Goal: Use online tool/utility: Utilize a website feature to perform a specific function

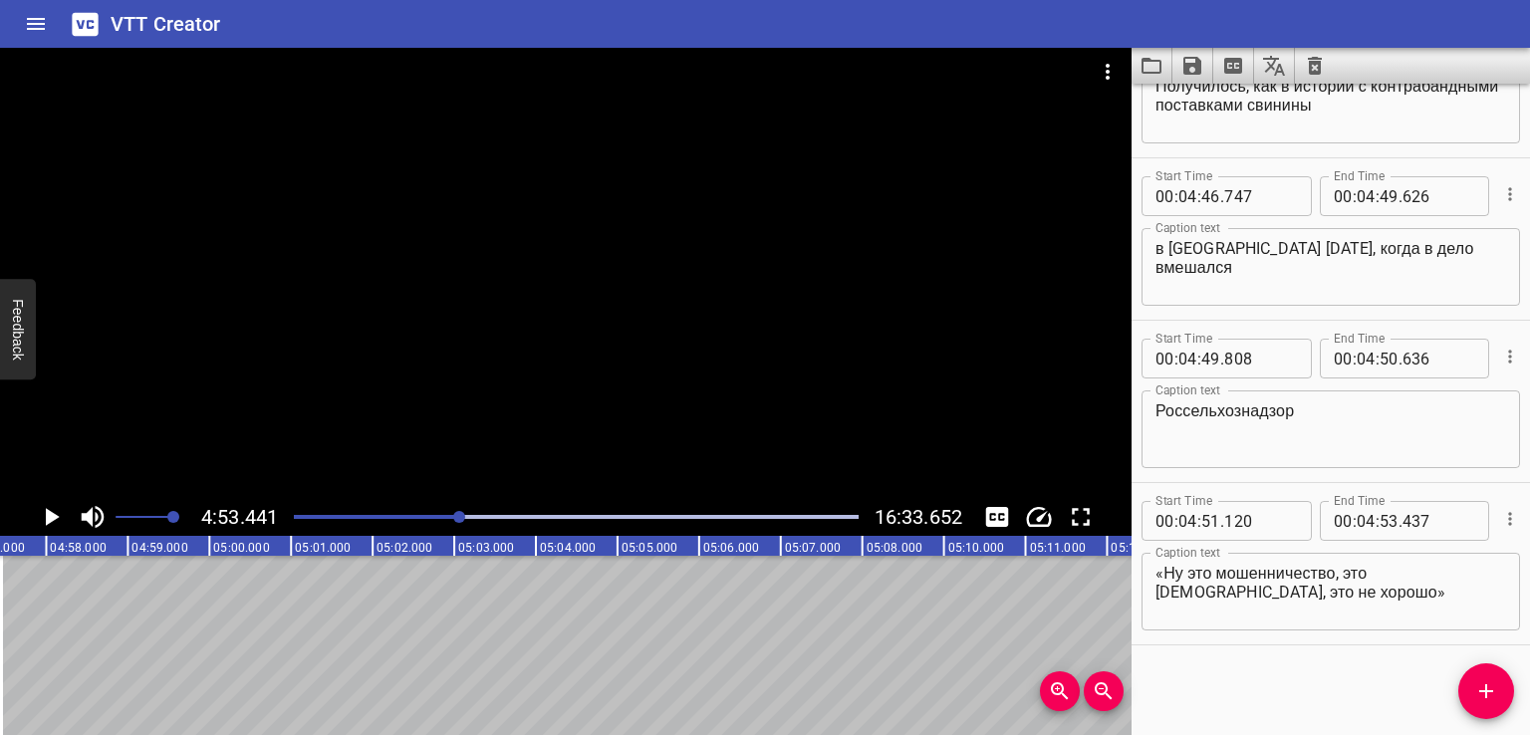
scroll to position [0, 22947]
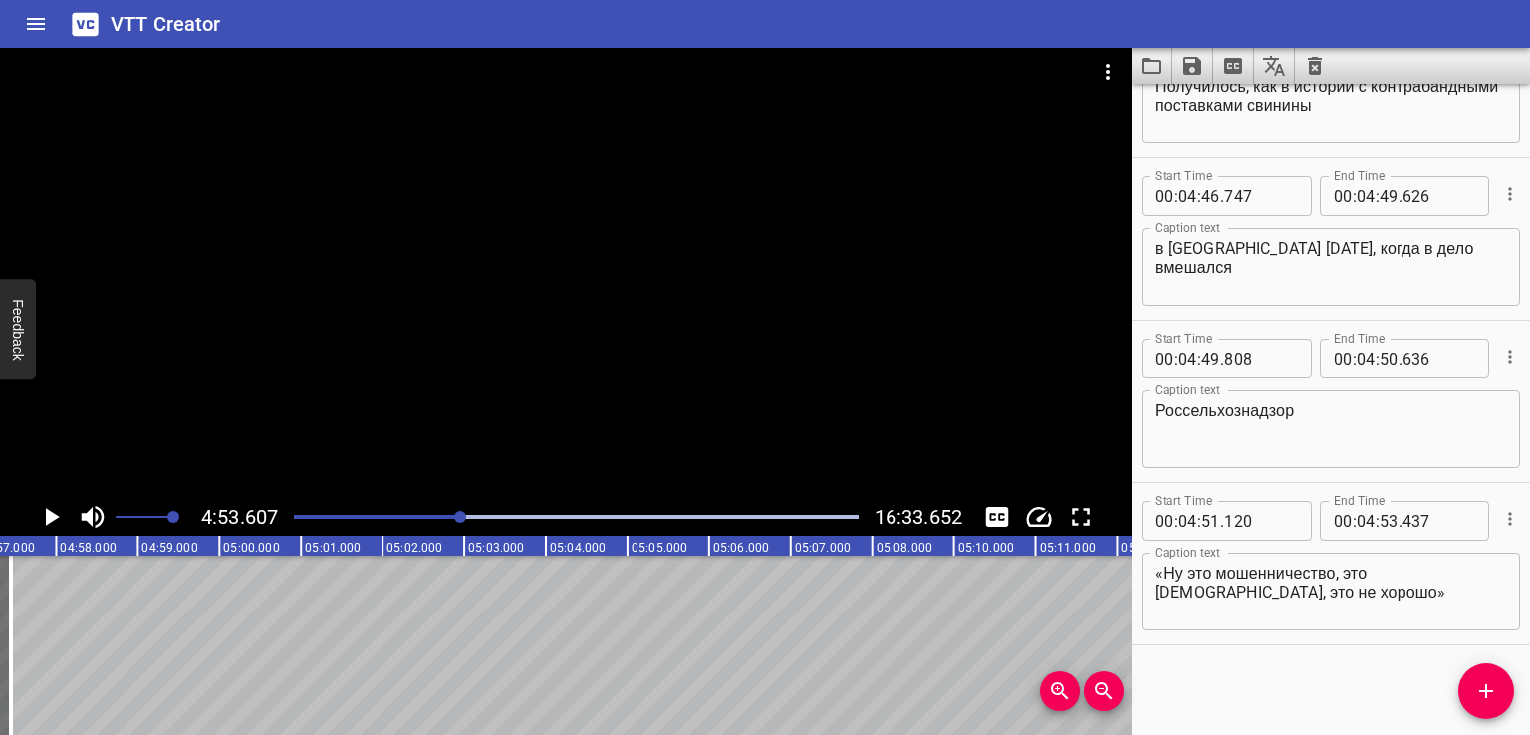
scroll to position [0, 23951]
click at [1484, 692] on icon "Add Cue" at bounding box center [1486, 691] width 24 height 24
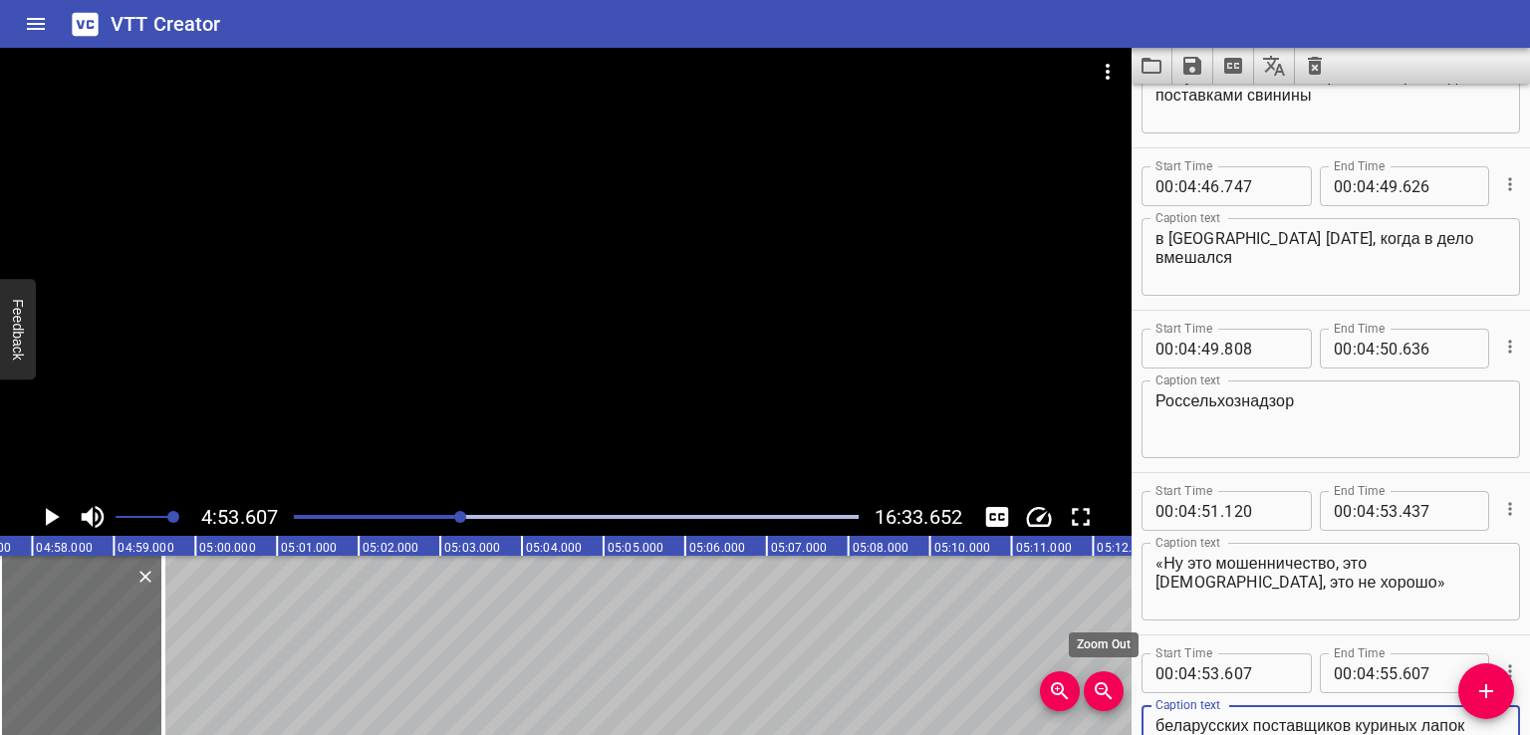
scroll to position [14391, 0]
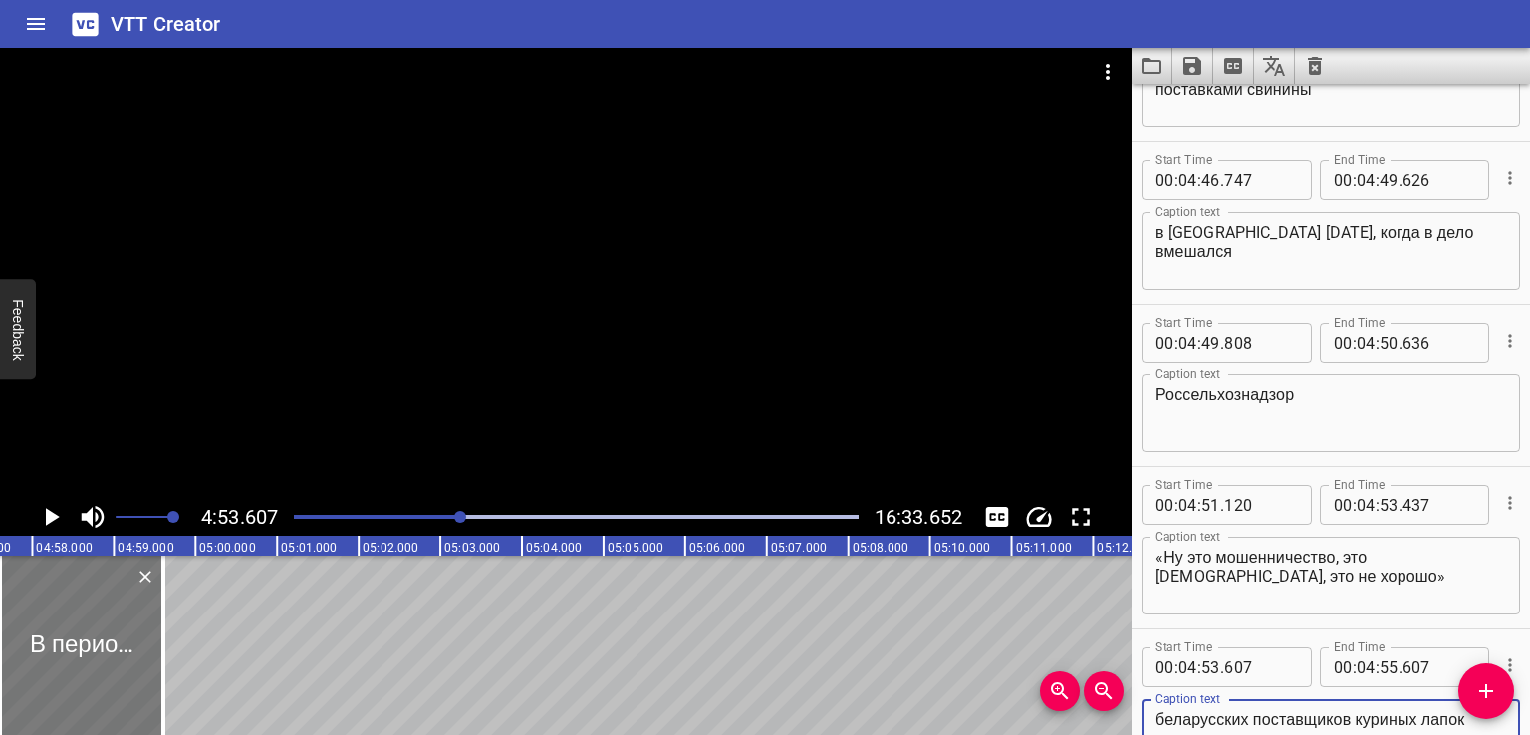
type textarea "В период между августом и [DATE], 3 из 5 беларусских поставщиков куриных лапок …"
click at [91, 634] on div at bounding box center [90, 645] width 163 height 179
type input "717"
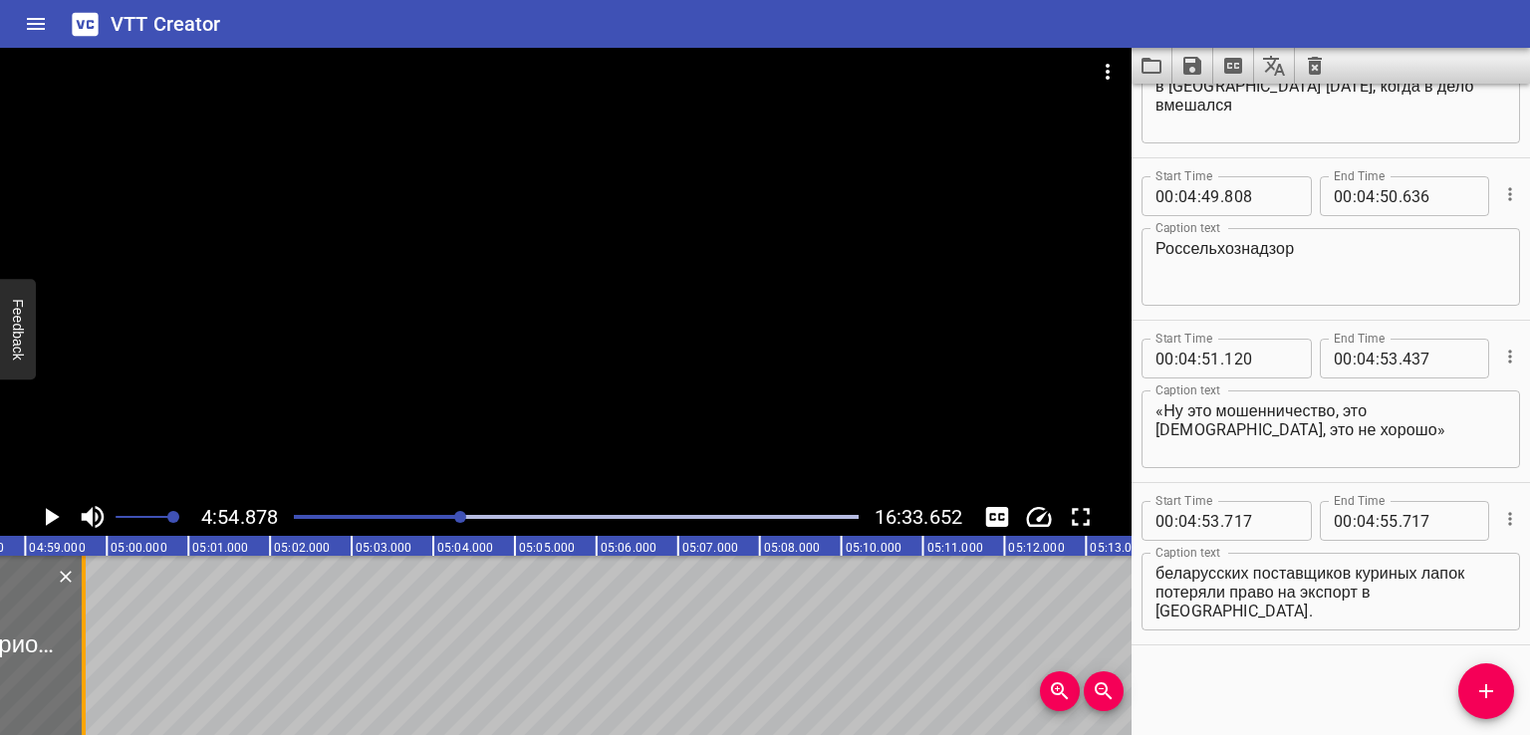
scroll to position [0, 24054]
drag, startPoint x: 71, startPoint y: 643, endPoint x: 89, endPoint y: 648, distance: 18.6
click at [89, 648] on div at bounding box center [87, 645] width 20 height 179
type input "937"
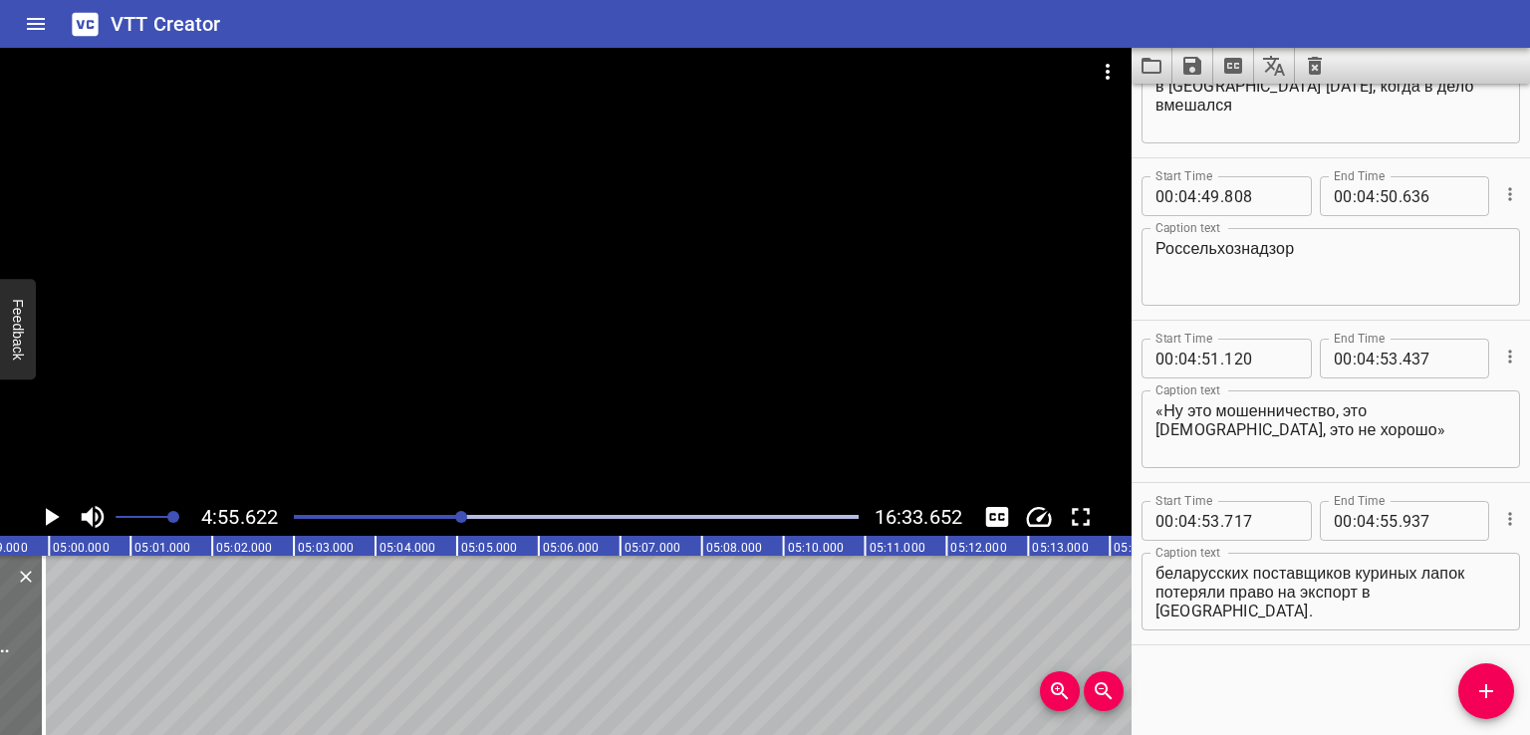
scroll to position [0, 24115]
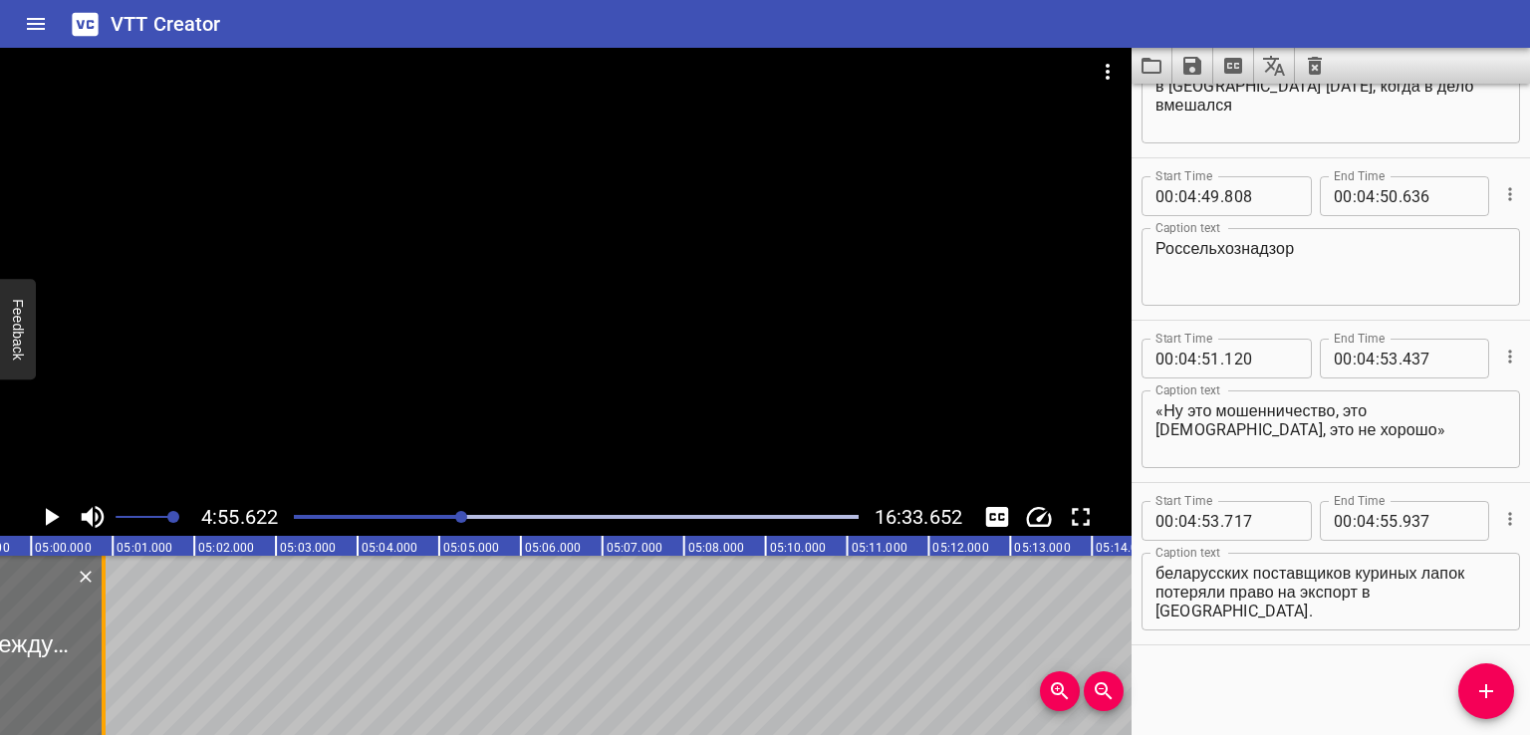
drag, startPoint x: 32, startPoint y: 654, endPoint x: 111, endPoint y: 658, distance: 78.8
click at [111, 658] on div at bounding box center [104, 645] width 20 height 179
type input "56"
type input "901"
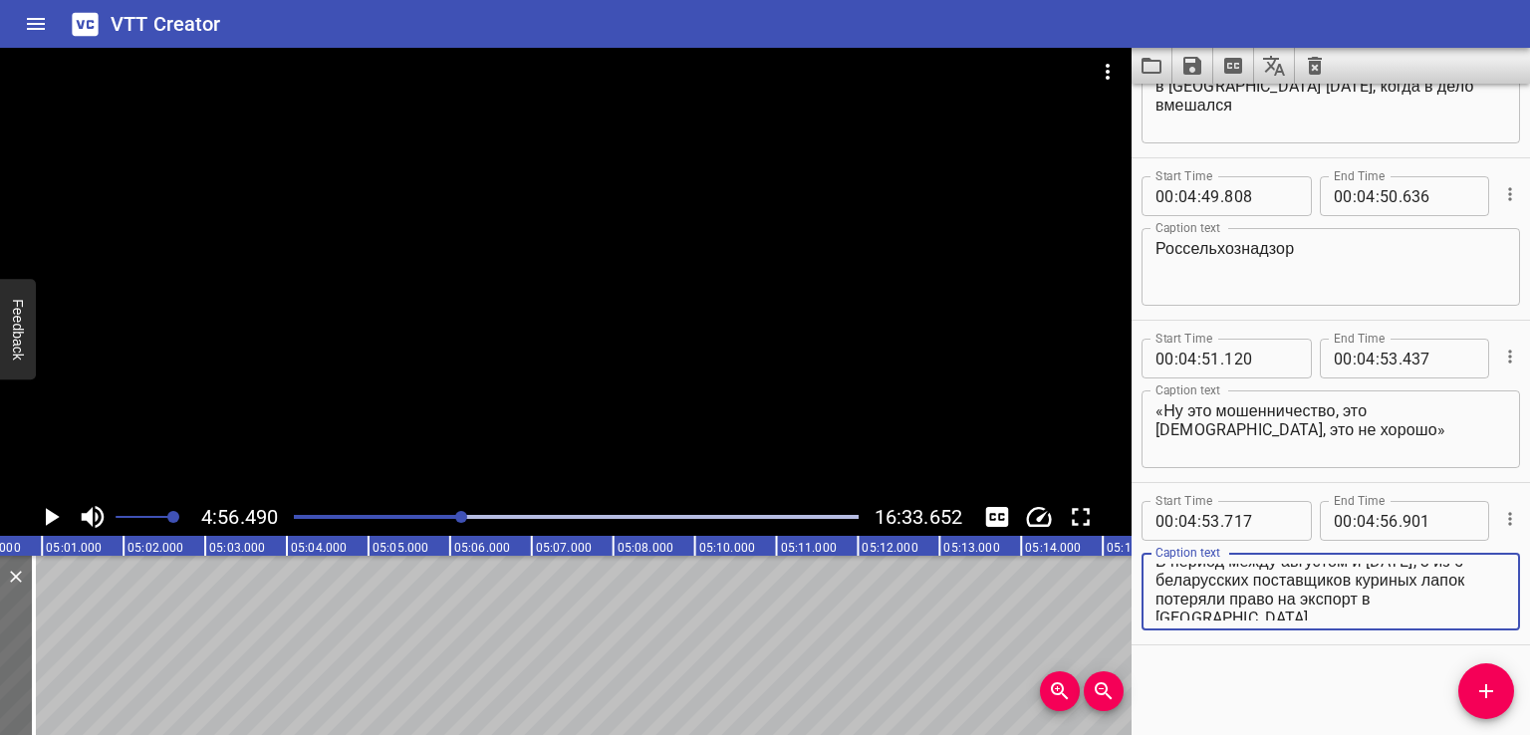
scroll to position [19, 0]
drag, startPoint x: 1236, startPoint y: 571, endPoint x: 1448, endPoint y: 655, distance: 228.4
click at [1448, 655] on div "Start Time 00 : 00 : 00 . 000 Start Time End Time 00 : 00 : 02 . 000 End Time C…" at bounding box center [1330, 409] width 398 height 651
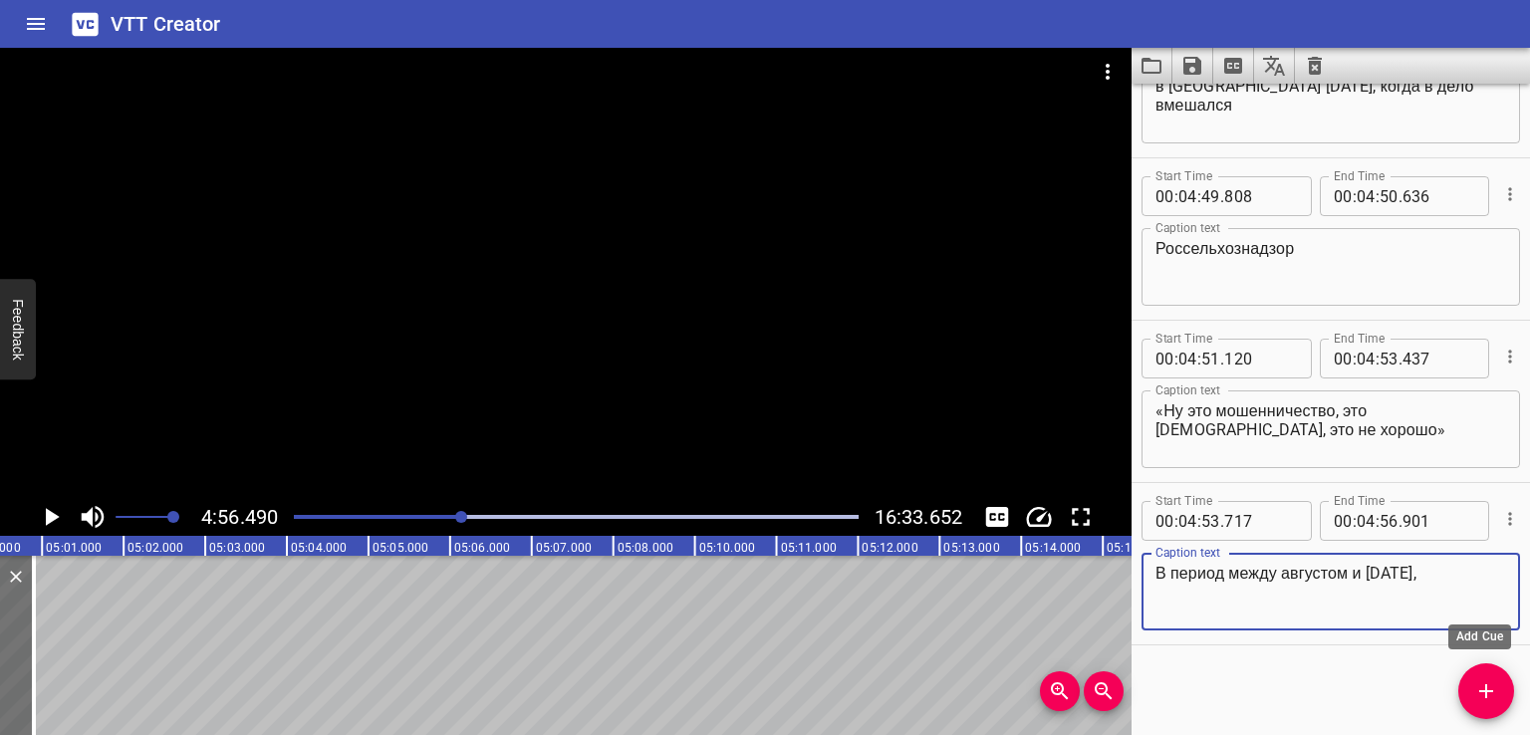
type textarea "В период между августом и [DATE],"
click at [1488, 706] on button "Add Cue" at bounding box center [1486, 691] width 56 height 56
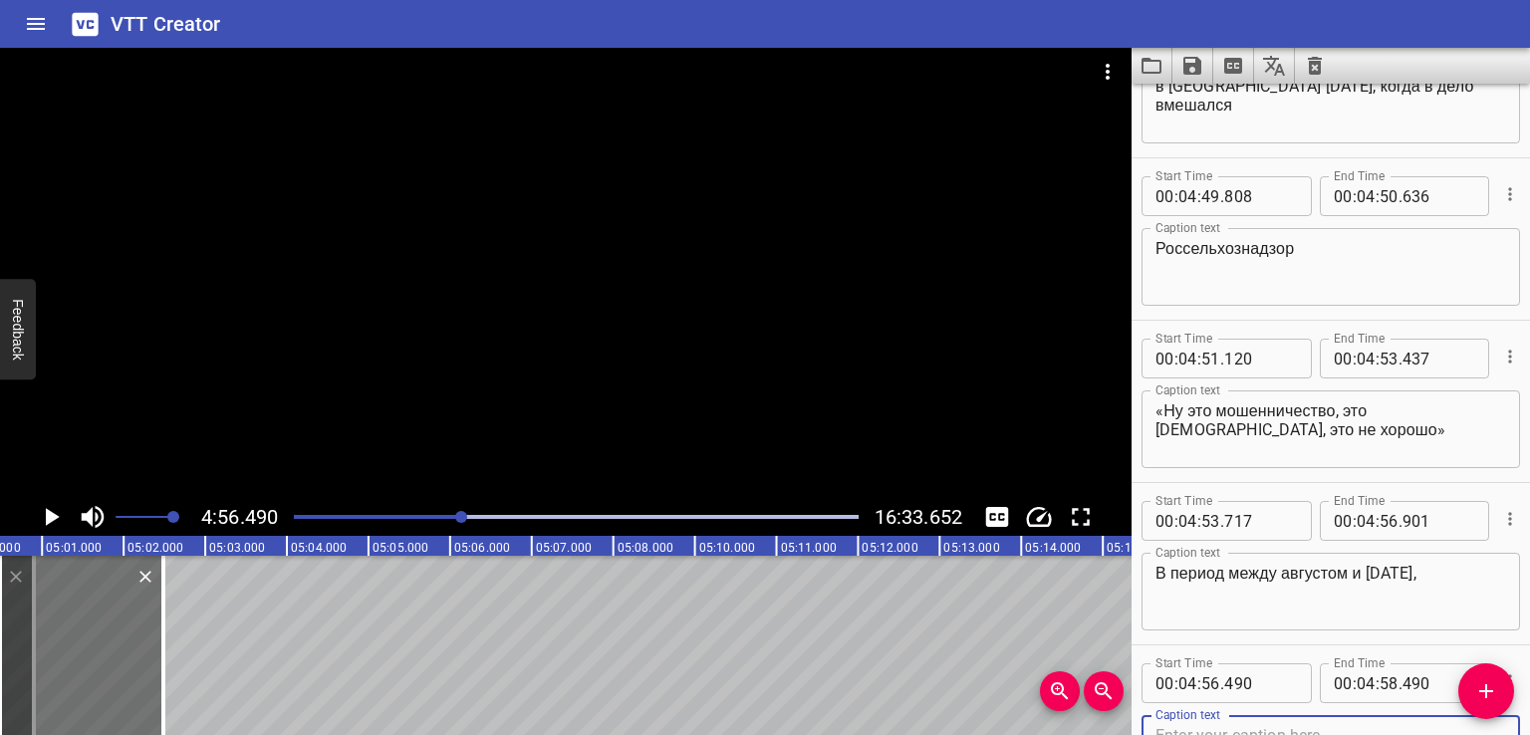
scroll to position [14547, 0]
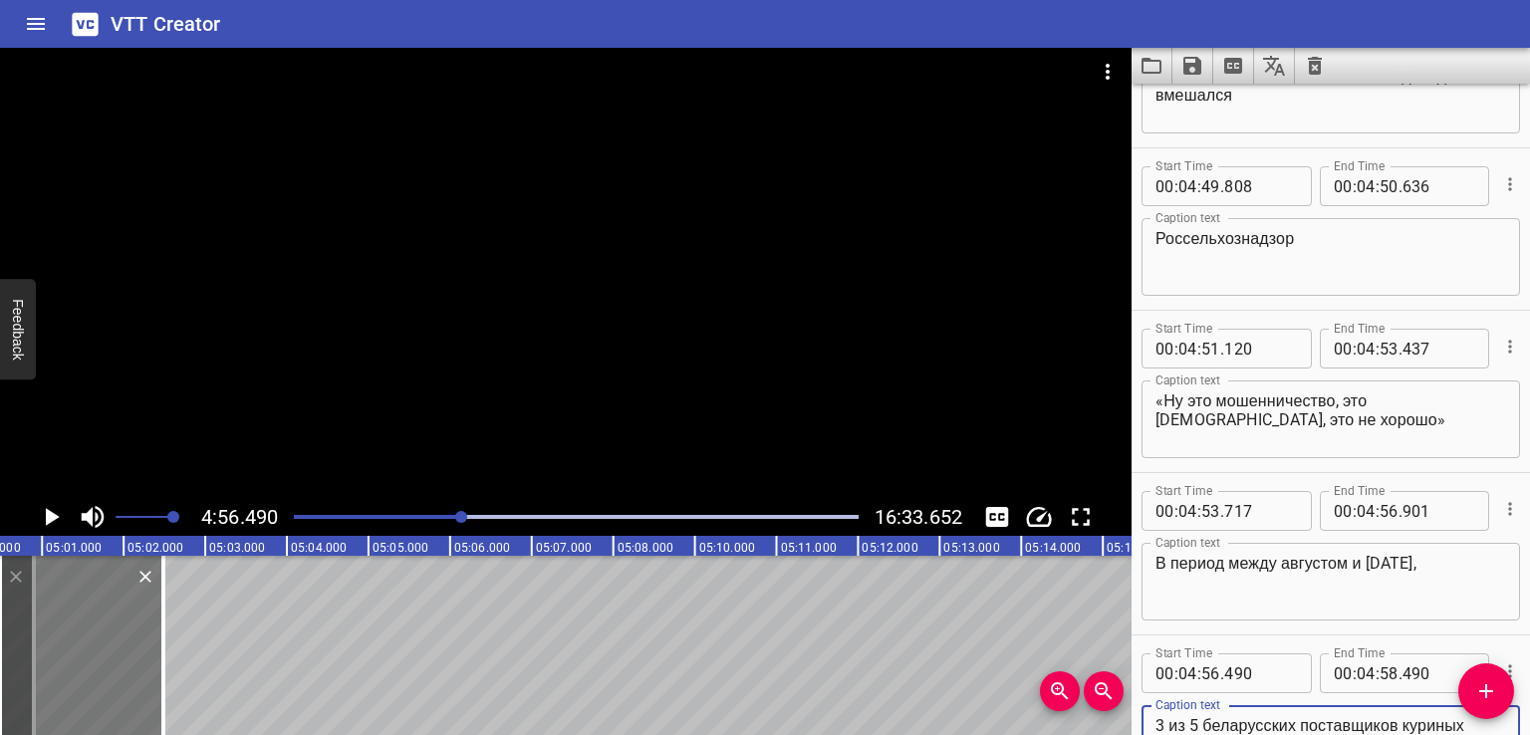
type textarea "3 из 5 беларусских поставщиков куриных лапок потеряли право на экспорт в [GEOGR…"
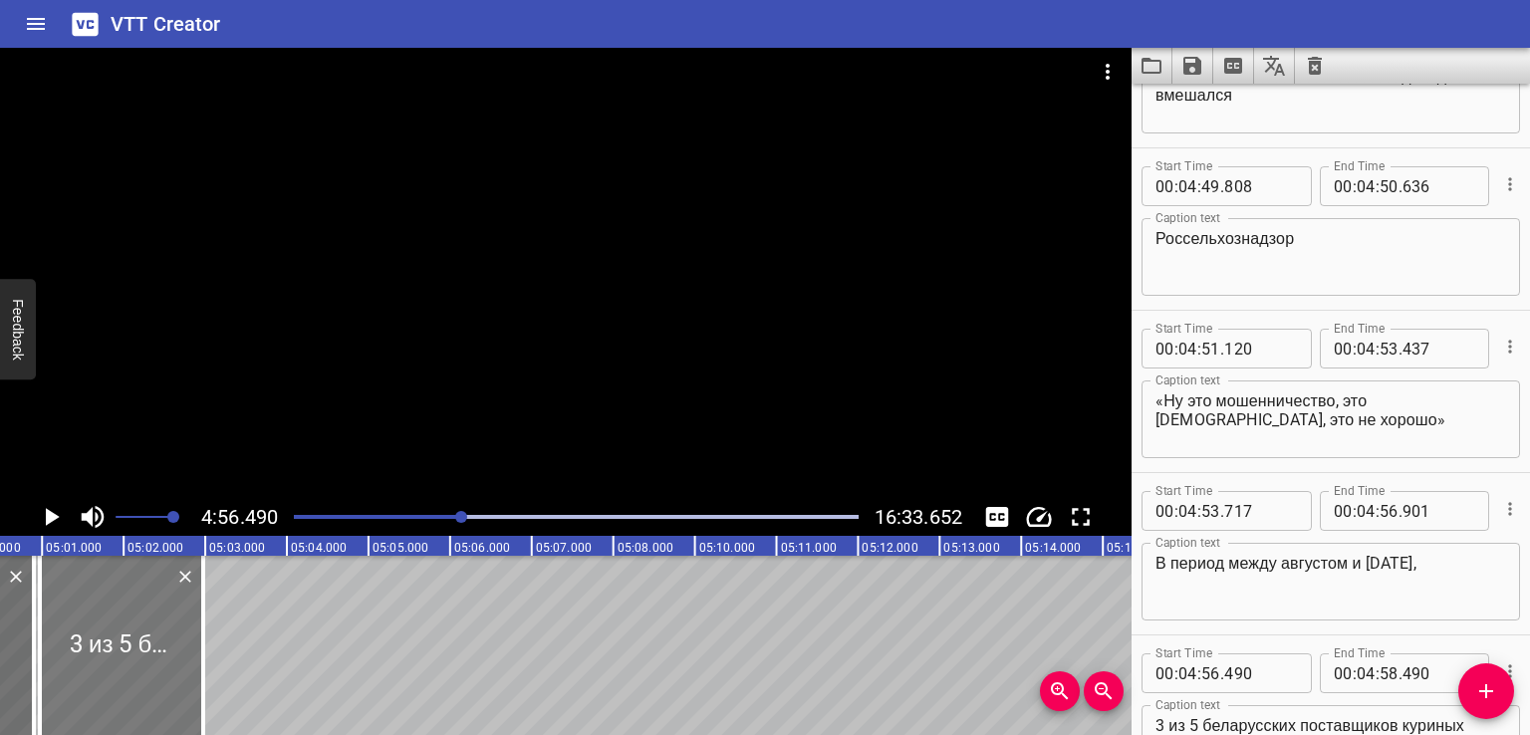
drag, startPoint x: 64, startPoint y: 630, endPoint x: 104, endPoint y: 636, distance: 40.3
click at [104, 636] on div at bounding box center [121, 645] width 163 height 179
type input "57"
type input "002"
type input "59"
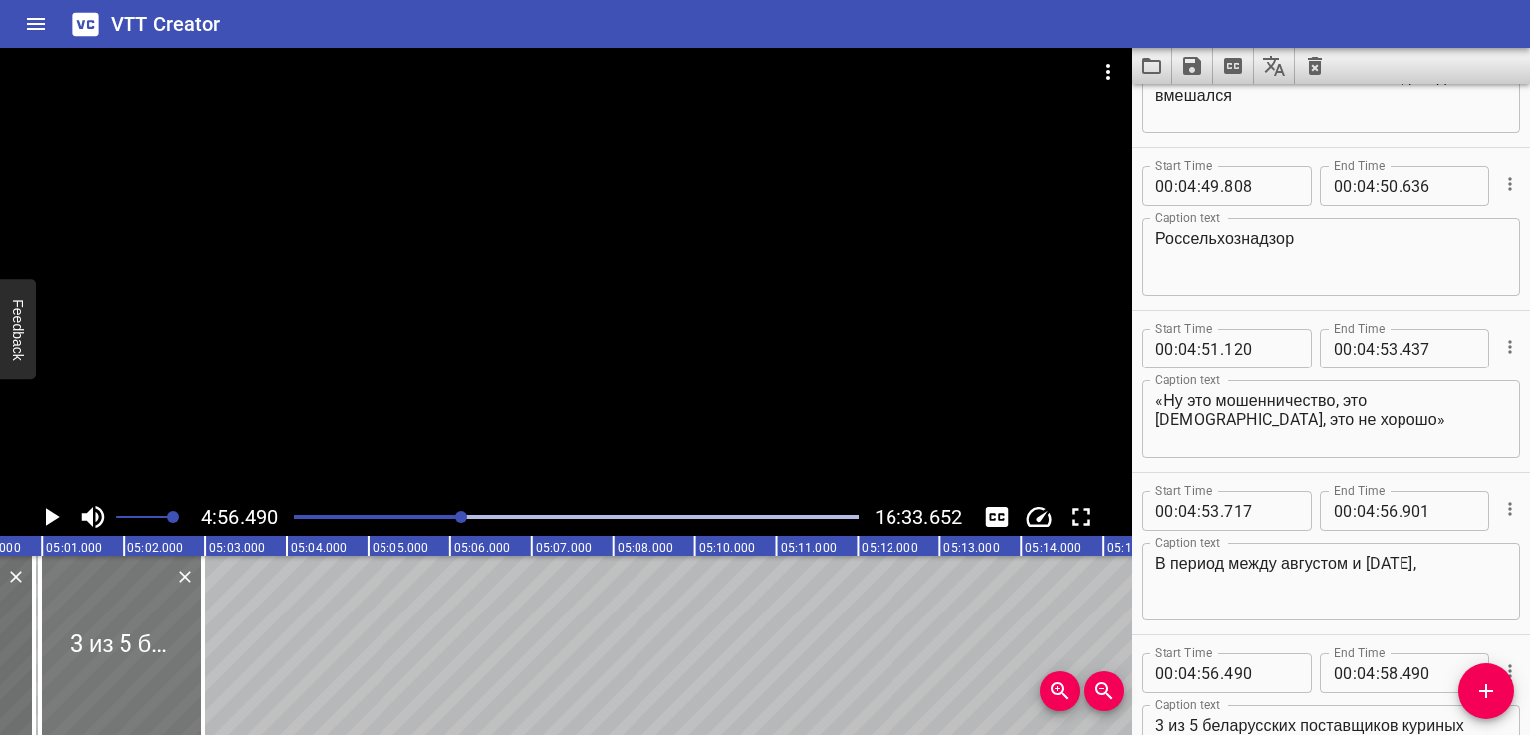
type input "002"
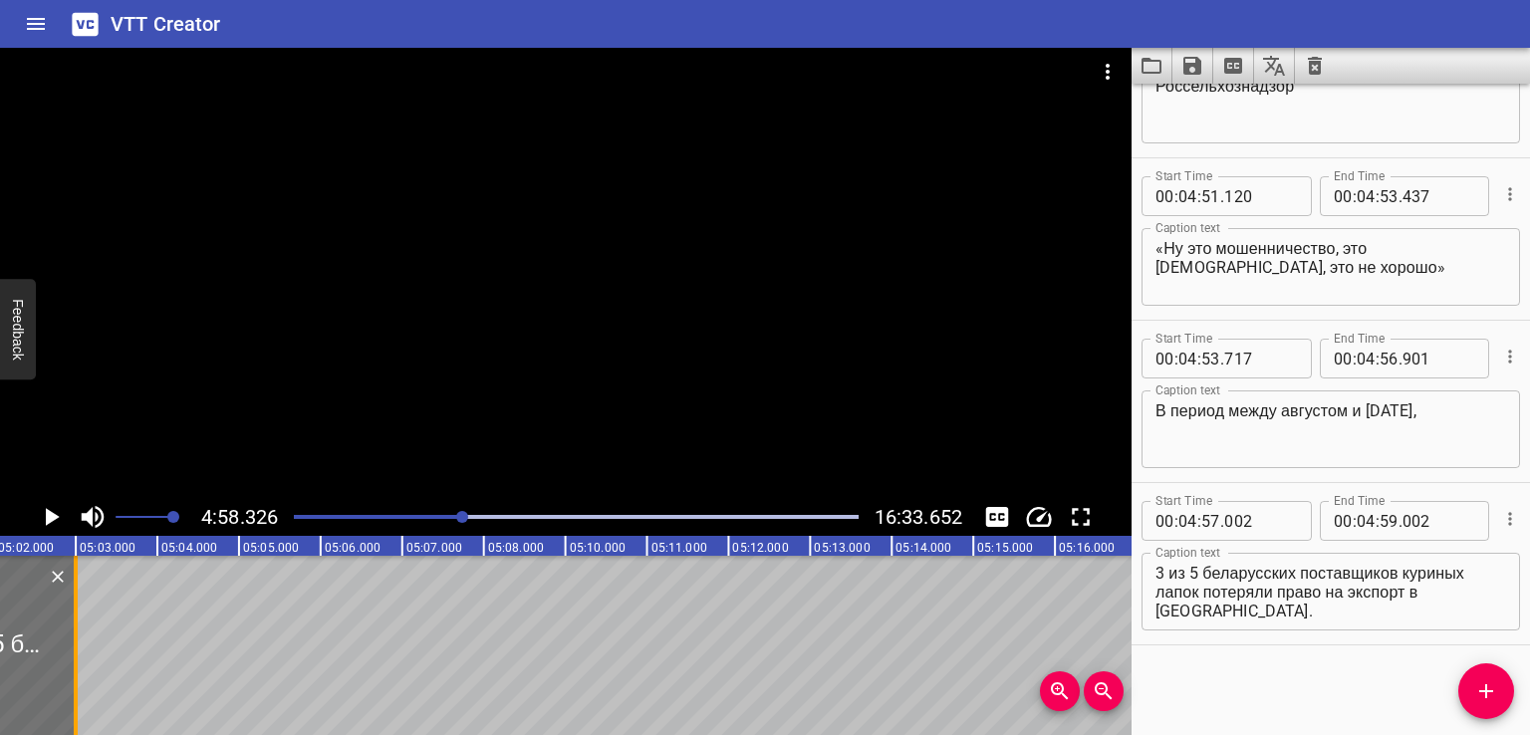
scroll to position [0, 24336]
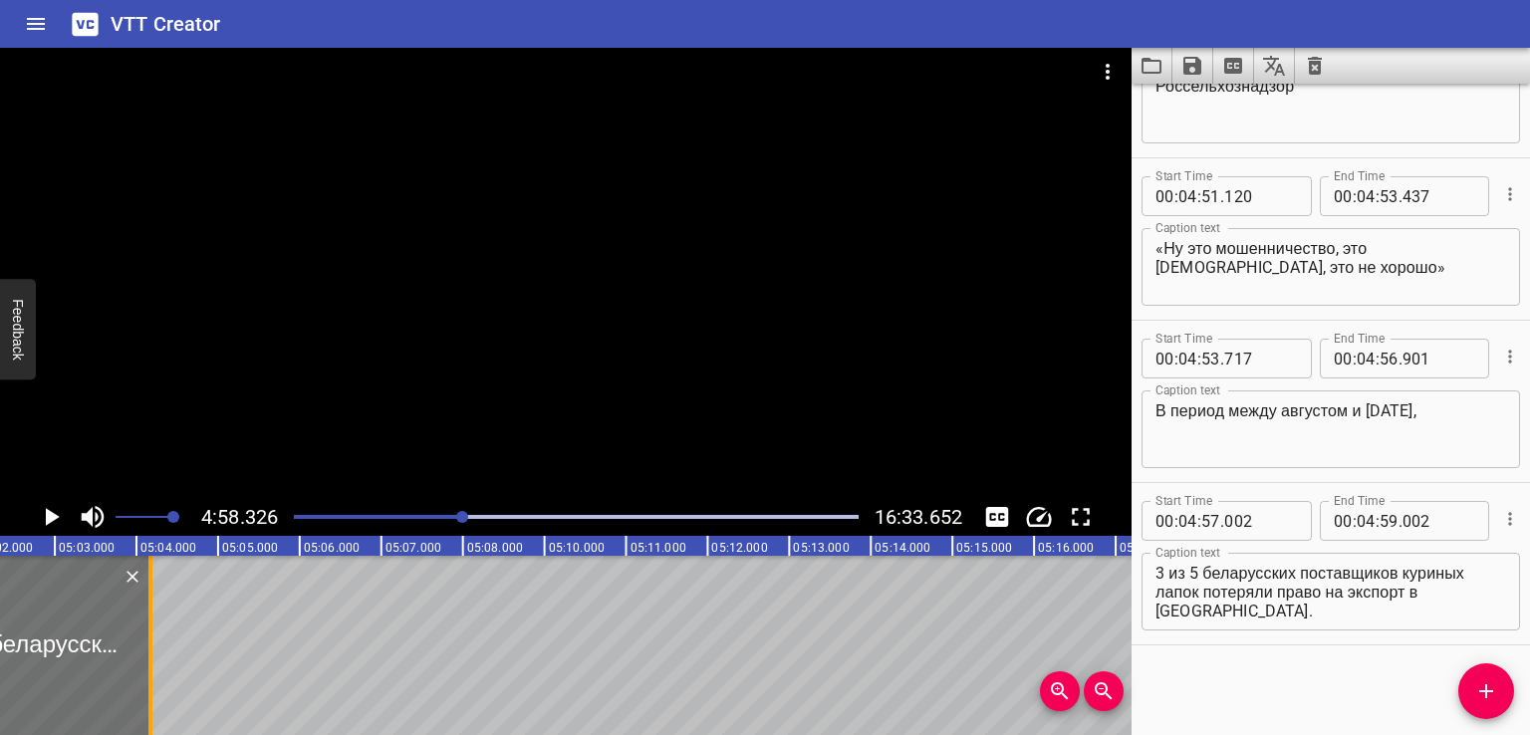
drag, startPoint x: 57, startPoint y: 642, endPoint x: 152, endPoint y: 645, distance: 95.6
click at [152, 645] on div at bounding box center [150, 645] width 20 height 179
type input "05"
type input "00"
type input "174"
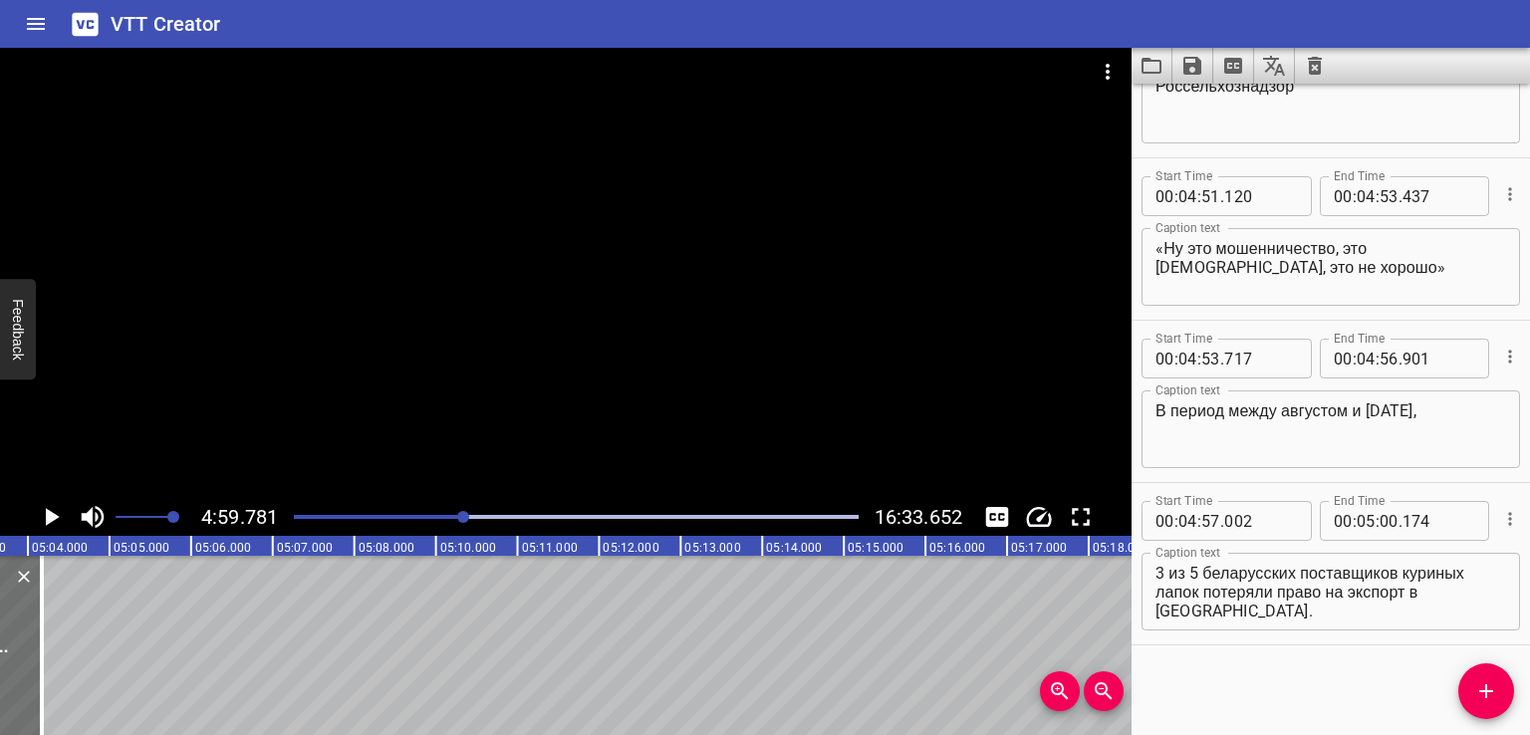
scroll to position [0, 24455]
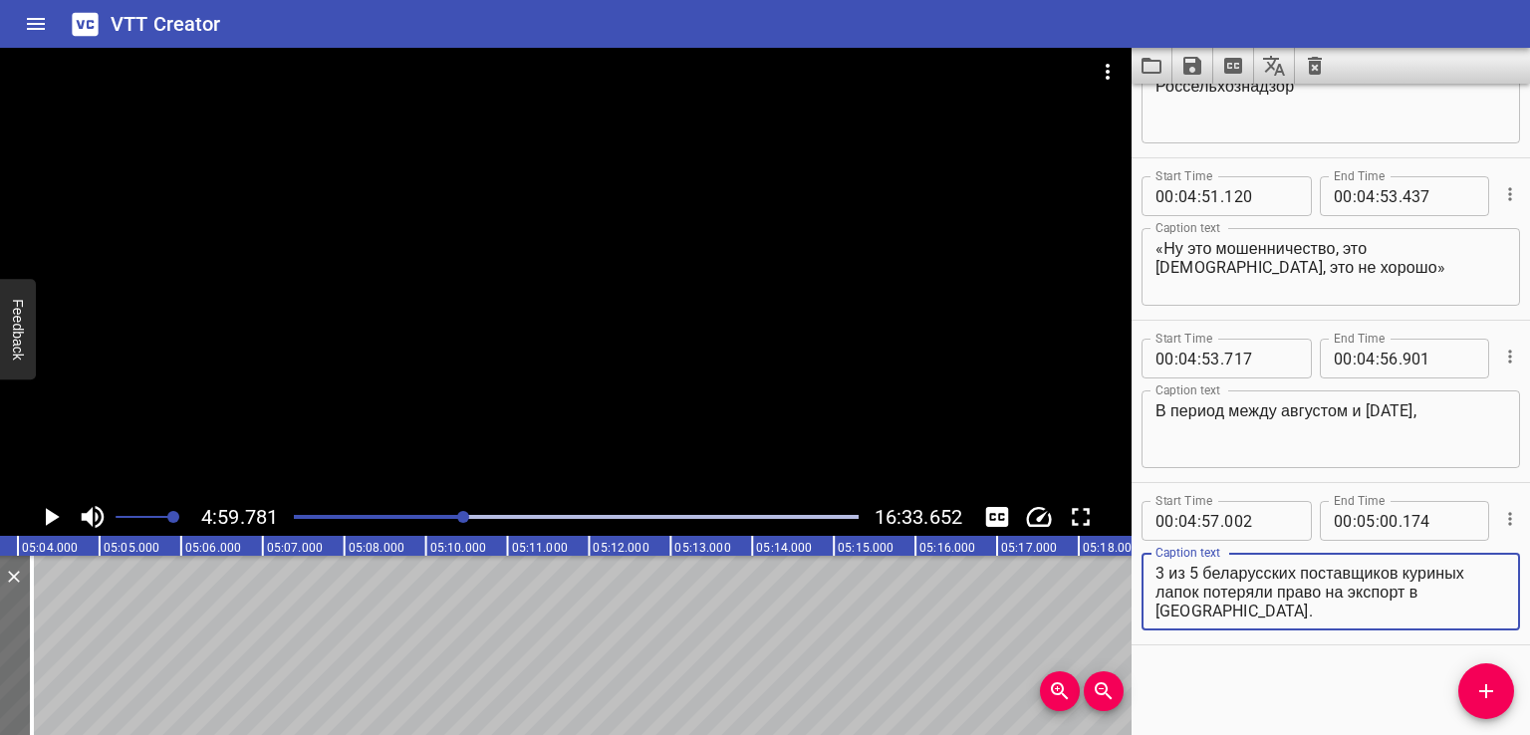
drag, startPoint x: 1279, startPoint y: 594, endPoint x: 1522, endPoint y: 614, distance: 243.8
click at [1522, 614] on div "Start Time 00 : 00 : 00 . 000 Start Time End Time 00 : 00 : 02 . 000 End Time C…" at bounding box center [1330, 409] width 398 height 651
type textarea "3 из 5 беларусских поставщиков куриных лапок потеряли"
click at [1489, 679] on icon "Add Cue" at bounding box center [1486, 691] width 24 height 24
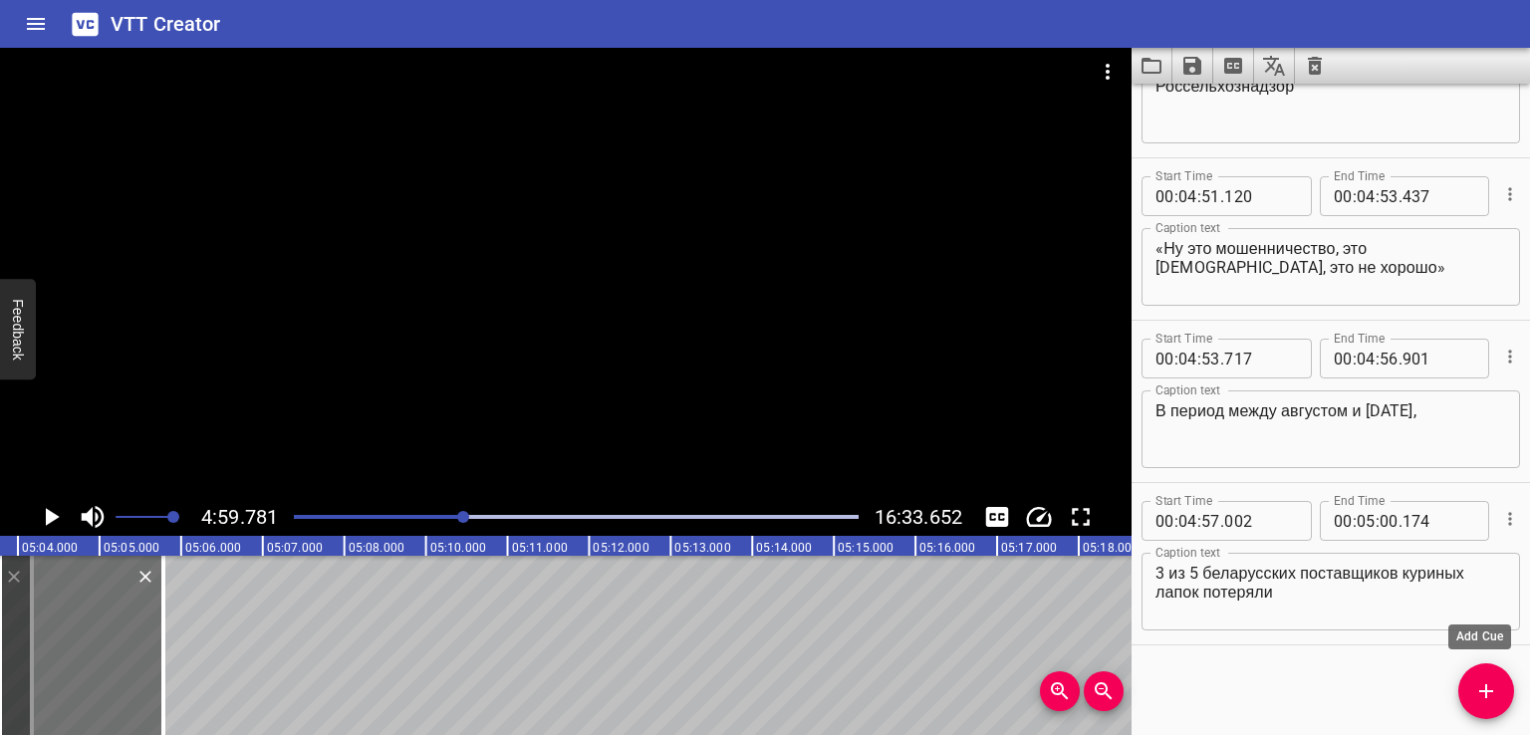
scroll to position [14710, 0]
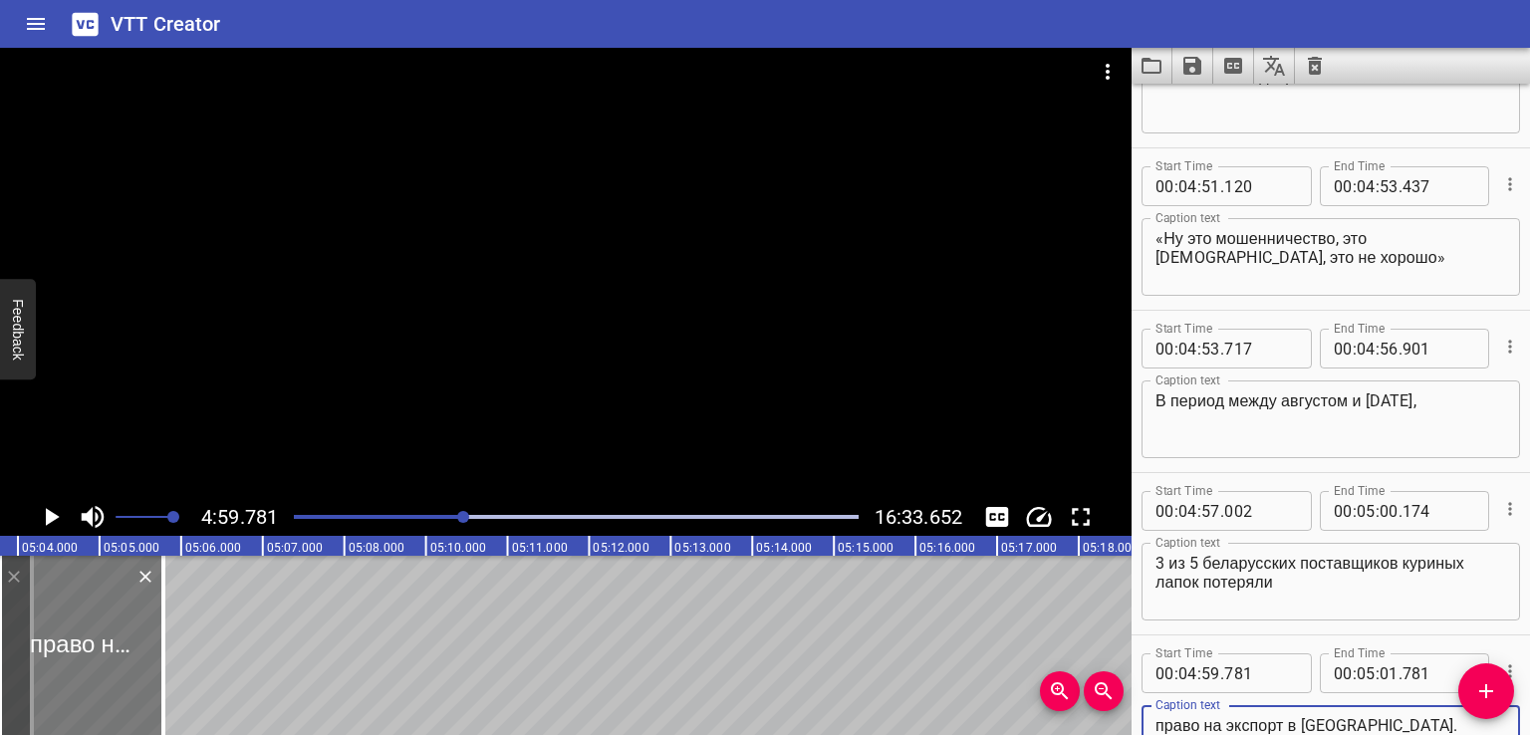
type textarea "право на экспорт в [GEOGRAPHIC_DATA]."
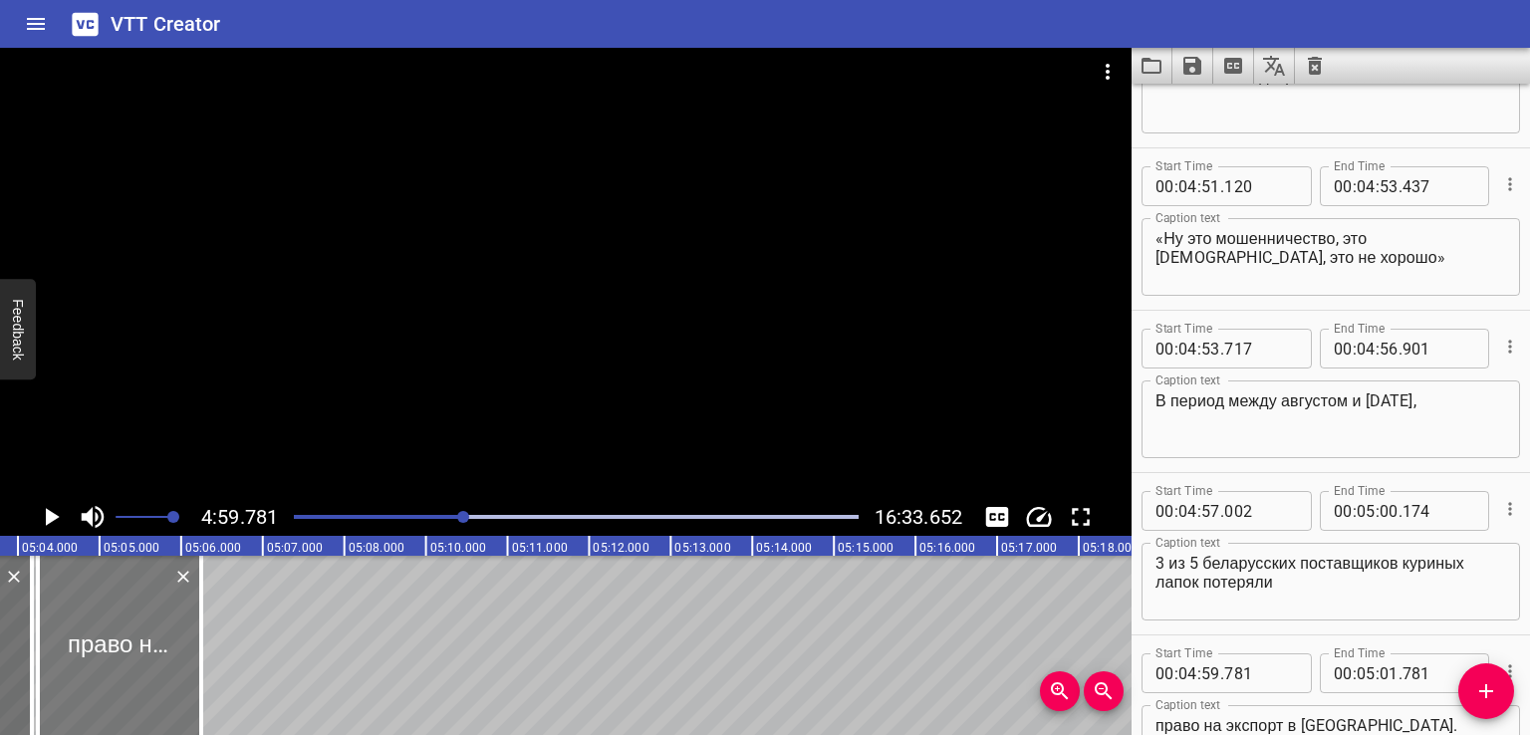
drag, startPoint x: 69, startPoint y: 657, endPoint x: 107, endPoint y: 660, distance: 38.0
click at [107, 660] on div at bounding box center [119, 645] width 163 height 179
type input "05"
type input "00"
type input "244"
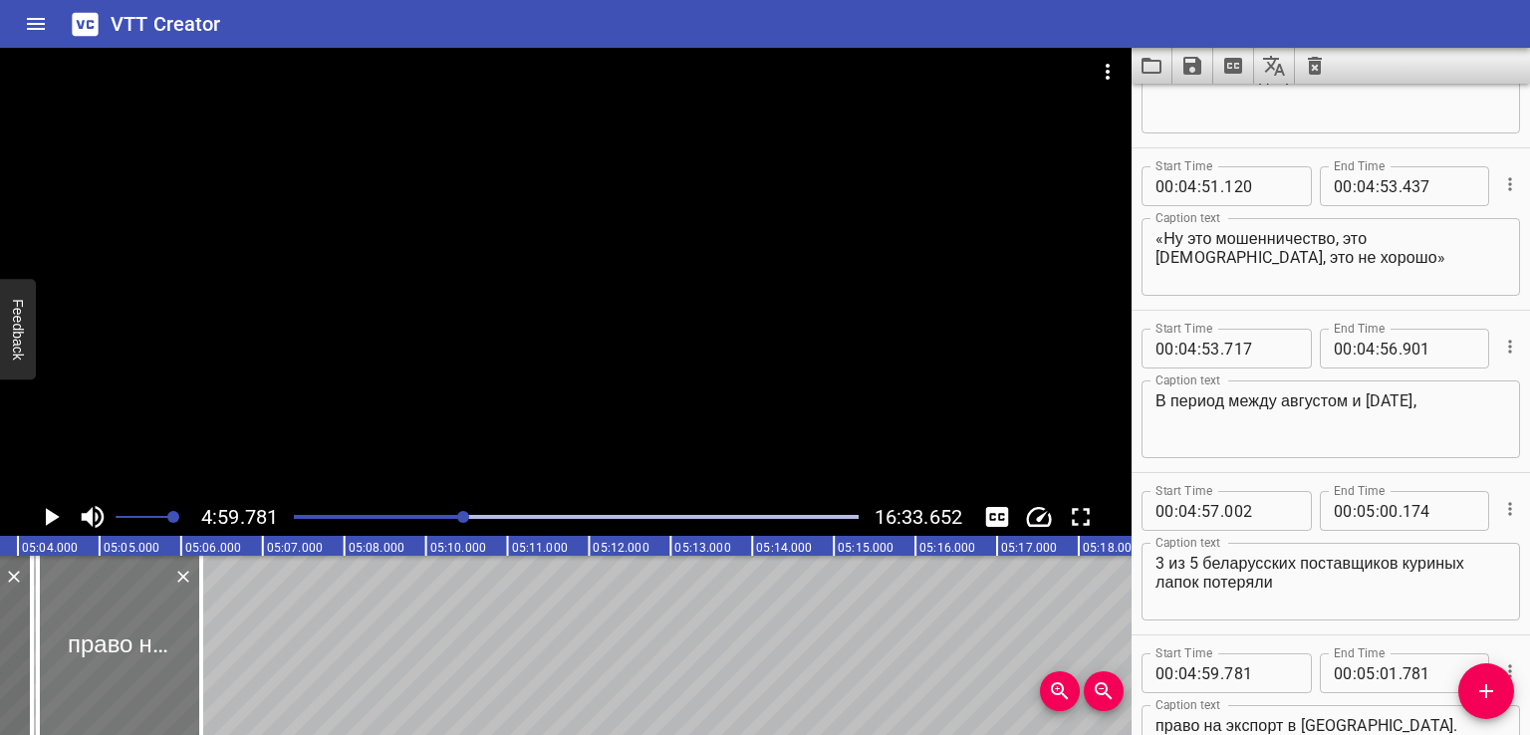
type input "02"
type input "244"
drag, startPoint x: 202, startPoint y: 660, endPoint x: 178, endPoint y: 664, distance: 24.2
click at [192, 664] on div at bounding box center [194, 645] width 4 height 179
type input "01"
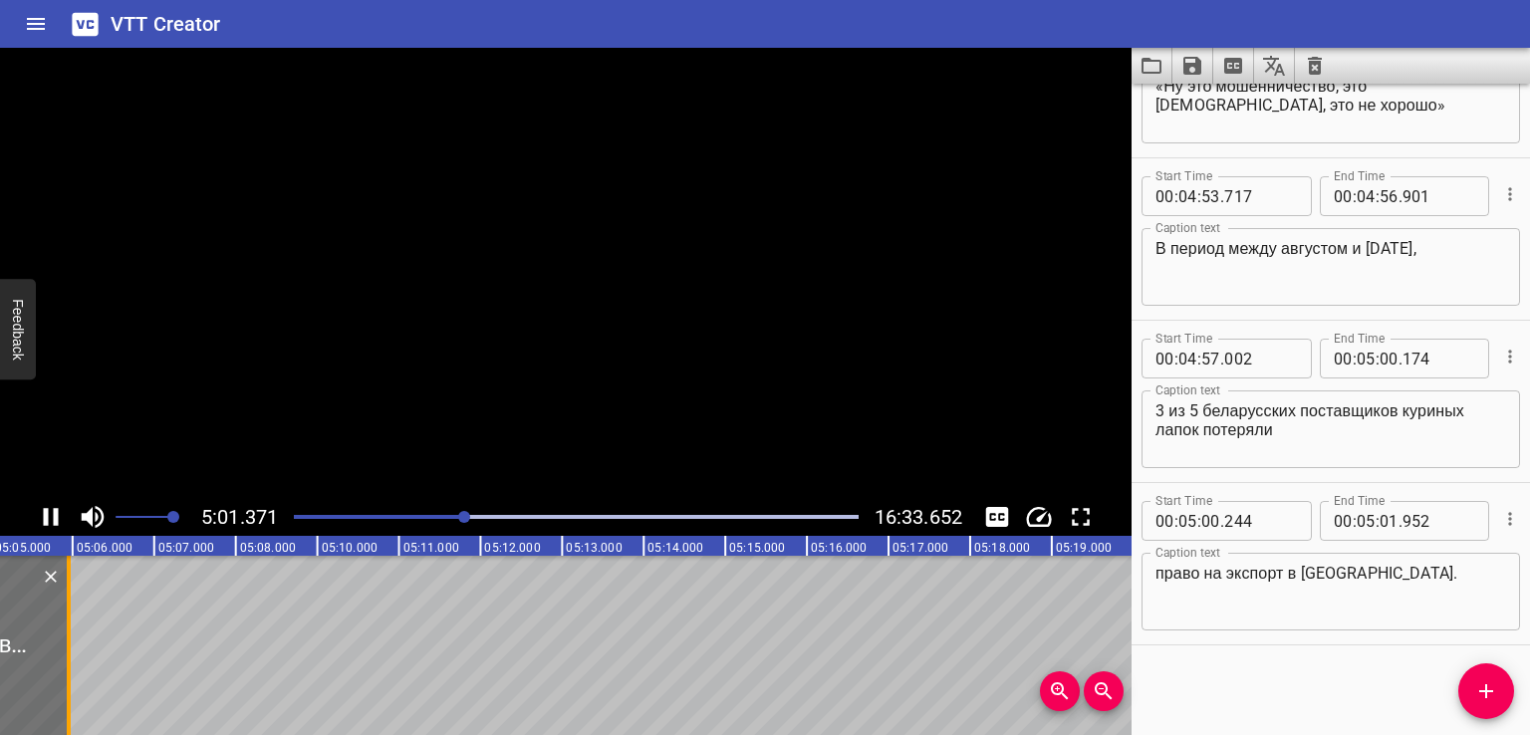
scroll to position [0, 24589]
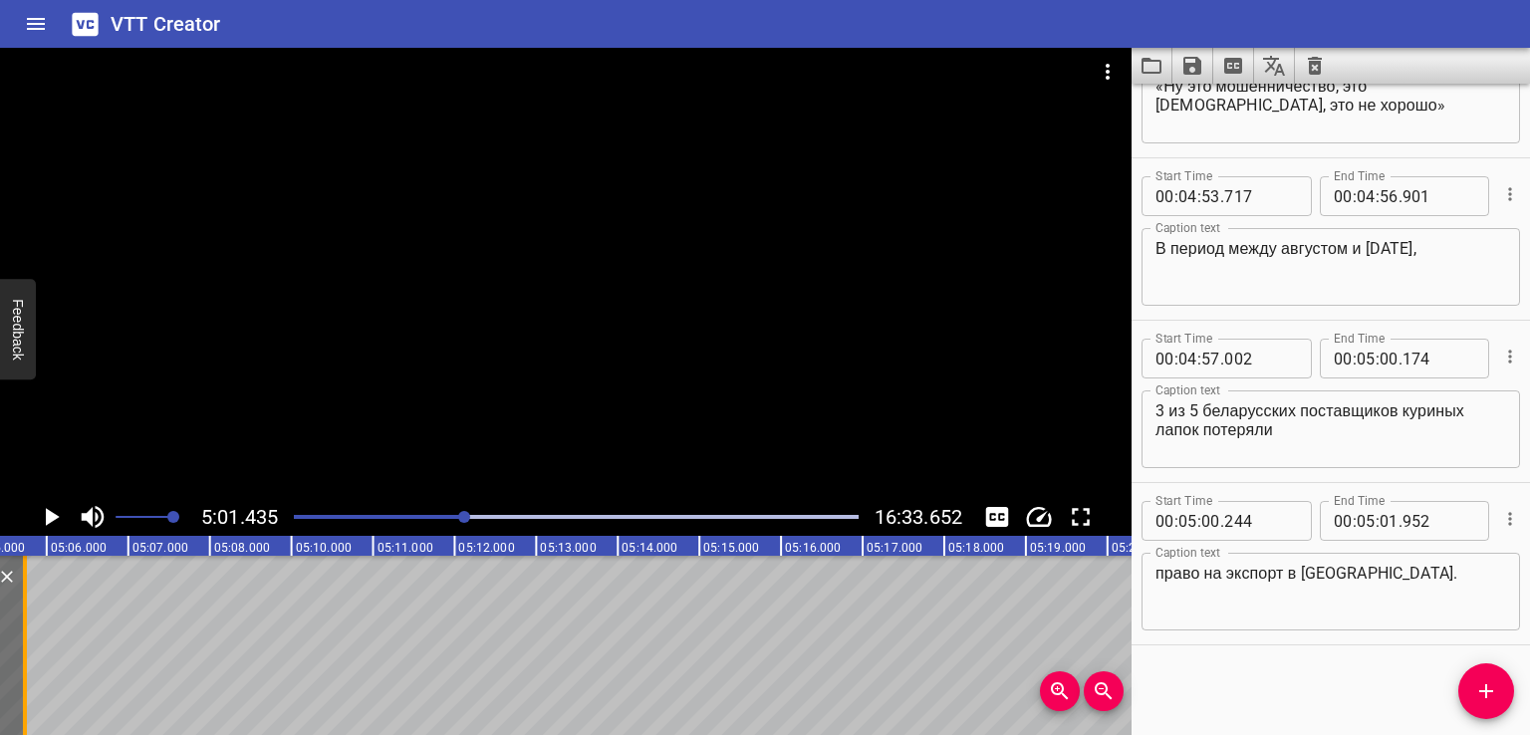
drag, startPoint x: 40, startPoint y: 647, endPoint x: 22, endPoint y: 649, distance: 18.0
click at [23, 649] on div at bounding box center [25, 645] width 4 height 179
type input "732"
click at [1476, 692] on icon "Add Cue" at bounding box center [1486, 691] width 24 height 24
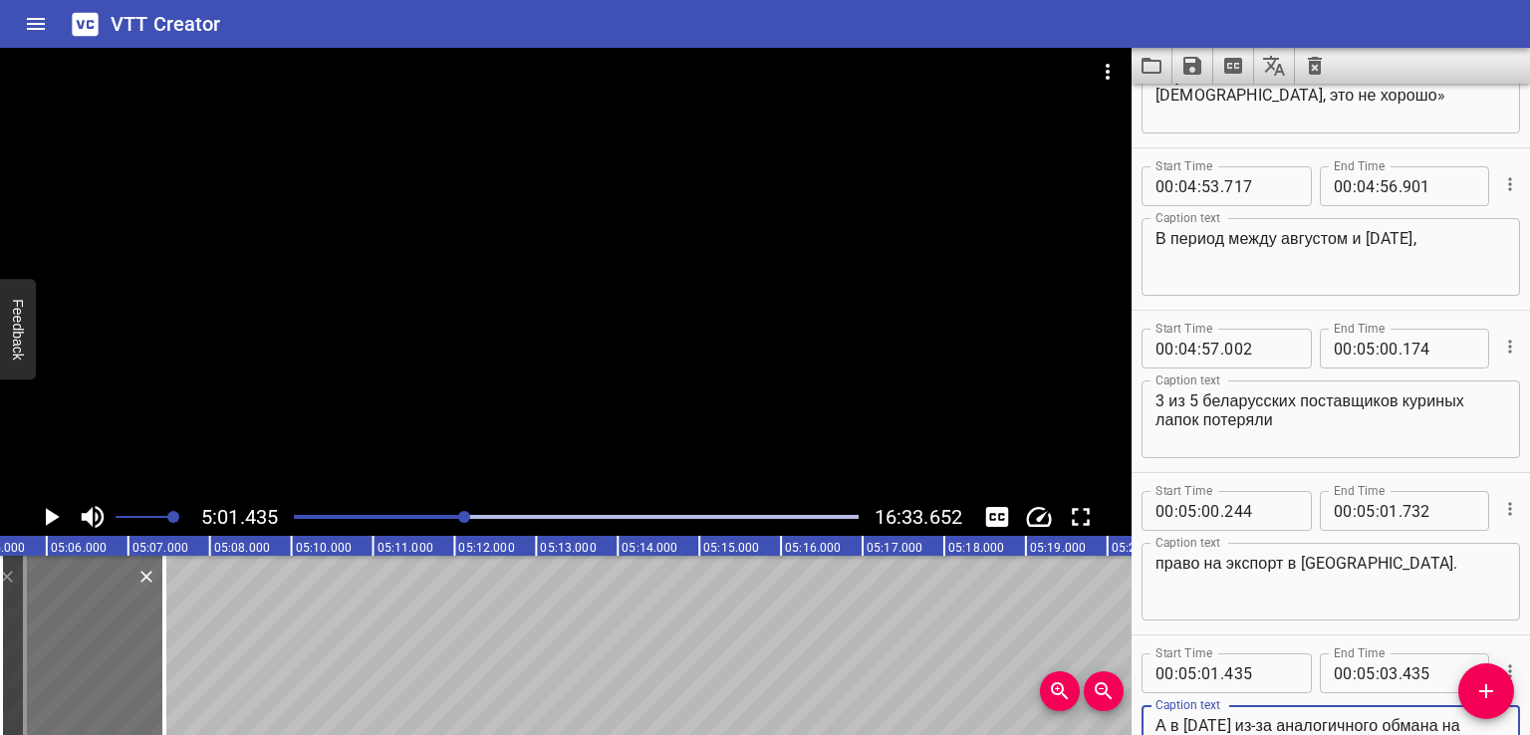
scroll to position [14899, 0]
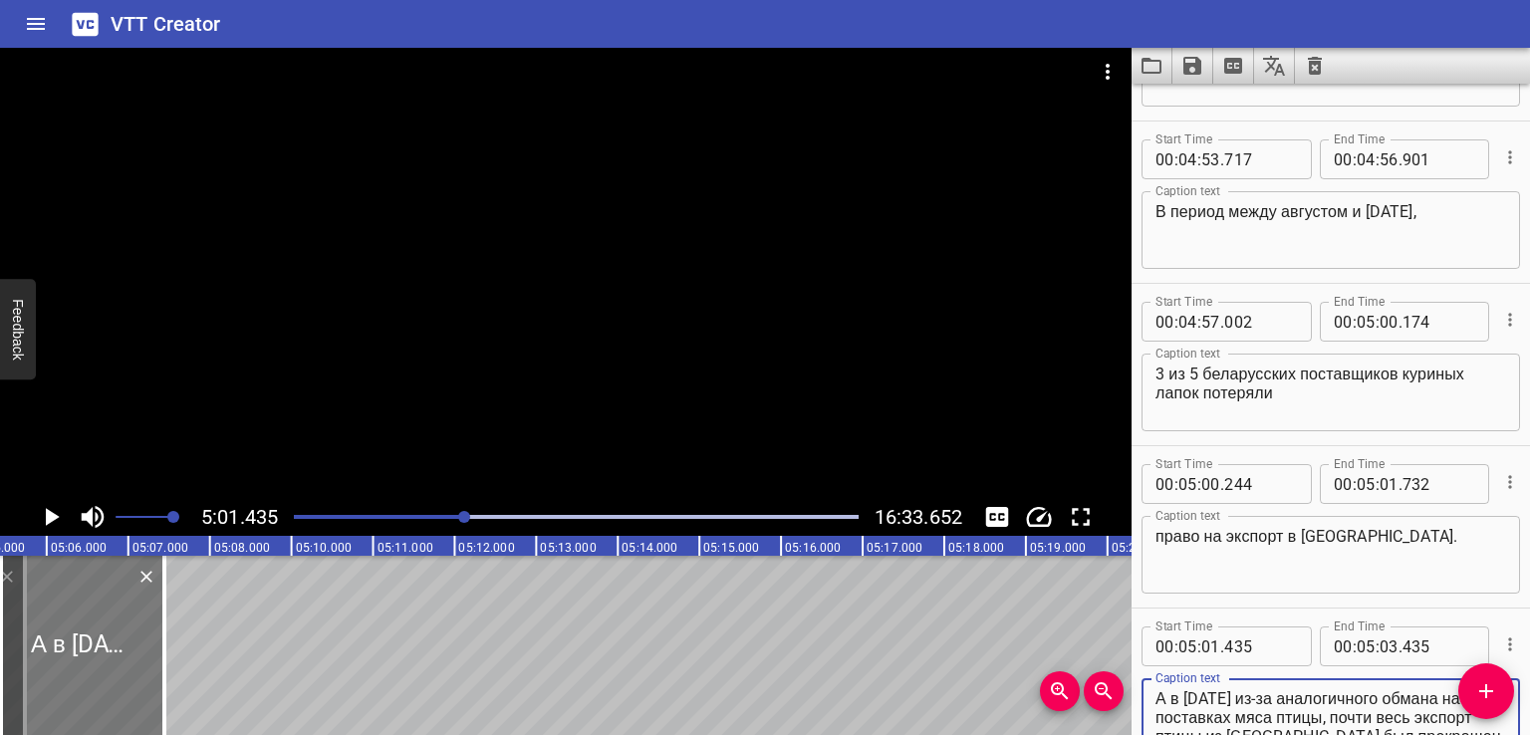
type textarea "А в [DATE] из-за аналогичного обмана на поставках мяса птицы, почти весь экспор…"
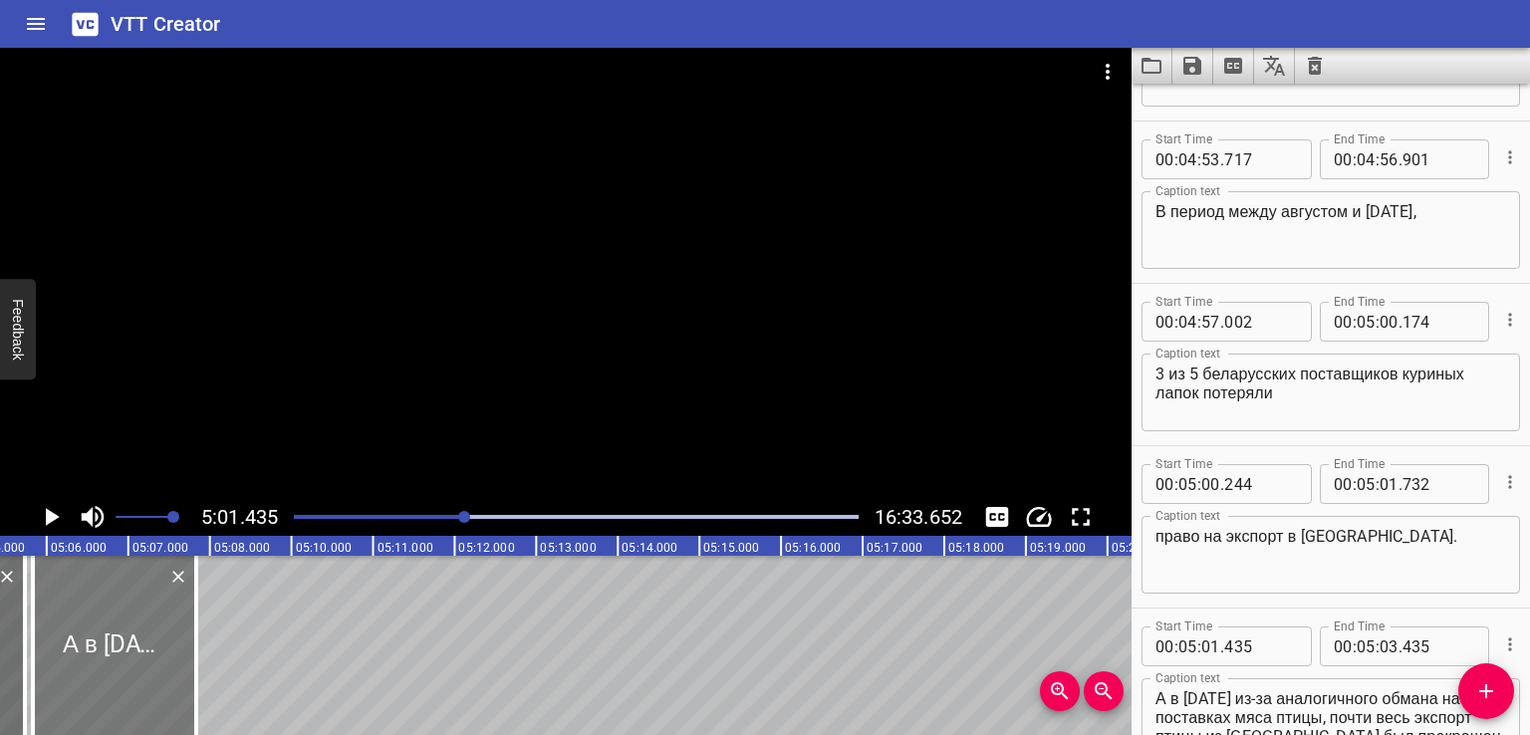
drag, startPoint x: 77, startPoint y: 673, endPoint x: 92, endPoint y: 674, distance: 15.0
click at [92, 674] on div at bounding box center [114, 645] width 163 height 179
type input "825"
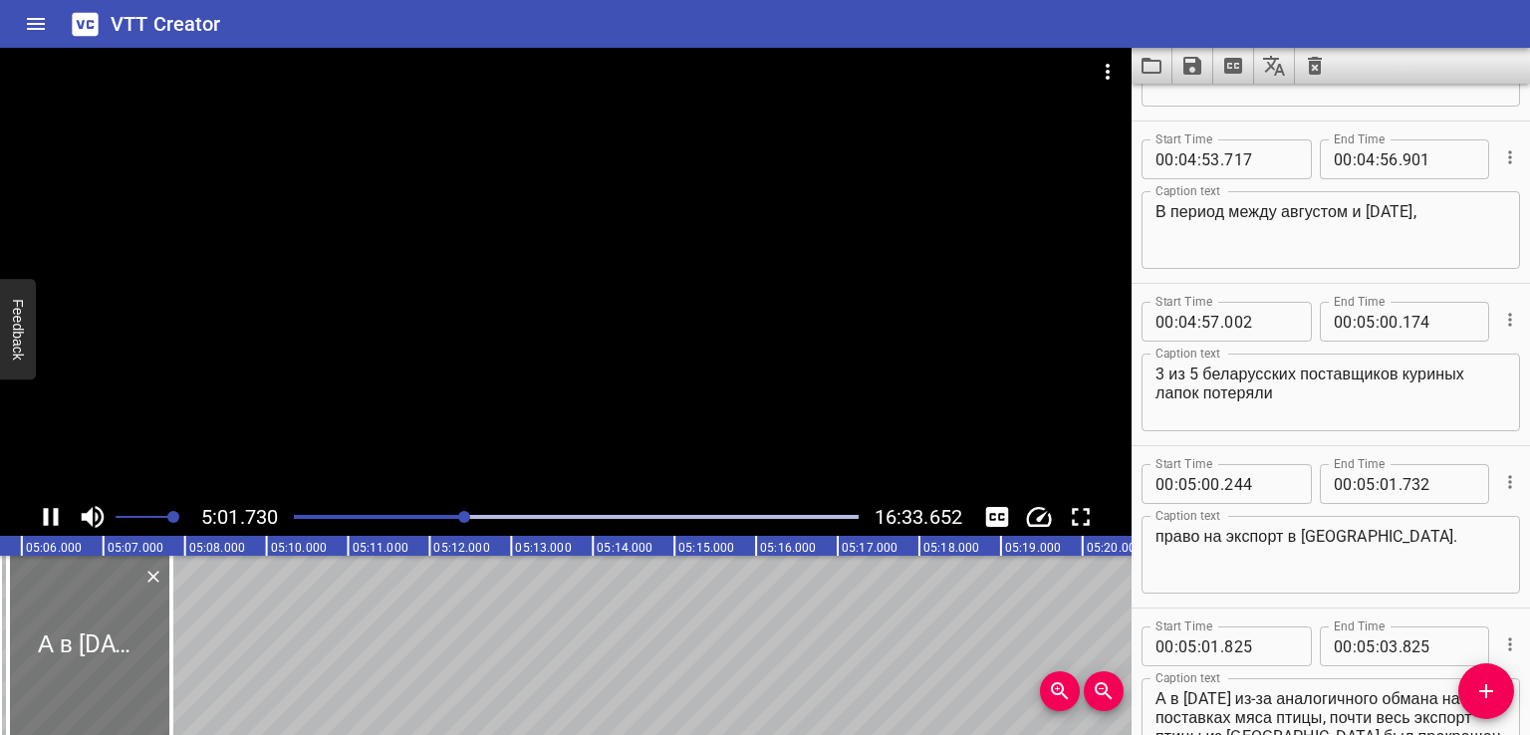
scroll to position [0, 0]
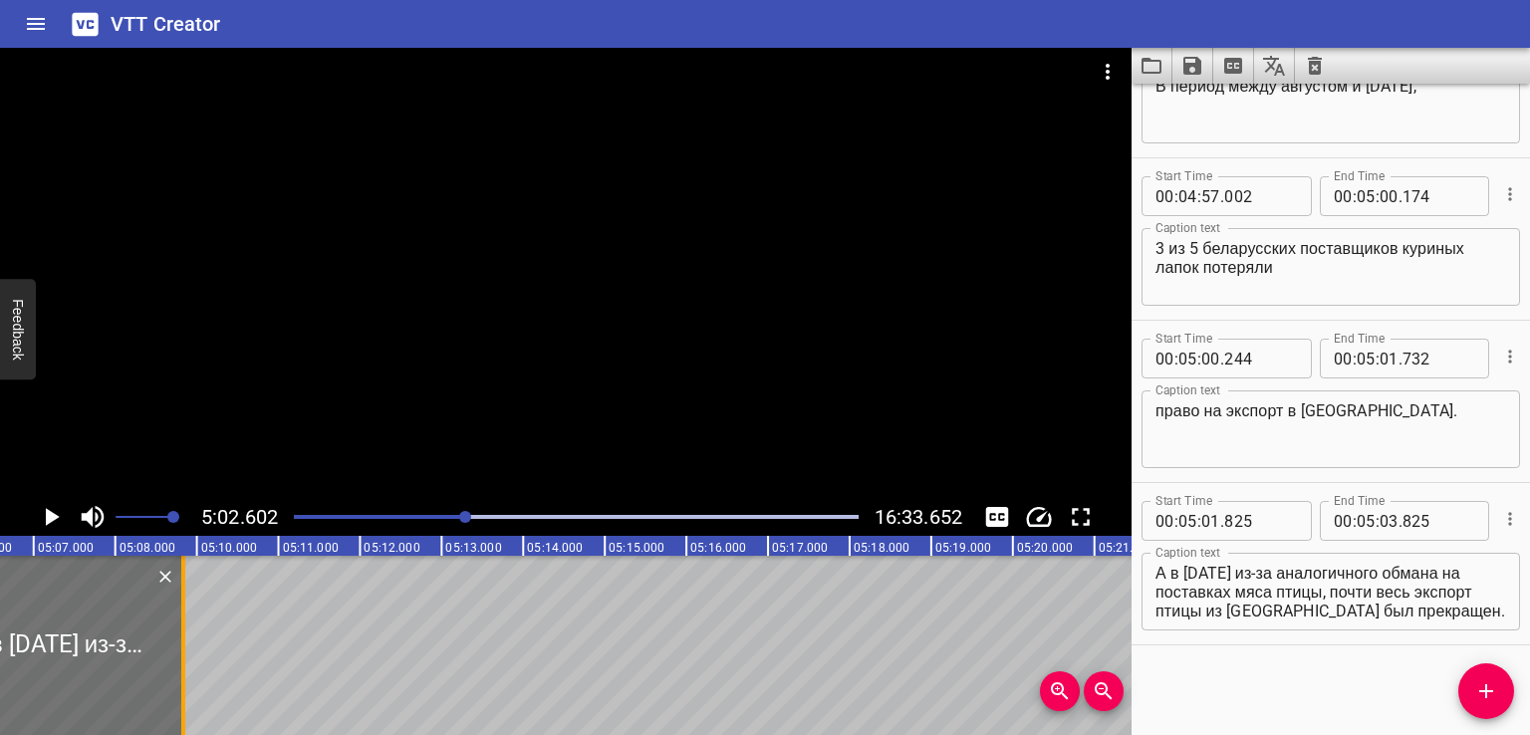
drag, startPoint x: 104, startPoint y: 657, endPoint x: 192, endPoint y: 646, distance: 89.3
click at [192, 646] on div at bounding box center [183, 645] width 20 height 179
type input "04"
type input "912"
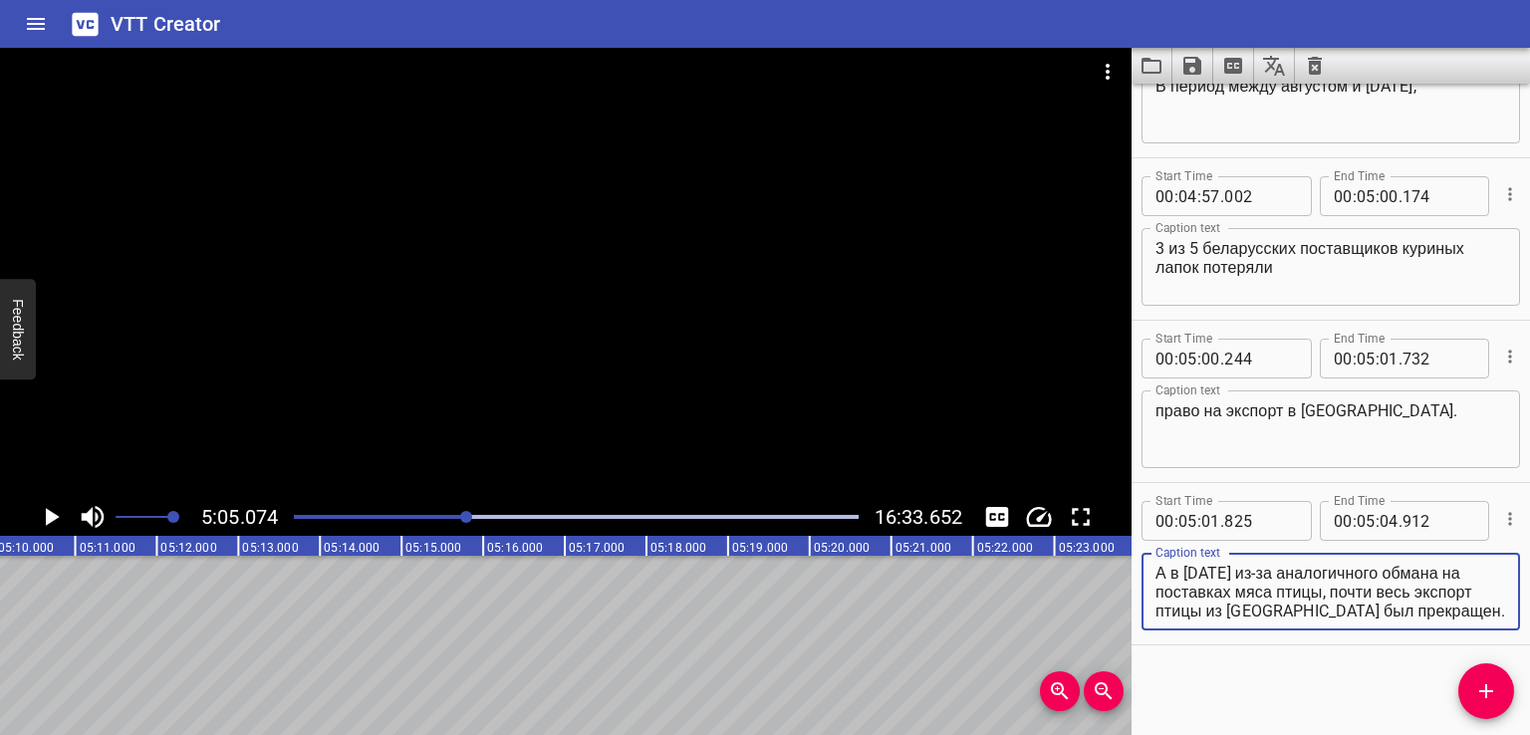
click at [1229, 582] on textarea "А в [DATE] из-за аналогичного обмана на поставках мяса птицы, почти весь экспор…" at bounding box center [1330, 592] width 351 height 57
drag, startPoint x: 1321, startPoint y: 569, endPoint x: 1420, endPoint y: 628, distance: 115.3
click at [1420, 628] on div "А в [DATE] из-за аналогичного обмана на поставках мяса птицы, почти весь экспор…" at bounding box center [1330, 592] width 378 height 78
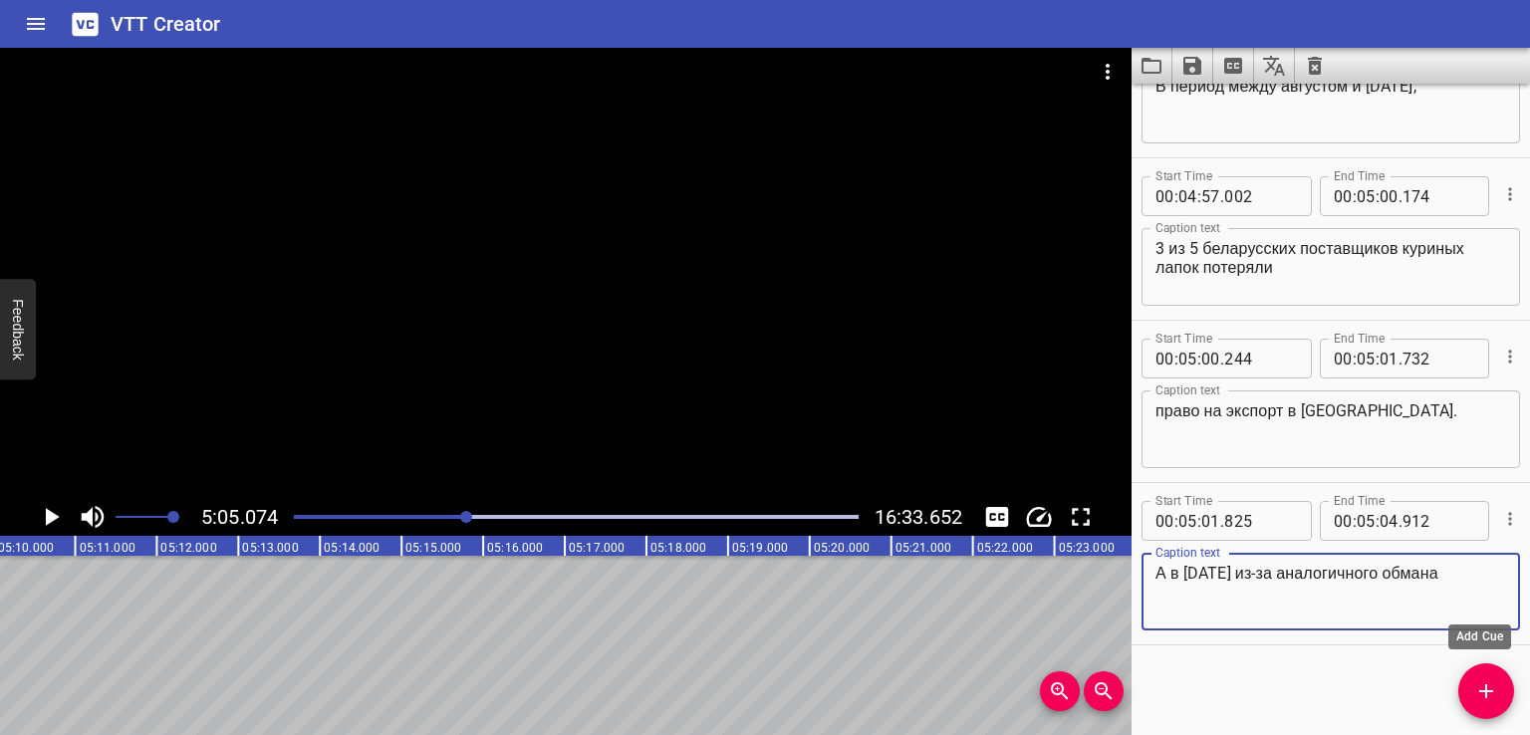
type textarea "А в [DATE] из-за аналогичного обмана"
click at [1474, 706] on button "Add Cue" at bounding box center [1486, 691] width 56 height 56
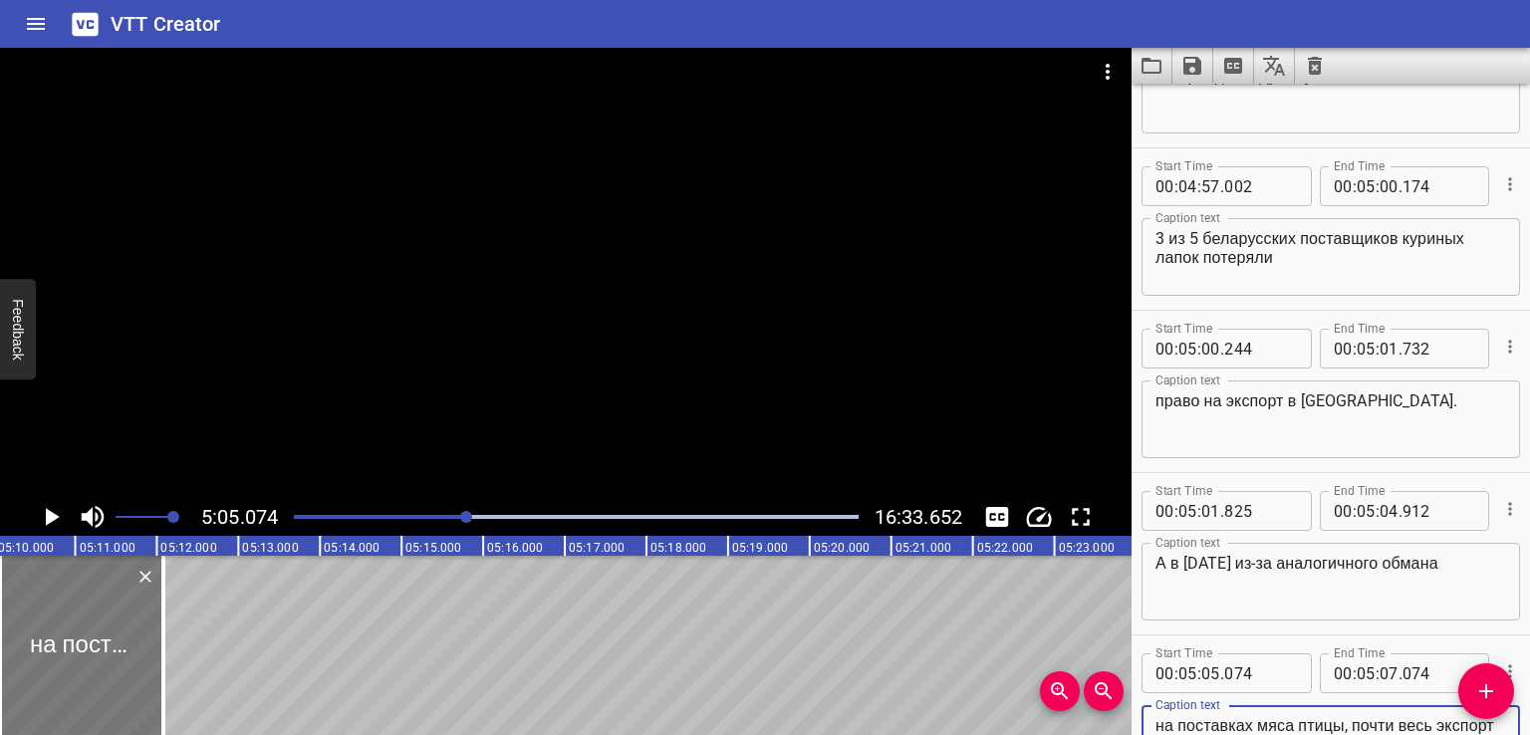
type textarea "на поставках мяса птицы, почти весь экспорт птицы из [GEOGRAPHIC_DATA] был прек…"
drag, startPoint x: 92, startPoint y: 652, endPoint x: 104, endPoint y: 654, distance: 12.1
click at [104, 654] on div at bounding box center [93, 645] width 163 height 179
type input "221"
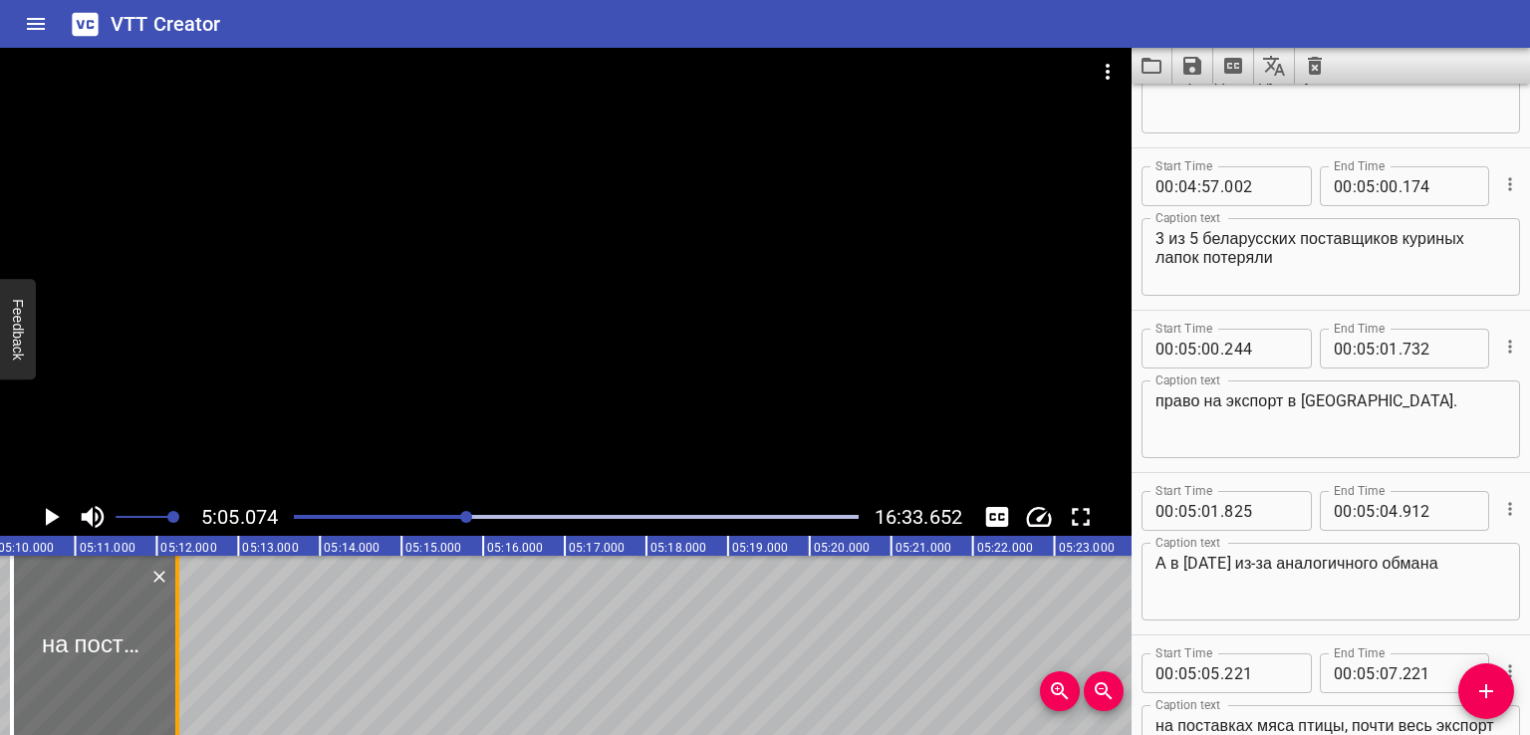
drag, startPoint x: 171, startPoint y: 654, endPoint x: 263, endPoint y: 654, distance: 91.6
click at [187, 654] on div at bounding box center [177, 645] width 20 height 179
type input "08"
type input "344"
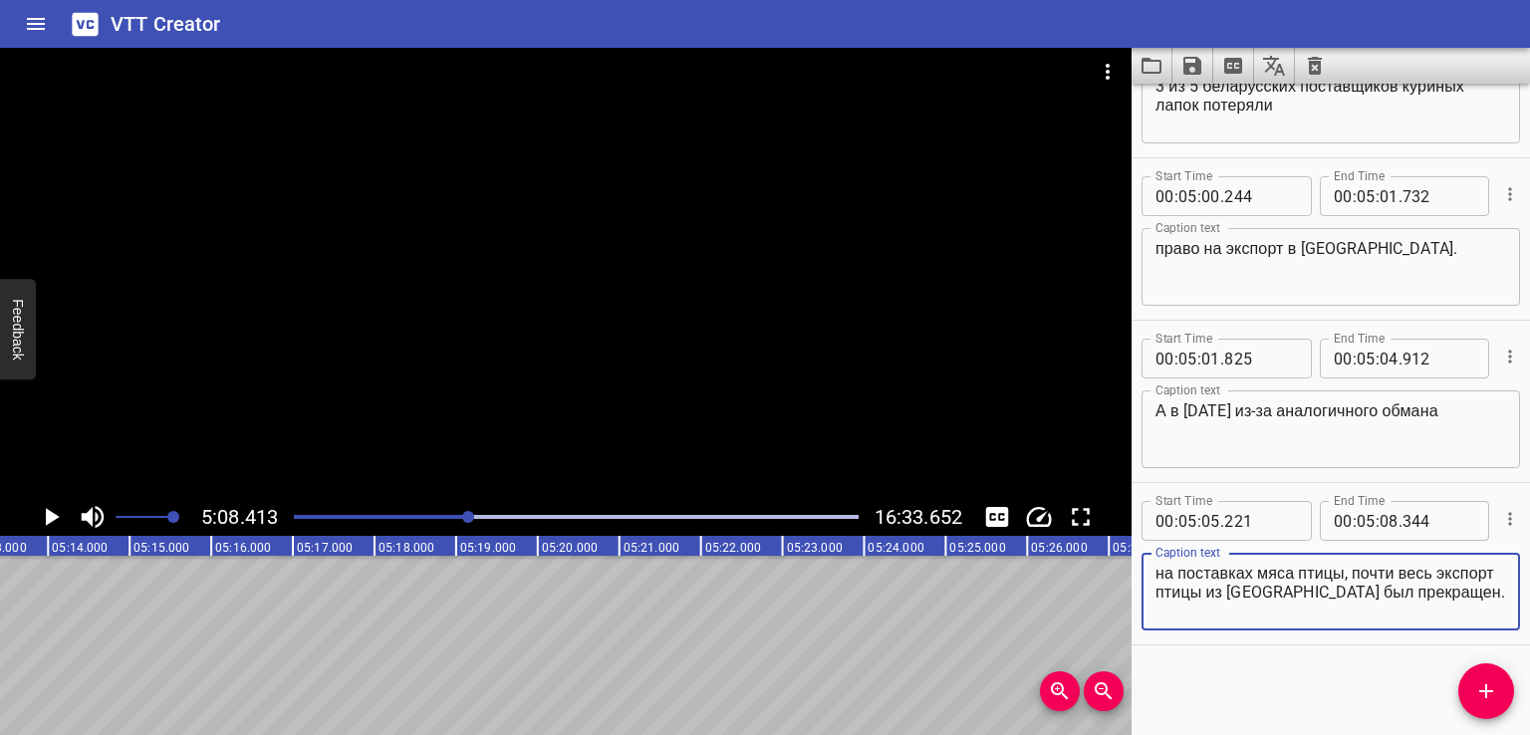
drag, startPoint x: 1219, startPoint y: 591, endPoint x: 1301, endPoint y: 618, distance: 87.2
click at [1301, 618] on textarea "на поставках мяса птицы, почти весь экспорт птицы из [GEOGRAPHIC_DATA] был прек…" at bounding box center [1330, 592] width 351 height 57
type textarea "на поставках мяса птицы, почти весь экспорт"
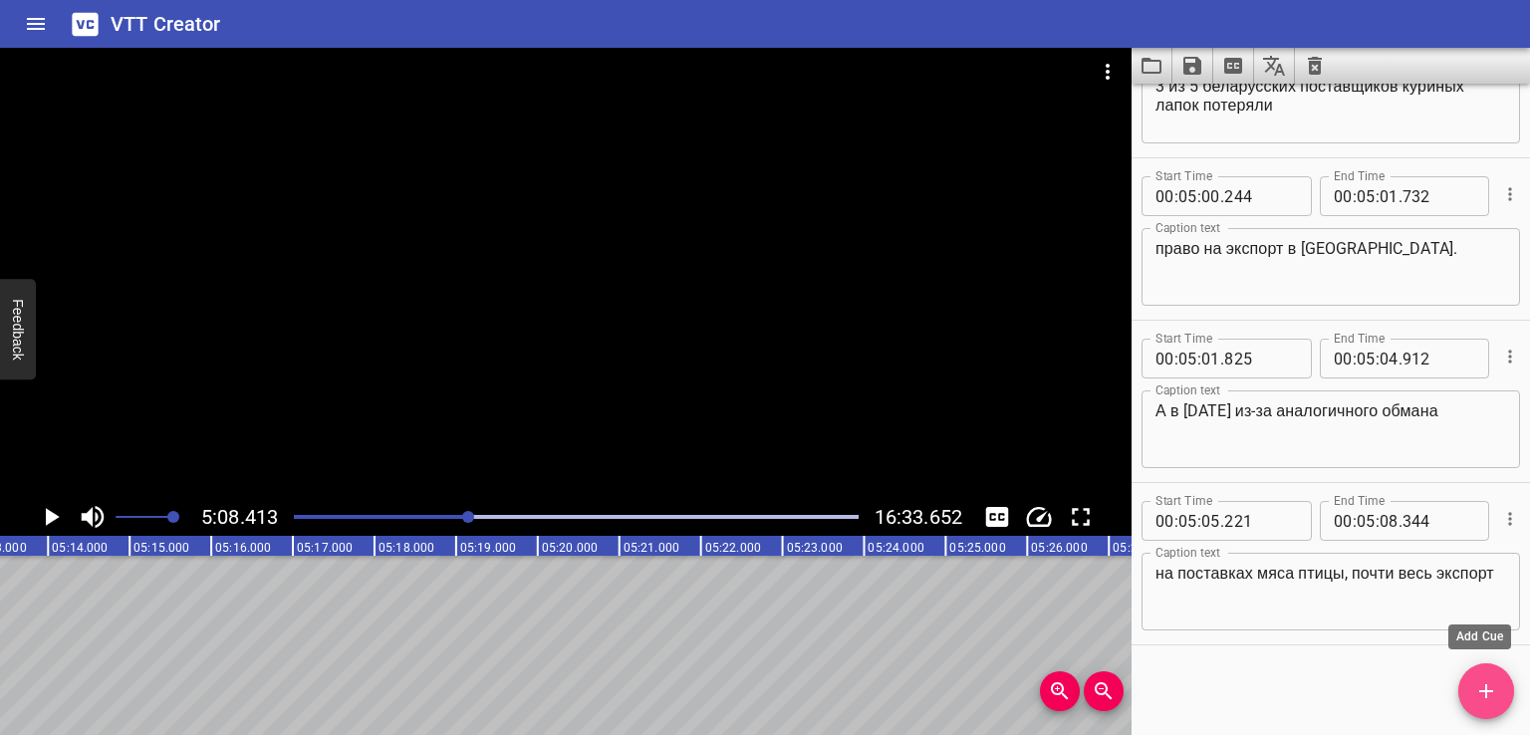
click at [1472, 679] on span "Add Cue" at bounding box center [1486, 691] width 56 height 24
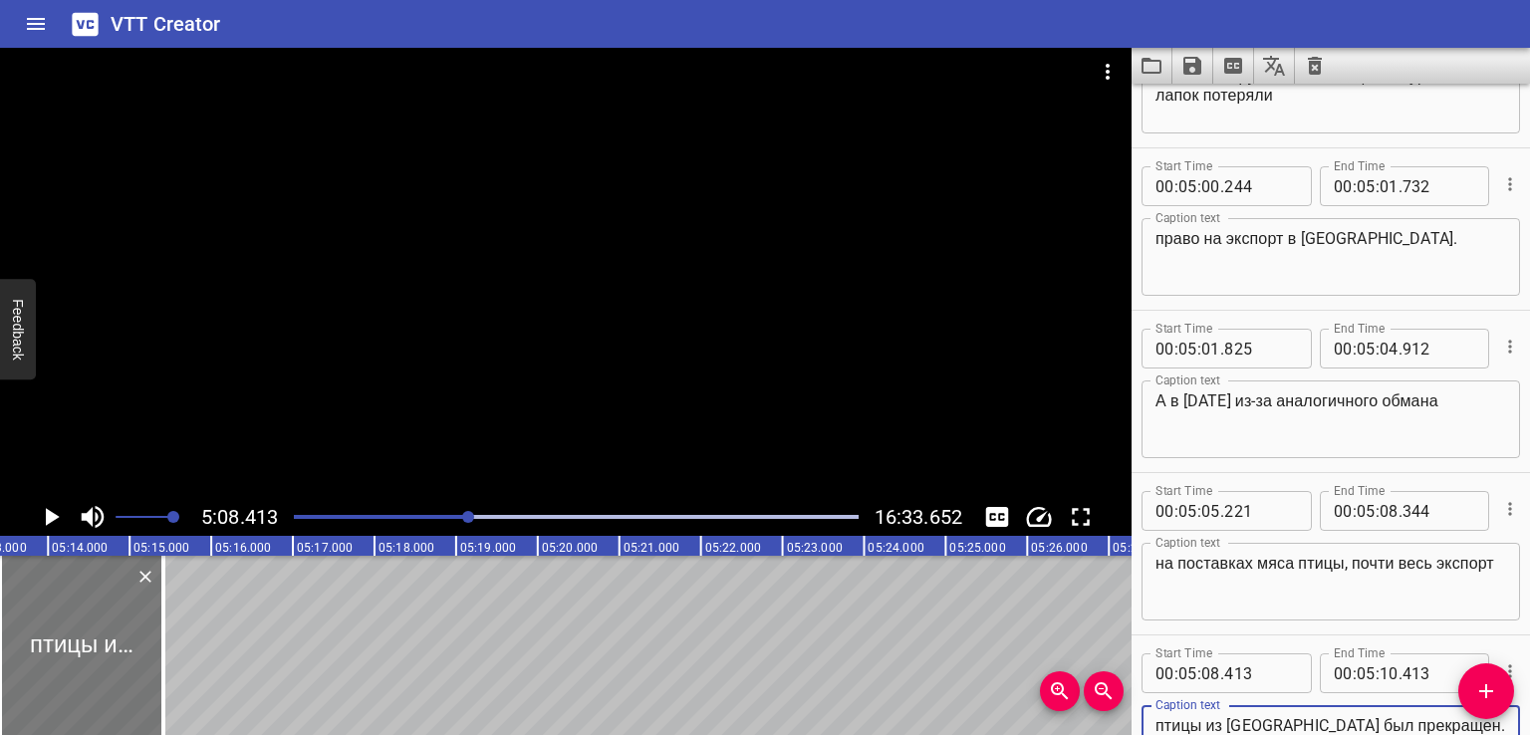
type textarea "птицы из [GEOGRAPHIC_DATA] был прекращен."
click at [67, 642] on div at bounding box center [89, 645] width 163 height 179
type input "511"
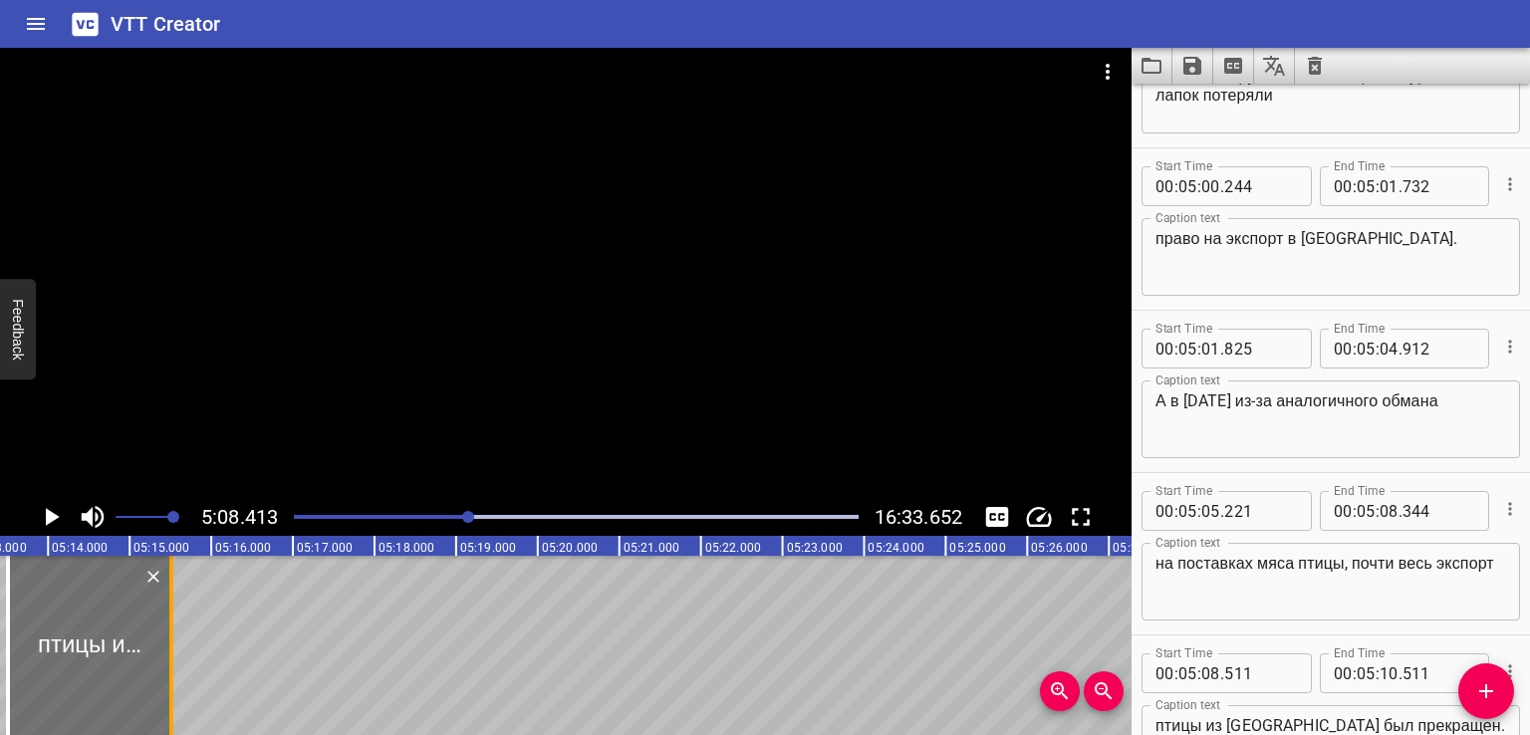
drag, startPoint x: 174, startPoint y: 637, endPoint x: 186, endPoint y: 637, distance: 11.9
click at [181, 637] on div at bounding box center [171, 645] width 20 height 179
type input "657"
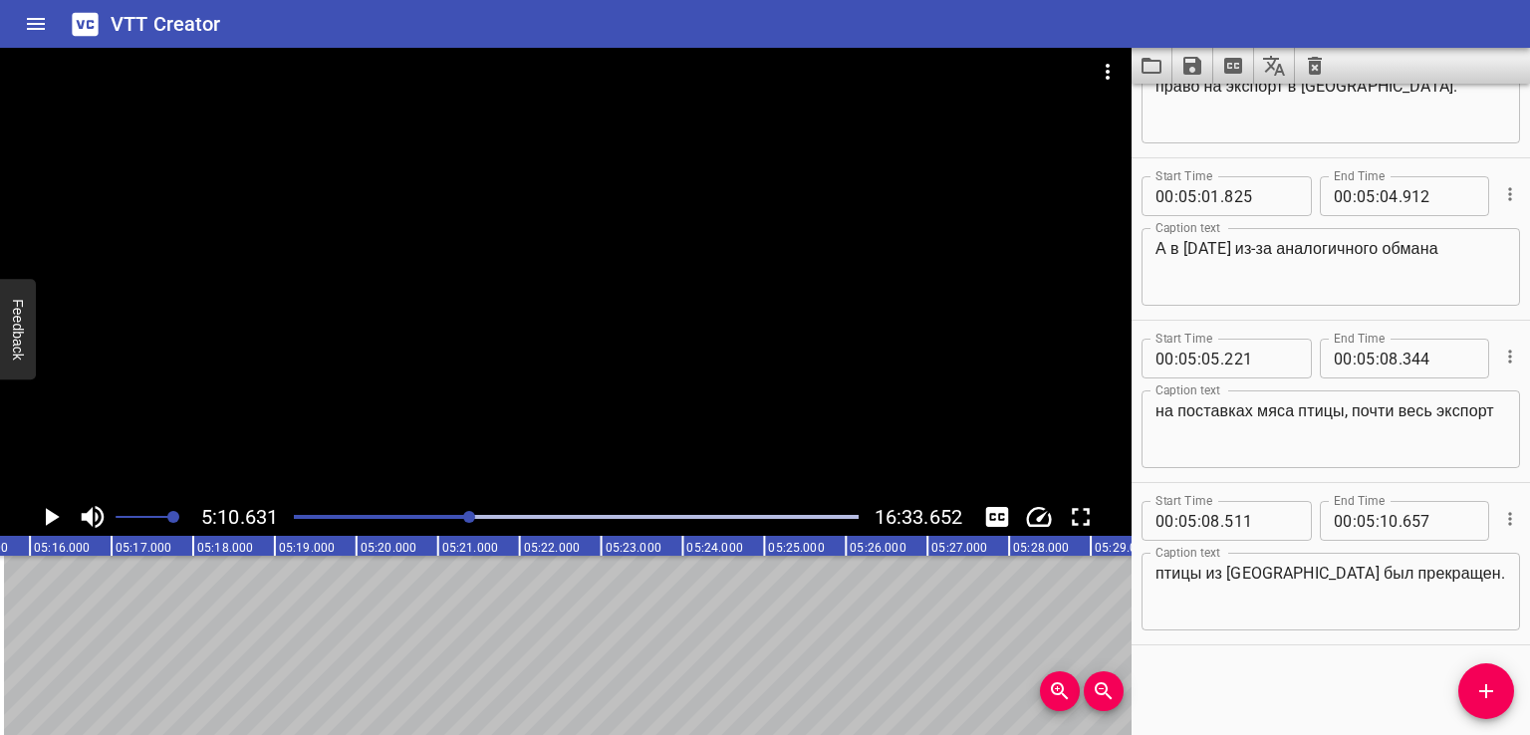
click at [1485, 691] on icon "Add Cue" at bounding box center [1486, 691] width 14 height 14
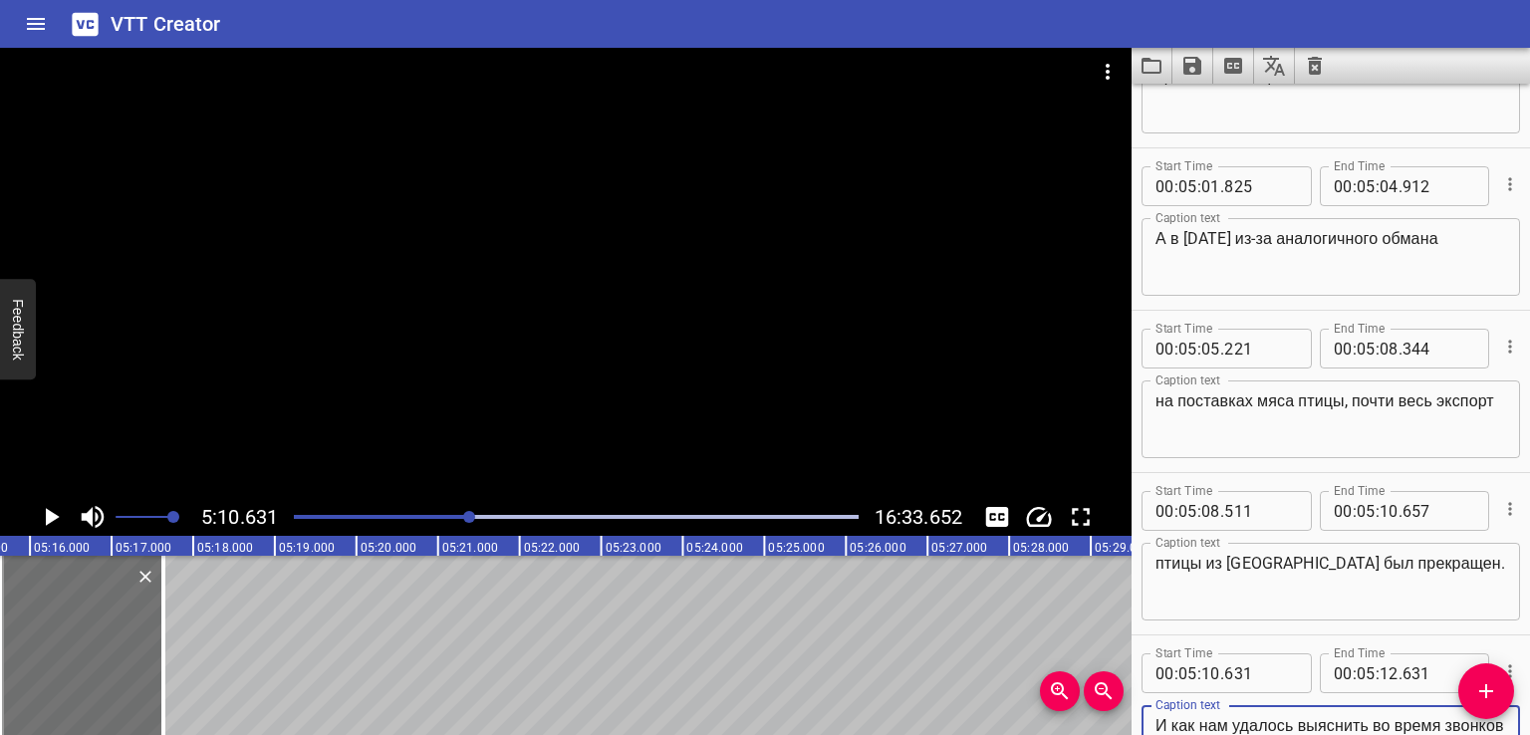
scroll to position [15364, 0]
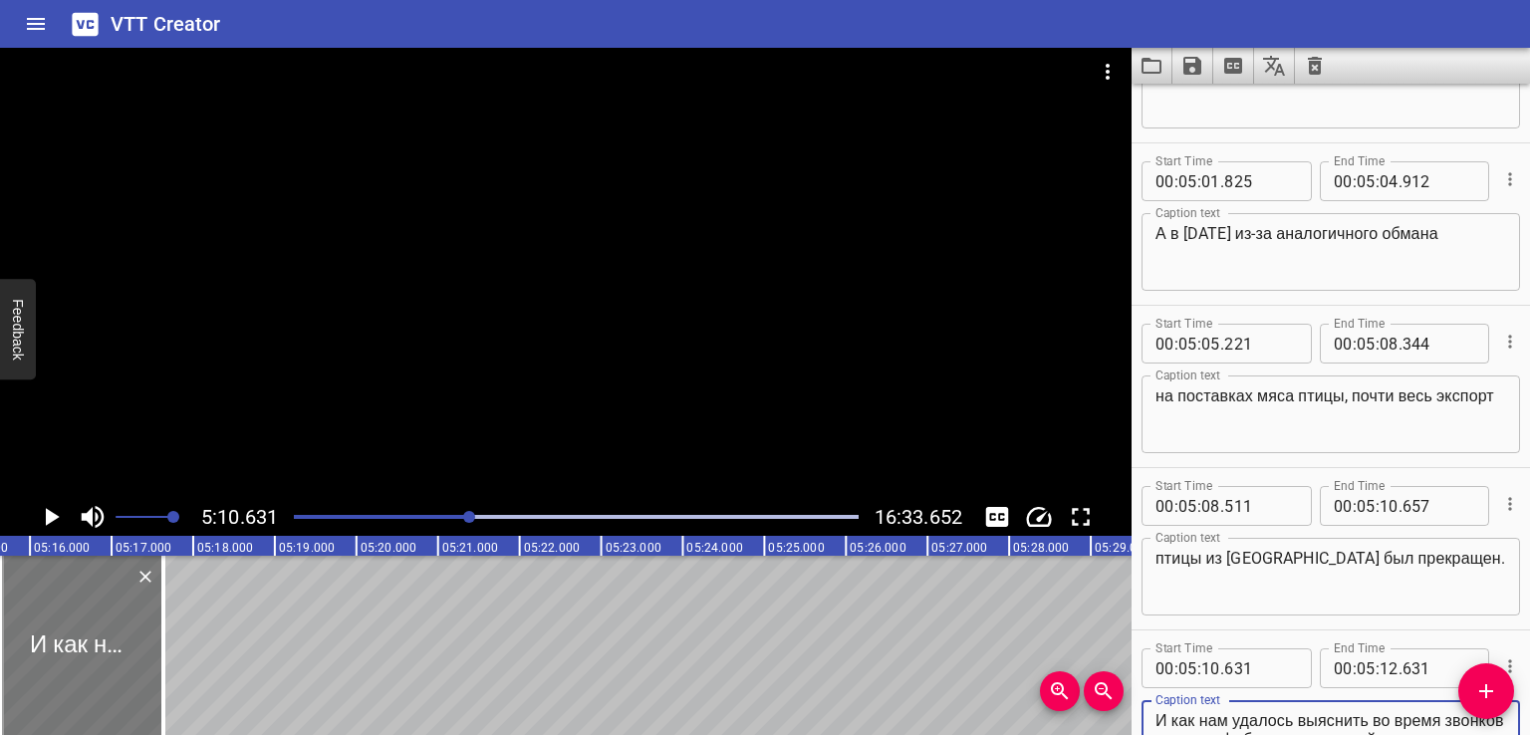
type textarea "И как нам удалось выяснить во время звонков на птицефабрики, запрет действует д…"
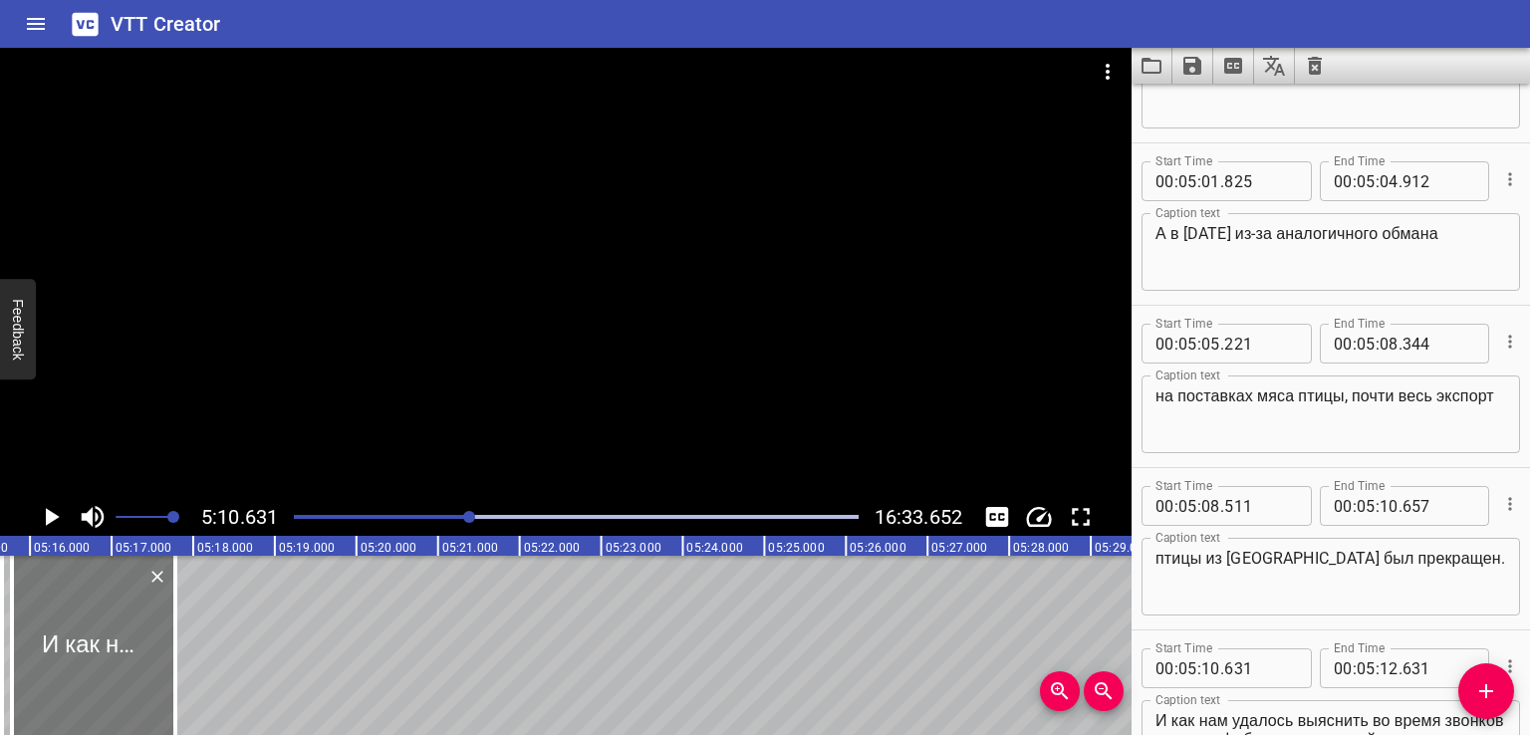
drag, startPoint x: 139, startPoint y: 654, endPoint x: 149, endPoint y: 656, distance: 10.2
click at [149, 656] on div at bounding box center [93, 645] width 163 height 179
type input "777"
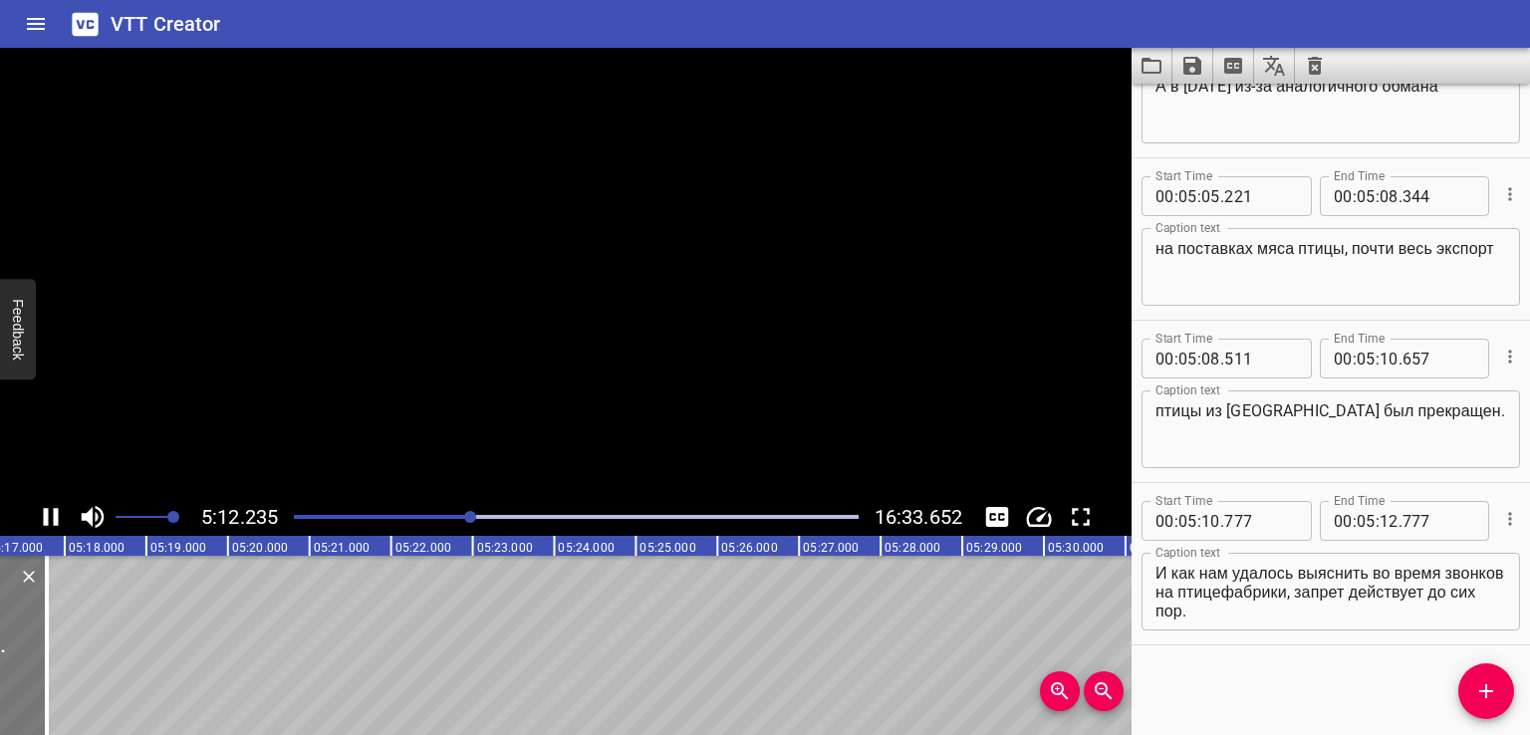
scroll to position [0, 25477]
drag, startPoint x: 35, startPoint y: 654, endPoint x: 46, endPoint y: 657, distance: 11.4
click at [40, 656] on div at bounding box center [38, 645] width 4 height 179
type input "924"
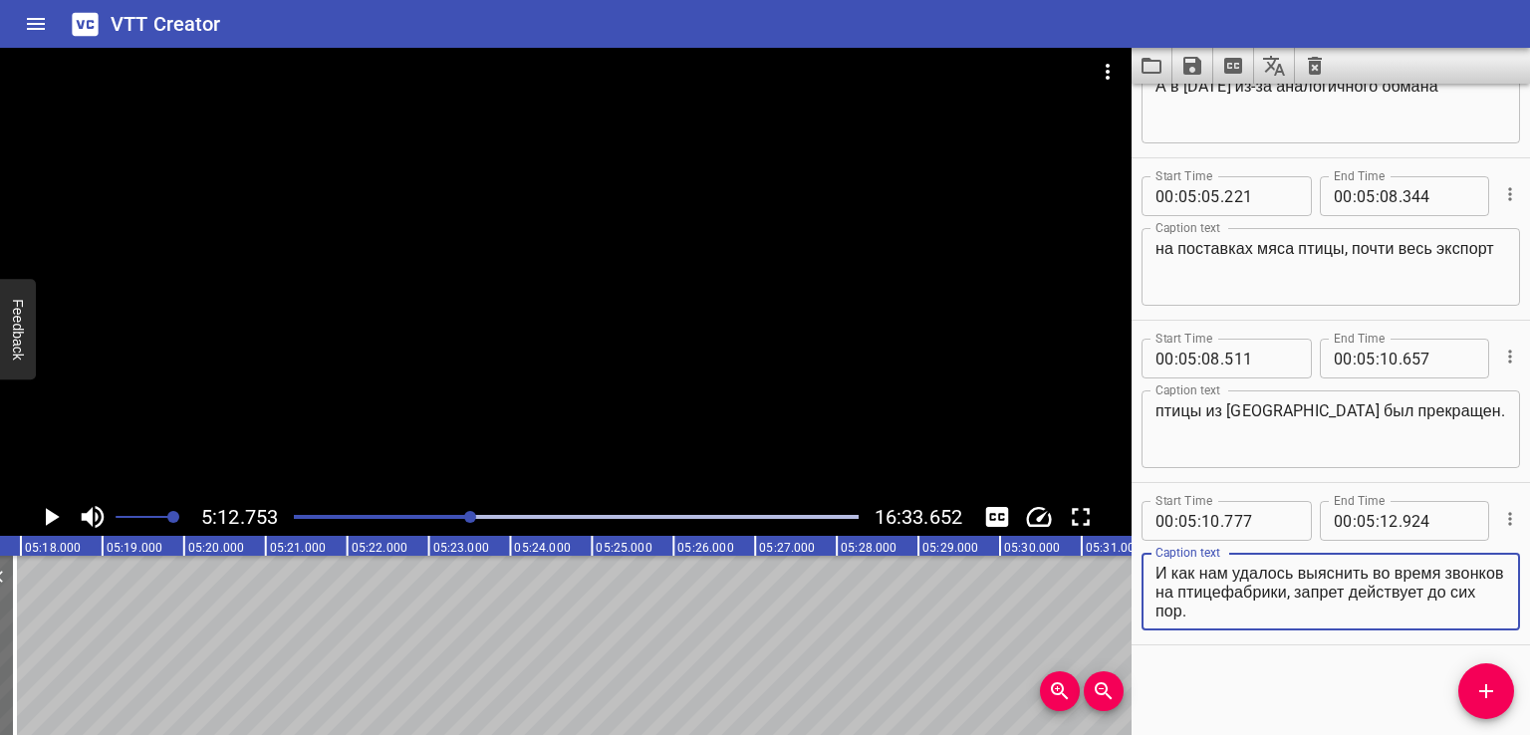
drag, startPoint x: 1362, startPoint y: 589, endPoint x: 1414, endPoint y: 646, distance: 77.6
click at [1414, 646] on div "Start Time 00 : 00 : 00 . 000 Start Time End Time 00 : 00 : 02 . 000 End Time C…" at bounding box center [1330, 409] width 398 height 651
type textarea "И как нам удалось выяснить во время звонков на птицефабрики,"
click at [1482, 692] on icon "Add Cue" at bounding box center [1486, 691] width 24 height 24
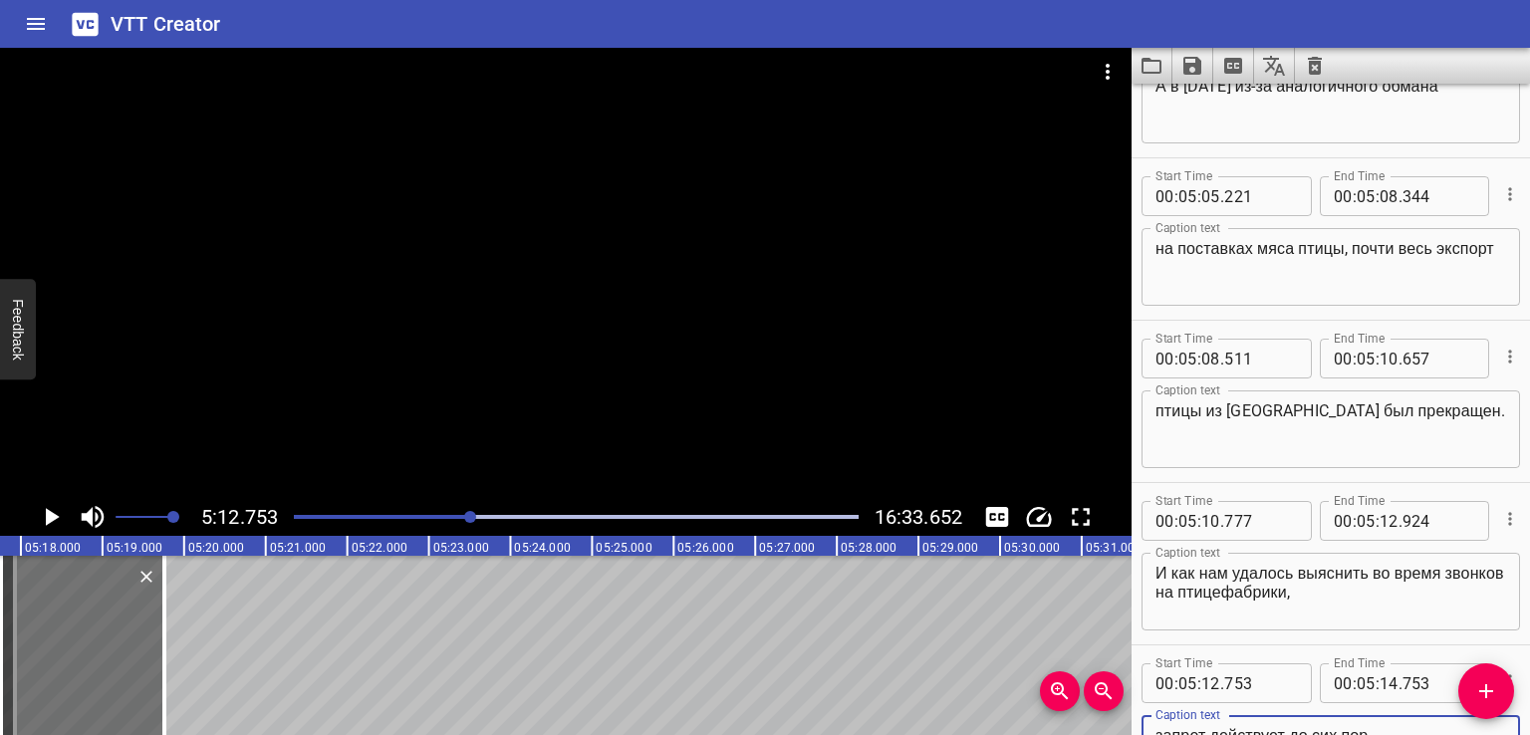
scroll to position [15521, 0]
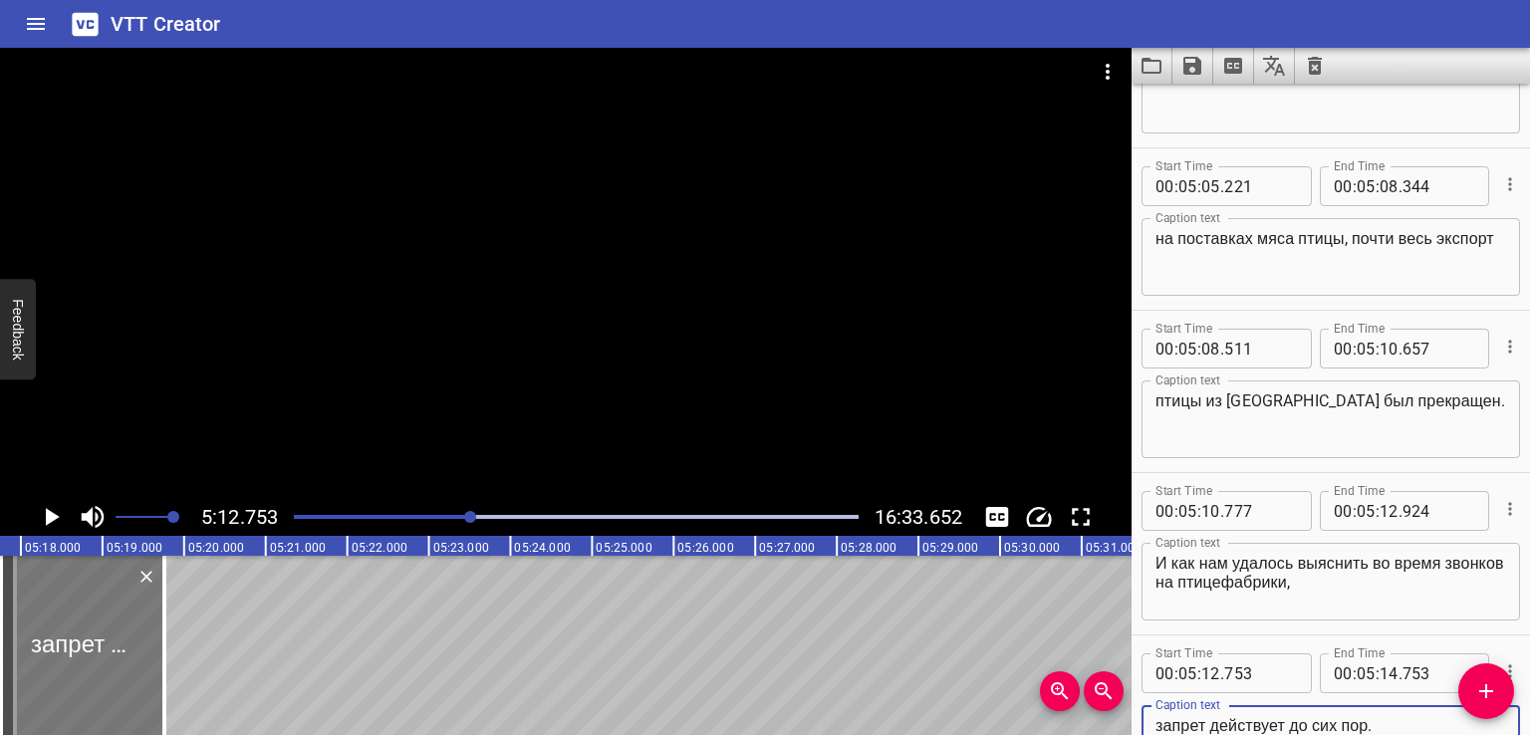
type textarea "запрет действует до сих пор."
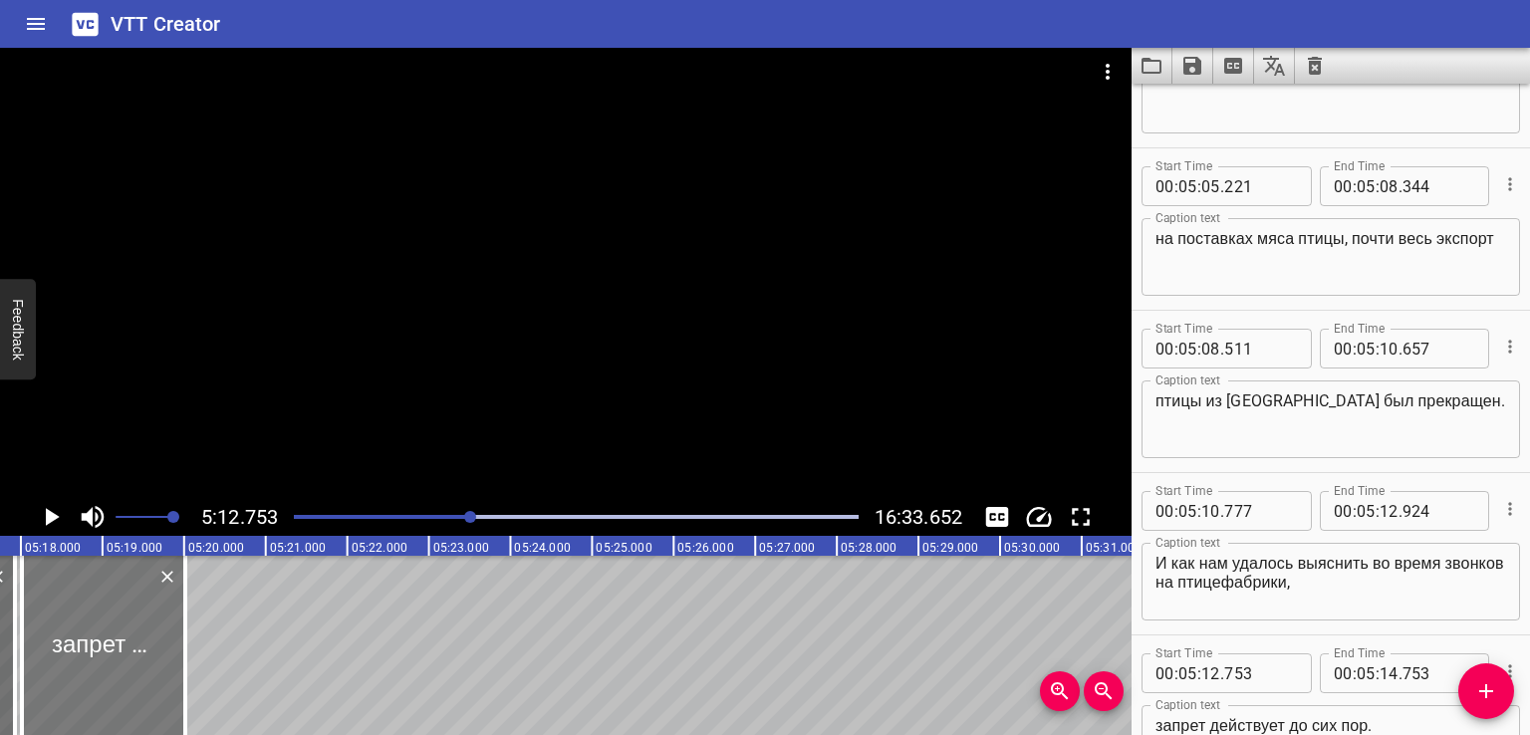
drag, startPoint x: 91, startPoint y: 642, endPoint x: 112, endPoint y: 646, distance: 21.3
click at [112, 646] on div at bounding box center [103, 645] width 163 height 179
type input "13"
type input "010"
type input "15"
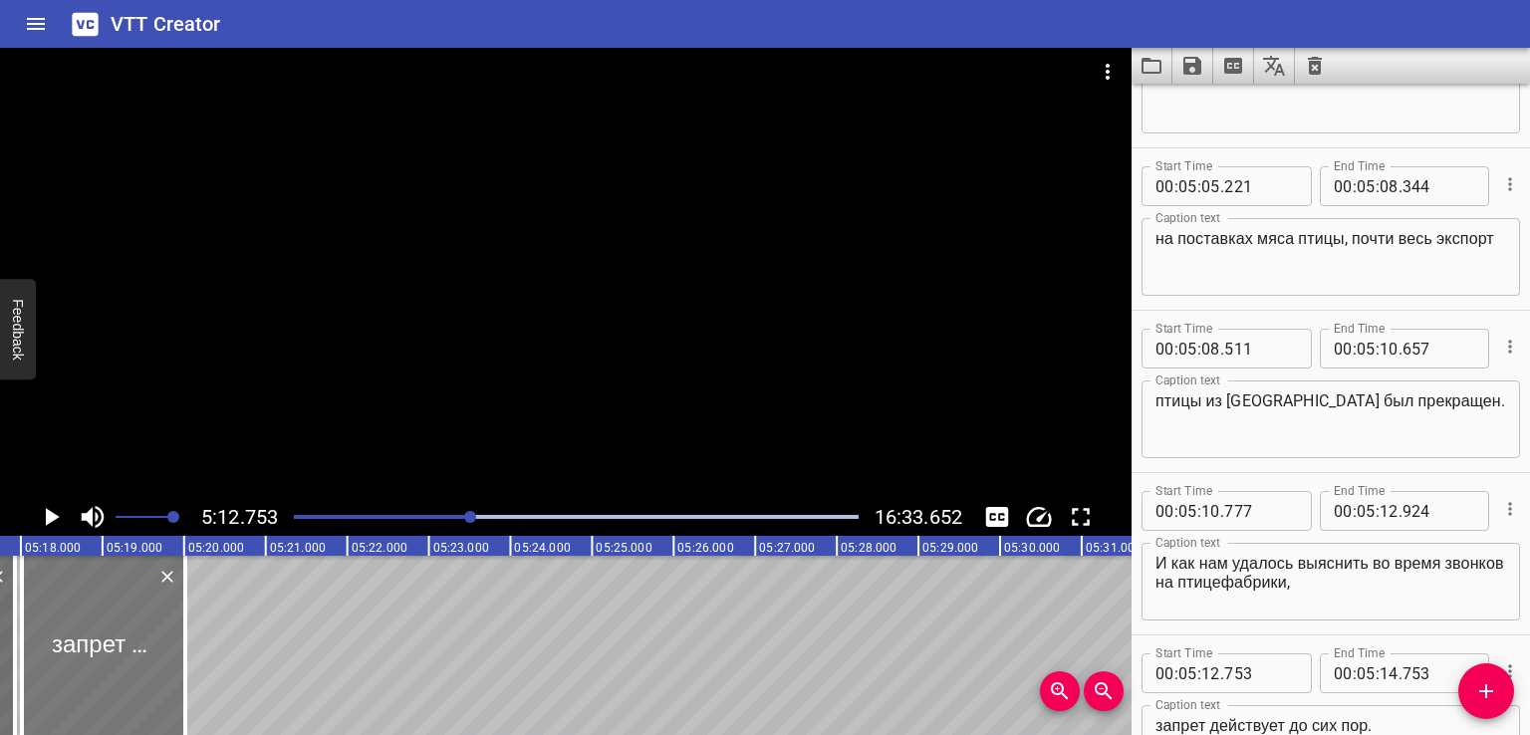
type input "010"
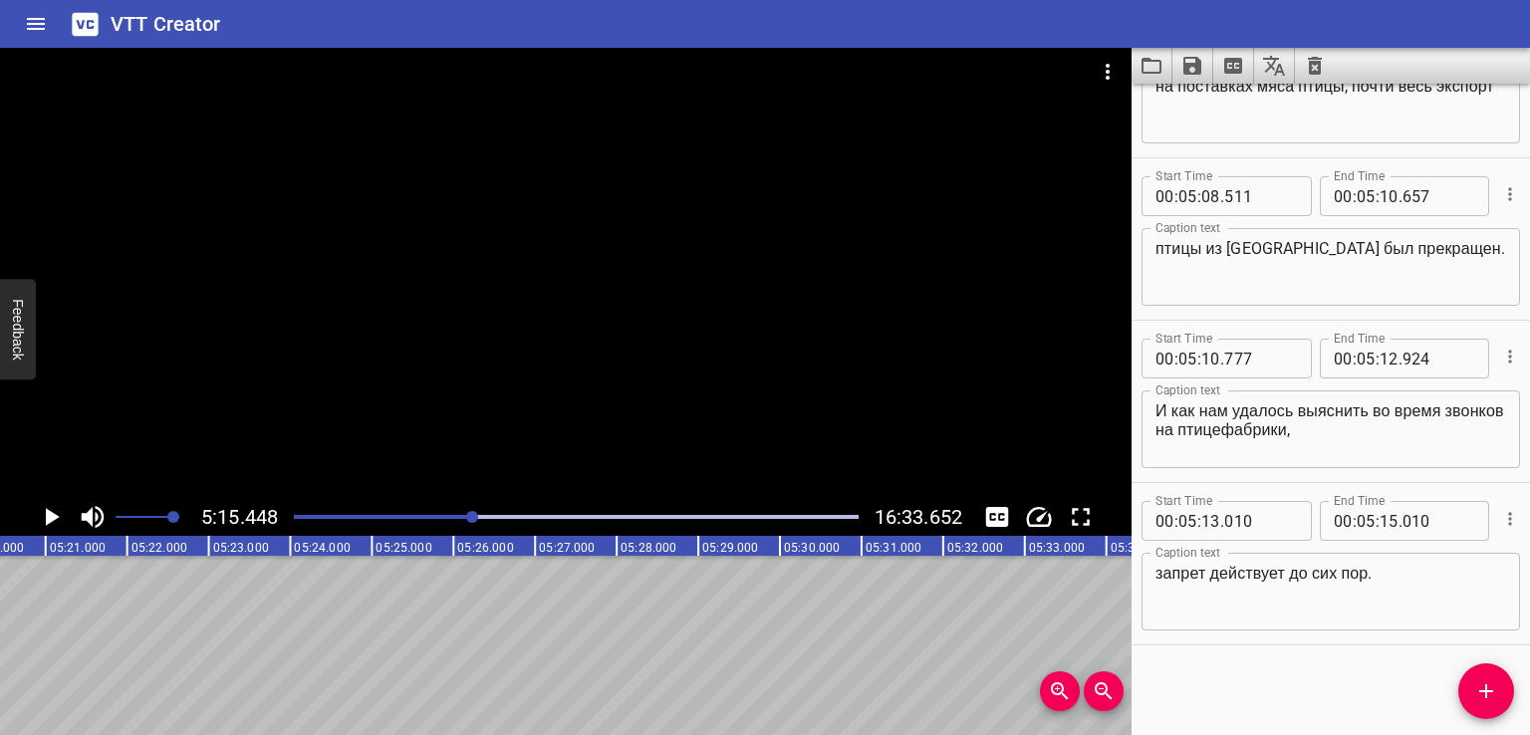
click at [1471, 692] on span "Add Cue" at bounding box center [1486, 691] width 56 height 24
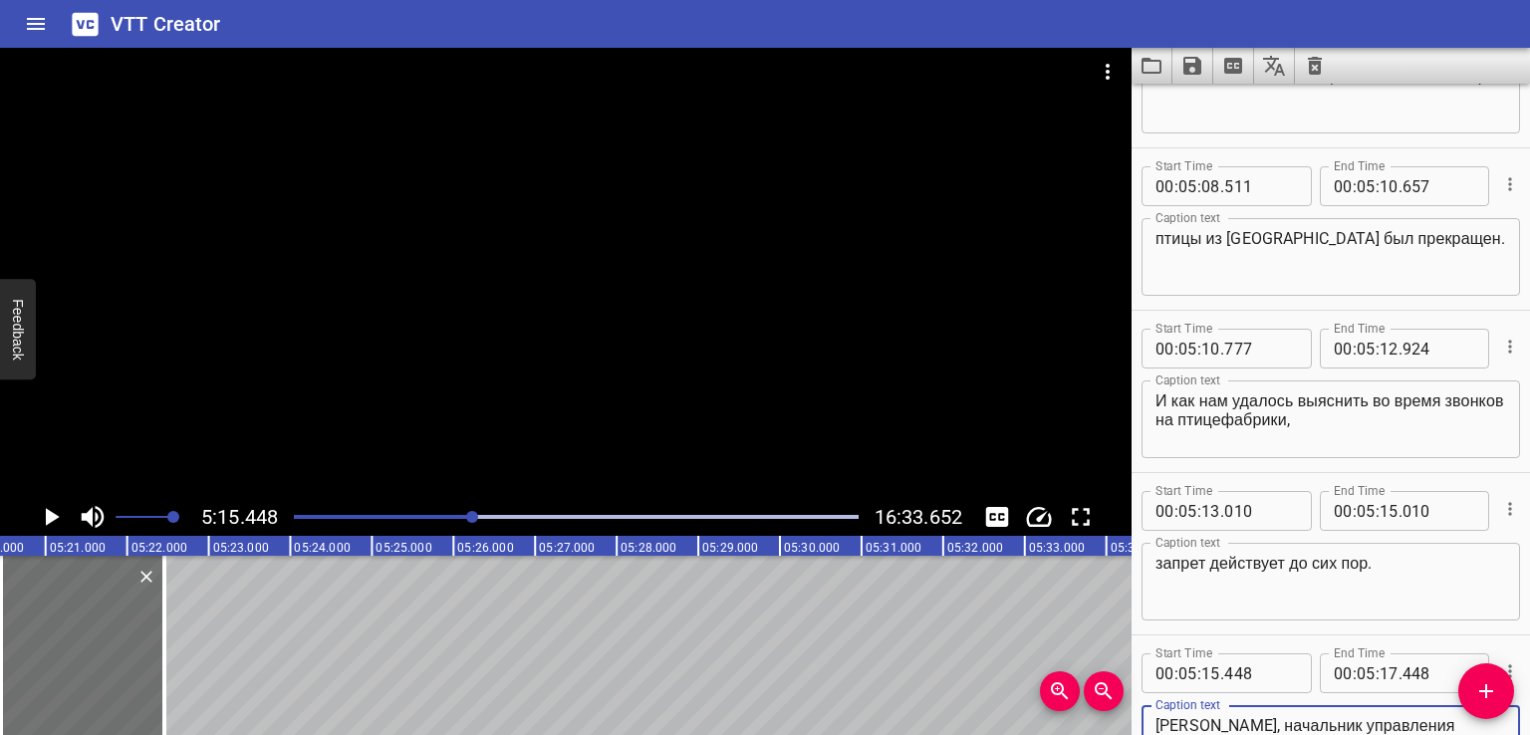
scroll to position [56, 0]
type textarea "[PERSON_NAME], начальник управления торговли РУП «Белоруснефть-Особино»«На Кита…"
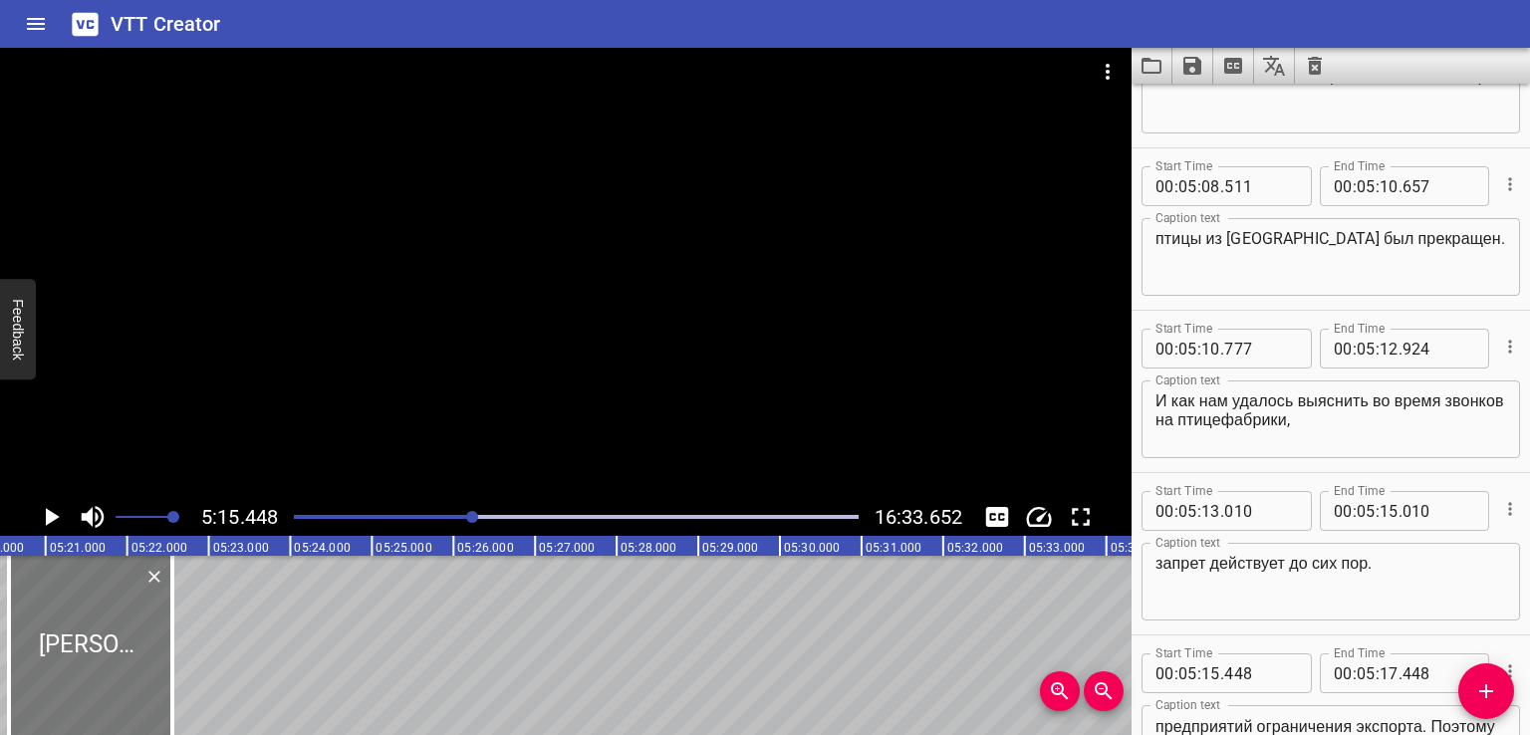
drag, startPoint x: 113, startPoint y: 641, endPoint x: 122, endPoint y: 643, distance: 10.2
click at [122, 643] on div at bounding box center [90, 645] width 163 height 179
type input "570"
drag, startPoint x: 171, startPoint y: 646, endPoint x: 200, endPoint y: 646, distance: 28.9
click at [200, 646] on div at bounding box center [202, 645] width 4 height 179
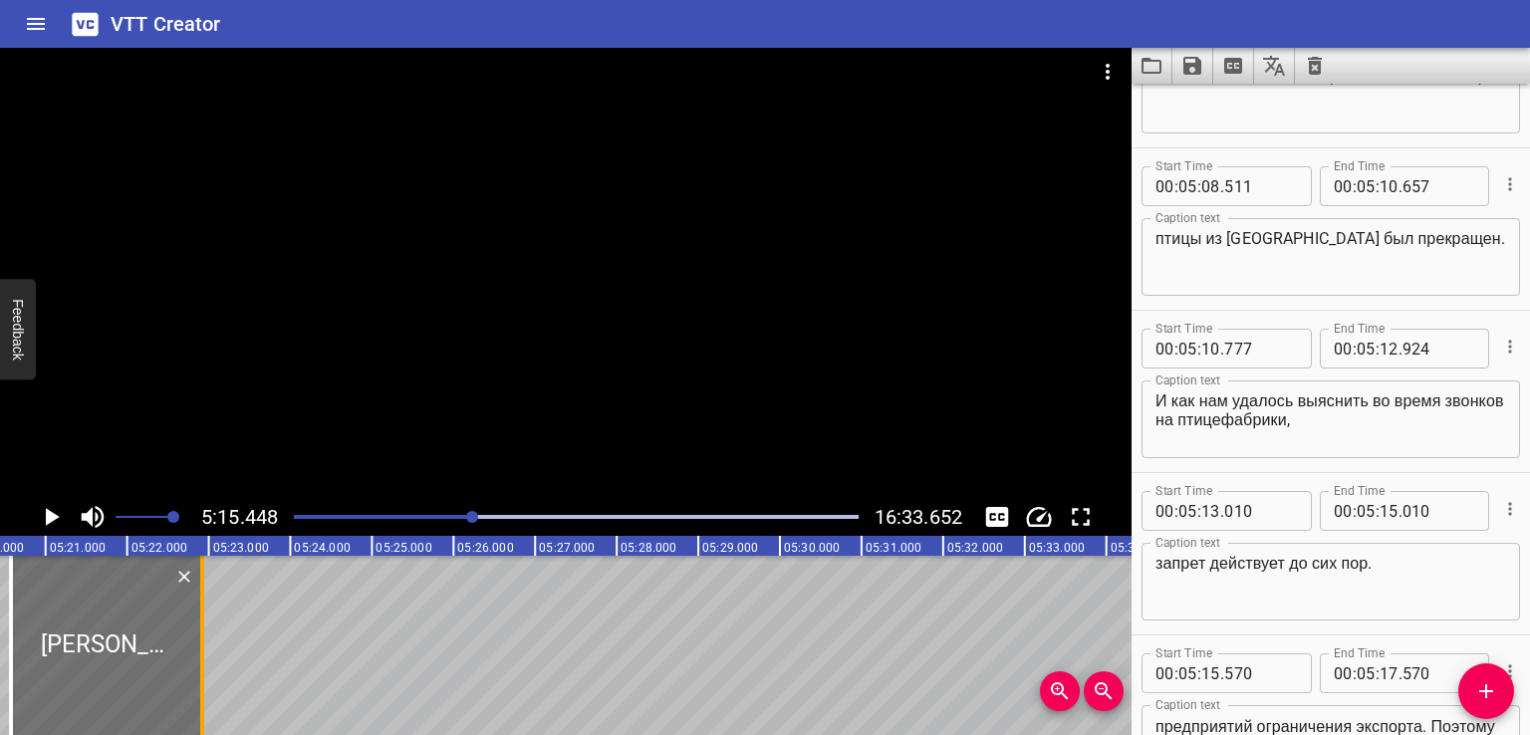
type input "924"
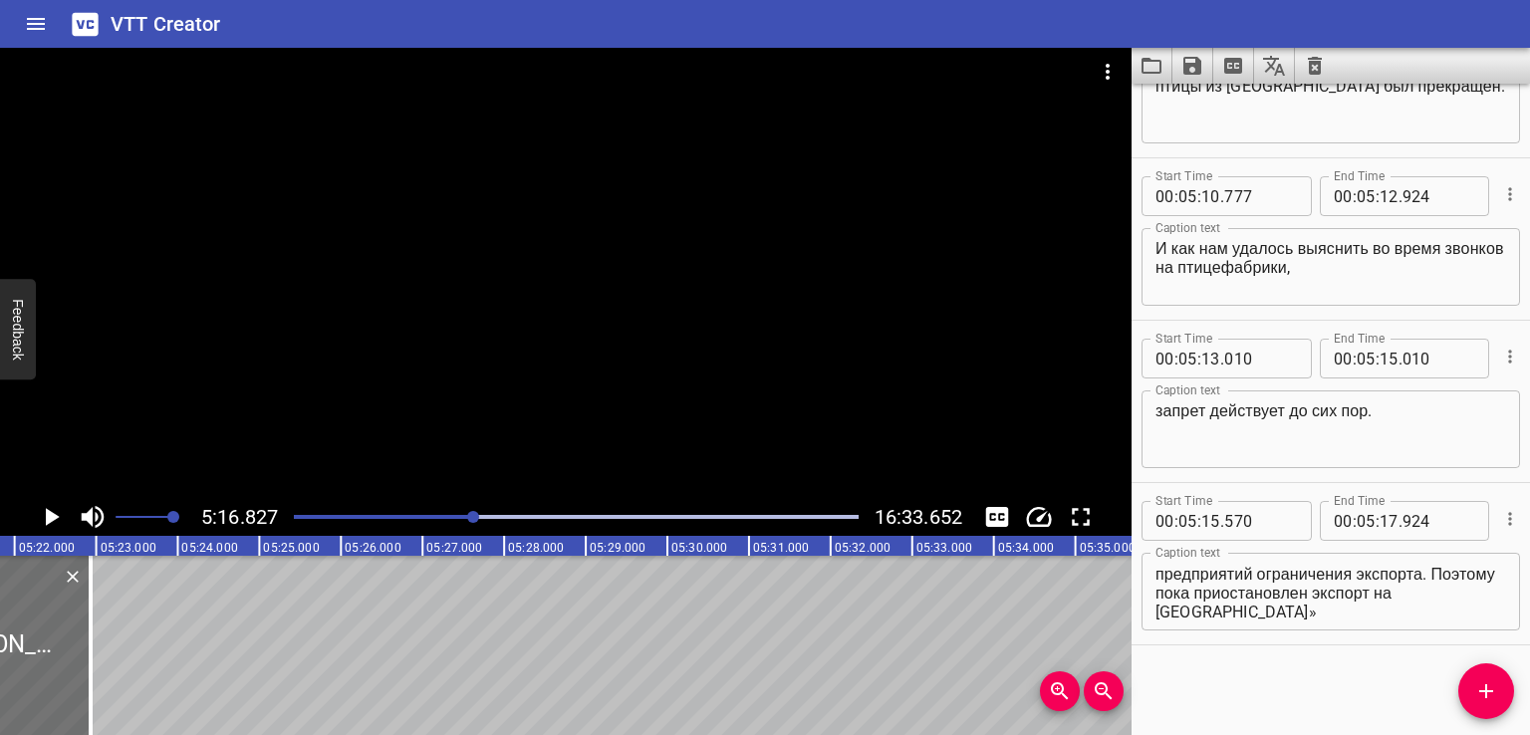
click at [1254, 590] on textarea "[PERSON_NAME], начальник управления торговли РУП «Белоруснефть-Особино»«На Кита…" at bounding box center [1330, 592] width 351 height 57
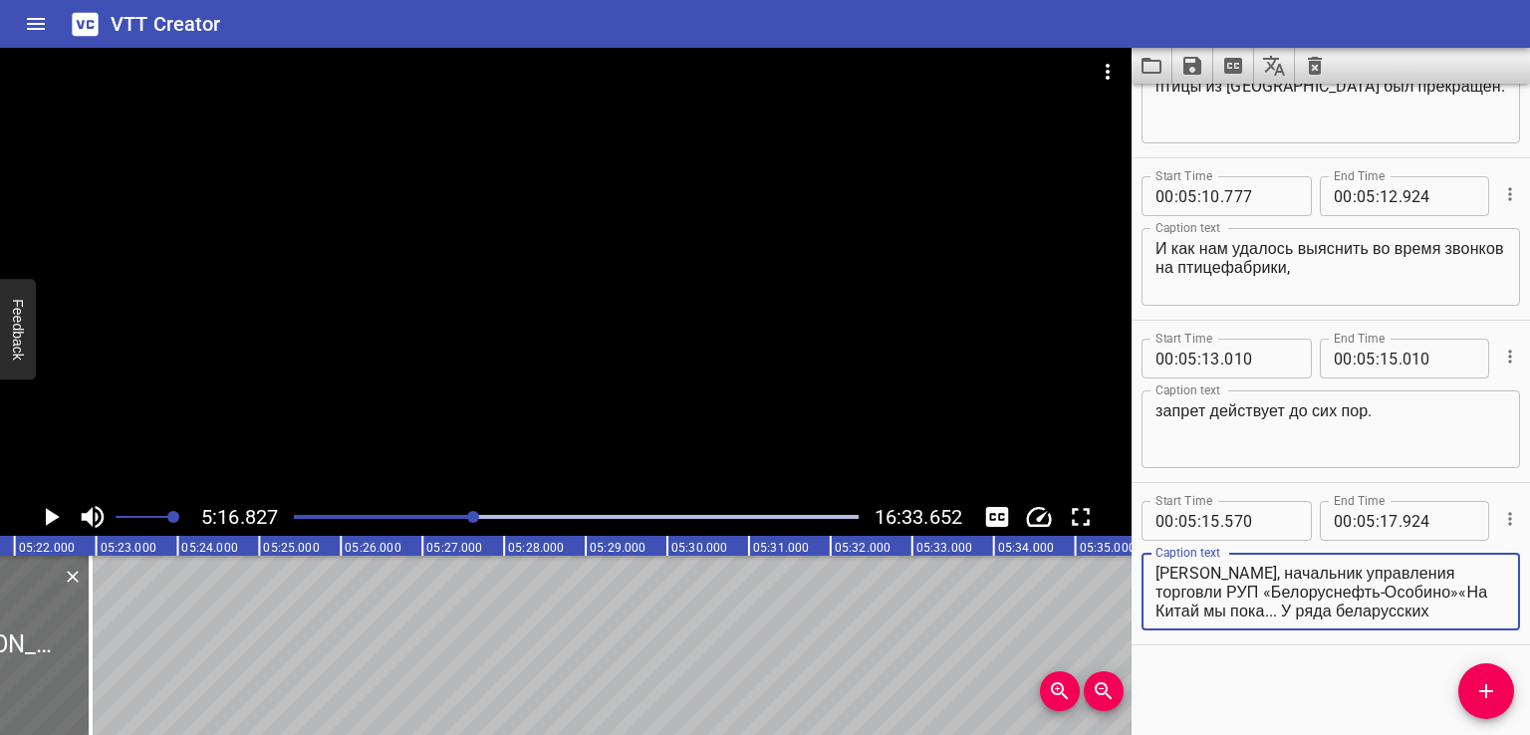
click at [1239, 591] on textarea "[PERSON_NAME], начальник управления торговли РУП «Белоруснефть-Особино»«На Кита…" at bounding box center [1330, 592] width 351 height 57
click at [1347, 591] on textarea "[PERSON_NAME], начальник управления торговли РУП «Белоруснефть-Особино»«На Кита…" at bounding box center [1330, 592] width 351 height 57
drag, startPoint x: 1164, startPoint y: 571, endPoint x: 1446, endPoint y: 645, distance: 291.5
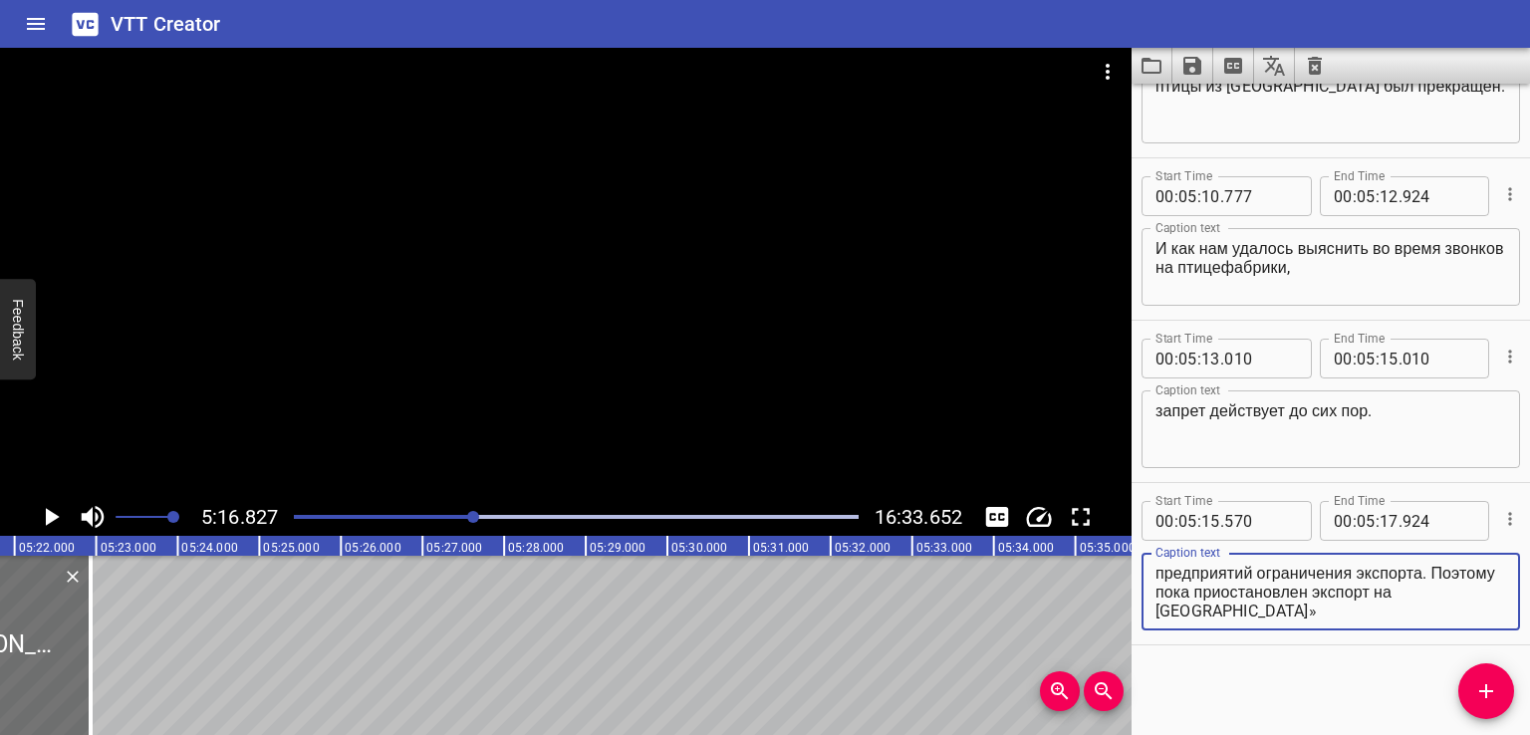
click at [1446, 645] on div "Start Time 00 : 00 : 00 . 000 Start Time End Time 00 : 00 : 02 . 000 End Time C…" at bounding box center [1330, 409] width 398 height 651
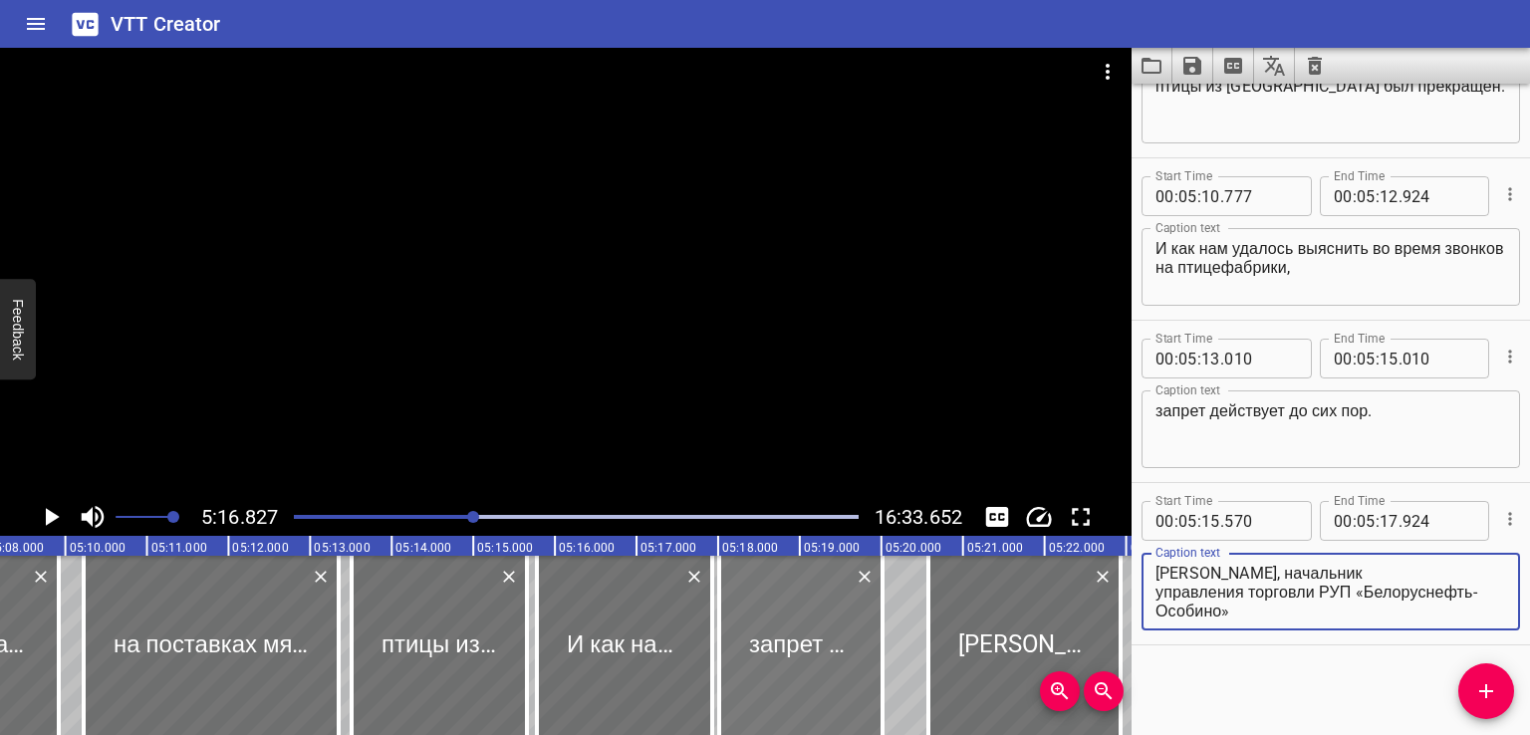
type textarea "[PERSON_NAME], начальник управления торговли РУП «Белоруснефть-Особино»"
click at [749, 665] on div at bounding box center [800, 645] width 163 height 179
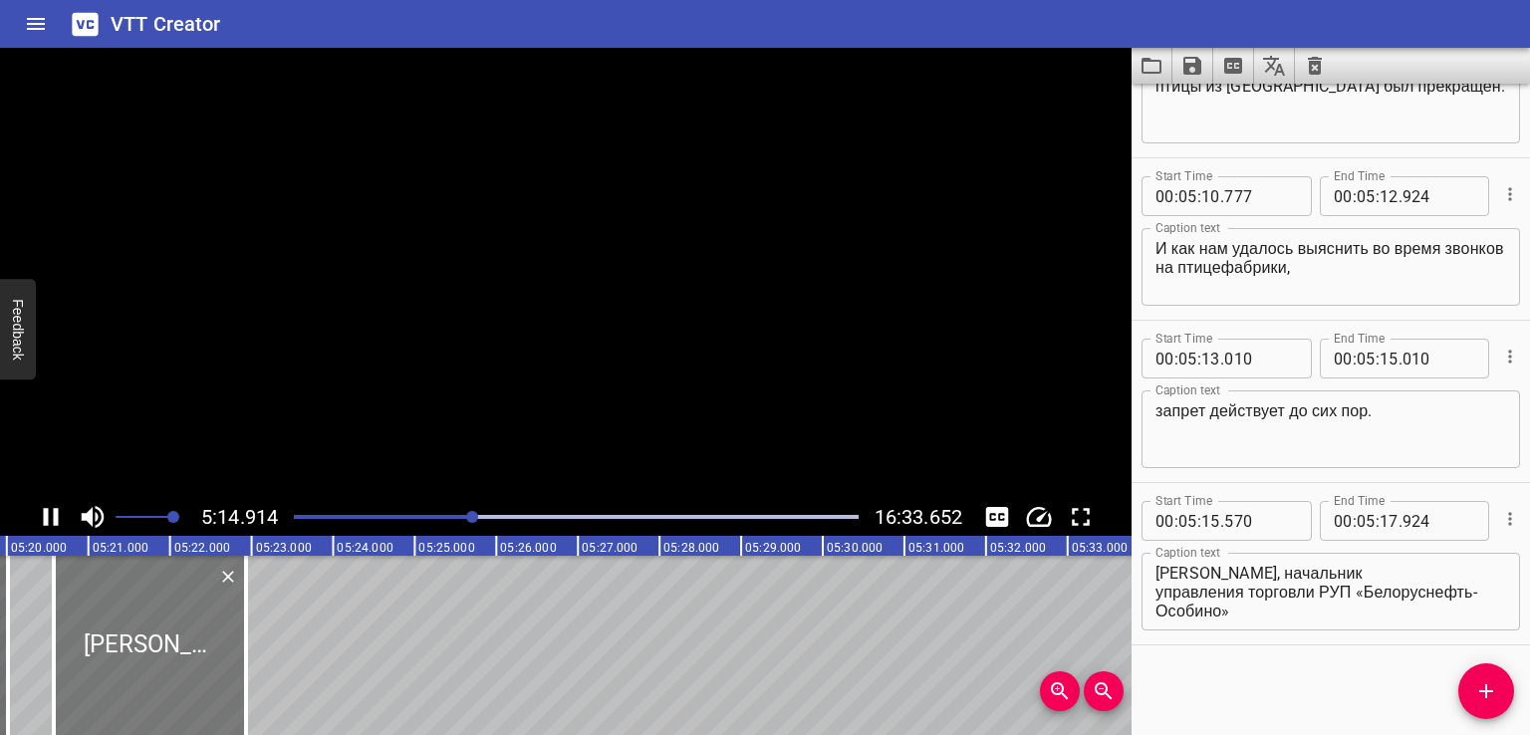
scroll to position [0, 25709]
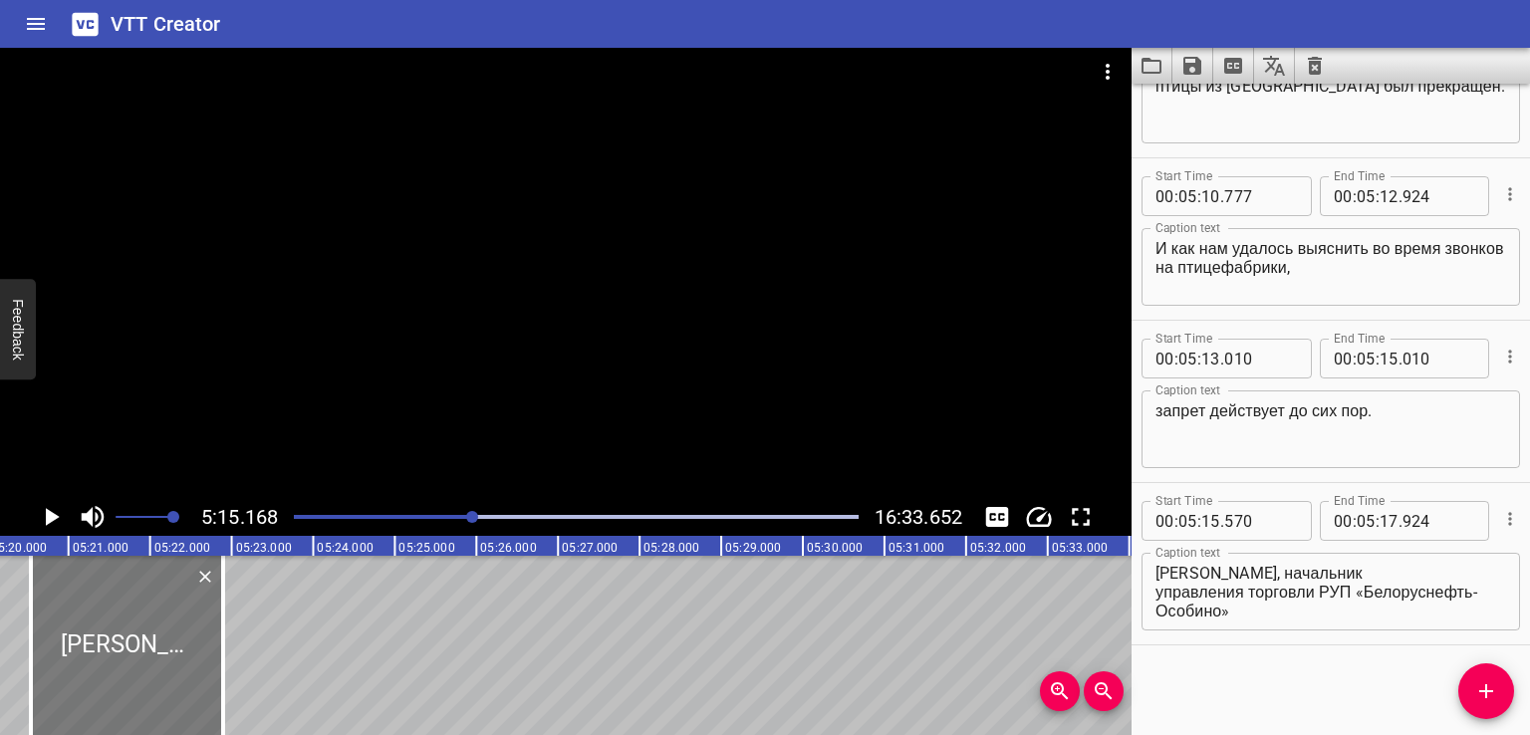
click at [95, 654] on div at bounding box center [127, 645] width 192 height 179
type input "534"
type input "888"
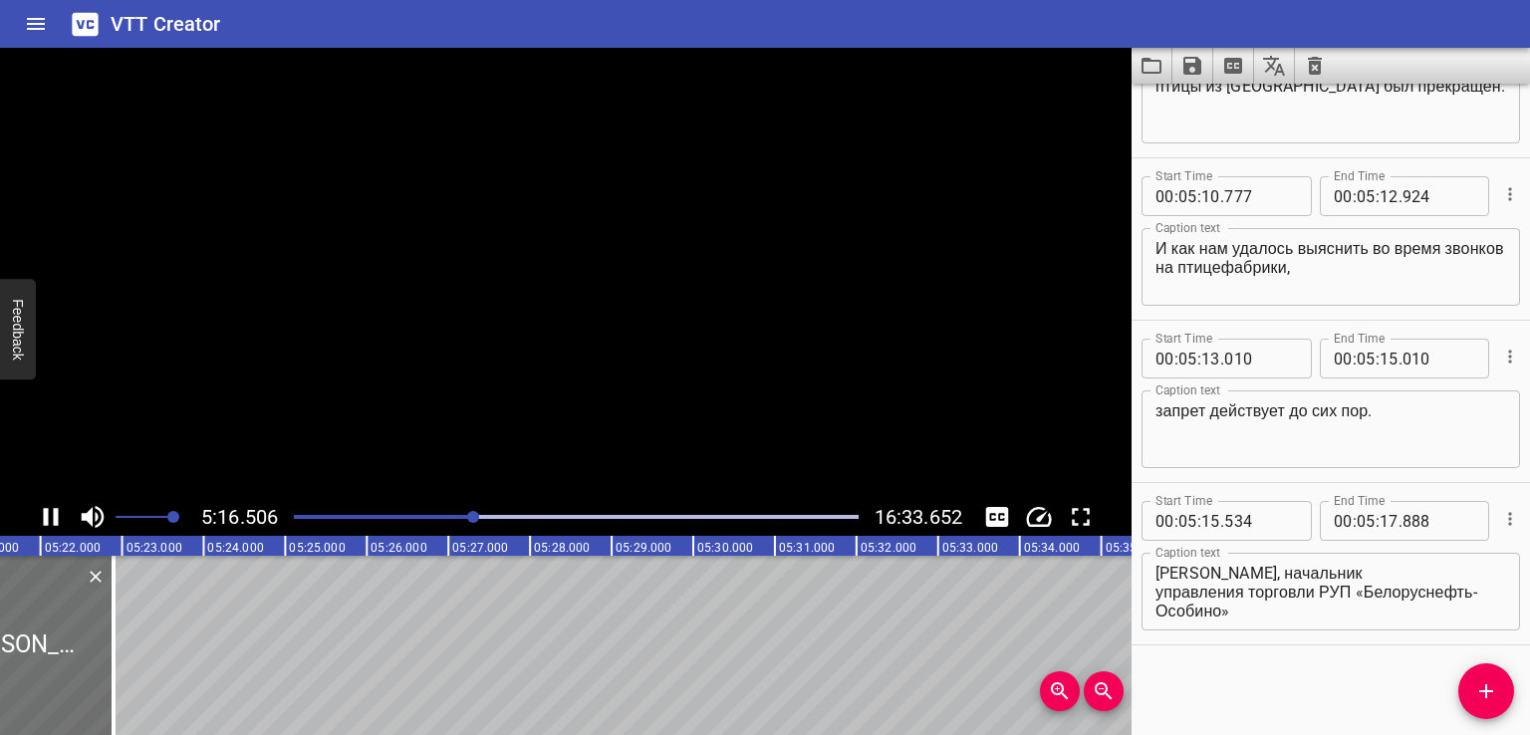
scroll to position [0, 25838]
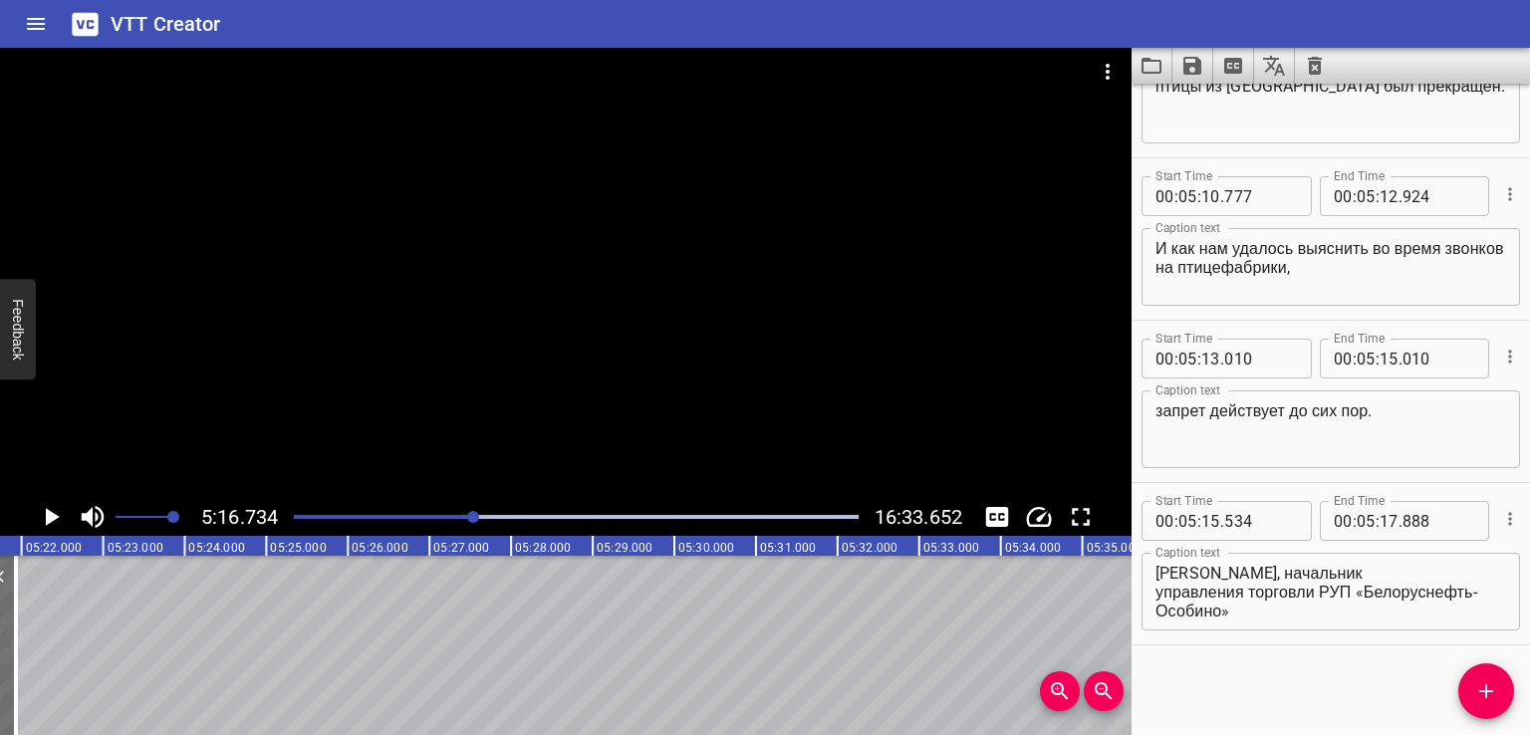
drag, startPoint x: 98, startPoint y: 648, endPoint x: 32, endPoint y: 669, distance: 69.0
click at [16, 669] on div at bounding box center [16, 645] width 20 height 179
type input "16"
type input "887"
click at [1486, 690] on icon "Add Cue" at bounding box center [1486, 691] width 14 height 14
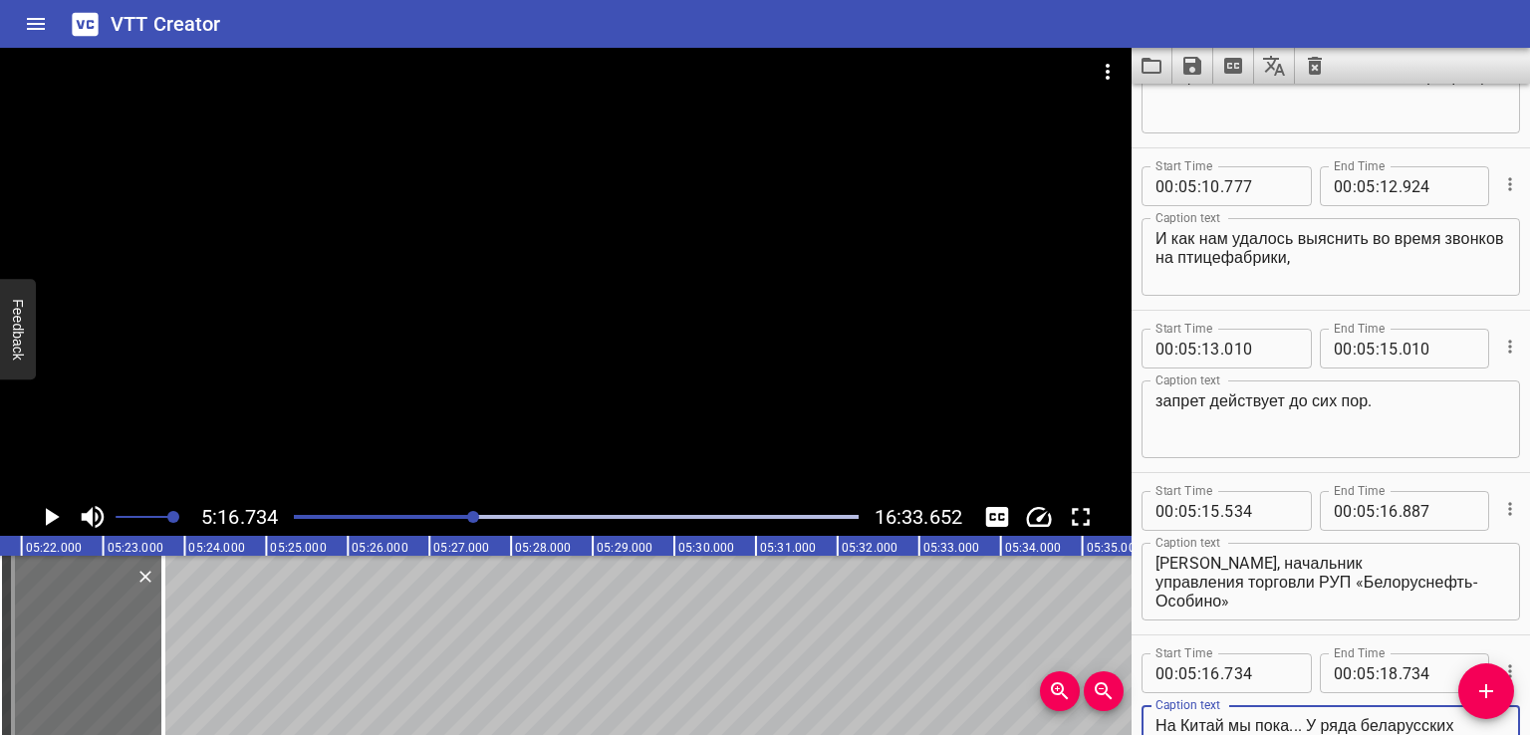
scroll to position [15873, 0]
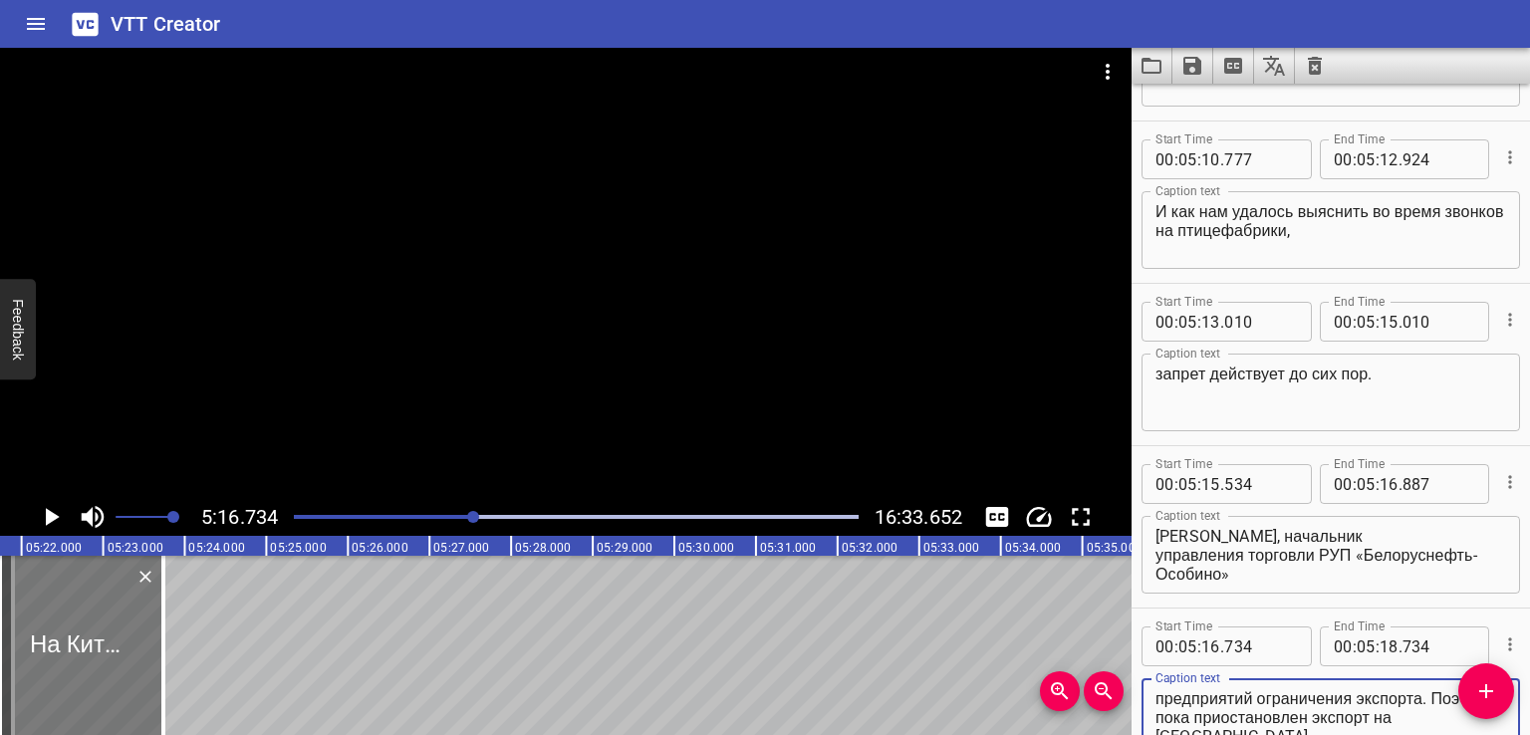
type textarea "На Китай мы пока... У ряда беларусских предприятий ограничения экспорта. Поэтом…"
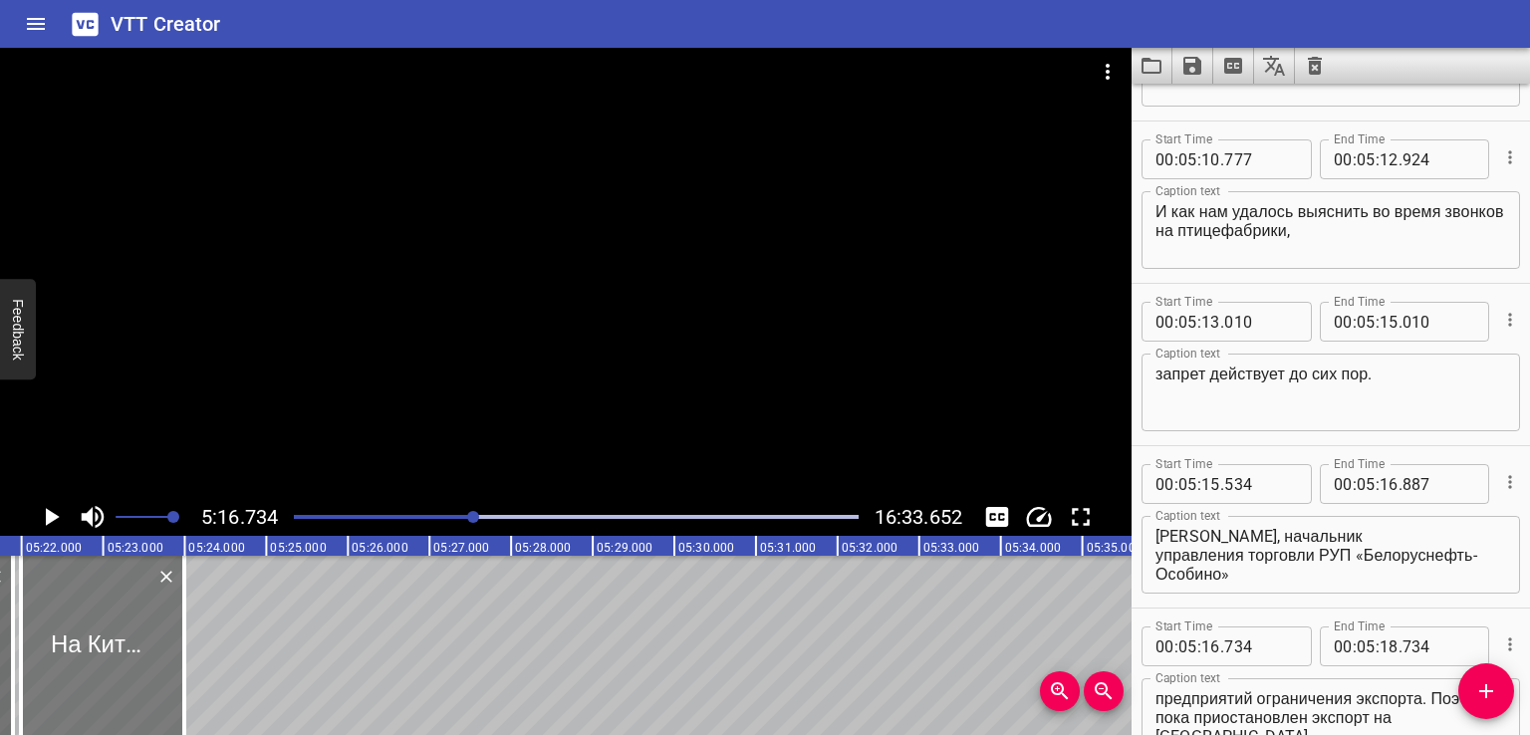
drag, startPoint x: 92, startPoint y: 663, endPoint x: 114, endPoint y: 663, distance: 21.9
click at [114, 663] on div at bounding box center [102, 645] width 163 height 179
type input "17"
type input "003"
type input "19"
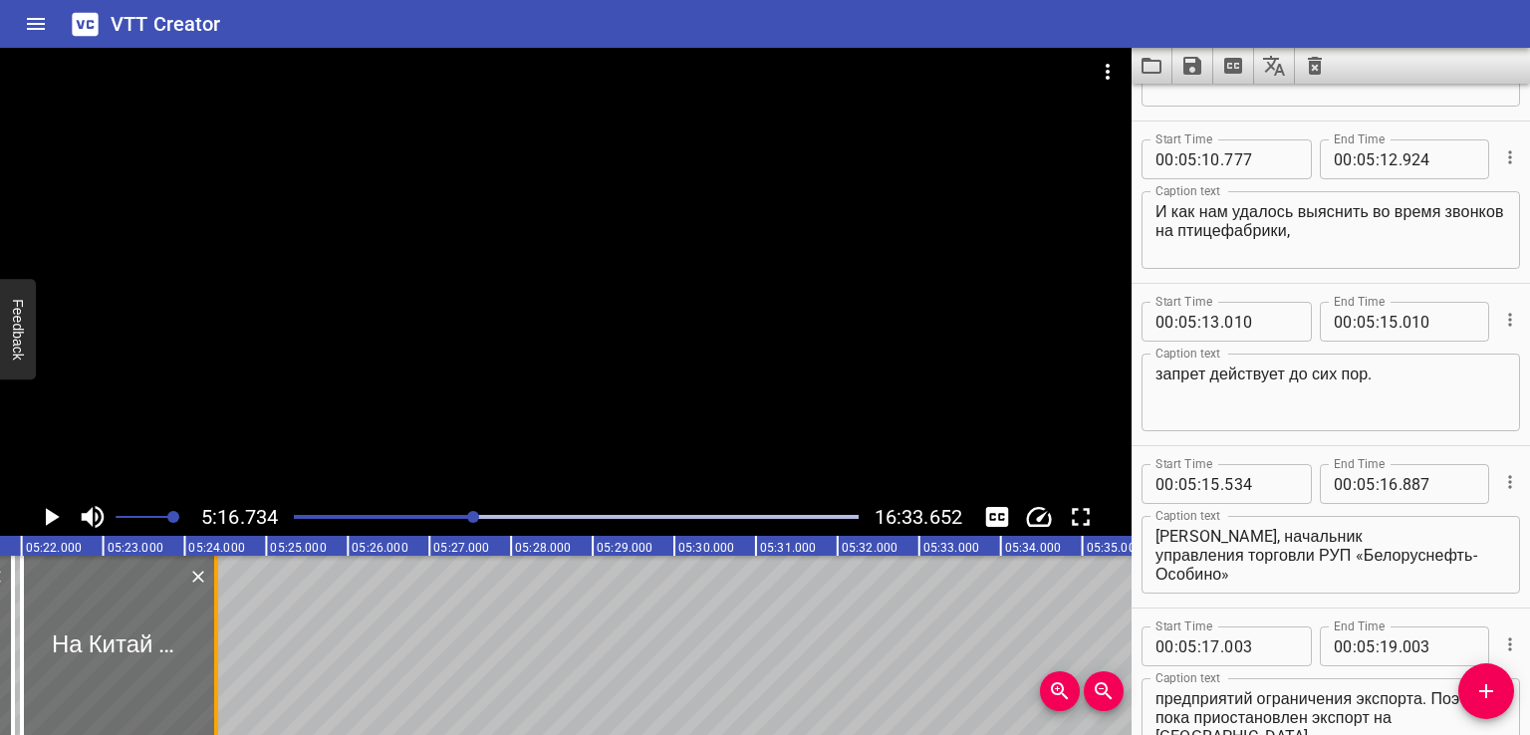
drag, startPoint x: 186, startPoint y: 660, endPoint x: 217, endPoint y: 660, distance: 30.9
click at [217, 660] on div at bounding box center [216, 645] width 4 height 179
type input "381"
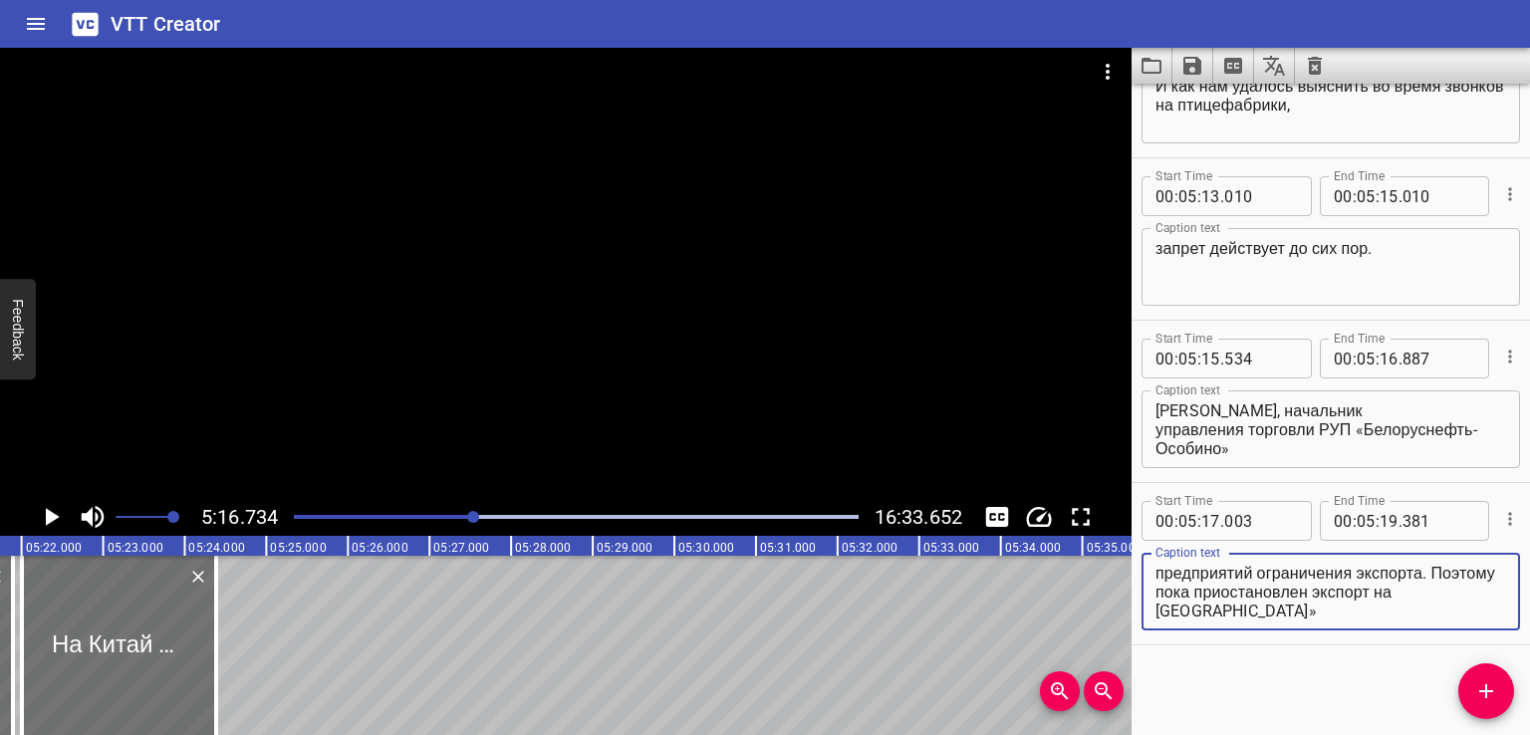
click at [1273, 610] on textarea "На Китай мы пока... У ряда беларусских предприятий ограничения экспорта. Поэтом…" at bounding box center [1330, 592] width 351 height 57
drag, startPoint x: 1312, startPoint y: 569, endPoint x: 1505, endPoint y: 658, distance: 212.1
click at [1505, 658] on div "Start Time 00 : 00 : 00 . 000 Start Time End Time 00 : 00 : 02 . 000 End Time C…" at bounding box center [1330, 409] width 398 height 651
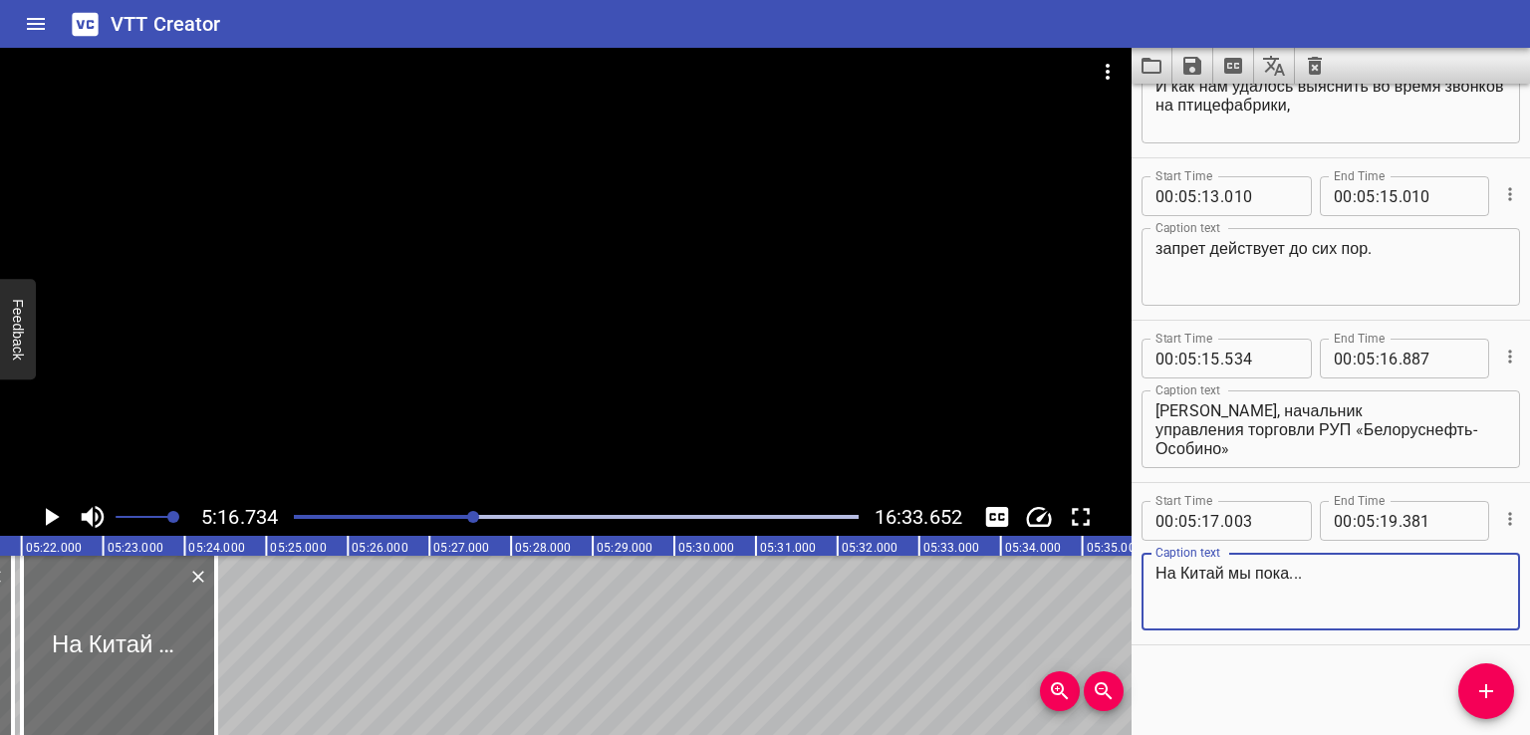
type textarea "На Китай мы пока..."
click at [1297, 713] on div "Start Time 00 : 00 : 00 . 000 Start Time End Time 00 : 00 : 02 . 000 End Time C…" at bounding box center [1330, 409] width 398 height 651
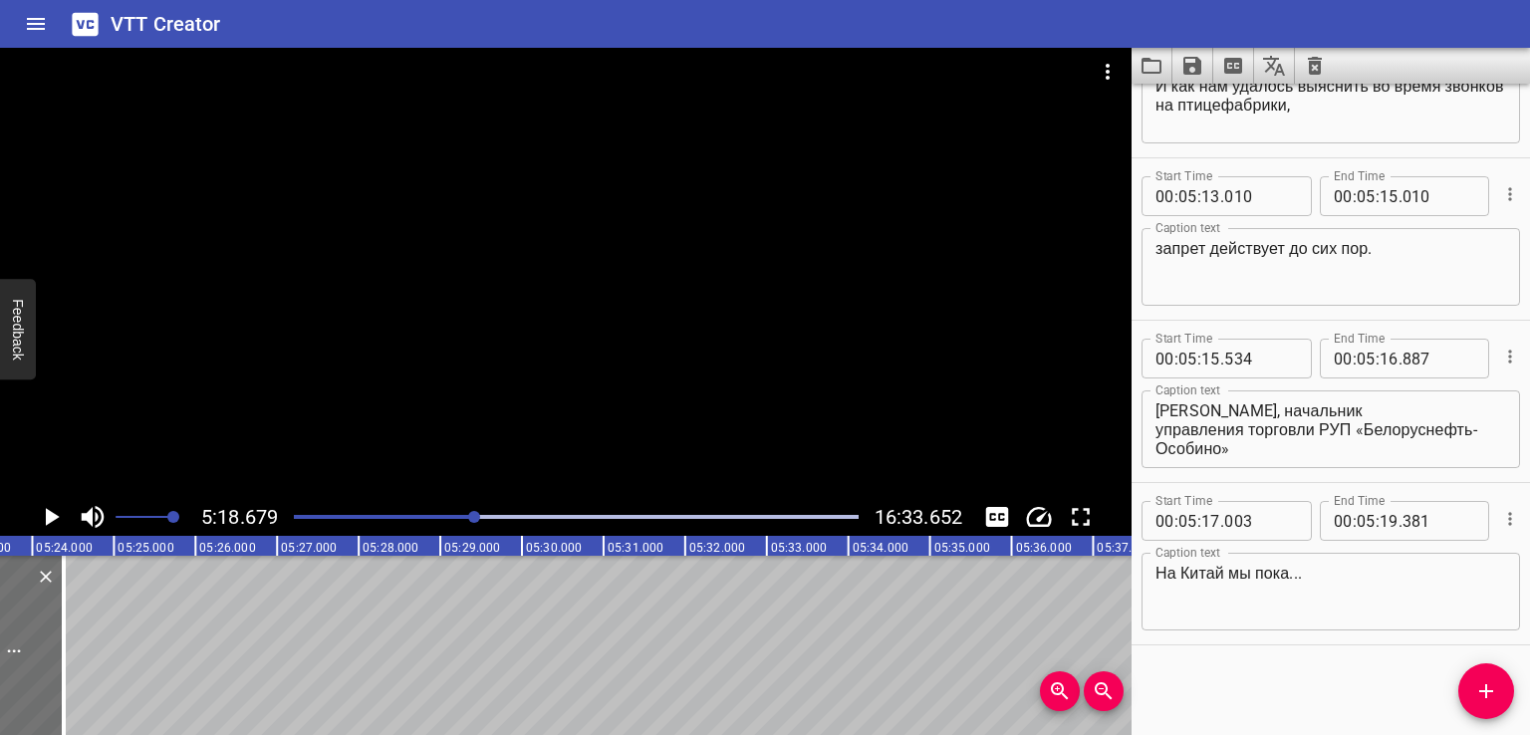
scroll to position [0, 25996]
drag, startPoint x: 55, startPoint y: 649, endPoint x: 31, endPoint y: 656, distance: 24.9
click at [32, 656] on div at bounding box center [34, 645] width 4 height 179
type input "088"
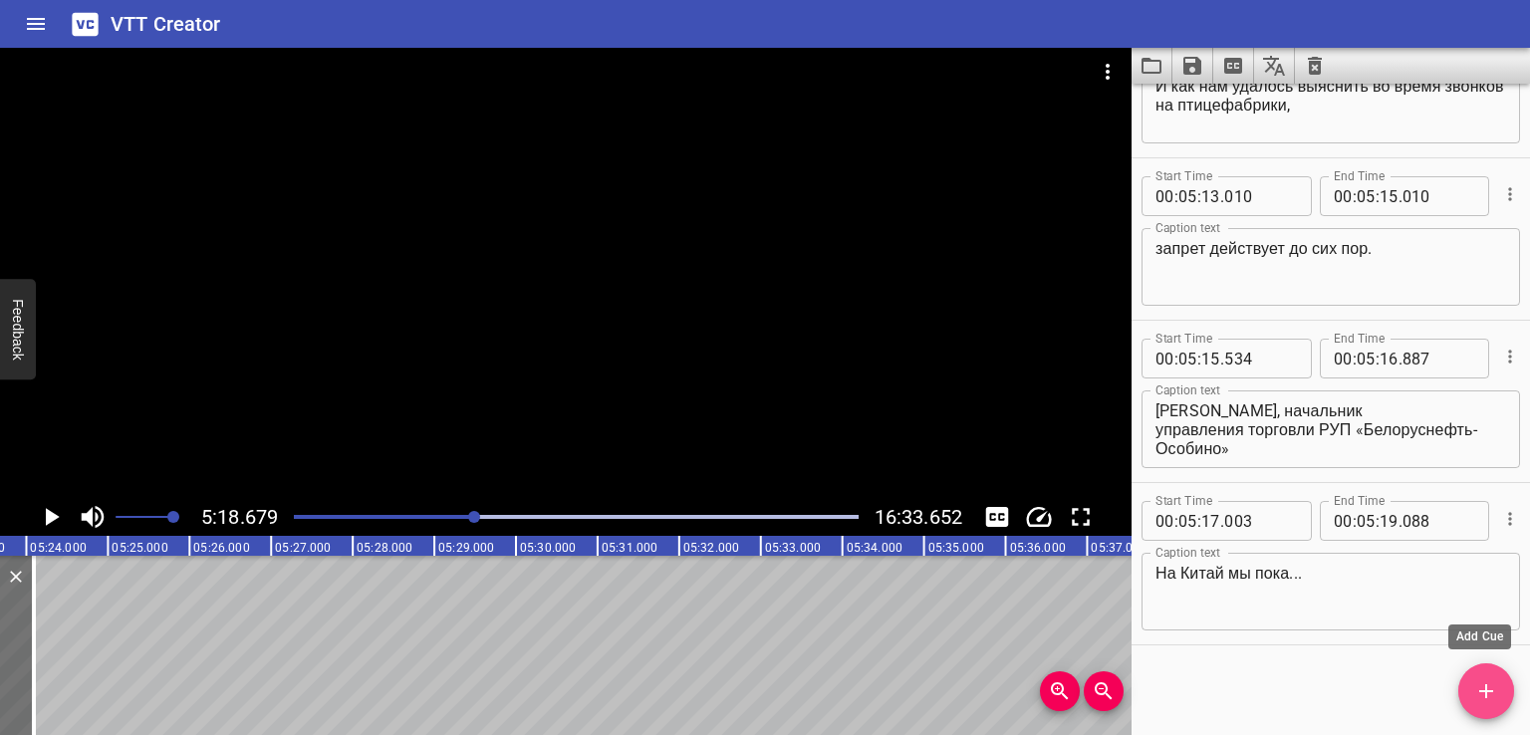
click at [1494, 683] on icon "Add Cue" at bounding box center [1486, 691] width 24 height 24
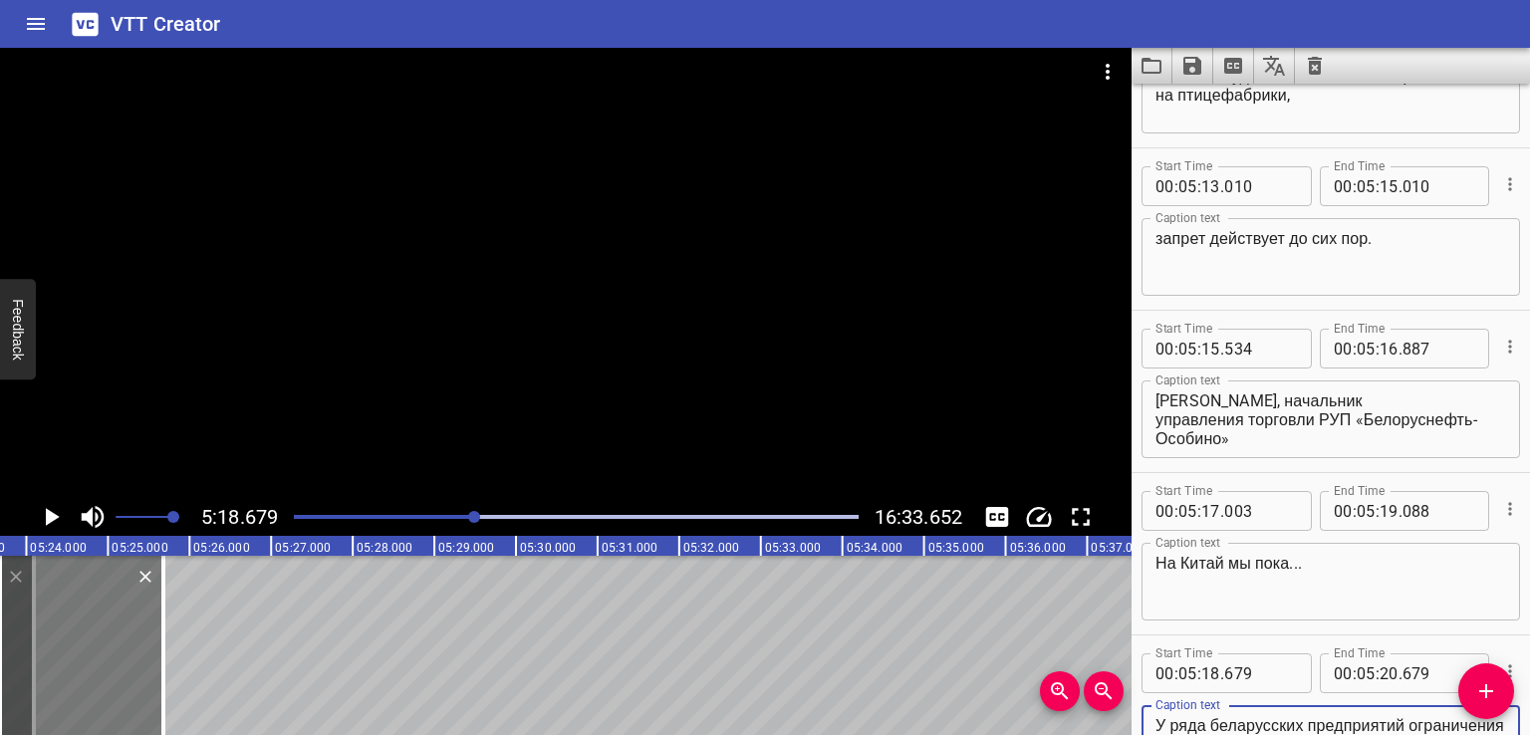
scroll to position [16013, 0]
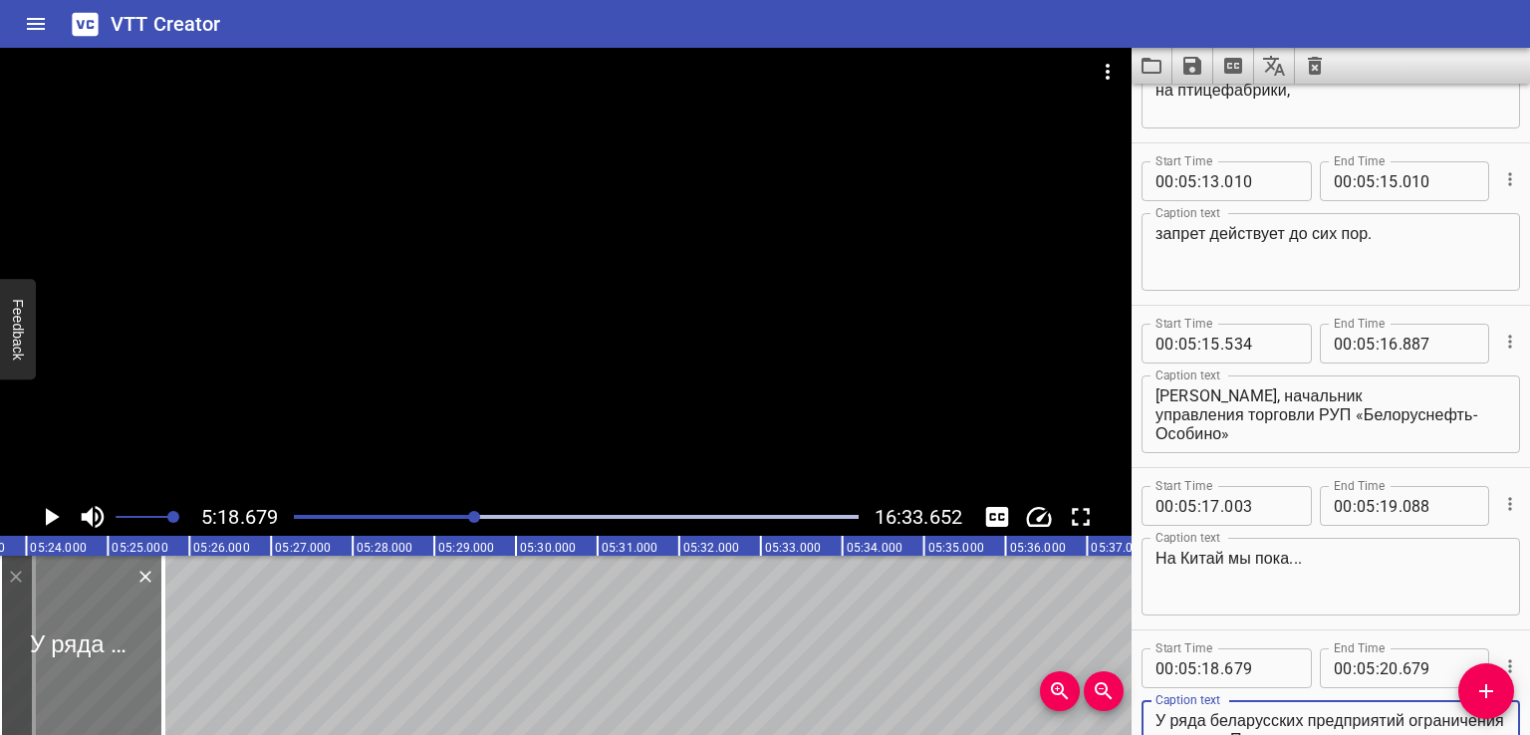
type textarea "У ряда беларусских предприятий ограничения экспорта. Поэтому пока приостановлен…"
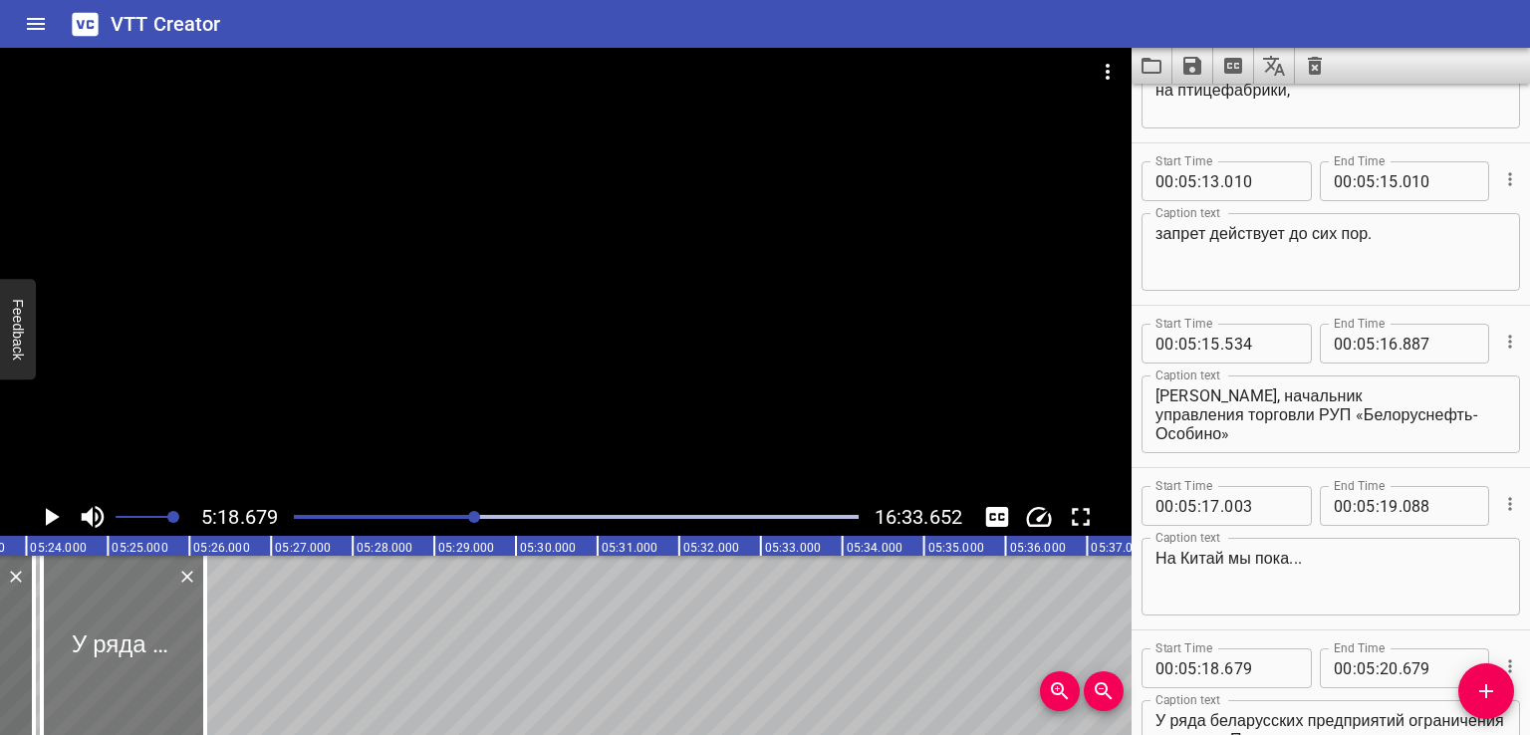
drag, startPoint x: 77, startPoint y: 658, endPoint x: 118, endPoint y: 661, distance: 41.9
click at [118, 661] on div at bounding box center [123, 645] width 163 height 179
type input "19"
type input "191"
type input "21"
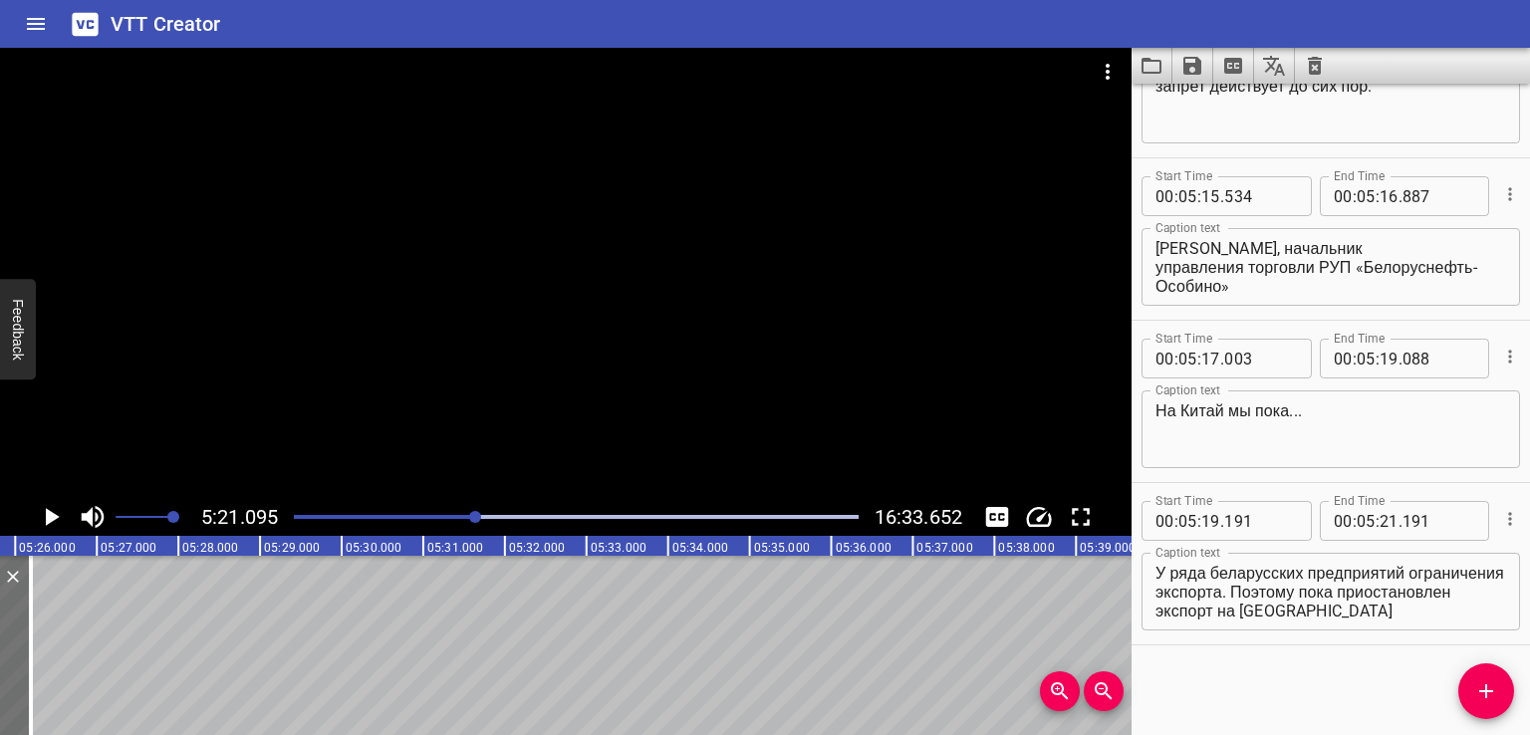
scroll to position [0, 26193]
drag, startPoint x: 12, startPoint y: 663, endPoint x: 51, endPoint y: 666, distance: 39.0
click at [51, 666] on div at bounding box center [43, 645] width 20 height 179
type input "667"
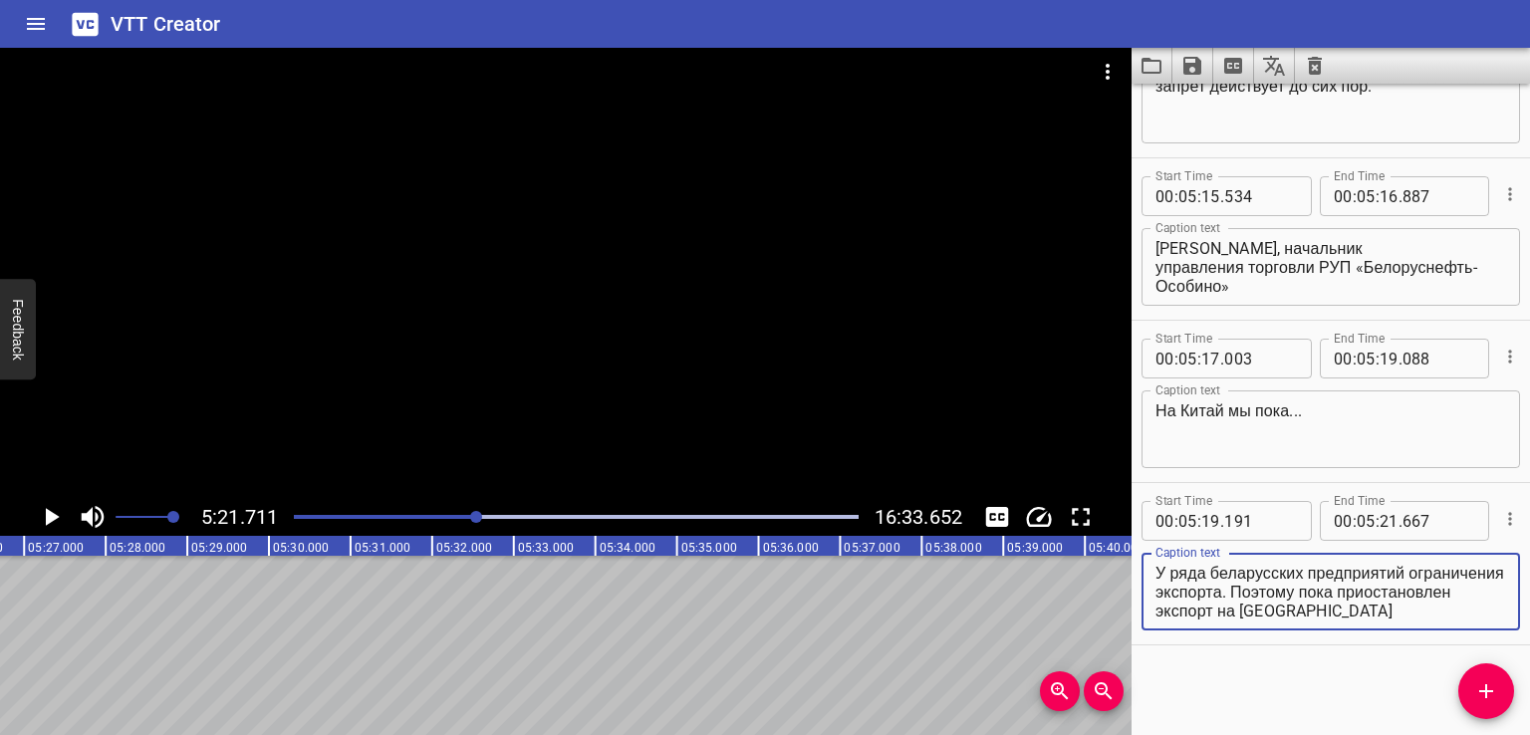
drag, startPoint x: 1332, startPoint y: 599, endPoint x: 1413, endPoint y: 614, distance: 82.0
click at [1409, 614] on textarea "У ряда беларусских предприятий ограничения экспорта. Поэтому пока приостановлен…" at bounding box center [1330, 592] width 351 height 57
drag, startPoint x: 1333, startPoint y: 590, endPoint x: 1458, endPoint y: 637, distance: 133.3
click at [1458, 637] on div "Start Time 00 : 05 : 19 . 191 Start Time End Time 00 : 05 : 21 . 667 End Time C…" at bounding box center [1330, 563] width 398 height 161
type textarea "У ряда беларусских предприятий ограничения экспорта."
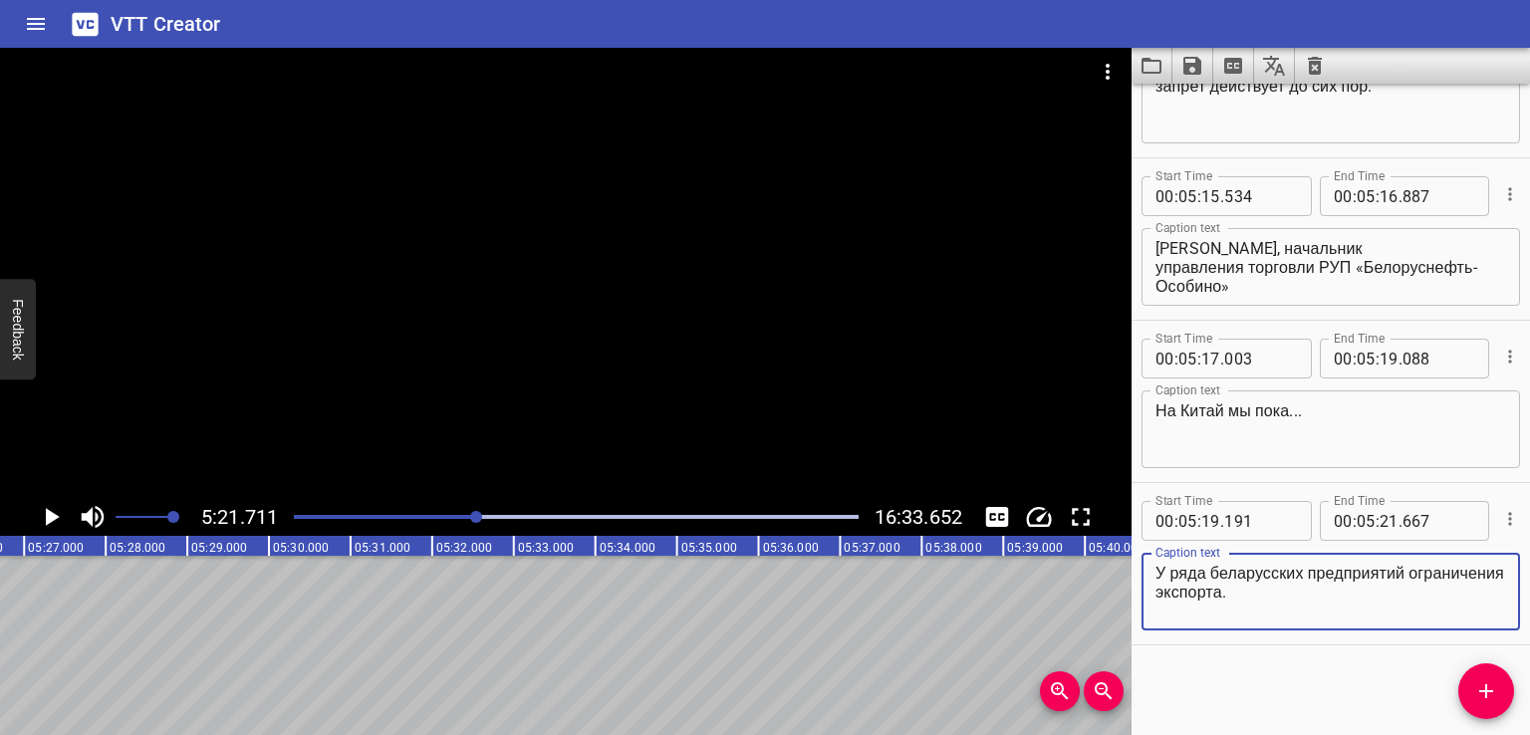
click at [1488, 693] on icon "Add Cue" at bounding box center [1486, 691] width 24 height 24
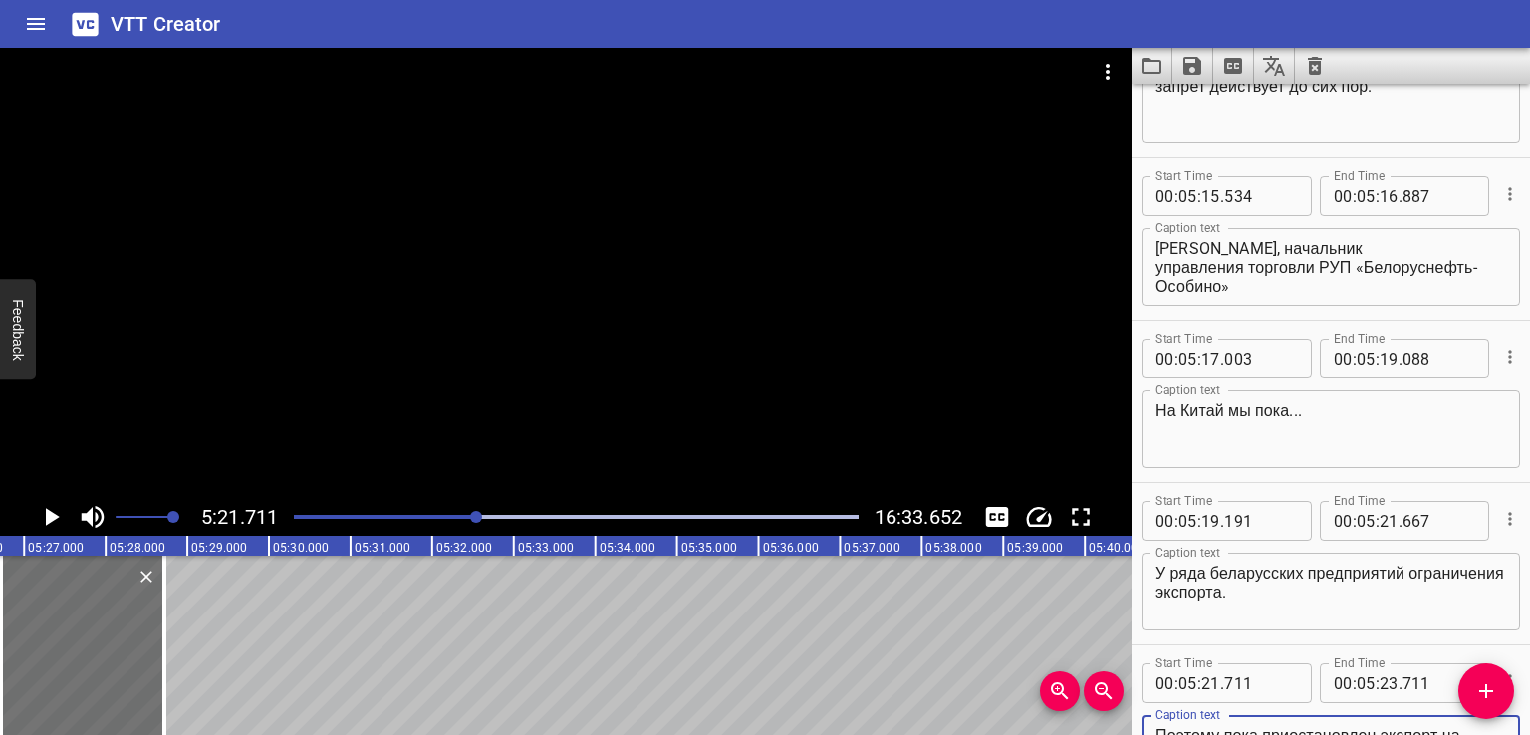
scroll to position [16171, 0]
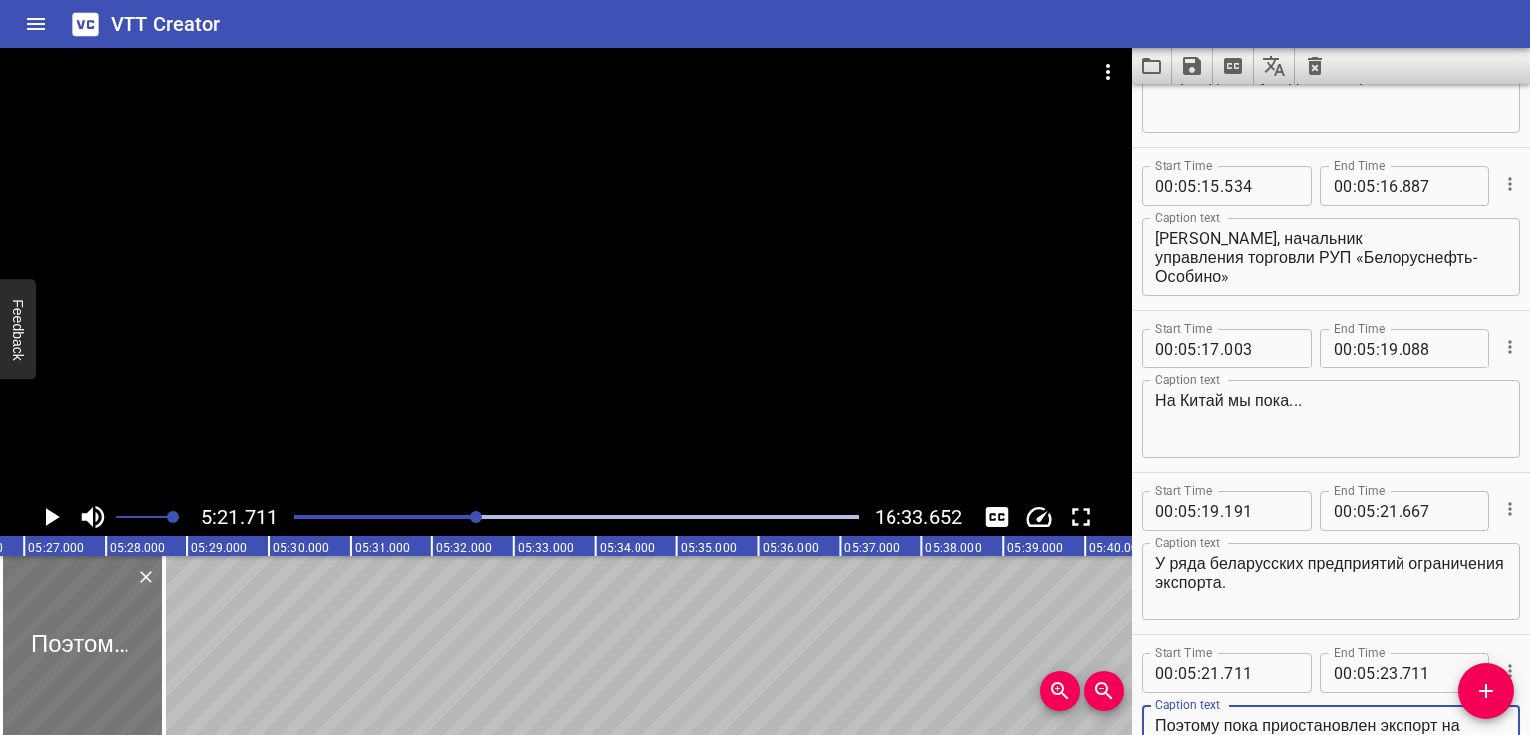
type textarea "Поэтому пока приостановлен экспорт на [GEOGRAPHIC_DATA]"
click at [63, 646] on div at bounding box center [87, 645] width 163 height 179
type input "808"
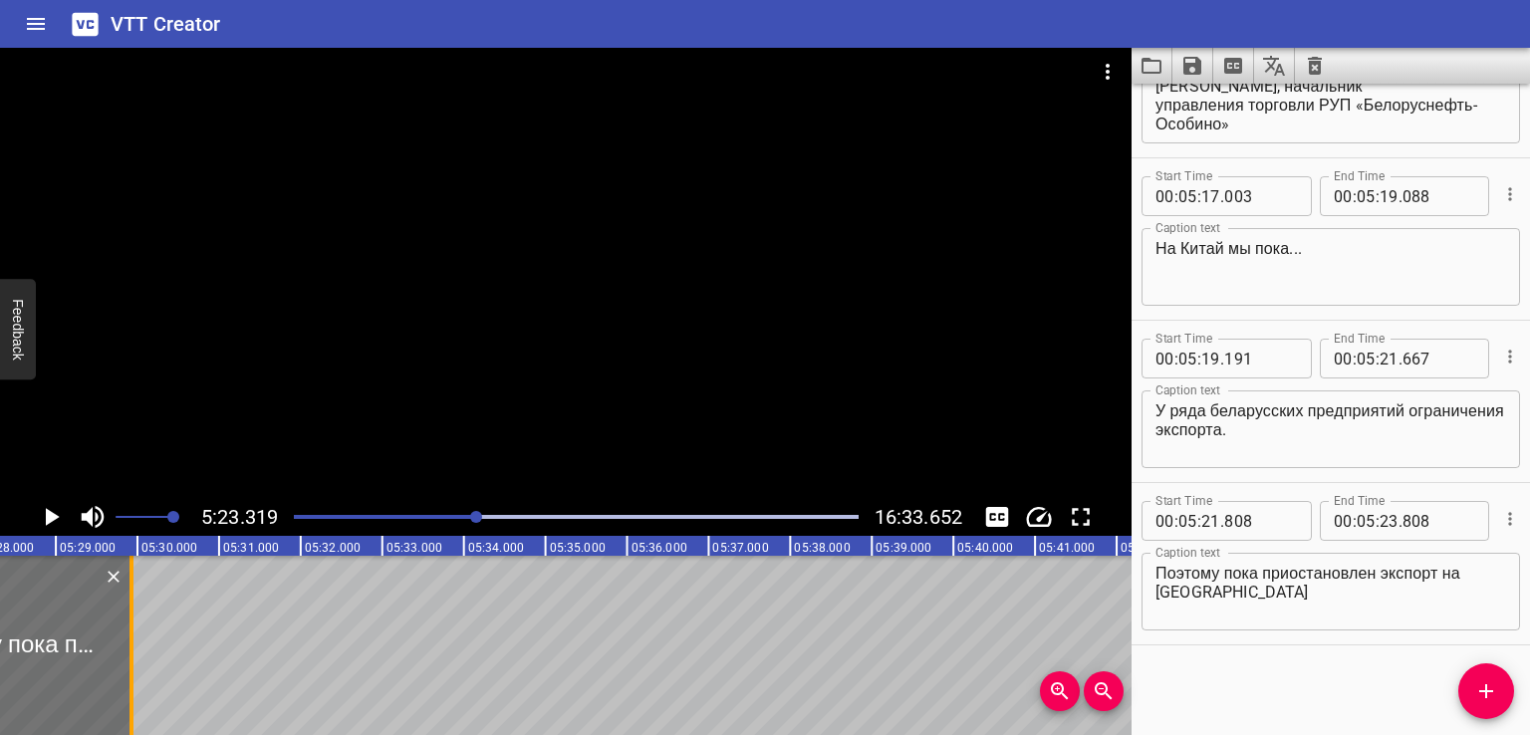
drag, startPoint x: 37, startPoint y: 650, endPoint x: 131, endPoint y: 650, distance: 94.6
click at [131, 650] on div at bounding box center [131, 645] width 20 height 179
type input "24"
type input "968"
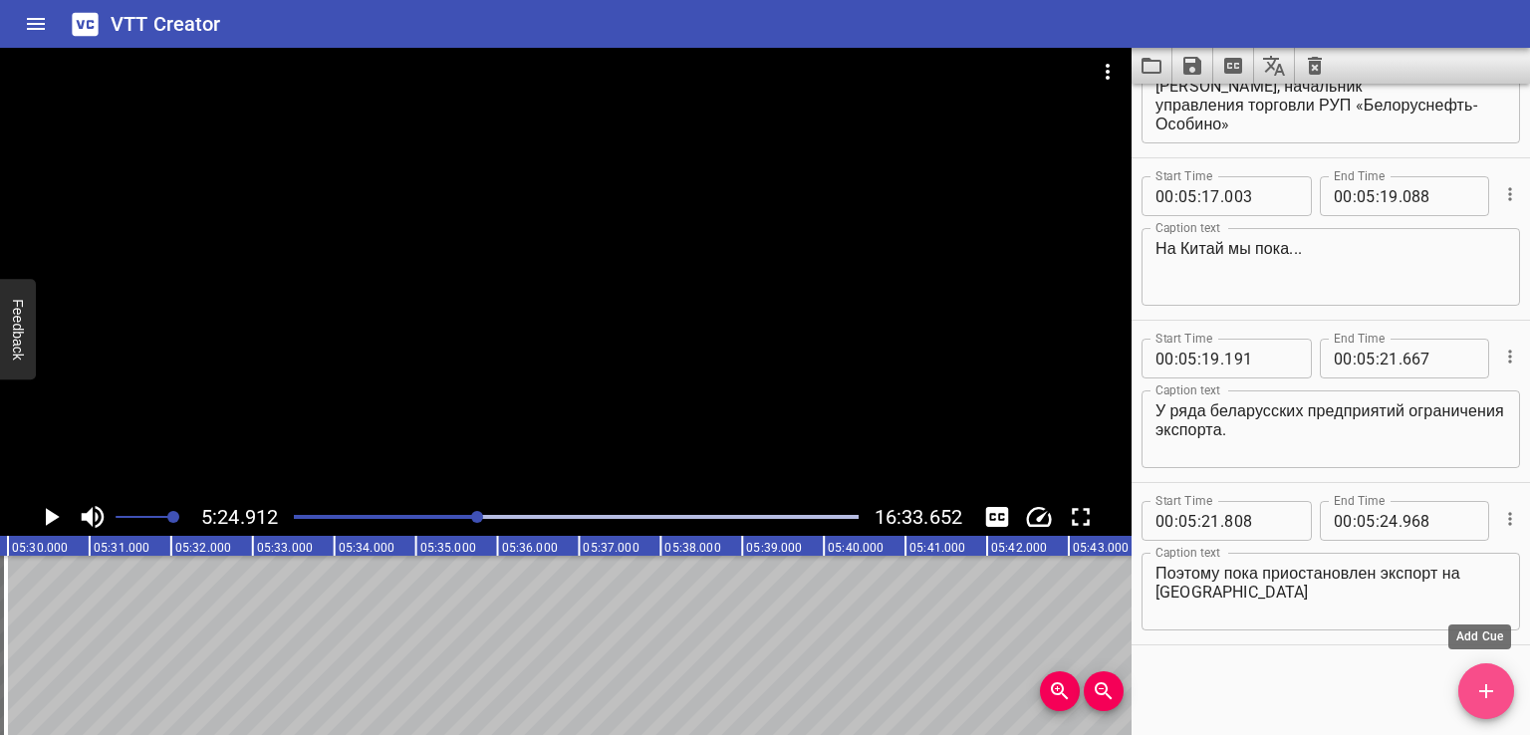
click at [1472, 690] on span "Add Cue" at bounding box center [1486, 691] width 56 height 24
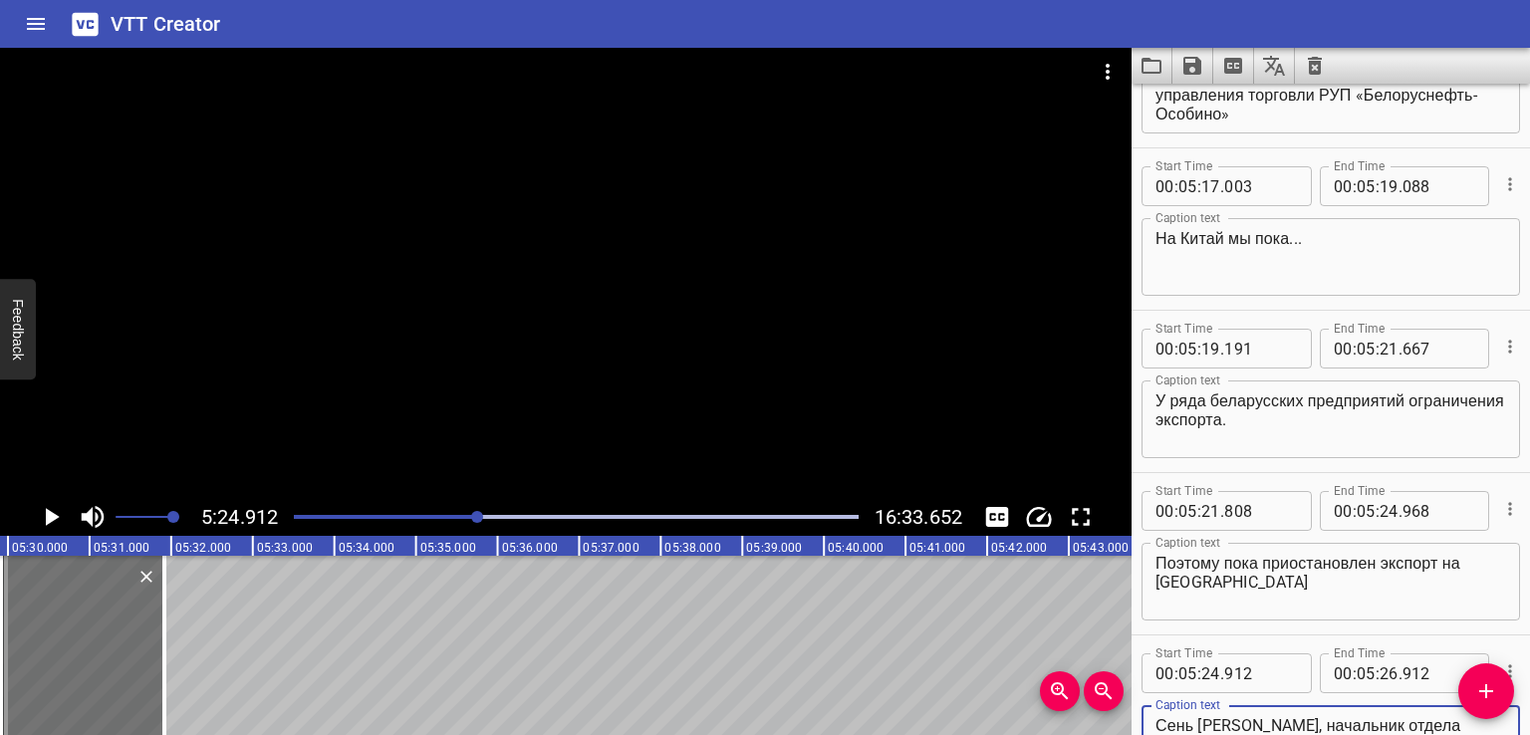
scroll to position [16360, 0]
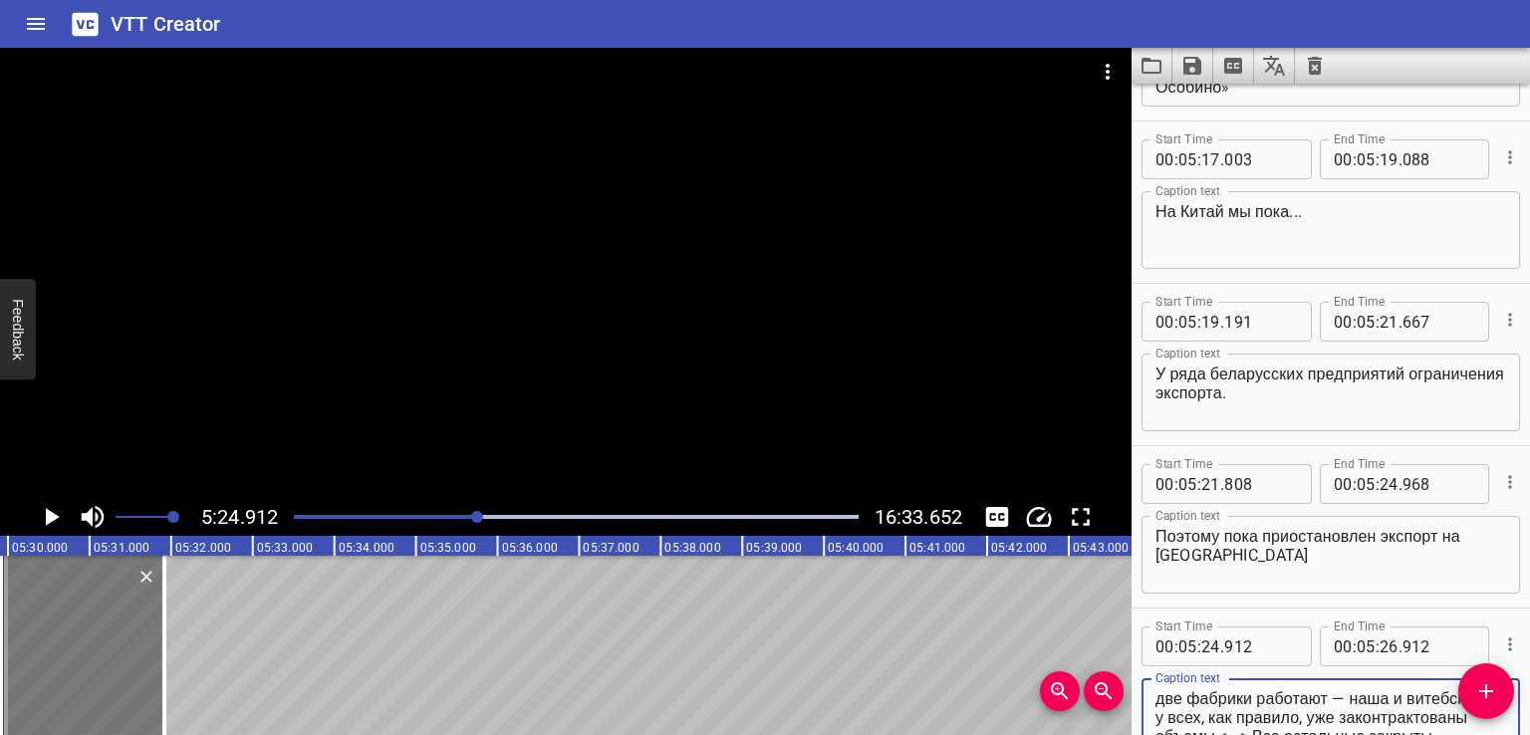
type textarea "Сень [PERSON_NAME], начальник отдела маркетинга и внешнеэкономических связей ОА…"
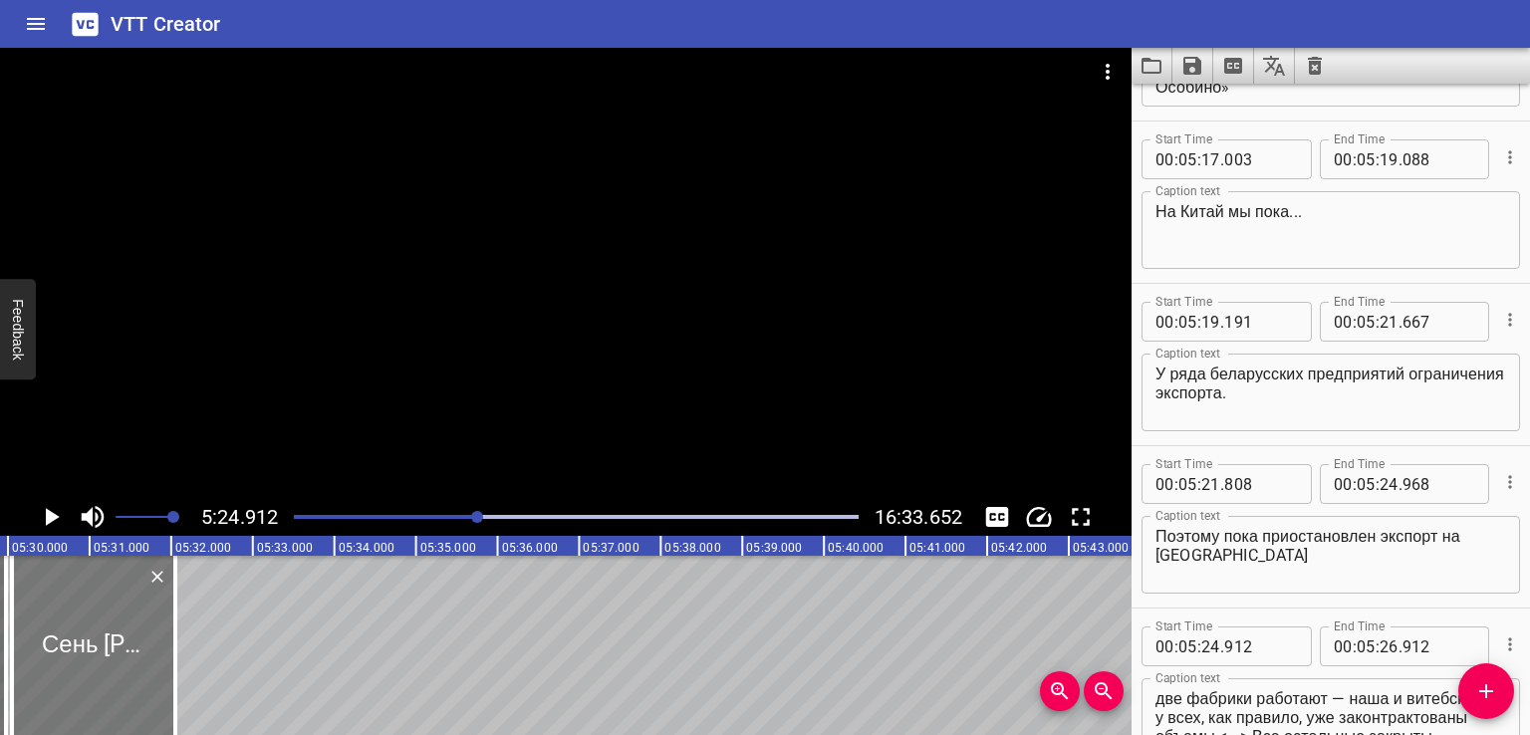
drag, startPoint x: 104, startPoint y: 661, endPoint x: 115, endPoint y: 659, distance: 11.1
click at [115, 659] on div at bounding box center [93, 645] width 163 height 179
type input "25"
type input "046"
type input "27"
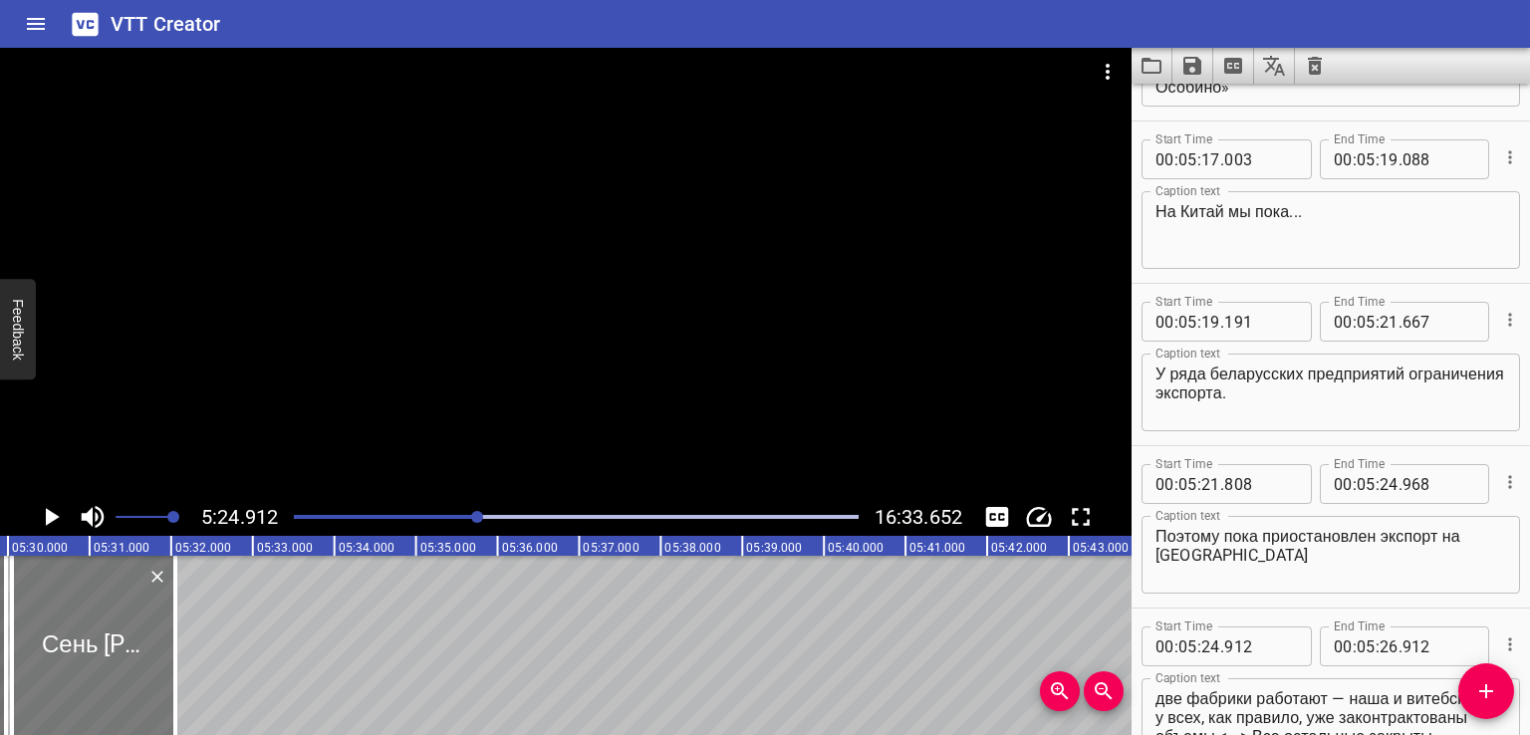
type input "046"
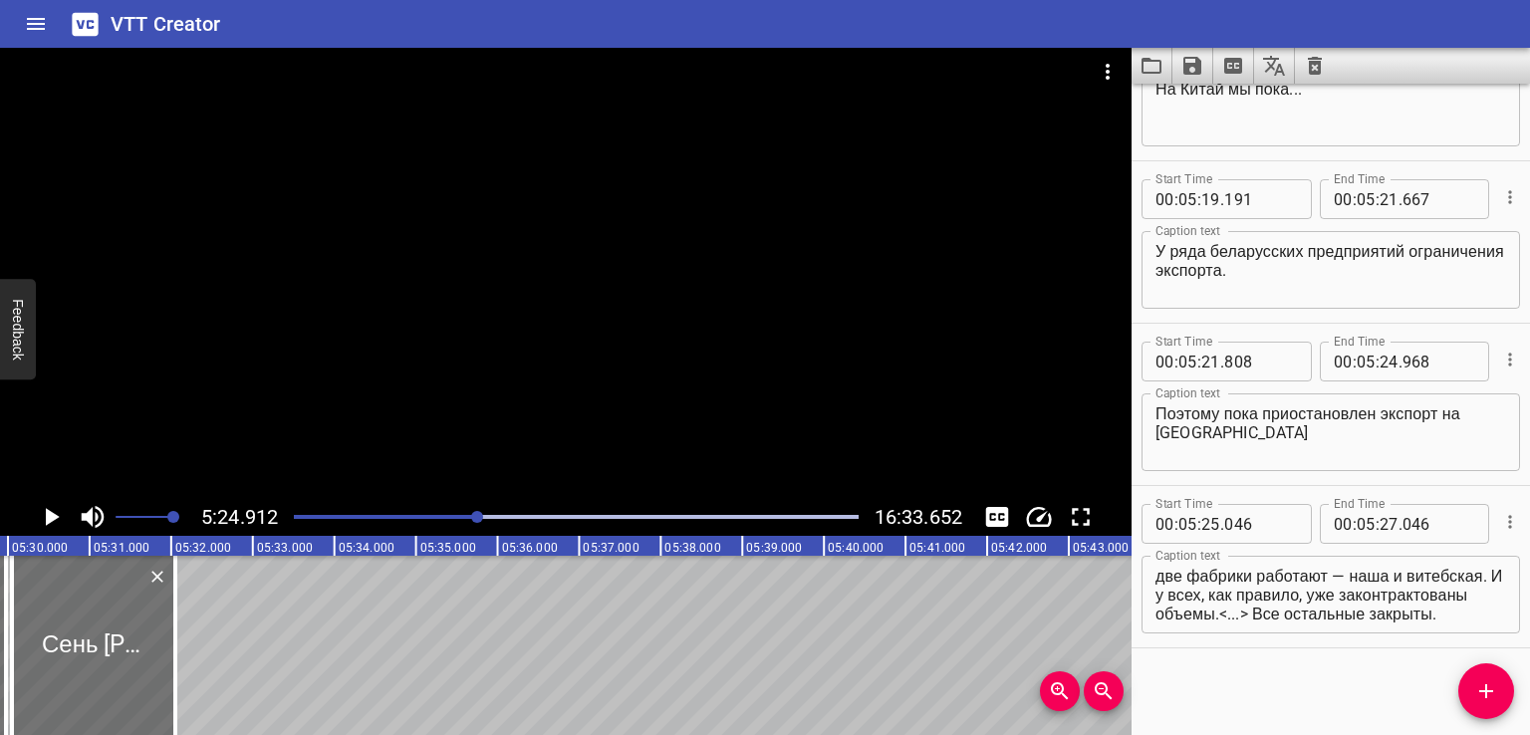
scroll to position [16485, 0]
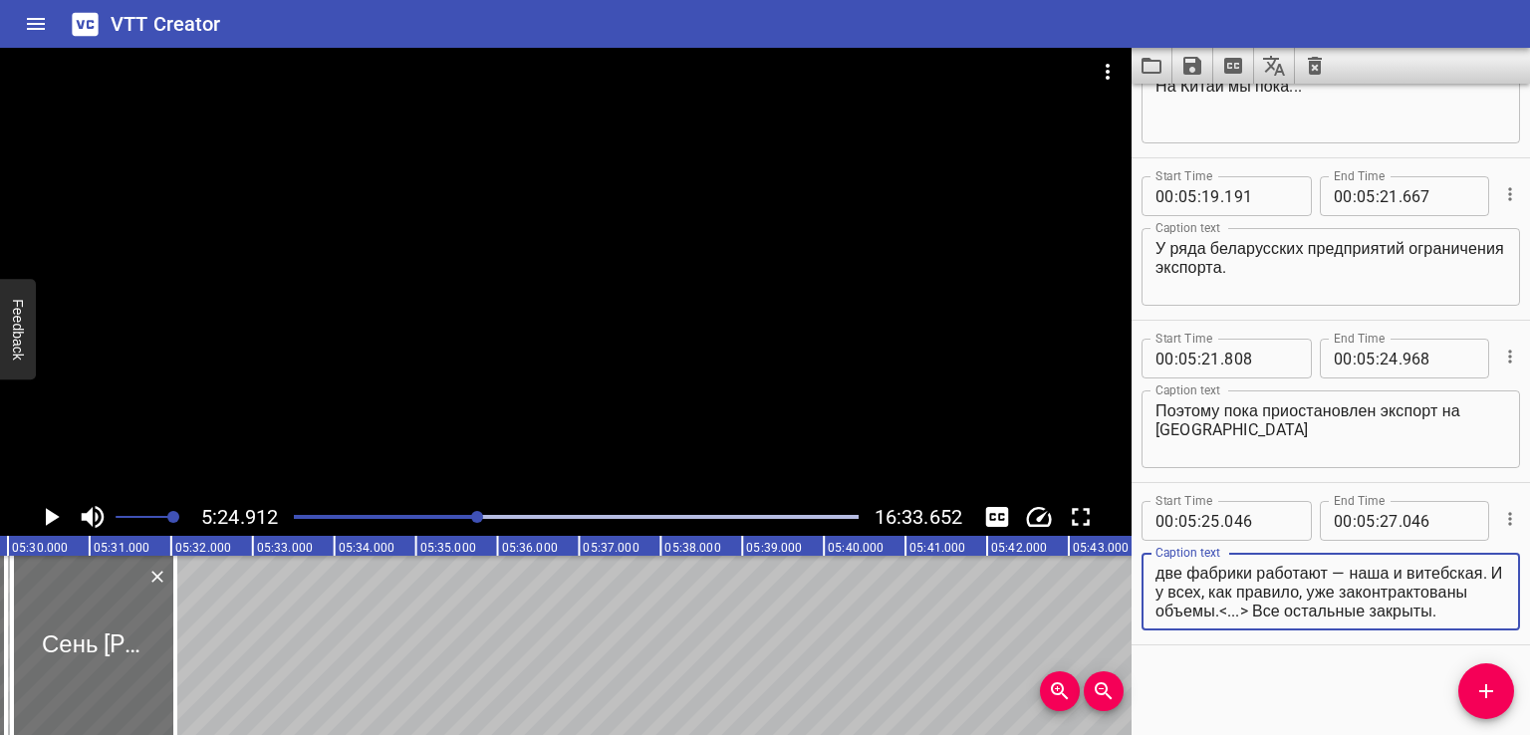
click at [1246, 597] on textarea "Сень [PERSON_NAME], начальник отдела маркетинга и внешнеэкономических связей ОА…" at bounding box center [1330, 592] width 351 height 57
click at [1299, 591] on textarea "Сень [PERSON_NAME], начальник отдела маркетинга и внешнеэкономических связей ОА…" at bounding box center [1330, 592] width 351 height 57
click at [1352, 590] on textarea "Сень [PERSON_NAME], начальник отдела маркетинга и внешнеэкономических связей ОА…" at bounding box center [1330, 592] width 351 height 57
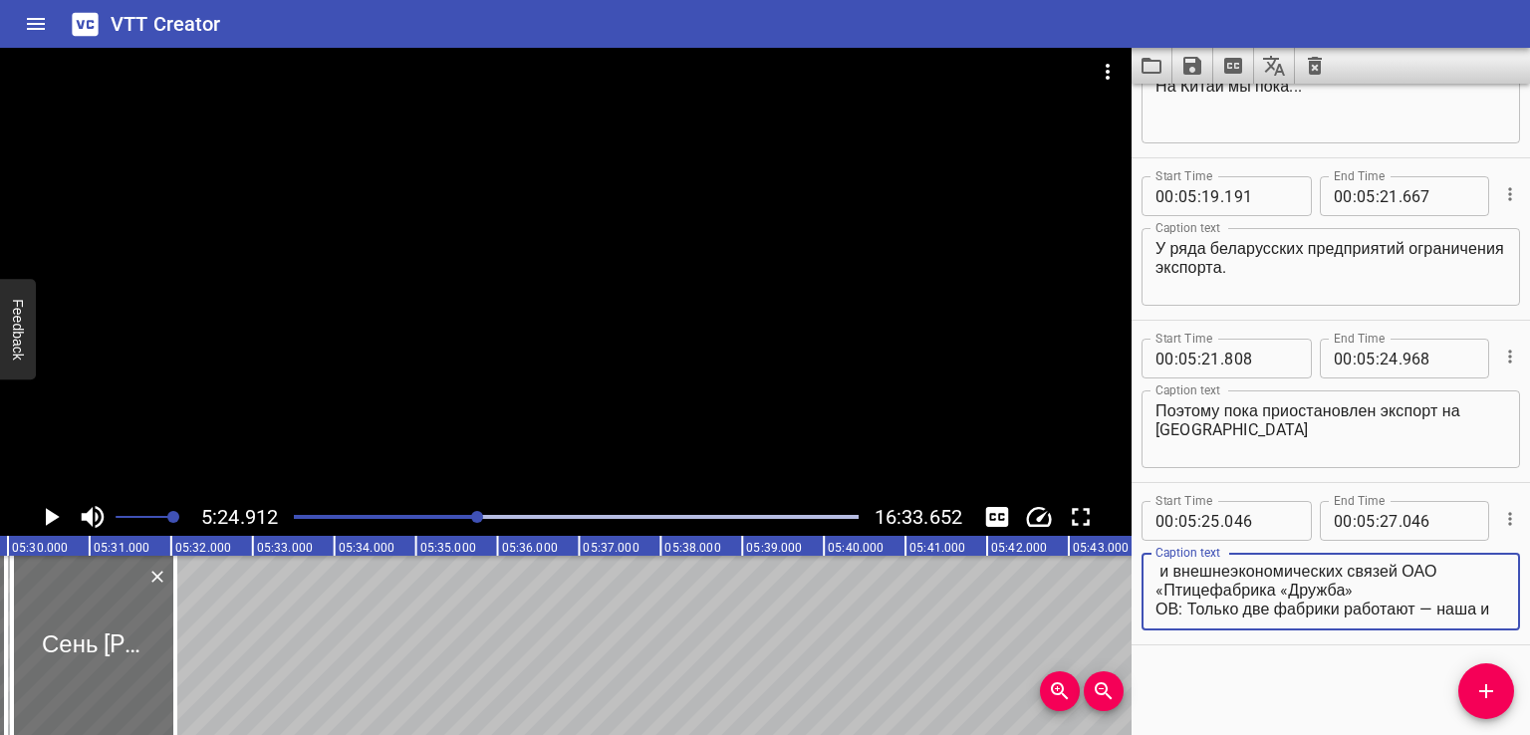
scroll to position [74, 0]
drag, startPoint x: 1158, startPoint y: 571, endPoint x: 1464, endPoint y: 649, distance: 315.7
click at [1464, 649] on div "Start Time 00 : 00 : 00 . 000 Start Time End Time 00 : 00 : 02 . 000 End Time C…" at bounding box center [1330, 409] width 398 height 651
type textarea "Сень [PERSON_NAME], начальник отдела маркетинга и внешнеэкономических связей ОА…"
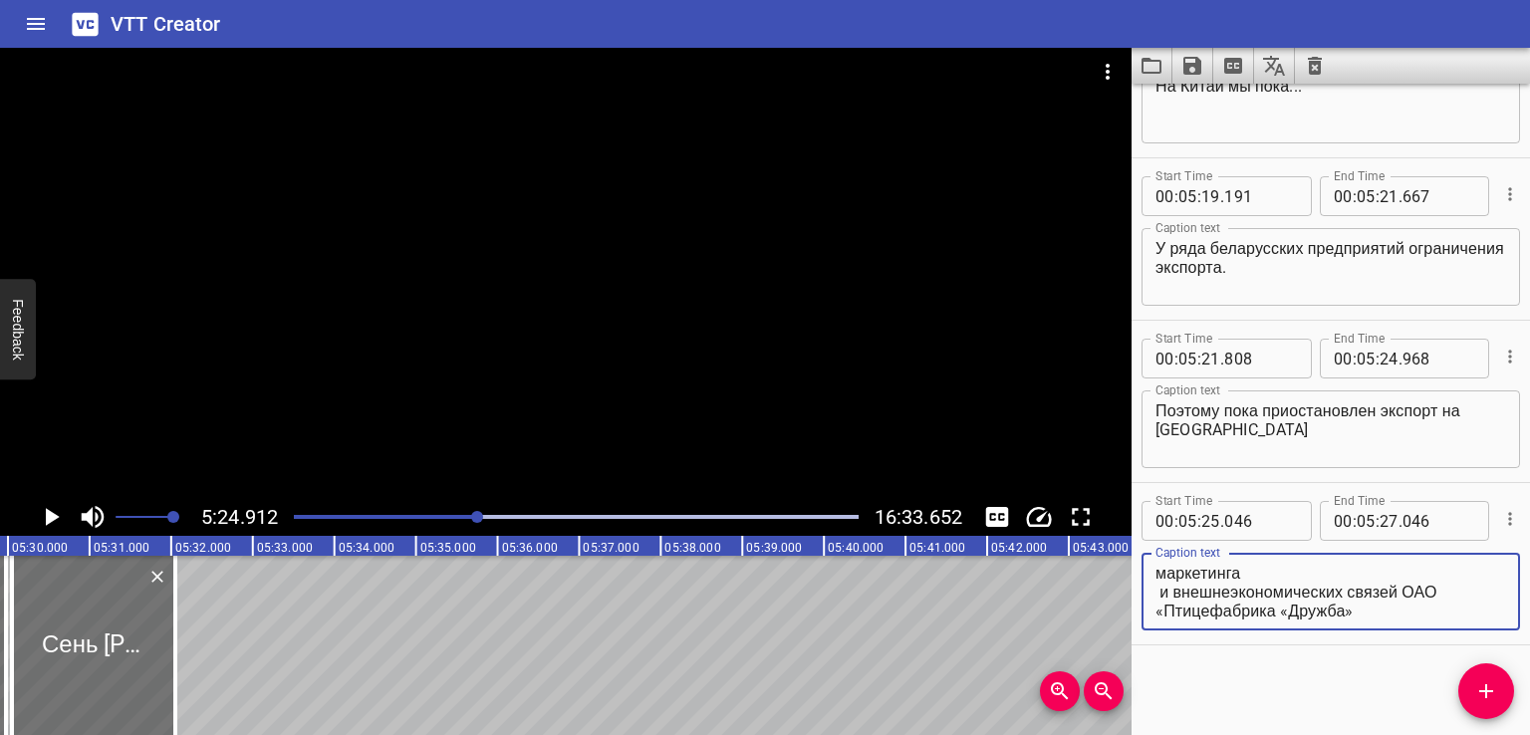
click at [1276, 667] on div "Start Time 00 : 00 : 00 . 000 Start Time End Time 00 : 00 : 02 . 000 End Time C…" at bounding box center [1330, 409] width 398 height 651
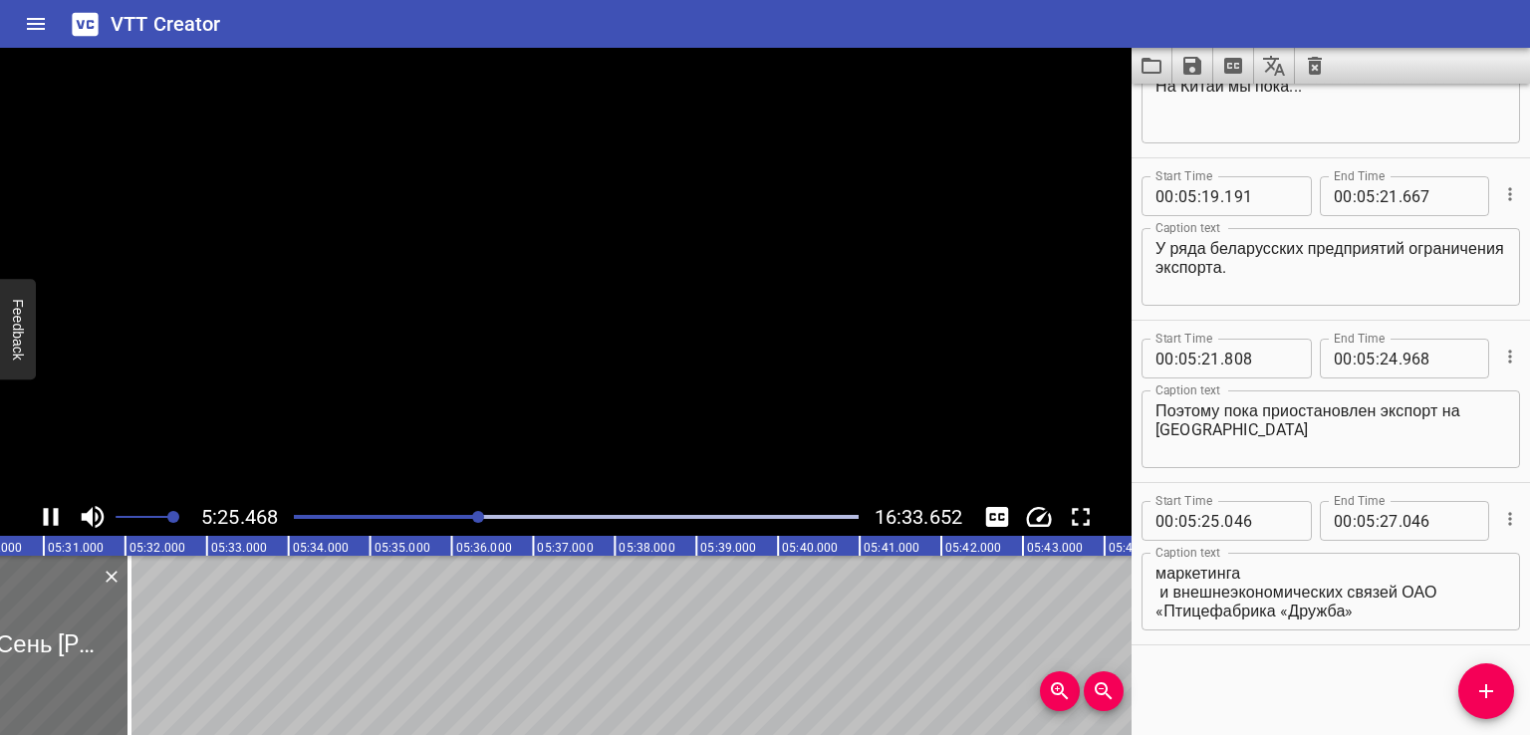
scroll to position [0, 26570]
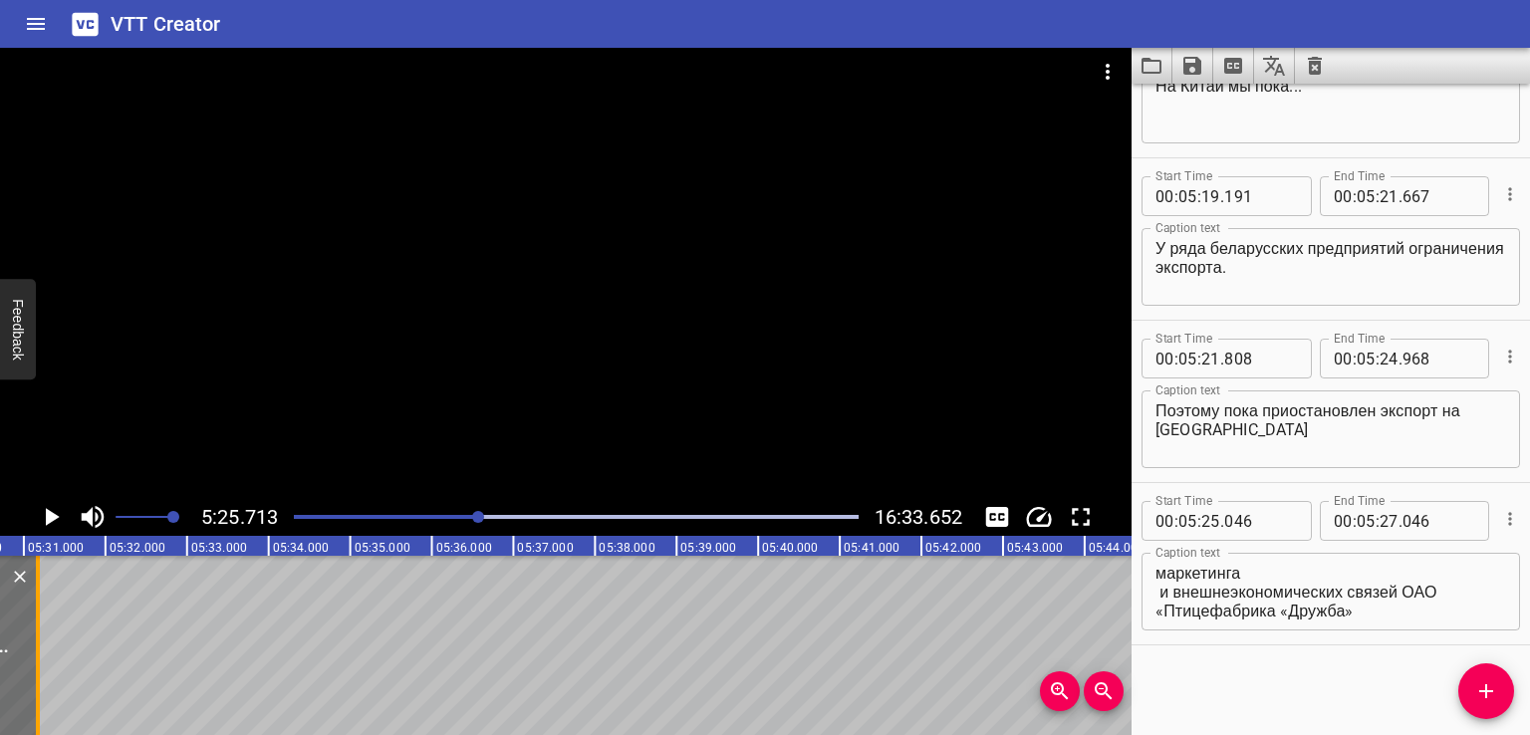
drag, startPoint x: 112, startPoint y: 642, endPoint x: 42, endPoint y: 658, distance: 71.5
click at [39, 658] on div at bounding box center [38, 645] width 20 height 179
type input "26"
type input "155"
click at [1494, 700] on icon "Add Cue" at bounding box center [1486, 691] width 24 height 24
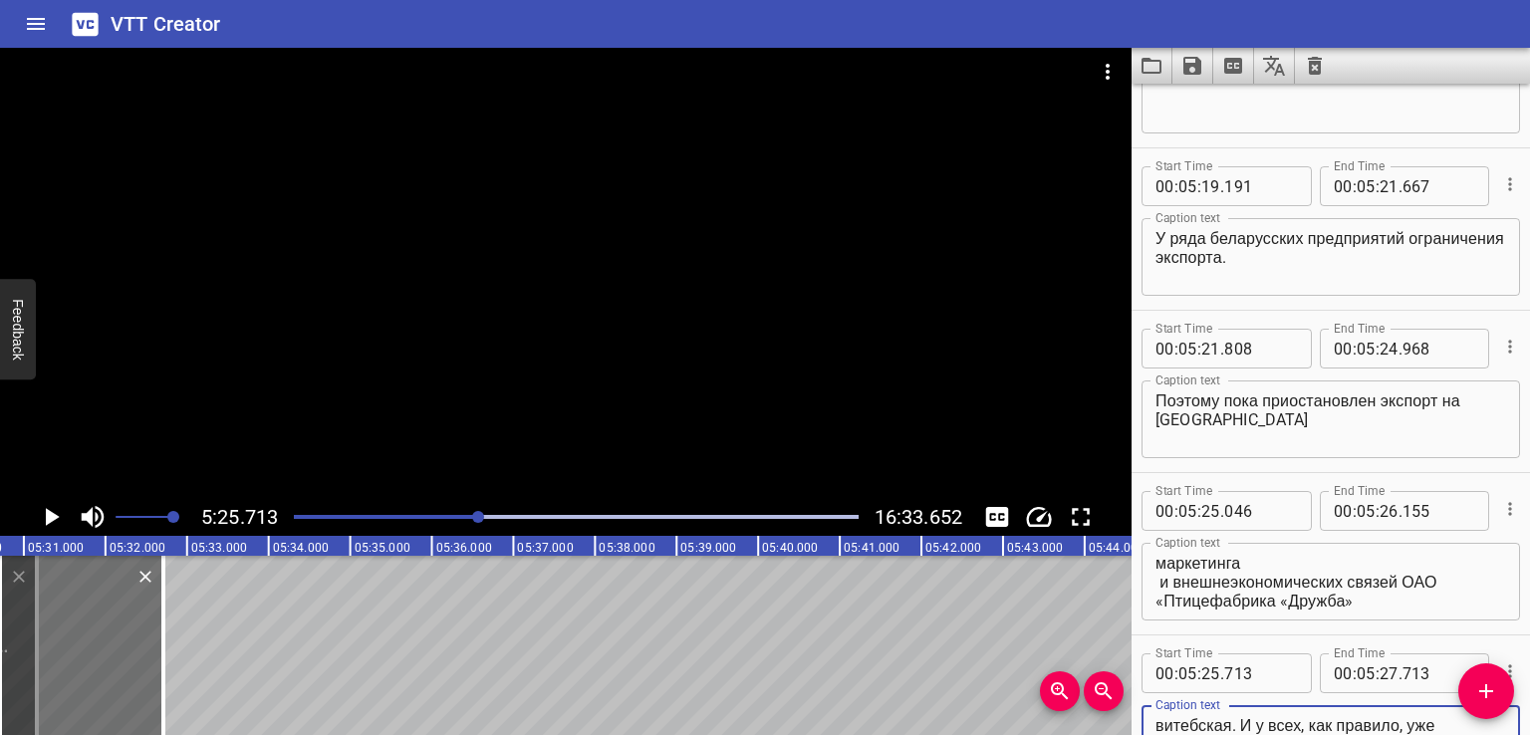
scroll to position [16509, 0]
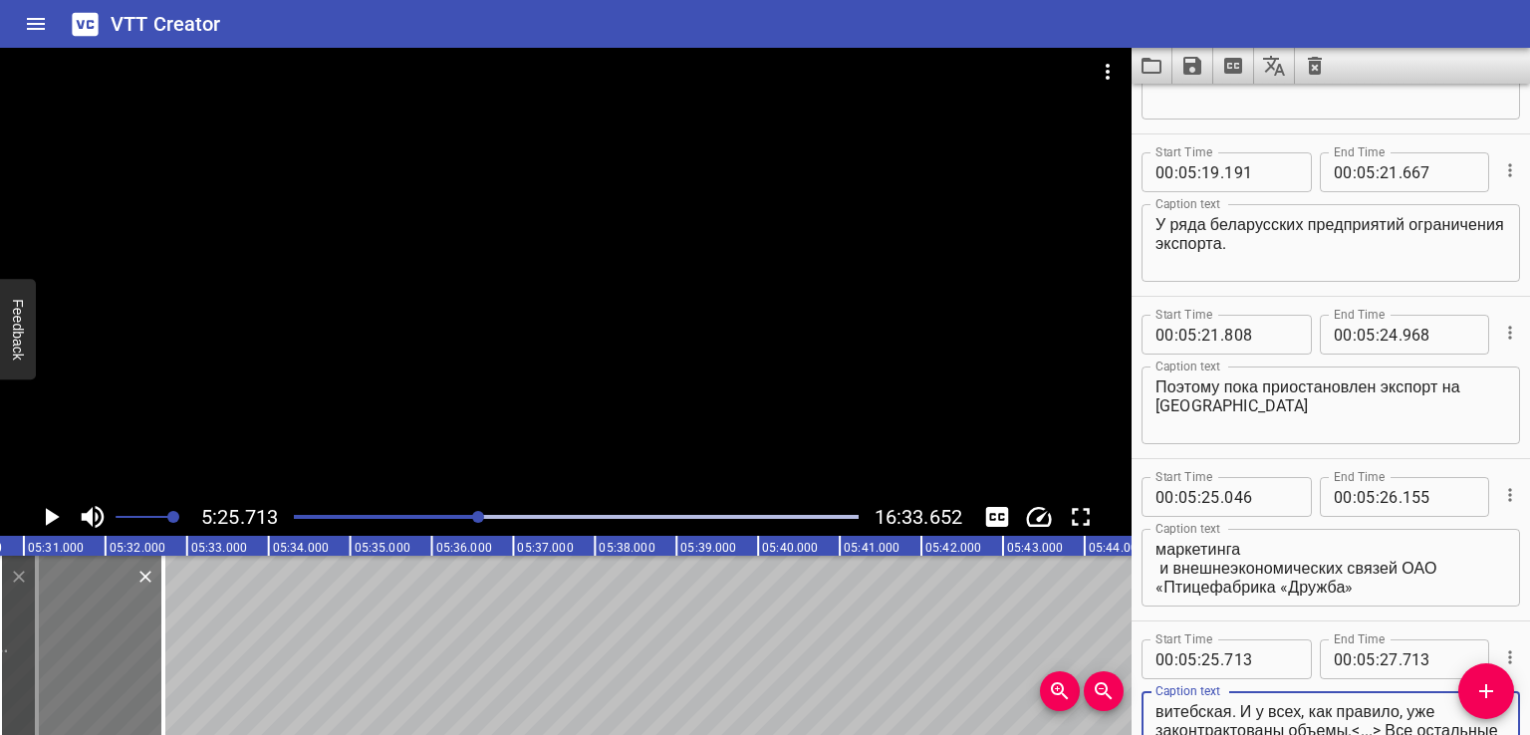
type textarea "ОВ: Только две фабрики работают — наша и витебская. И у всех, как правило, уже …"
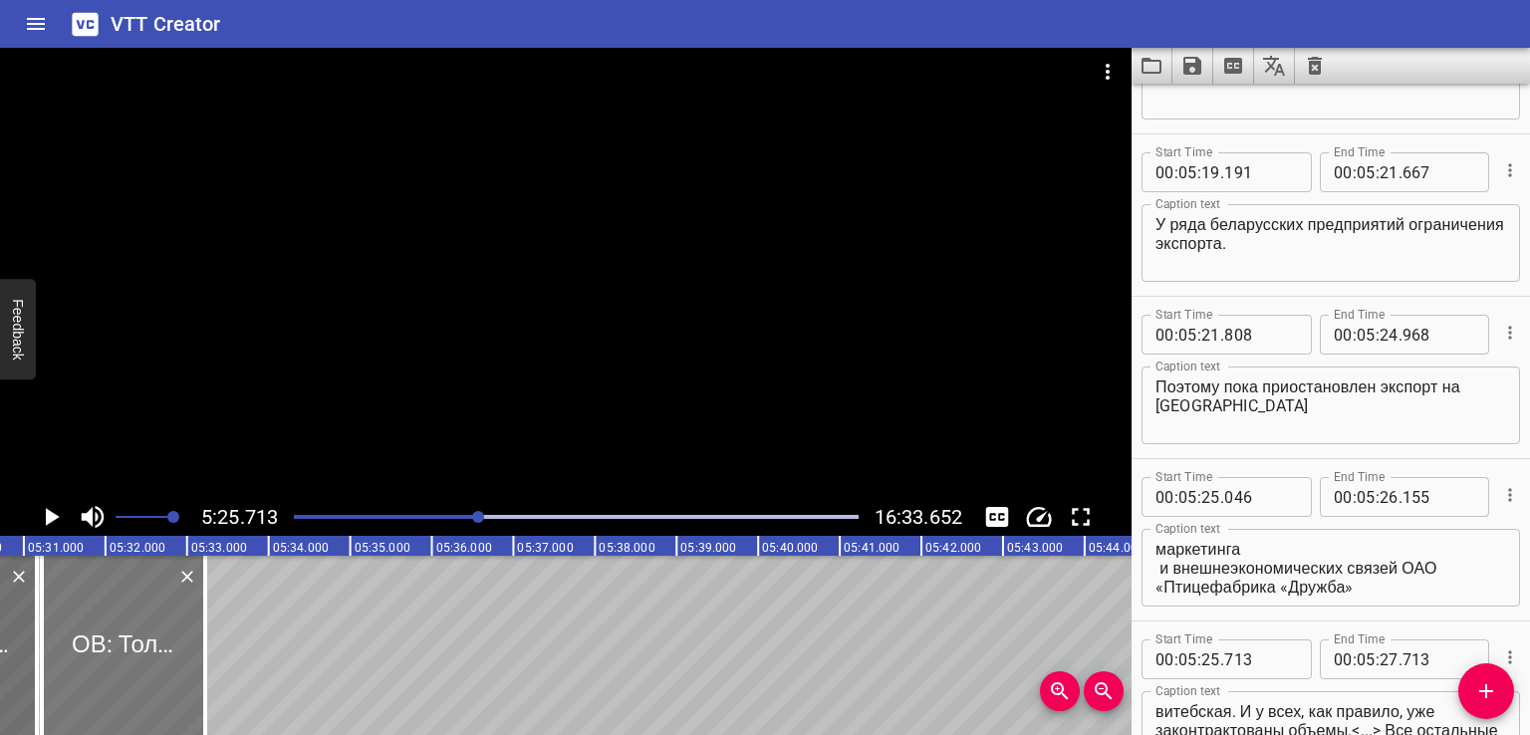
drag, startPoint x: 61, startPoint y: 646, endPoint x: 96, endPoint y: 648, distance: 34.9
click at [96, 648] on div at bounding box center [123, 645] width 163 height 179
type input "26"
type input "226"
type input "28"
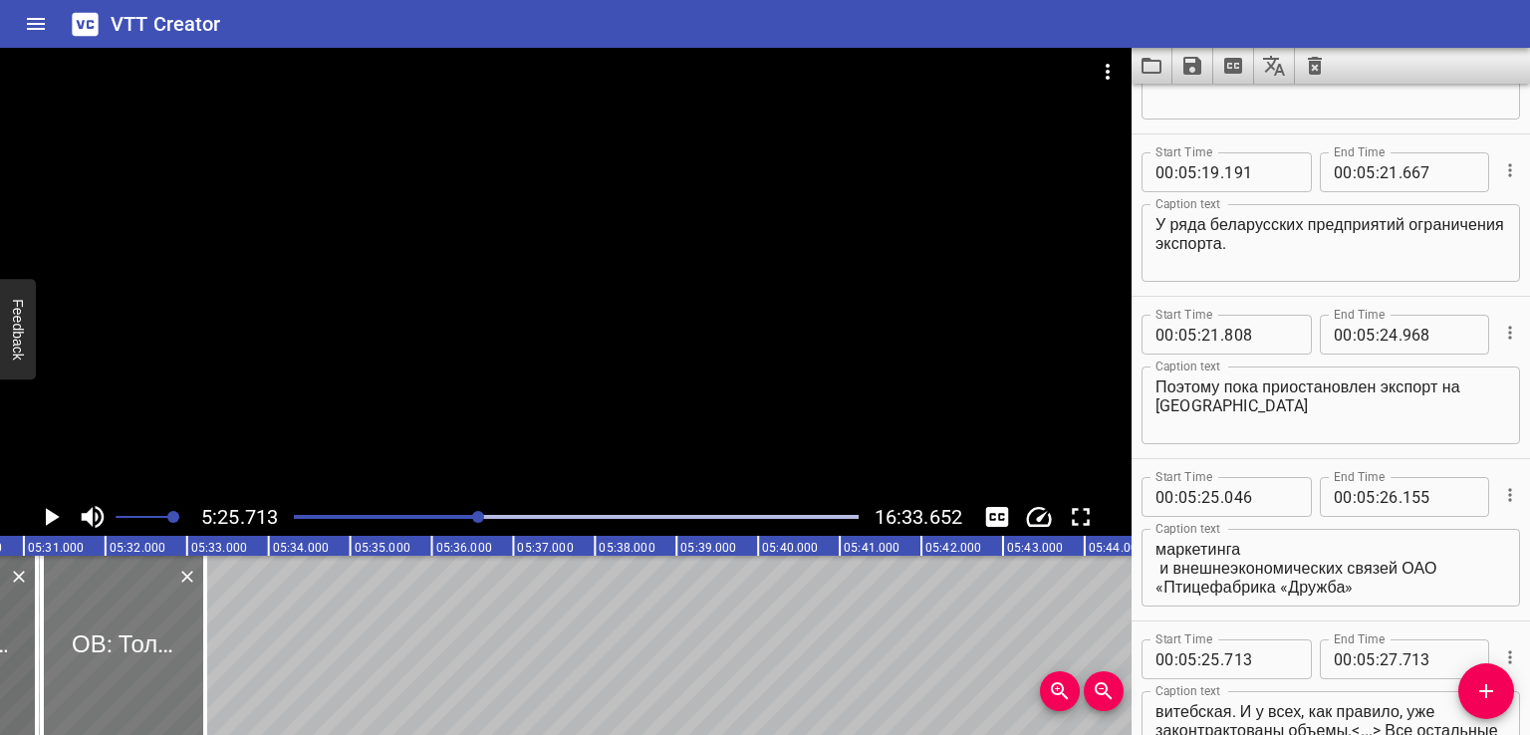
type input "226"
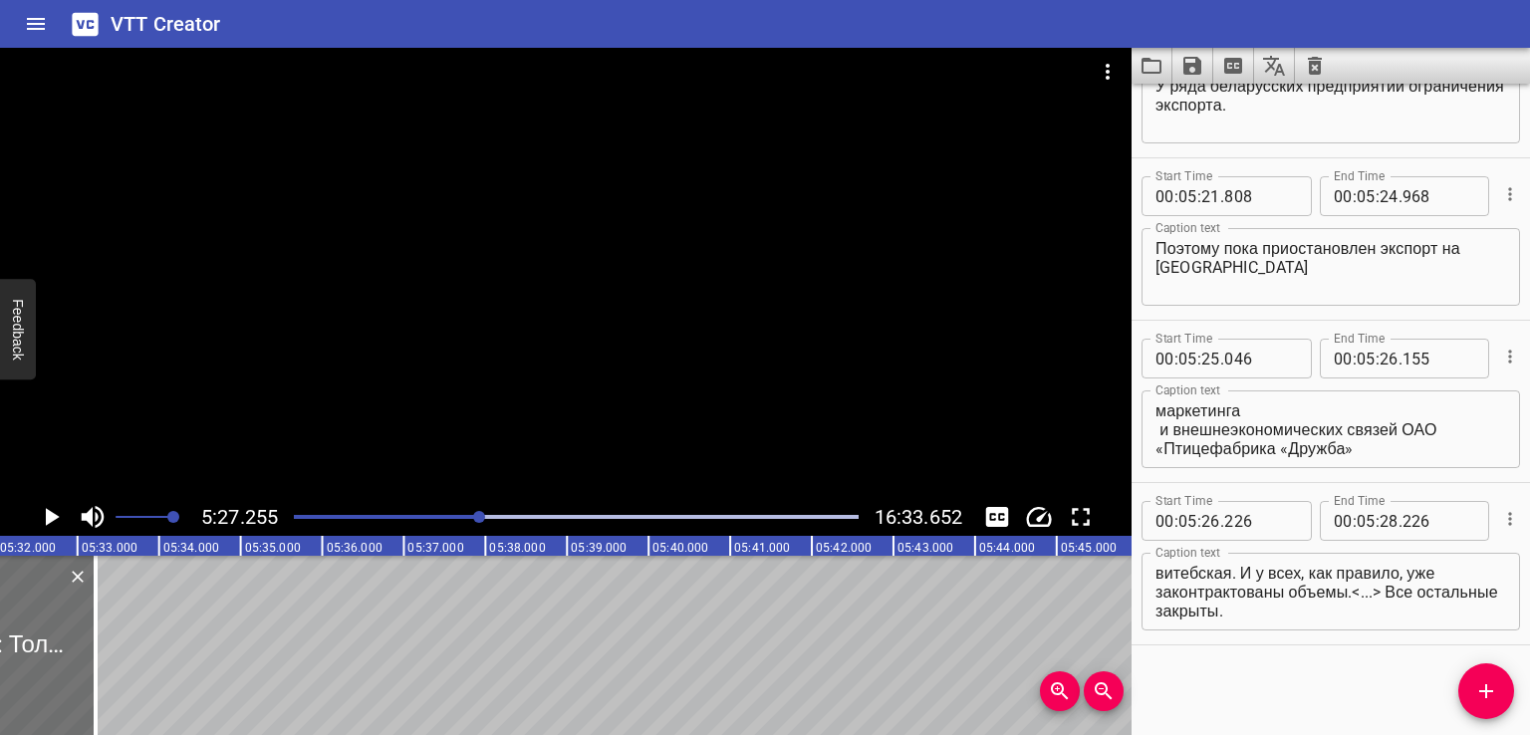
scroll to position [0, 26695]
click at [1277, 591] on textarea "ОВ: Только две фабрики работают — наша и витебская. И у всех, как правило, уже …" at bounding box center [1330, 592] width 351 height 57
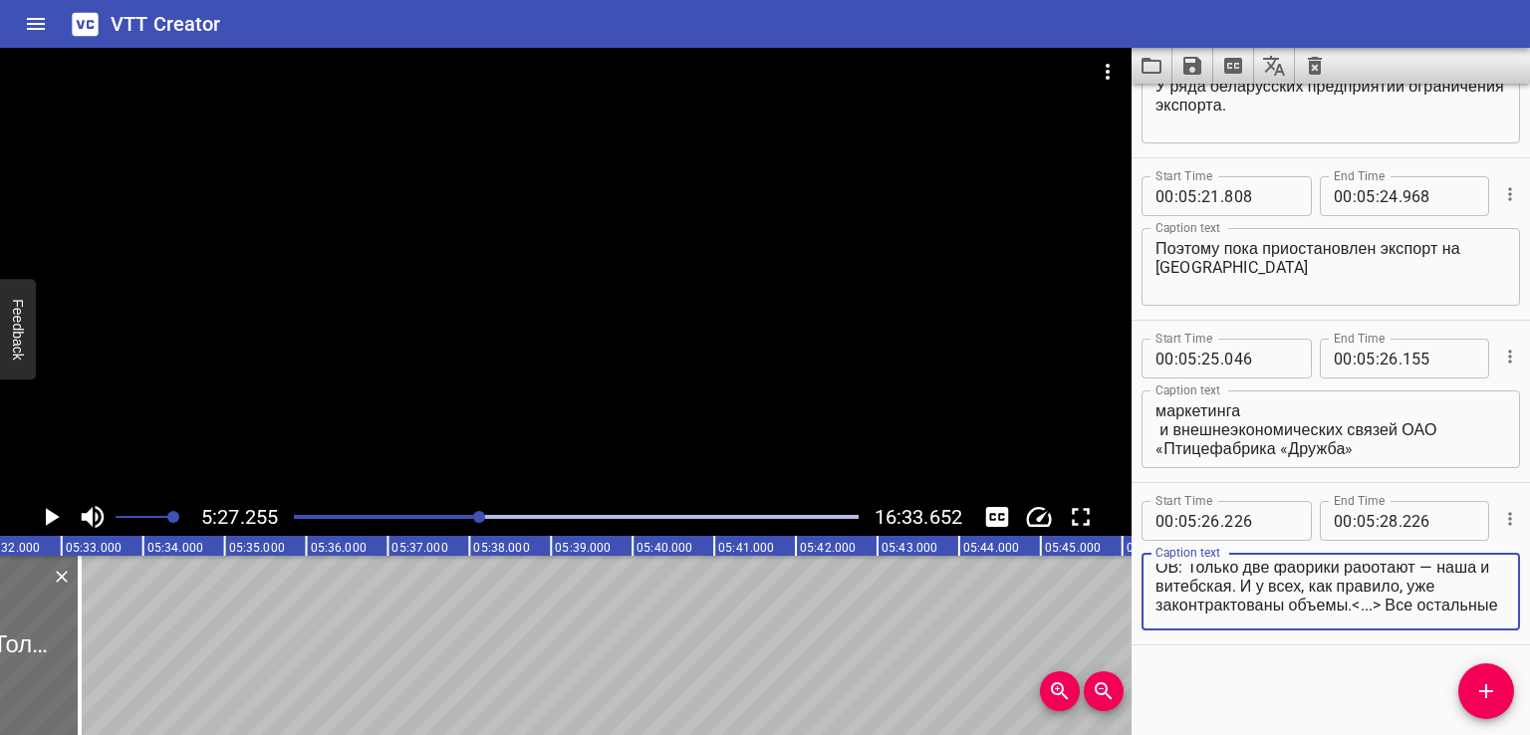
scroll to position [0, 0]
drag, startPoint x: 1184, startPoint y: 572, endPoint x: 1043, endPoint y: 575, distance: 141.4
click at [1048, 575] on main "5:27.255 16:33.652 00:00.000 00:01.000 00:02.000 00:03.000 00:04.000 00:05.000 …" at bounding box center [765, 391] width 1530 height 687
drag, startPoint x: 1243, startPoint y: 591, endPoint x: 1418, endPoint y: 639, distance: 181.9
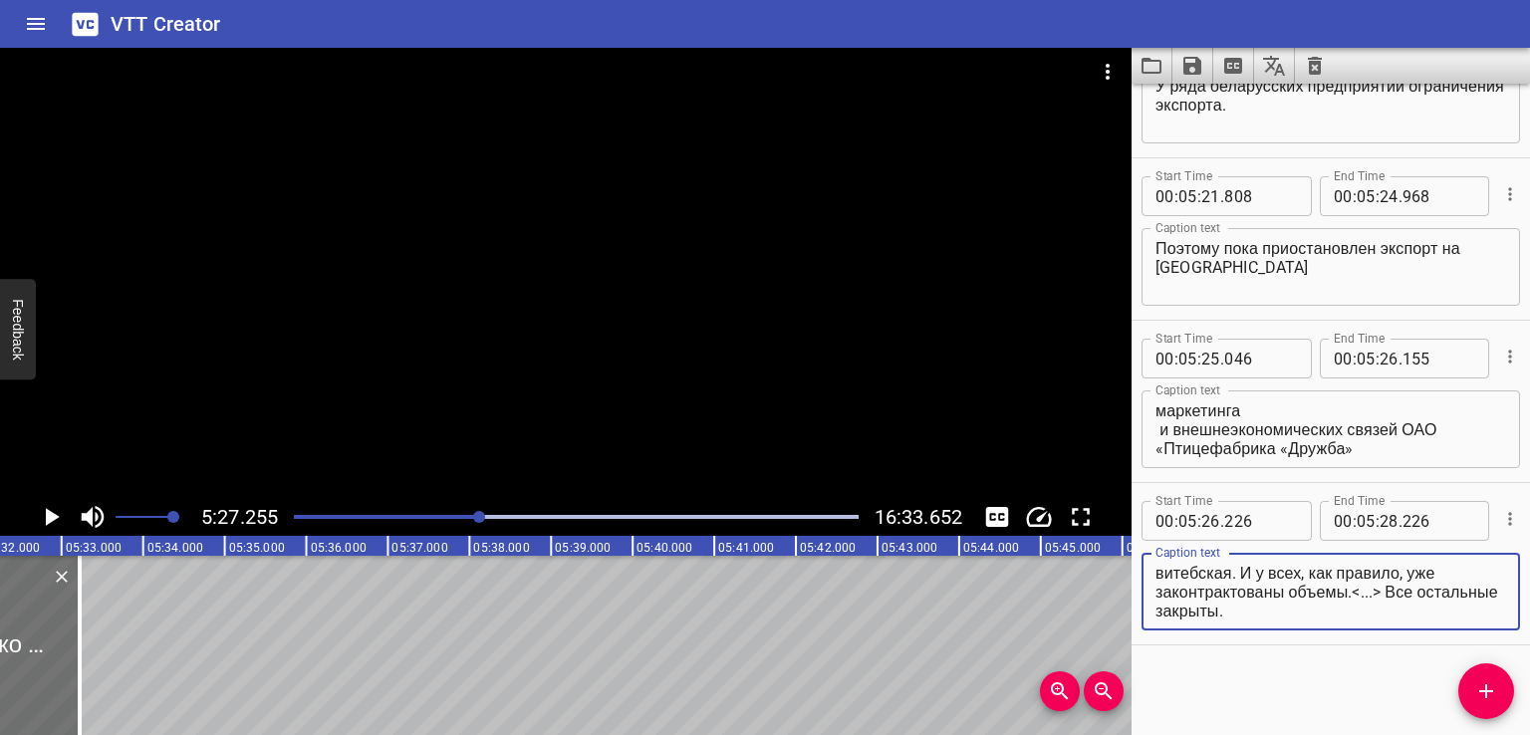
click at [1418, 639] on div "Start Time 00 : 05 : 26 . 226 Start Time End Time 00 : 05 : 28 . 226 End Time C…" at bounding box center [1330, 563] width 398 height 161
type textarea "Только две фабрики работают — наша и витебская."
click at [1421, 688] on div "Start Time 00 : 00 : 00 . 000 Start Time End Time 00 : 00 : 02 . 000 End Time C…" at bounding box center [1330, 409] width 398 height 651
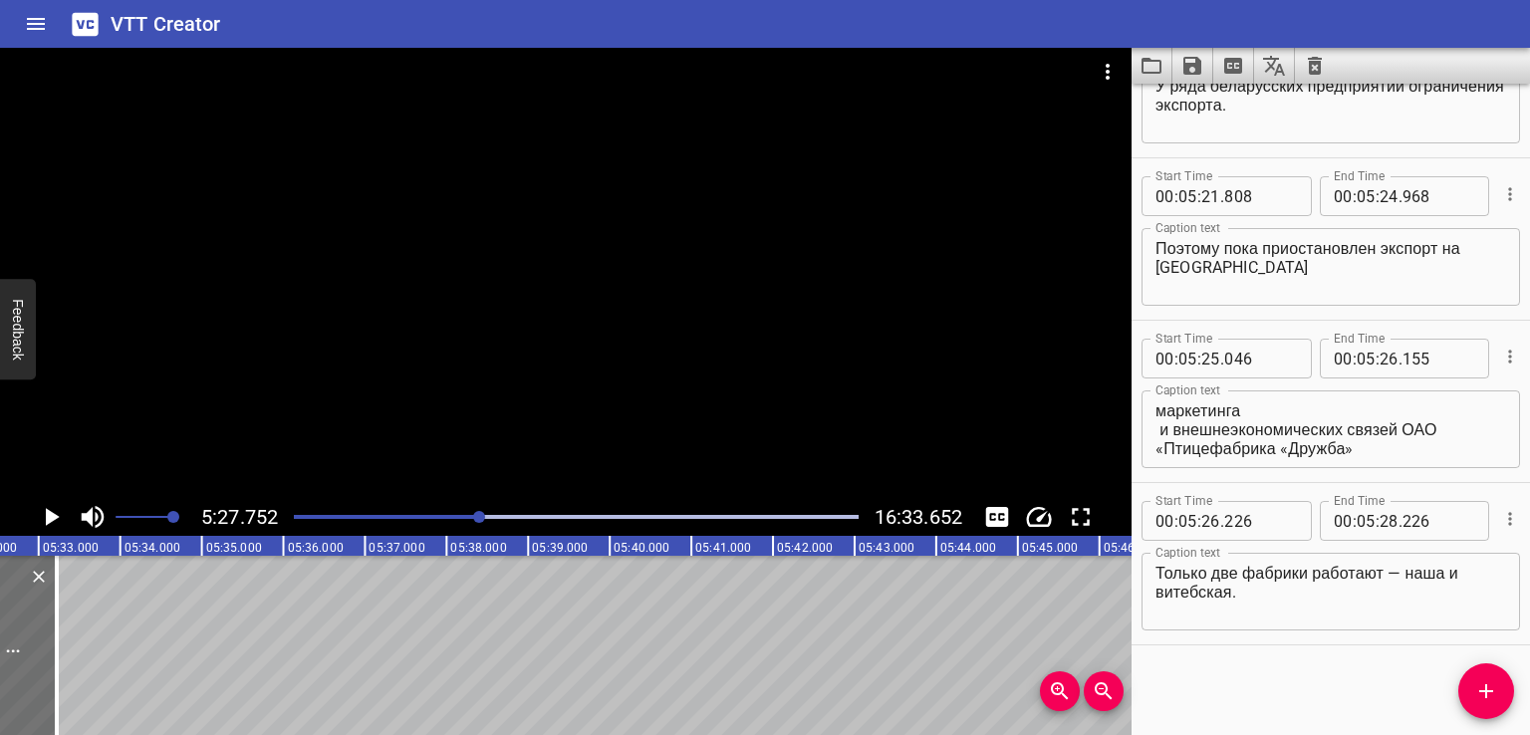
scroll to position [0, 26736]
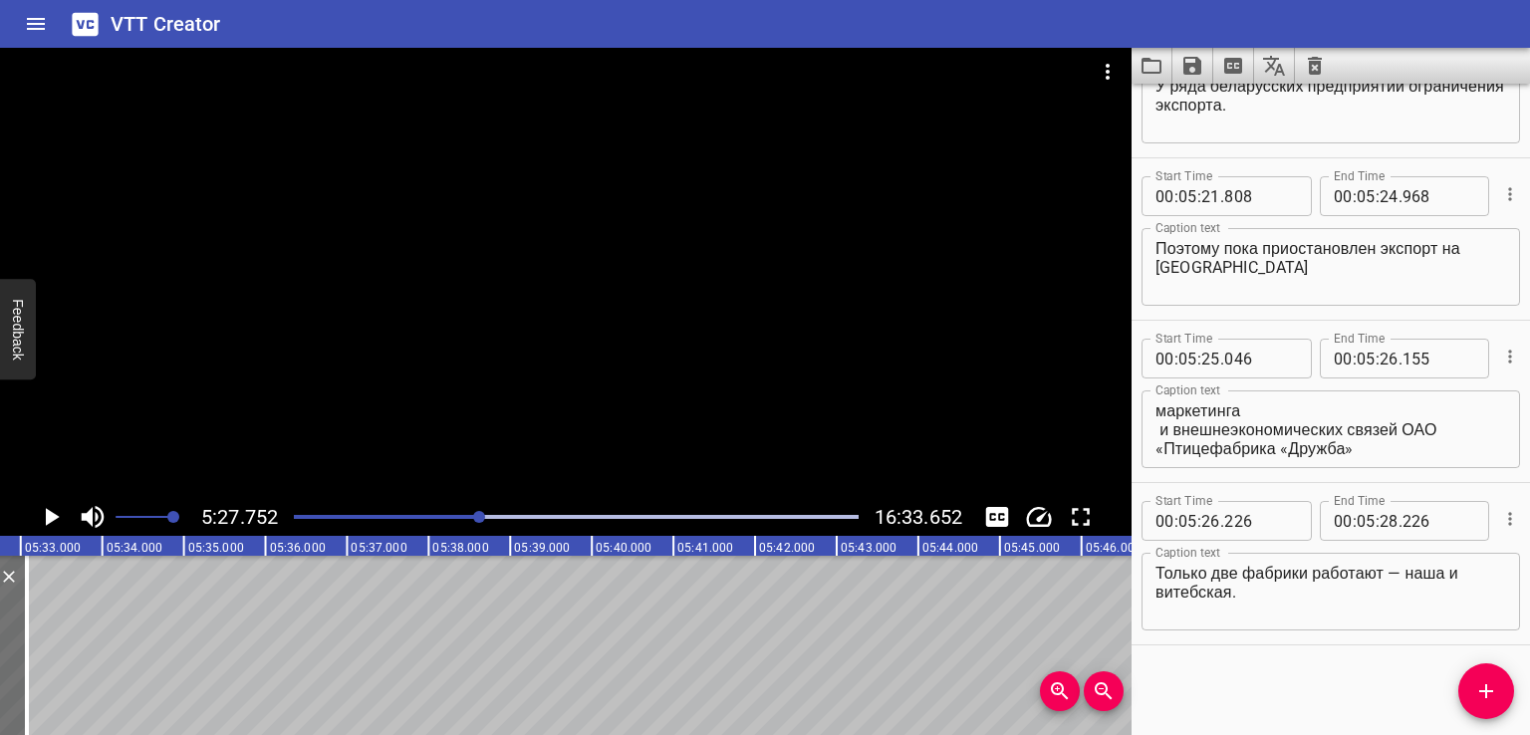
drag, startPoint x: 38, startPoint y: 655, endPoint x: 59, endPoint y: 658, distance: 21.1
click at [25, 657] on div at bounding box center [27, 645] width 4 height 179
type input "055"
click at [1505, 692] on span "Add Cue" at bounding box center [1486, 691] width 56 height 24
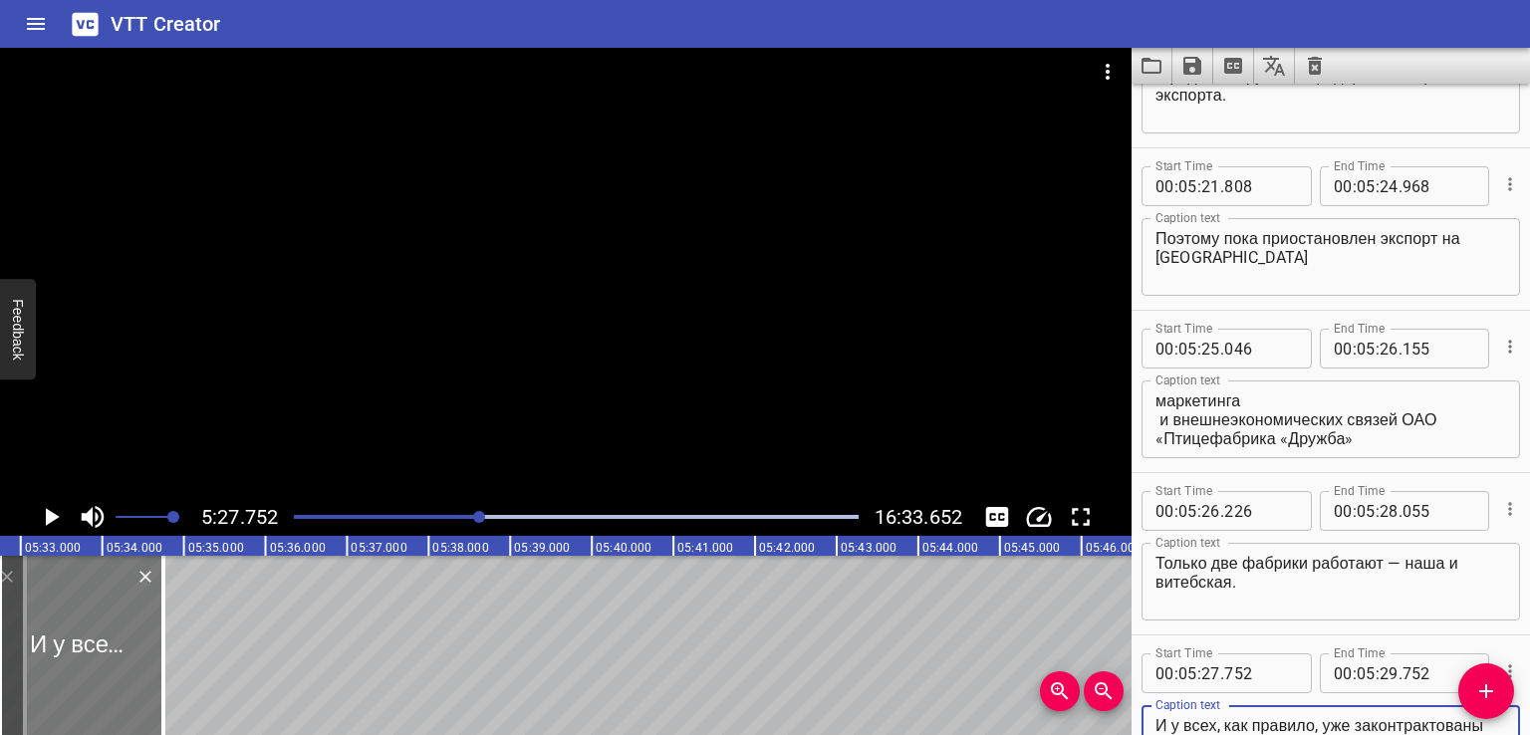
type textarea "И у всех, как правило, уже законтрактованы объемы.<...> Все остальные закрыты."
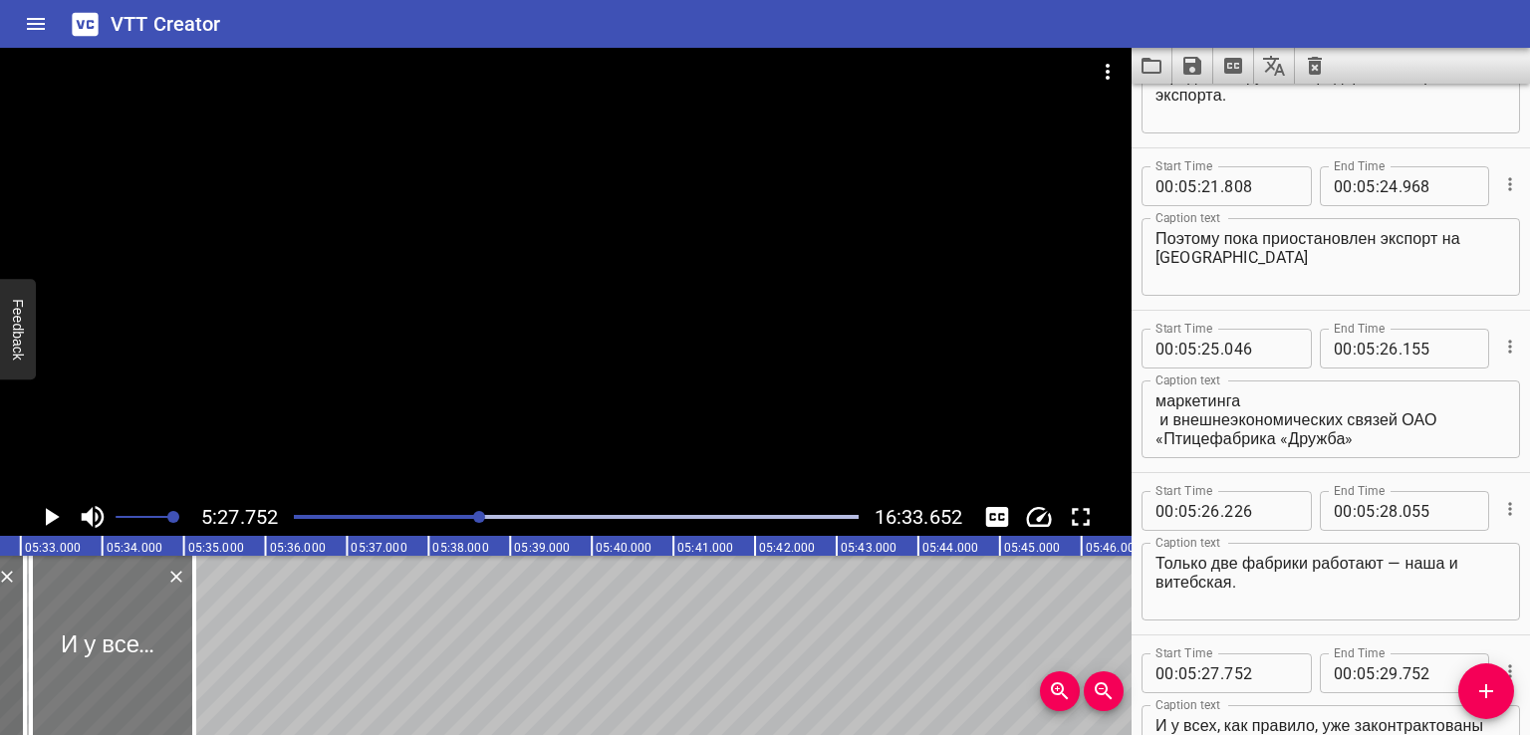
drag, startPoint x: 77, startPoint y: 634, endPoint x: 93, endPoint y: 635, distance: 16.0
click at [93, 635] on div at bounding box center [112, 645] width 163 height 179
type input "28"
type input "155"
type input "30"
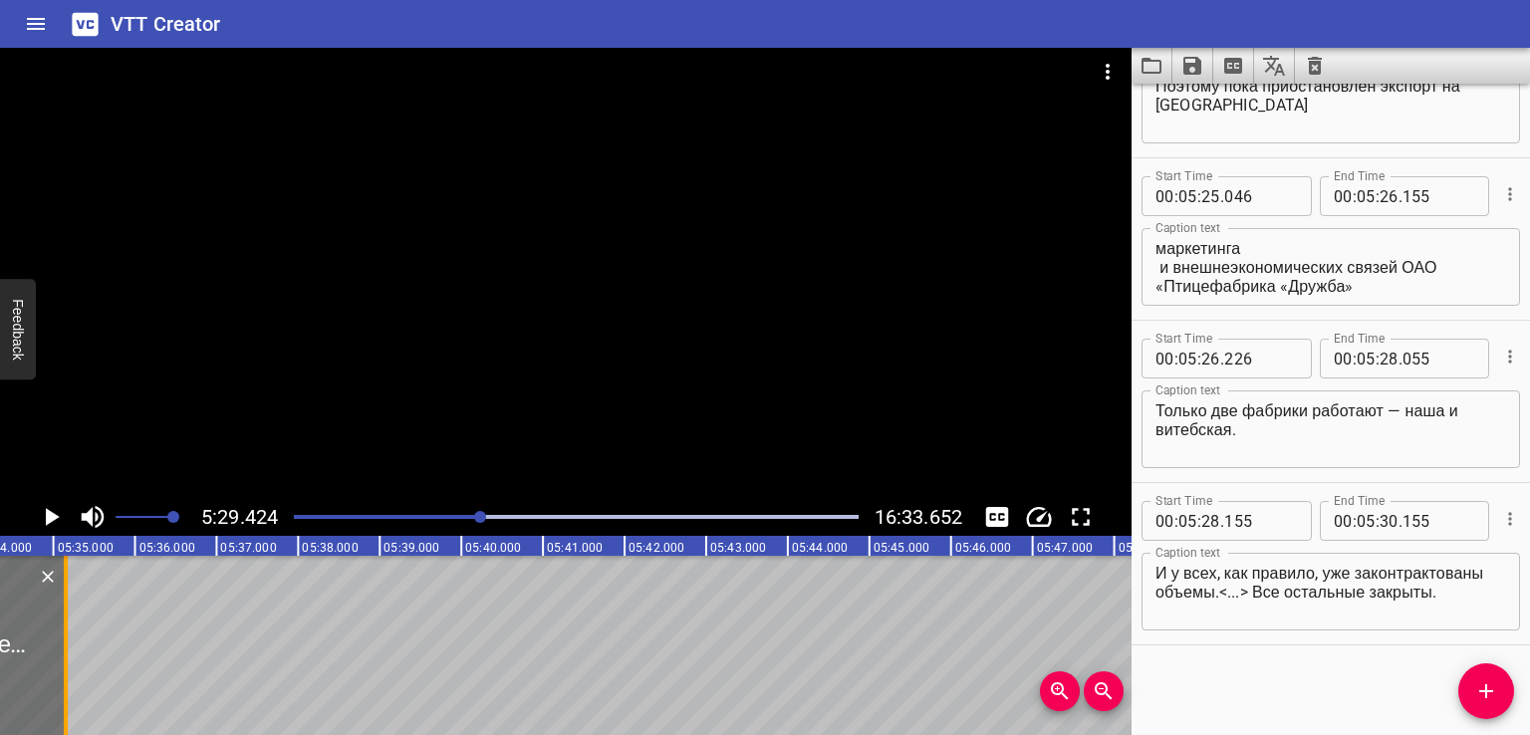
scroll to position [0, 26872]
drag, startPoint x: 56, startPoint y: 654, endPoint x: 118, endPoint y: 664, distance: 63.5
click at [72, 664] on div at bounding box center [62, 645] width 20 height 179
type input "924"
drag, startPoint x: 36, startPoint y: 658, endPoint x: 85, endPoint y: 658, distance: 48.8
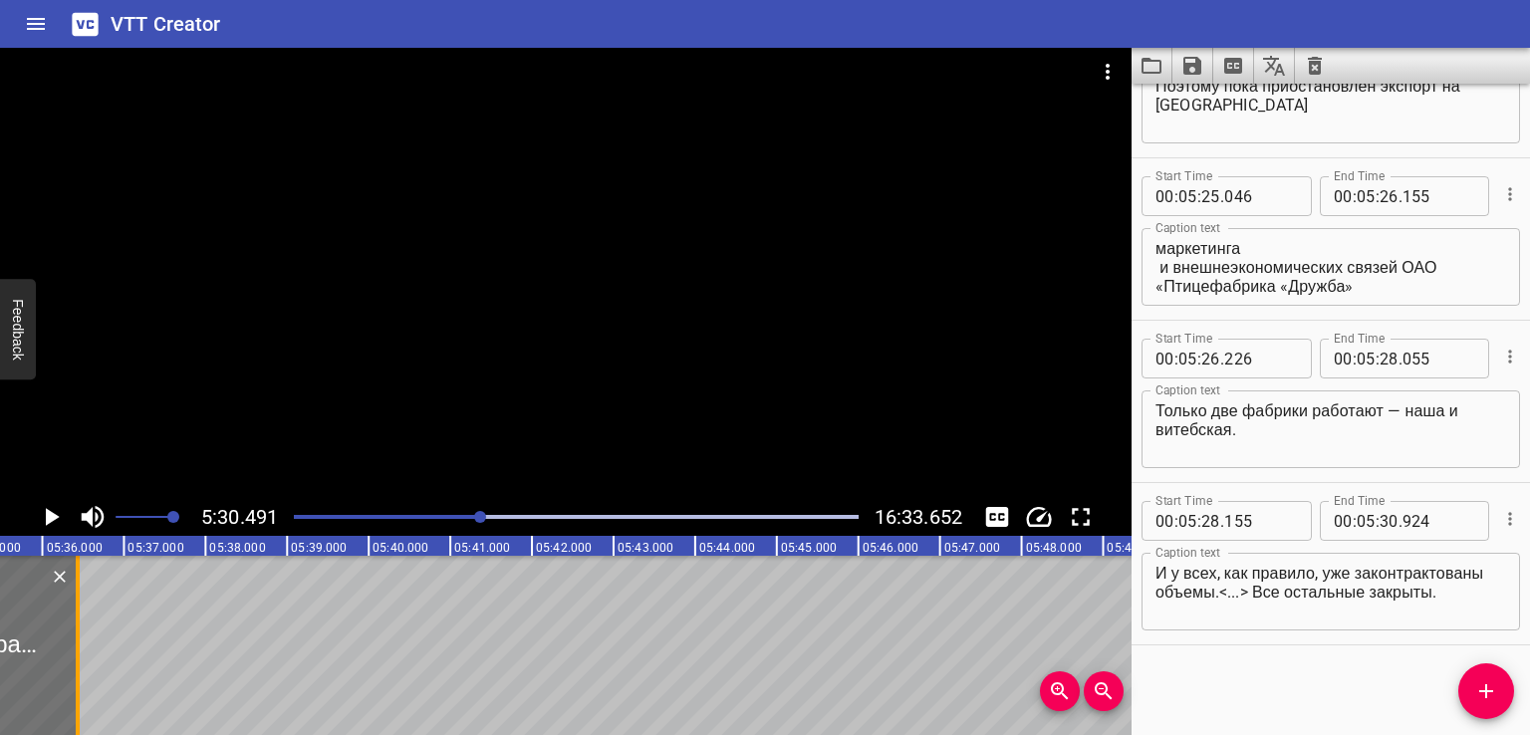
click at [80, 658] on div at bounding box center [78, 645] width 4 height 179
type input "31"
type input "522"
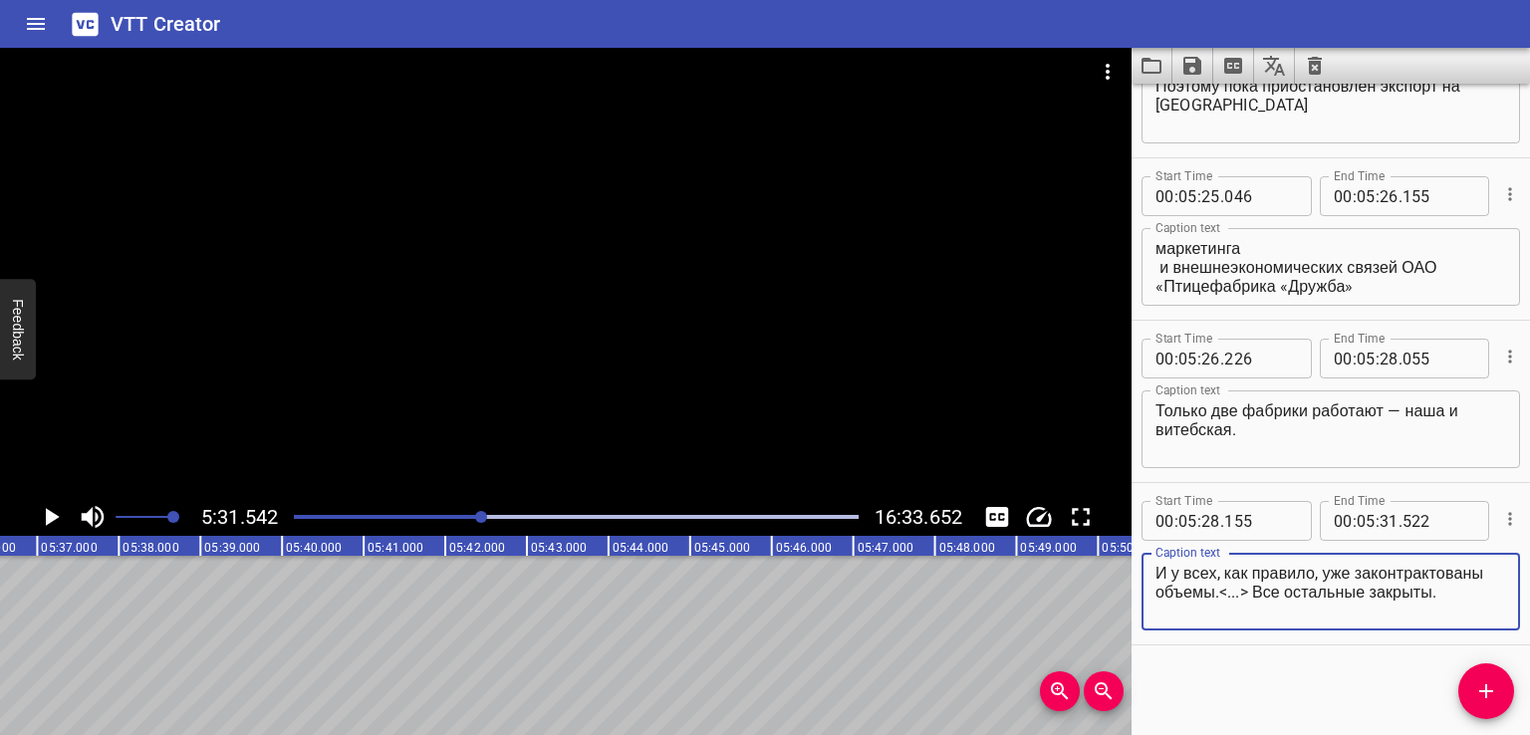
drag, startPoint x: 1394, startPoint y: 591, endPoint x: 1428, endPoint y: 651, distance: 69.5
click at [1428, 651] on div "Start Time 00 : 00 : 00 . 000 Start Time End Time 00 : 00 : 02 . 000 End Time C…" at bounding box center [1330, 409] width 398 height 651
type textarea "И у всех, как правило, уже законтрактованы объемы.<...>"
drag, startPoint x: 1480, startPoint y: 690, endPoint x: 1352, endPoint y: 674, distance: 128.5
click at [1478, 690] on icon "Add Cue" at bounding box center [1486, 691] width 24 height 24
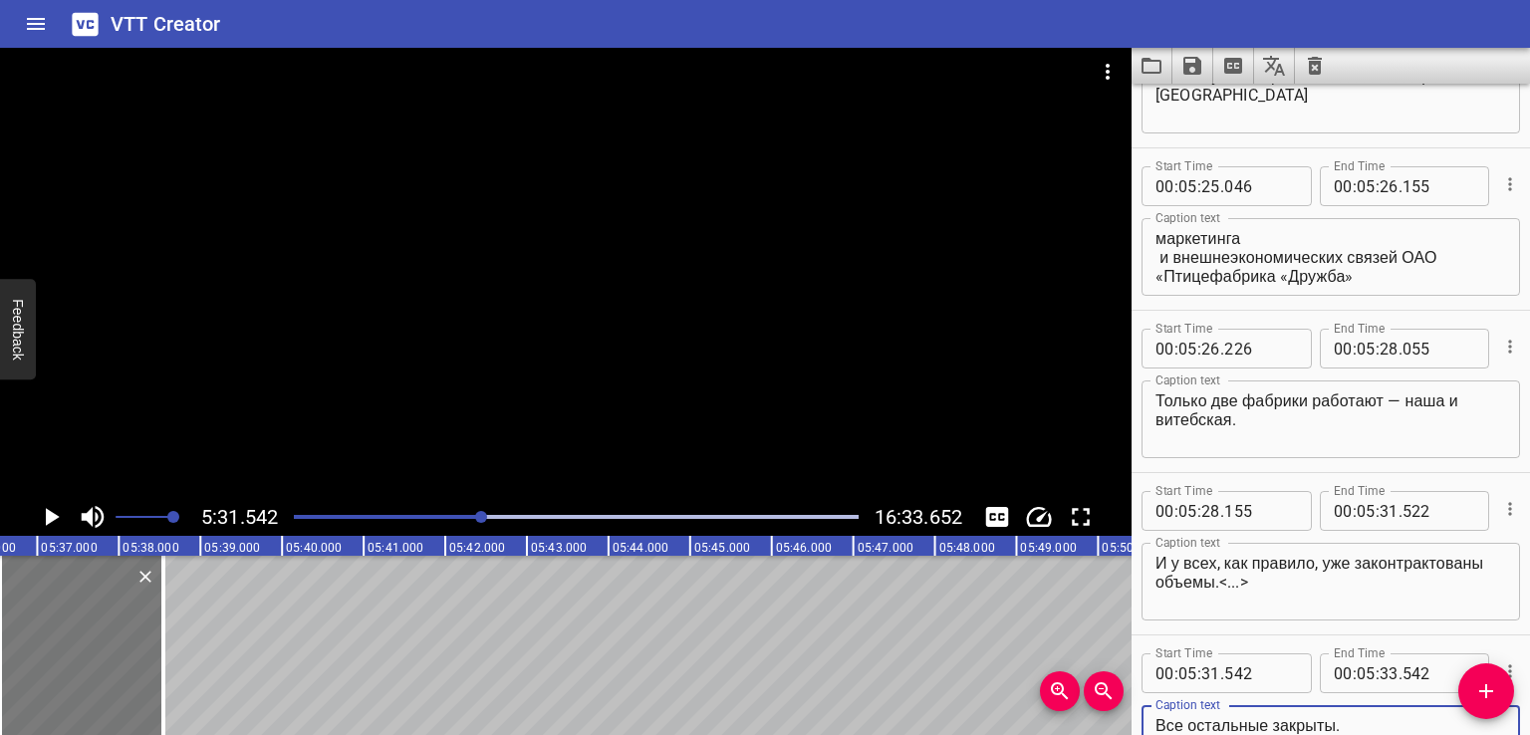
type textarea "Все остальные закрыты."
click at [98, 635] on div at bounding box center [86, 645] width 163 height 179
type input "603"
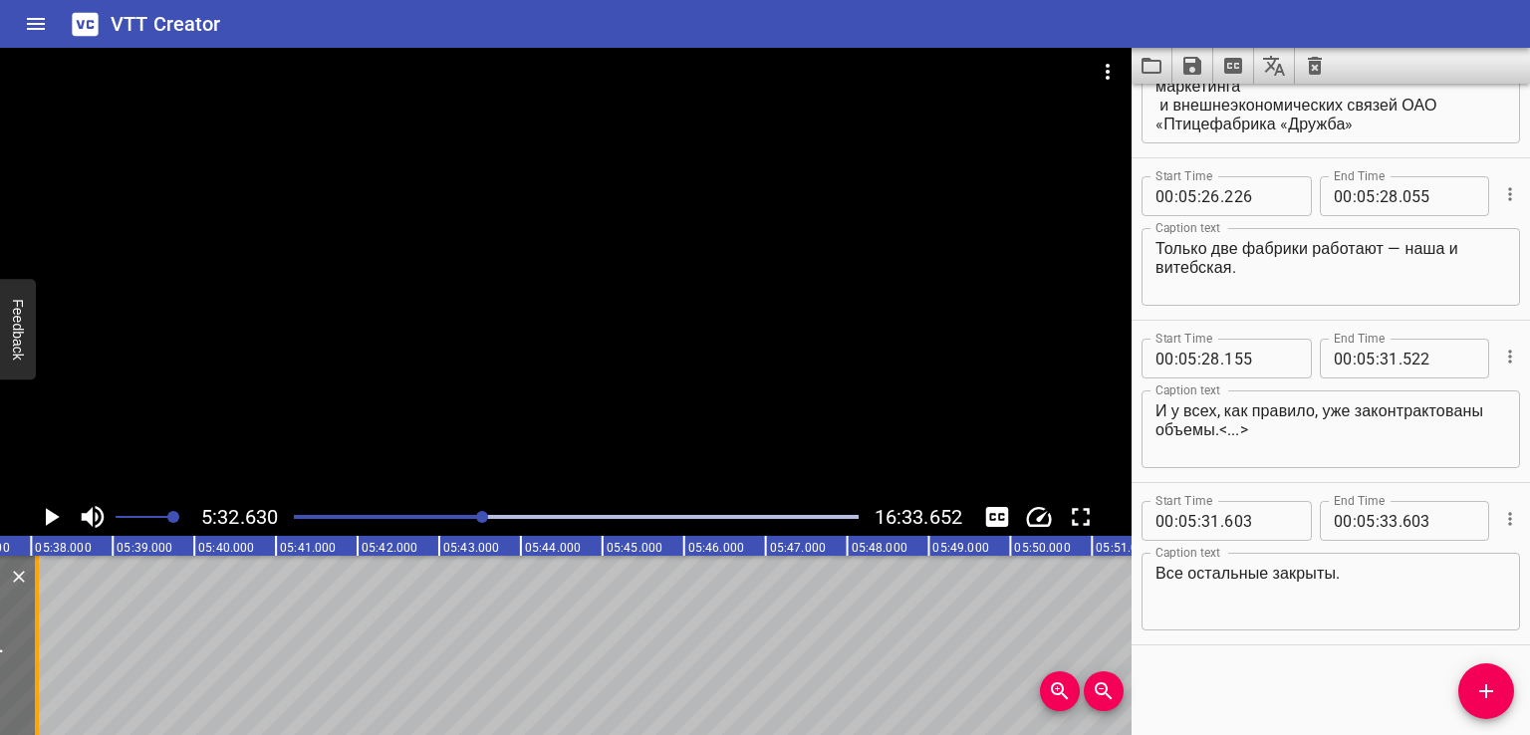
drag, startPoint x: 82, startPoint y: 639, endPoint x: 38, endPoint y: 642, distance: 43.9
click at [38, 642] on div at bounding box center [37, 645] width 20 height 179
type input "066"
click at [1467, 696] on span "Add Cue" at bounding box center [1486, 691] width 56 height 24
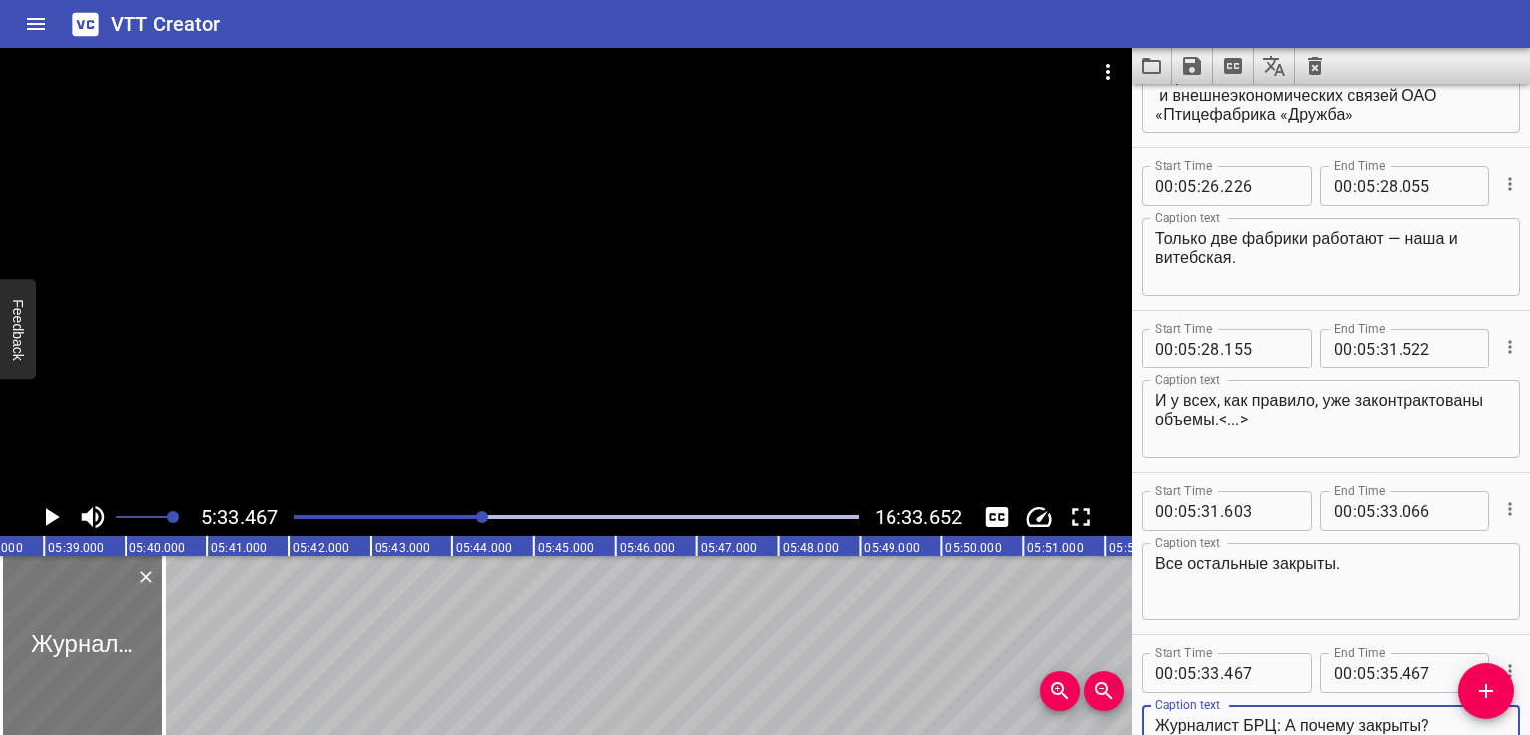
type textarea "Журналист БРЦ: А почему закрыты?"
click at [48, 652] on div at bounding box center [85, 645] width 163 height 179
type input "504"
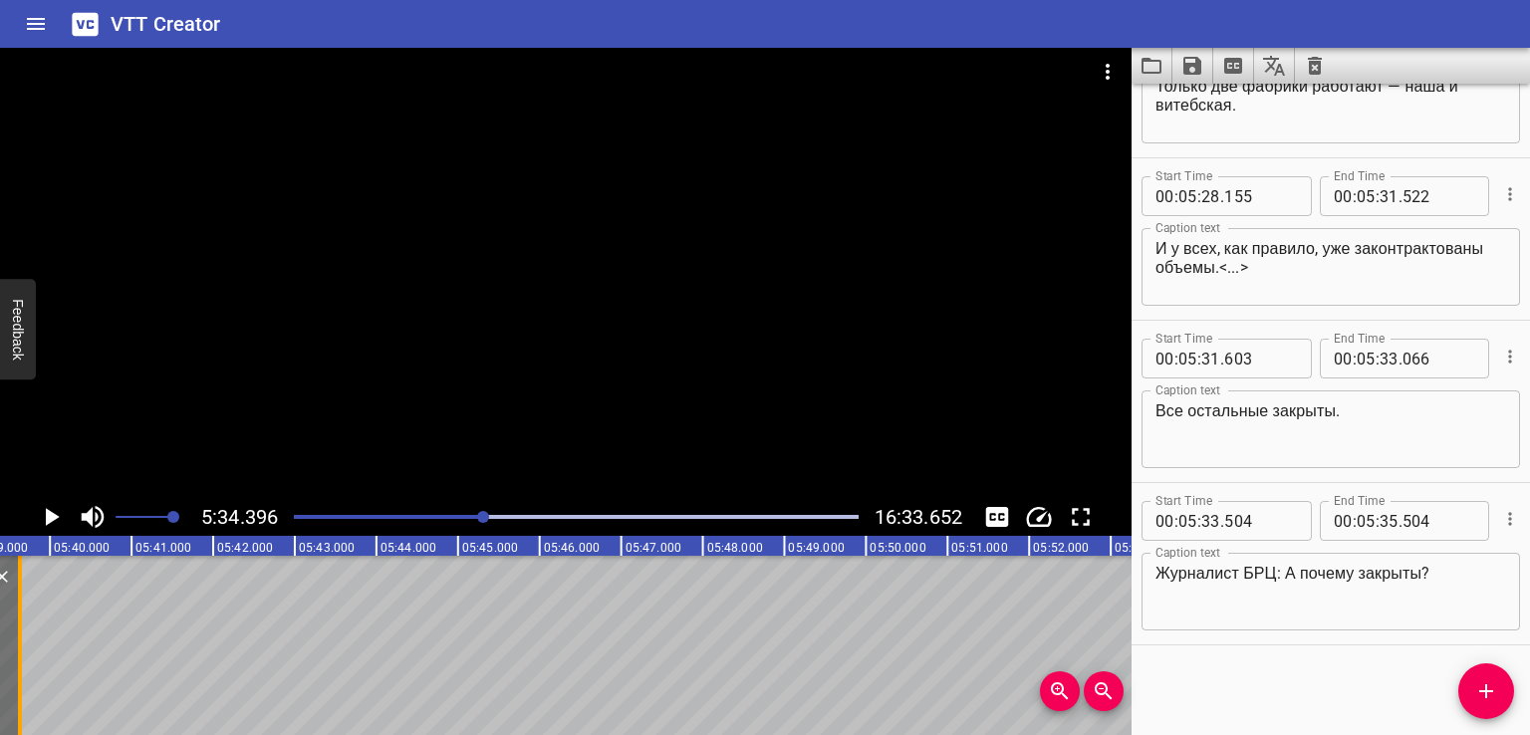
drag, startPoint x: 88, startPoint y: 650, endPoint x: 16, endPoint y: 662, distance: 72.7
click at [16, 662] on div at bounding box center [20, 645] width 20 height 179
type input "34"
type input "625"
click at [1483, 698] on icon "Add Cue" at bounding box center [1486, 691] width 24 height 24
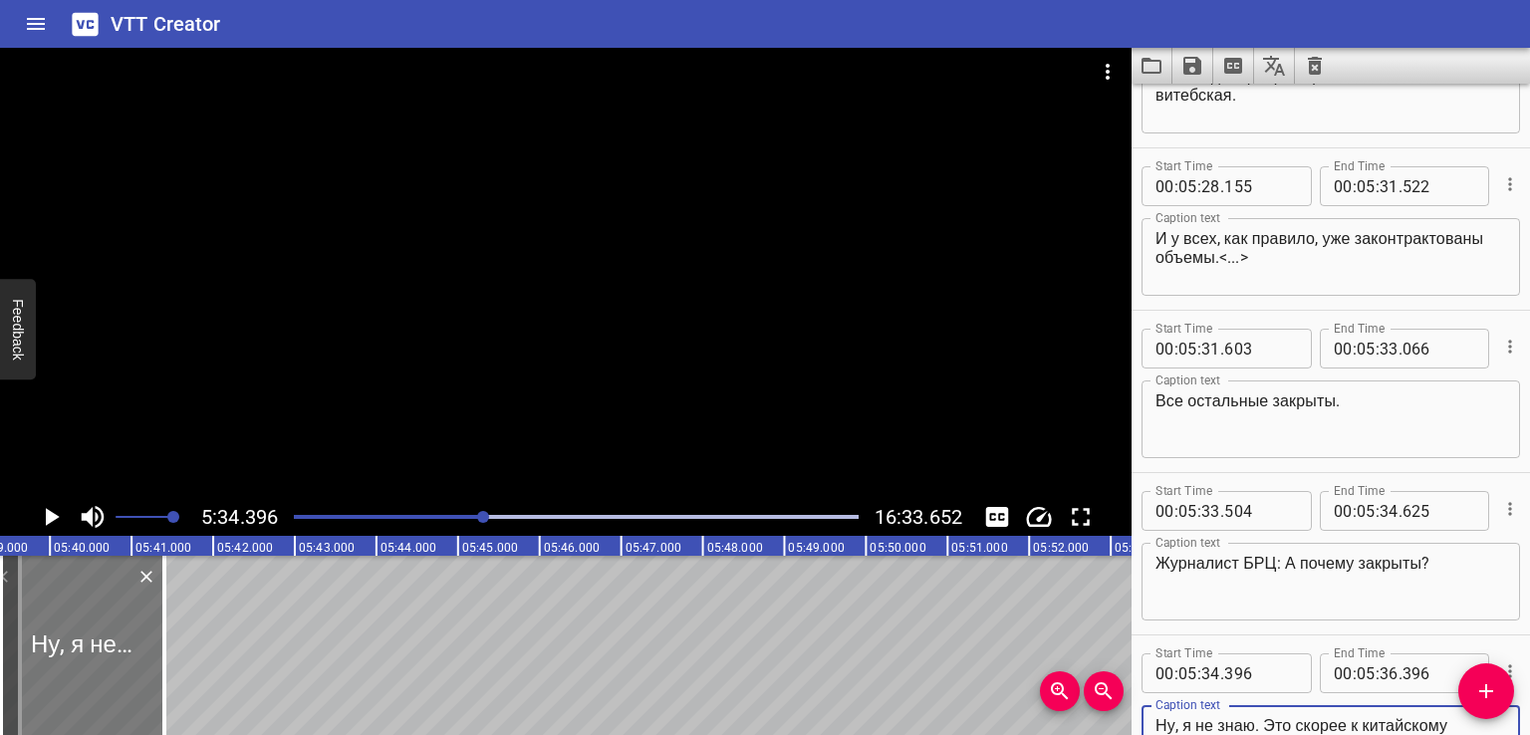
type textarea "Ну, я не знаю. Это скорее к китайскому таможенному управлению вопрос, не ко мне."
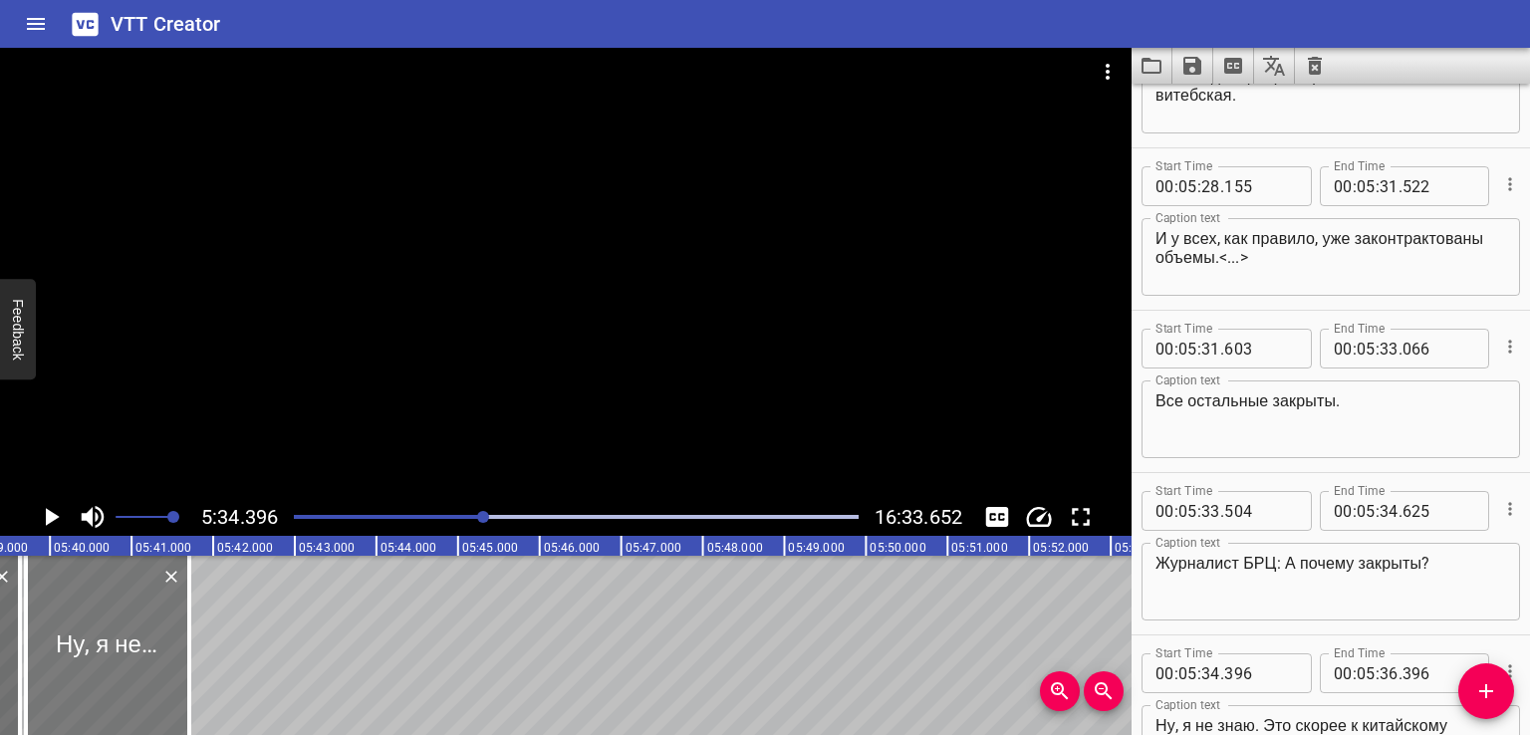
drag, startPoint x: 104, startPoint y: 645, endPoint x: 128, endPoint y: 645, distance: 24.9
click at [128, 645] on div at bounding box center [107, 645] width 163 height 179
type input "713"
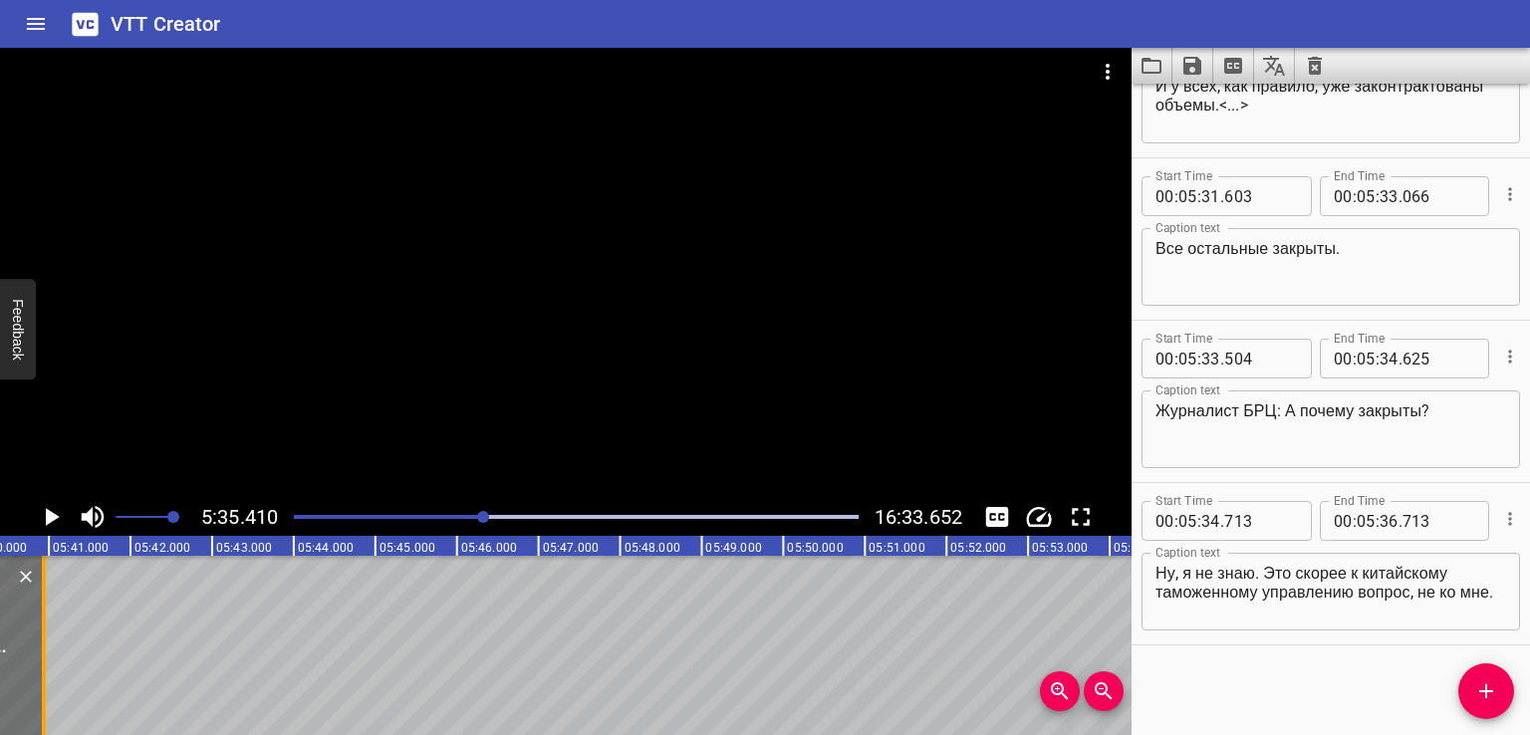
drag, startPoint x: 108, startPoint y: 637, endPoint x: 40, endPoint y: 652, distance: 69.3
click at [42, 652] on div at bounding box center [44, 645] width 4 height 179
type input "35"
type input "883"
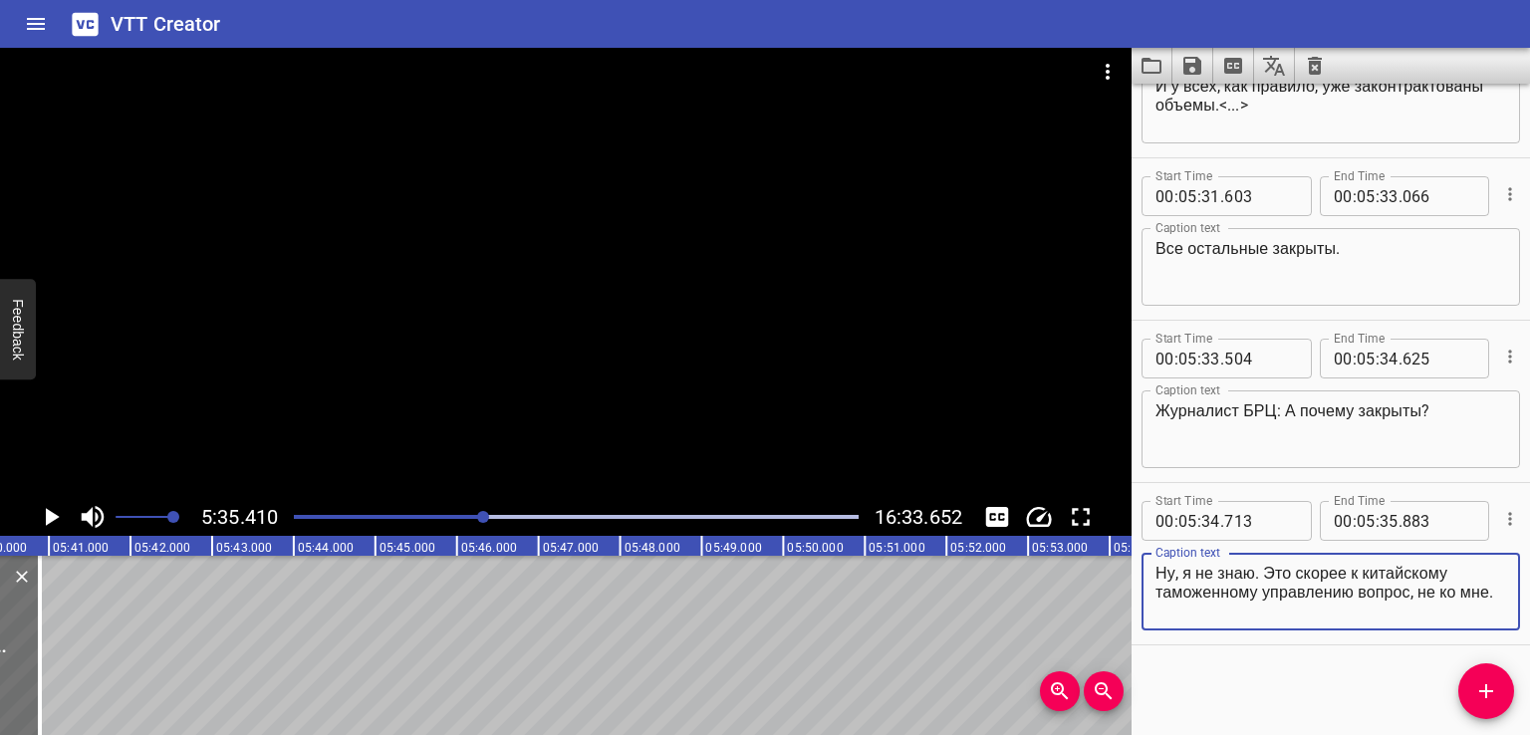
drag, startPoint x: 1273, startPoint y: 572, endPoint x: 1288, endPoint y: 624, distance: 54.8
click at [1288, 624] on div "Ну, я не знаю. Это скорее к китайскому таможенному управлению вопрос, не ко мне…" at bounding box center [1330, 592] width 378 height 78
type textarea "Ну, я не знаю."
click at [1465, 682] on span "Add Cue" at bounding box center [1486, 691] width 56 height 24
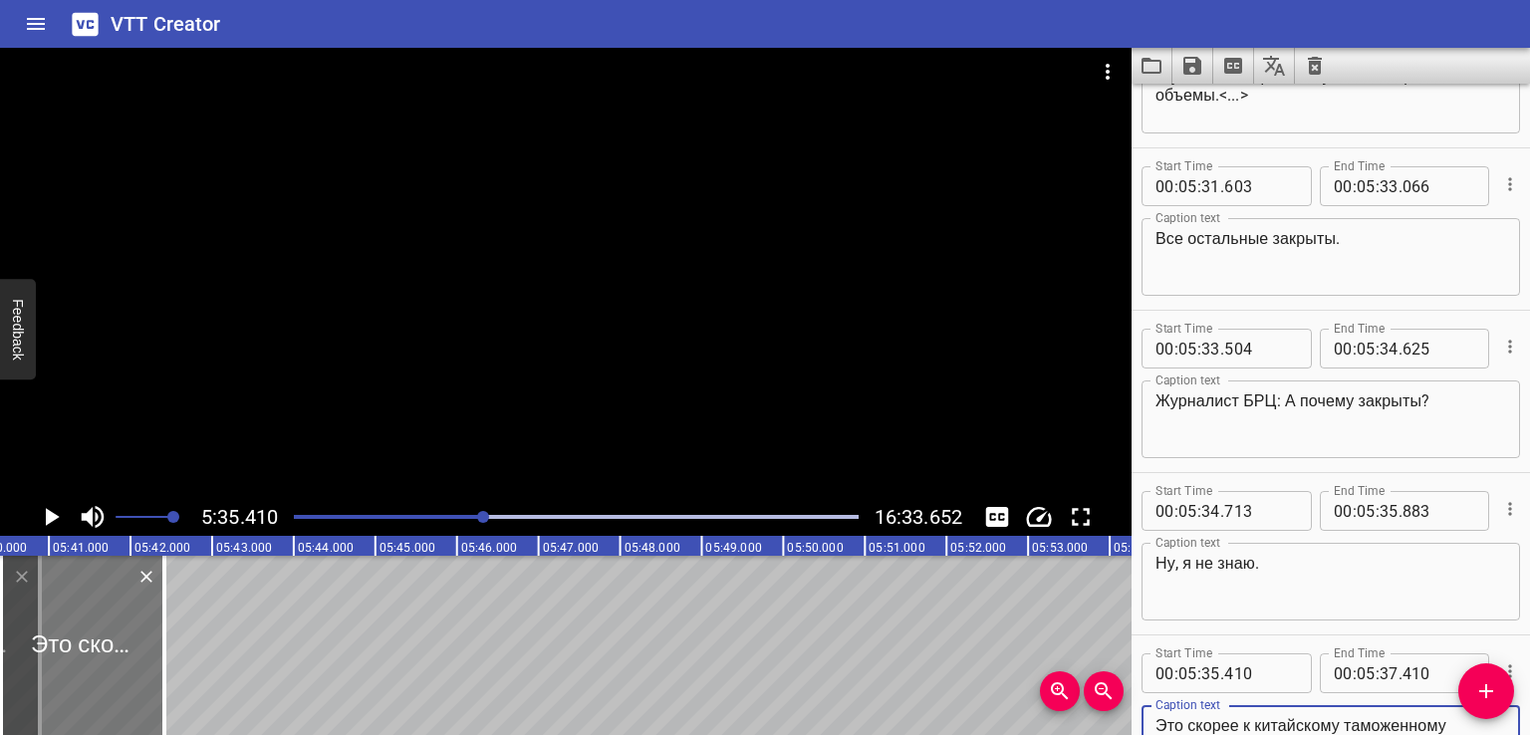
type textarea "Это скорее к китайскому таможенному управлению вопрос, не ко мне."
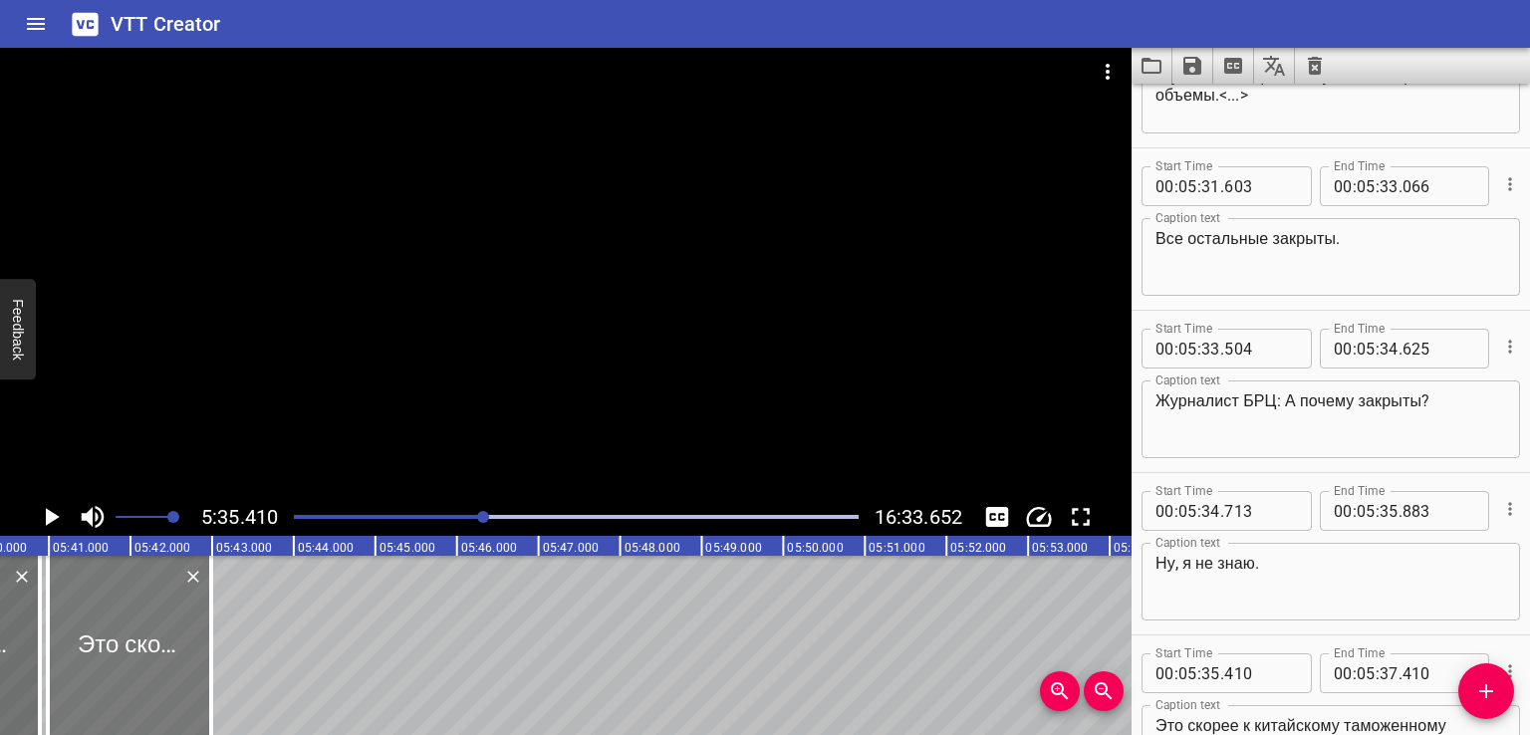
drag, startPoint x: 82, startPoint y: 645, endPoint x: 128, endPoint y: 649, distance: 47.0
click at [128, 649] on div at bounding box center [129, 645] width 163 height 179
type input "983"
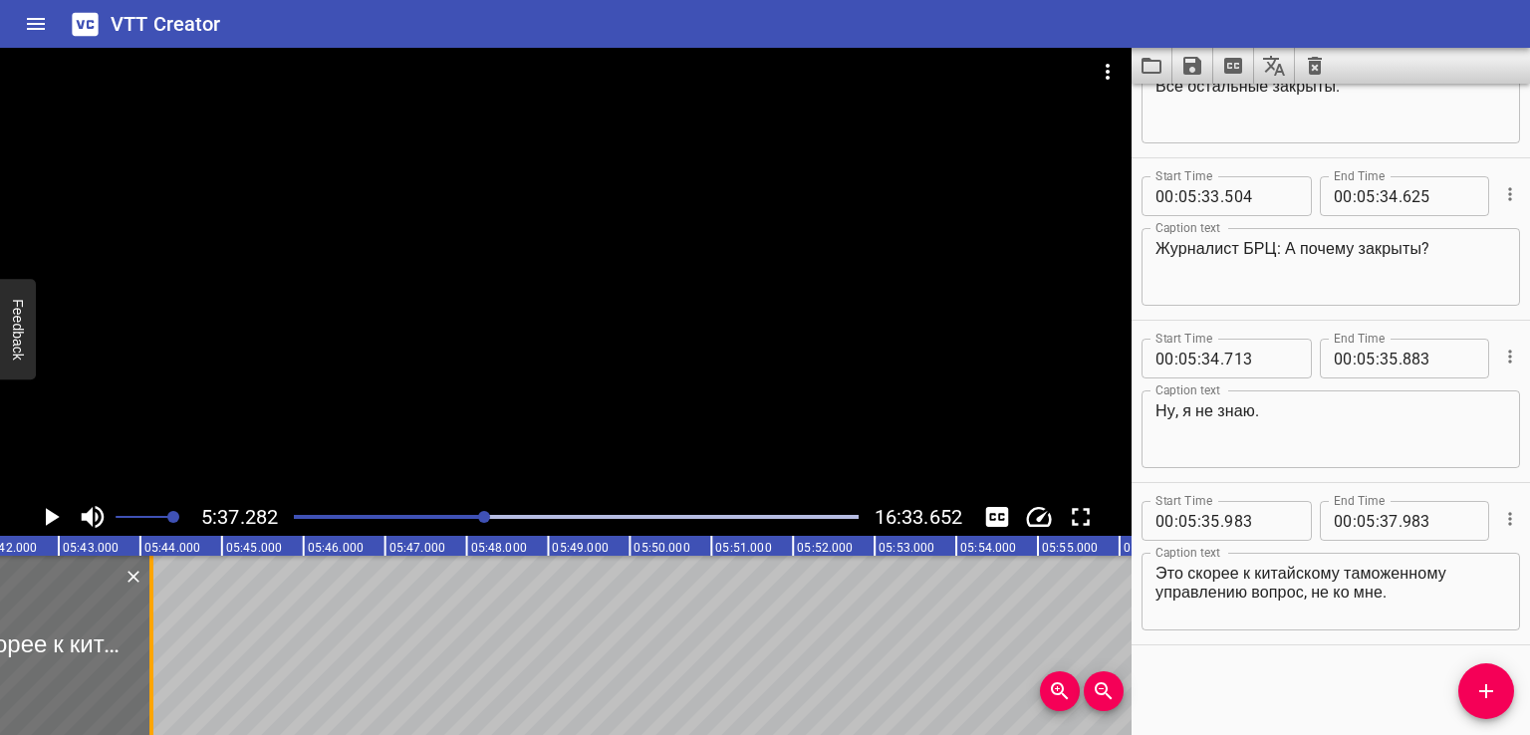
drag, startPoint x: 58, startPoint y: 646, endPoint x: 154, endPoint y: 652, distance: 96.8
click at [153, 652] on div at bounding box center [151, 645] width 4 height 179
type input "39"
type input "180"
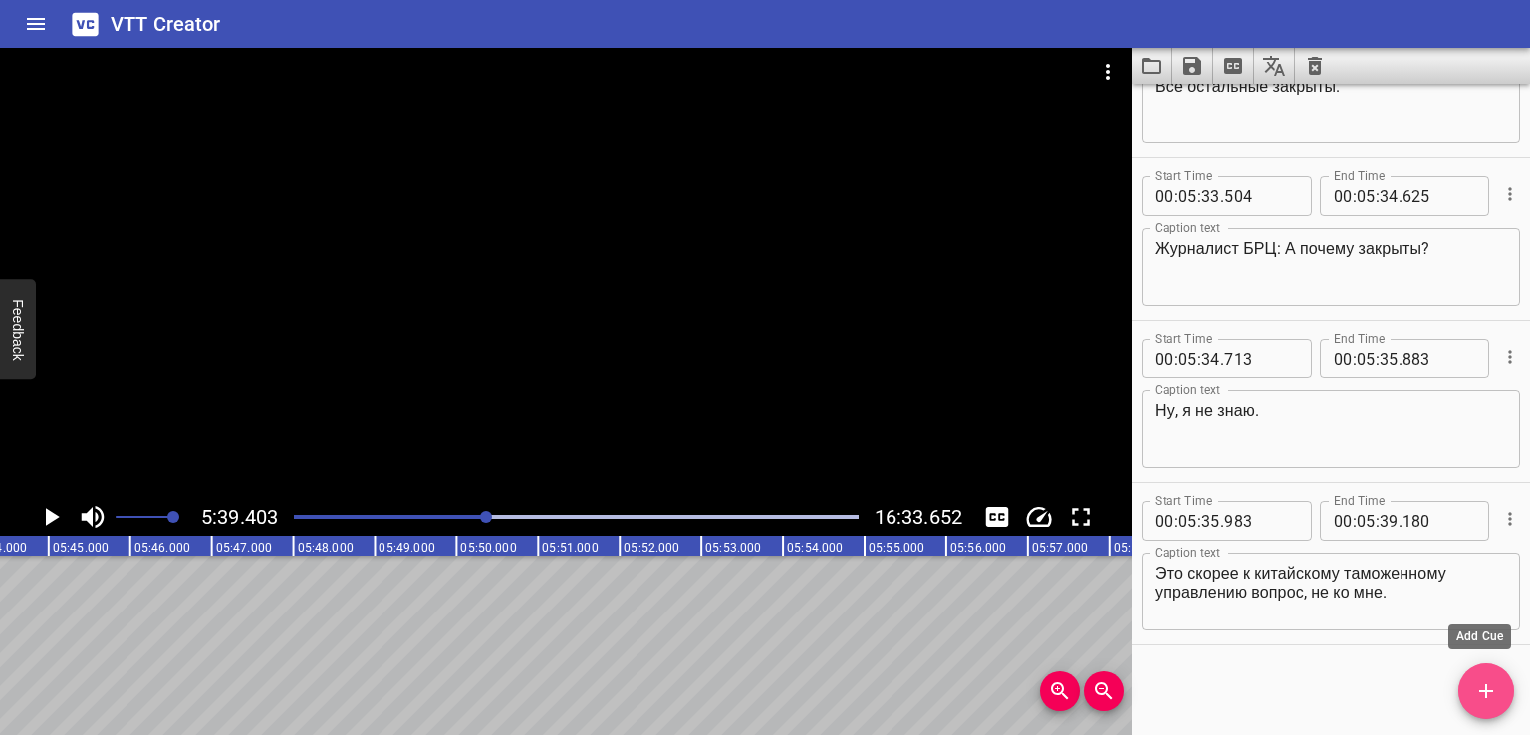
click at [1486, 699] on icon "Add Cue" at bounding box center [1486, 691] width 24 height 24
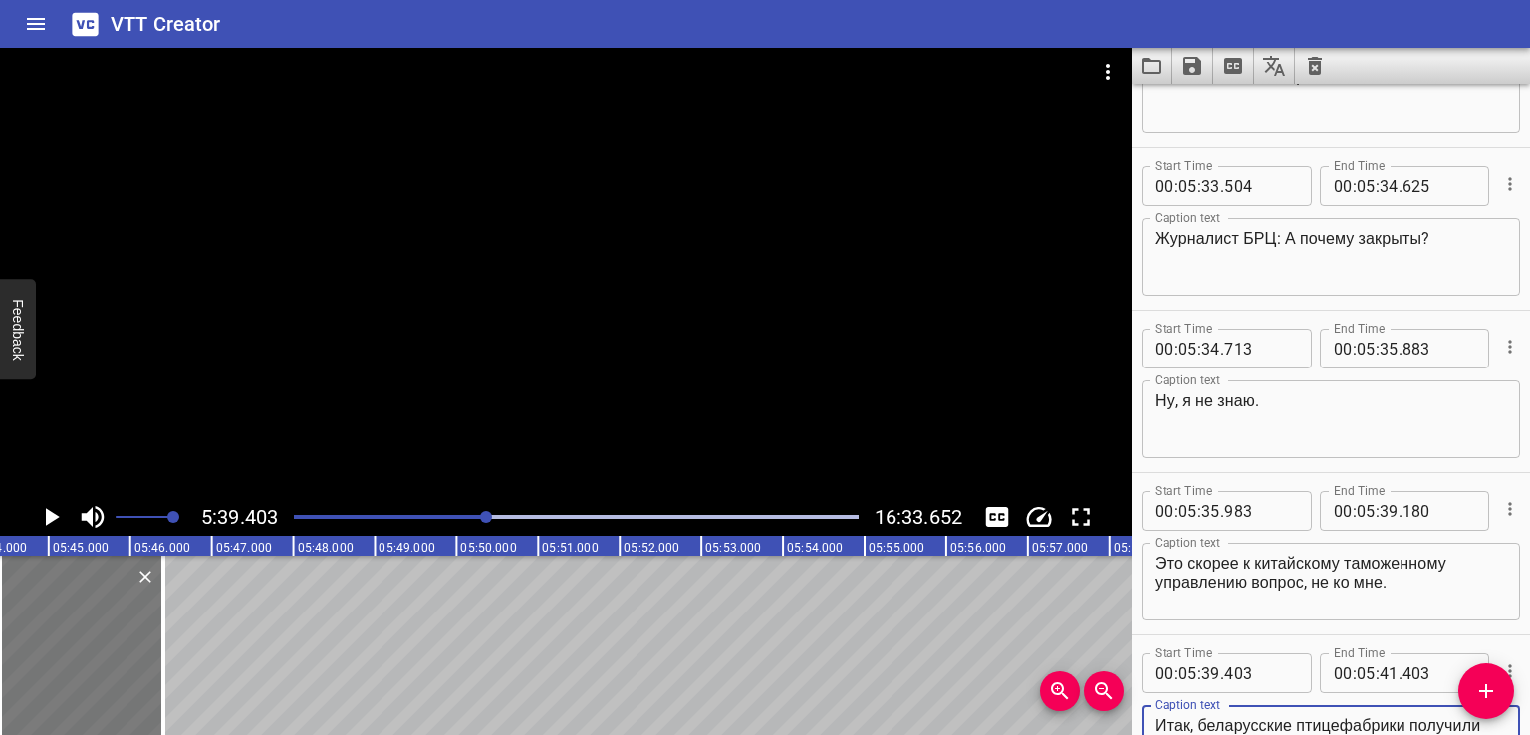
scroll to position [94, 0]
type textarea "Итак, беларусские птицефабрики получили доступ на новый многомиллиардный рынок …"
click at [59, 642] on div at bounding box center [89, 645] width 163 height 179
type input "513"
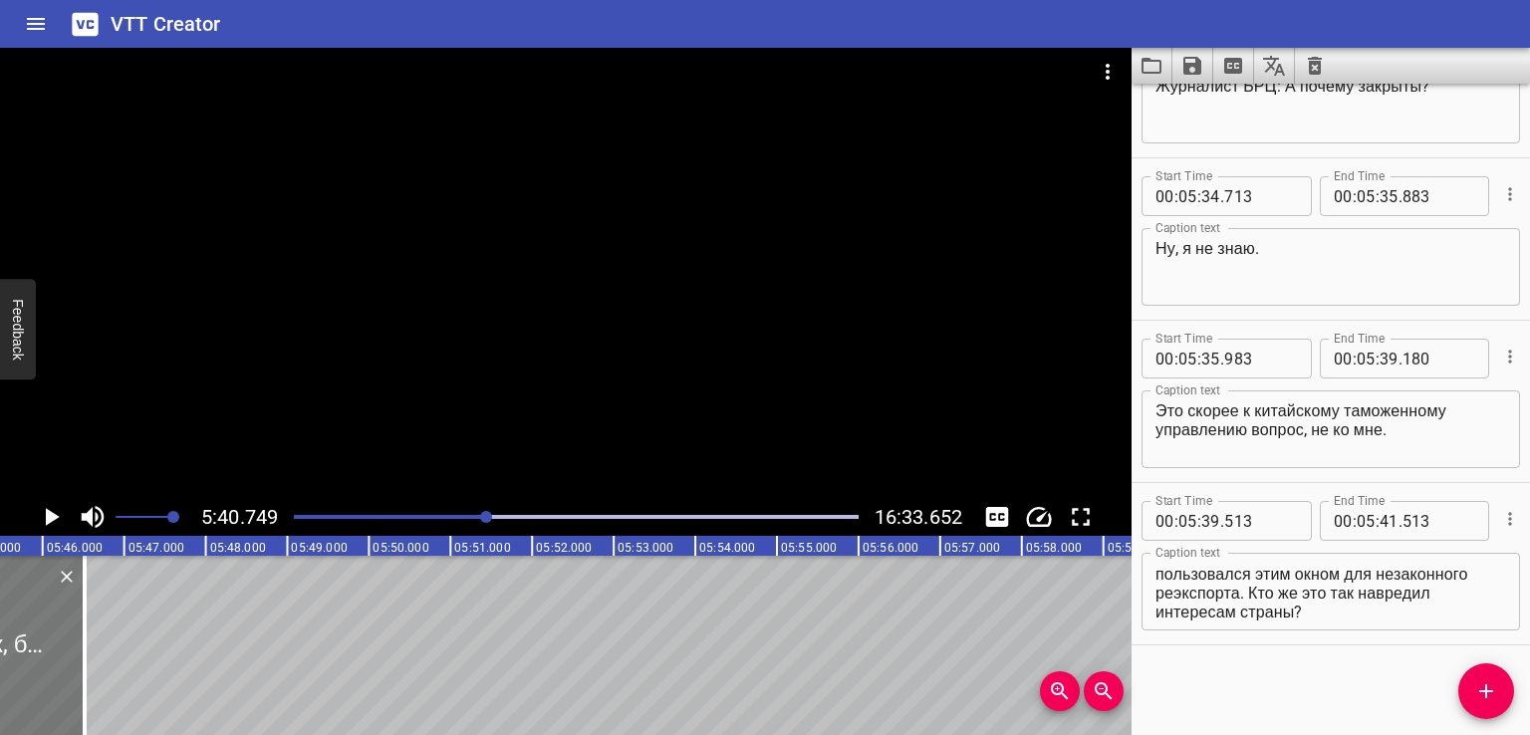
scroll to position [0, 27796]
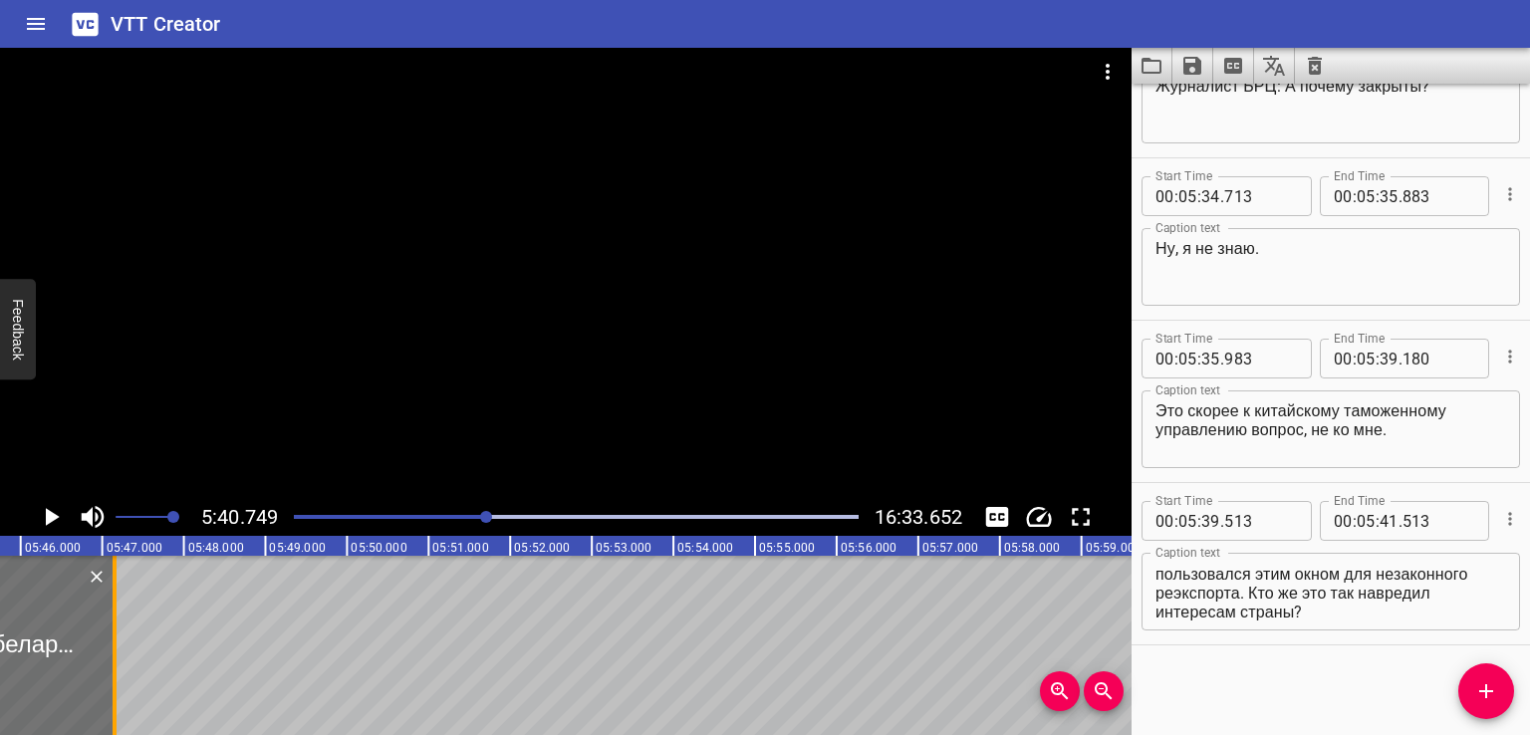
drag, startPoint x: 64, startPoint y: 634, endPoint x: 116, endPoint y: 635, distance: 51.8
click at [116, 635] on div at bounding box center [115, 645] width 20 height 179
type input "42"
type input "147"
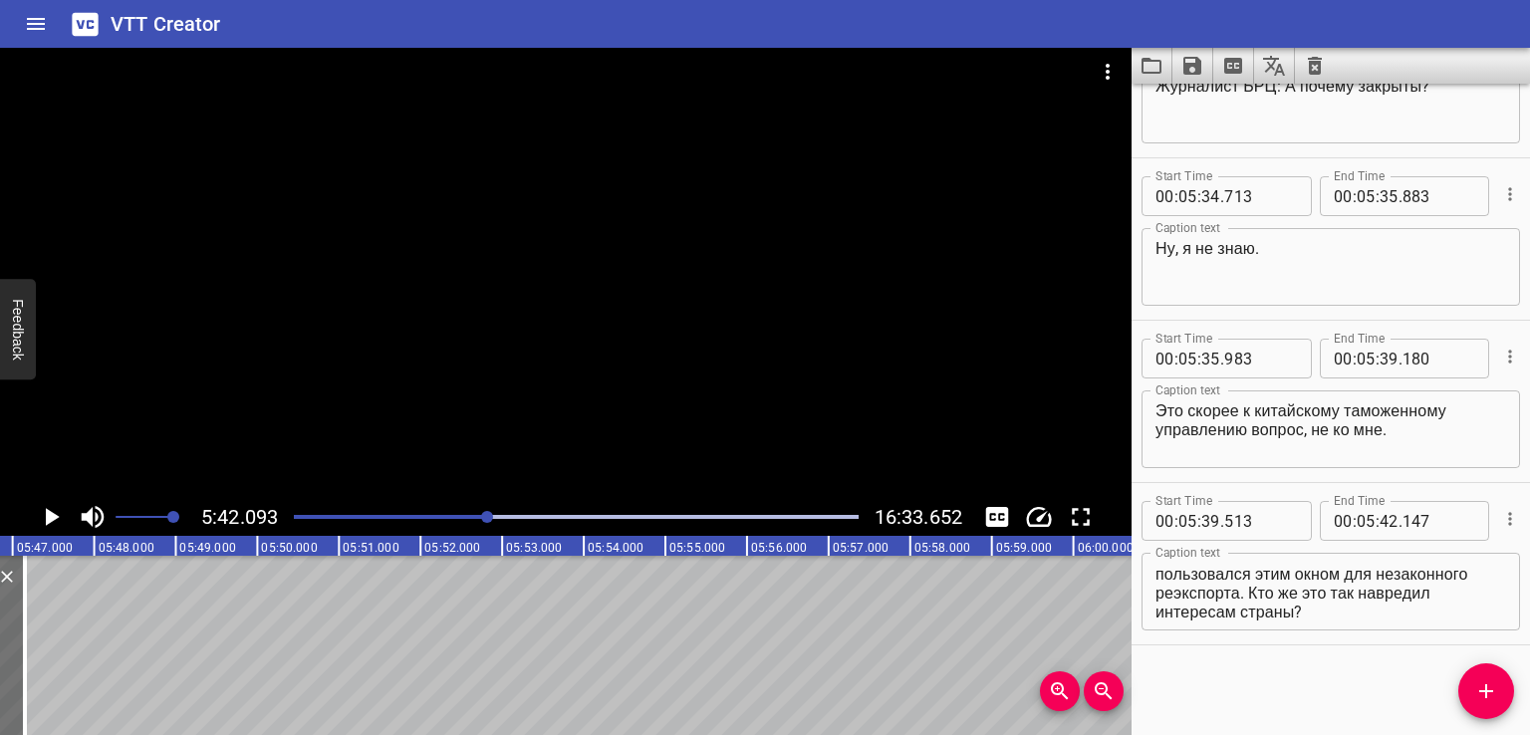
scroll to position [0, 27906]
click at [1387, 564] on textarea "Итак, беларусские птицефабрики получили доступ на новый многомиллиардный рынок …" at bounding box center [1330, 592] width 351 height 57
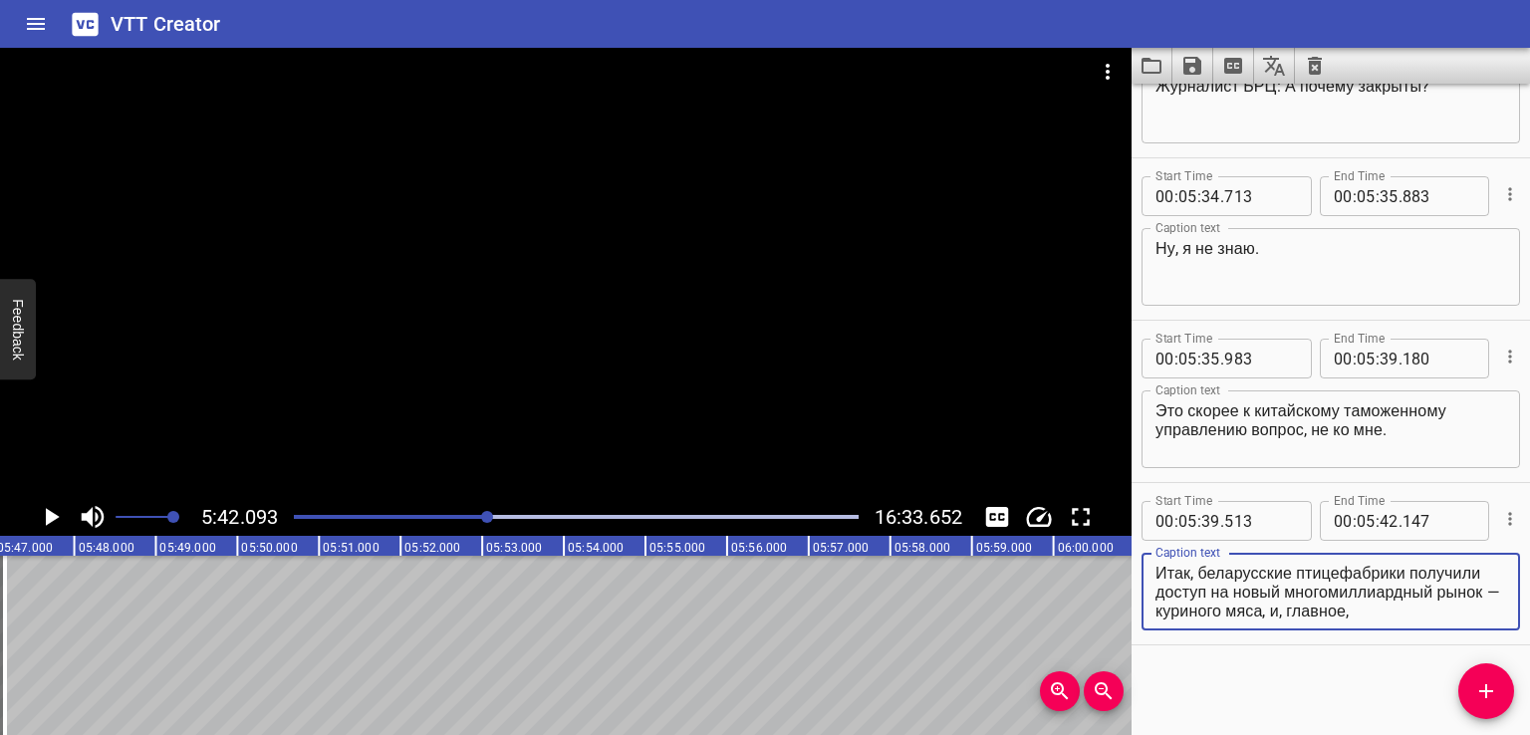
scroll to position [95, 0]
drag, startPoint x: 1291, startPoint y: 593, endPoint x: 1450, endPoint y: 645, distance: 167.5
click at [1441, 638] on div "Start Time 00 : 05 : 39 . 513 Start Time End Time 00 : 05 : 42 . 147 End Time C…" at bounding box center [1330, 563] width 398 height 161
type textarea "Итак, беларусские птицефабрики получили доступ"
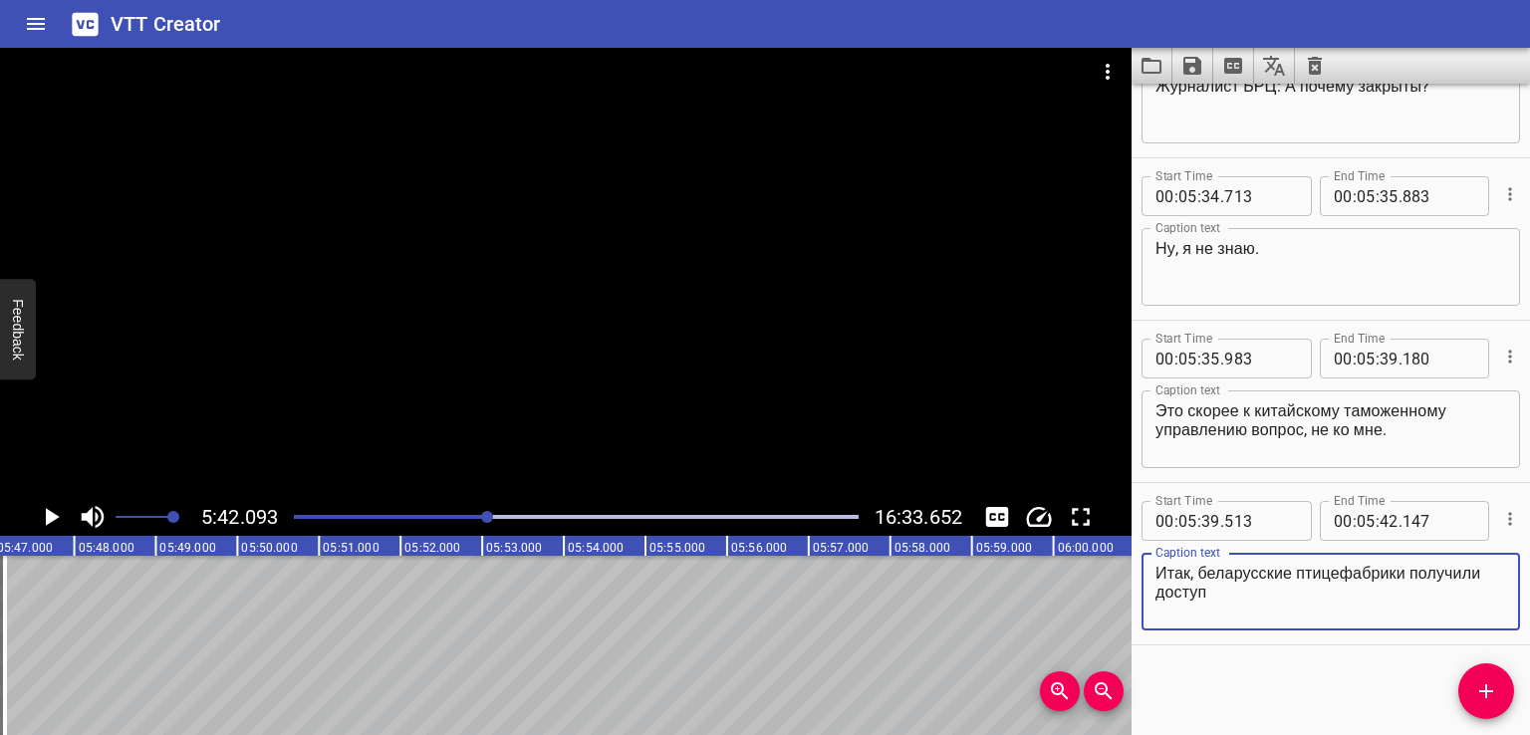
click at [1482, 674] on button "Add Cue" at bounding box center [1486, 691] width 56 height 56
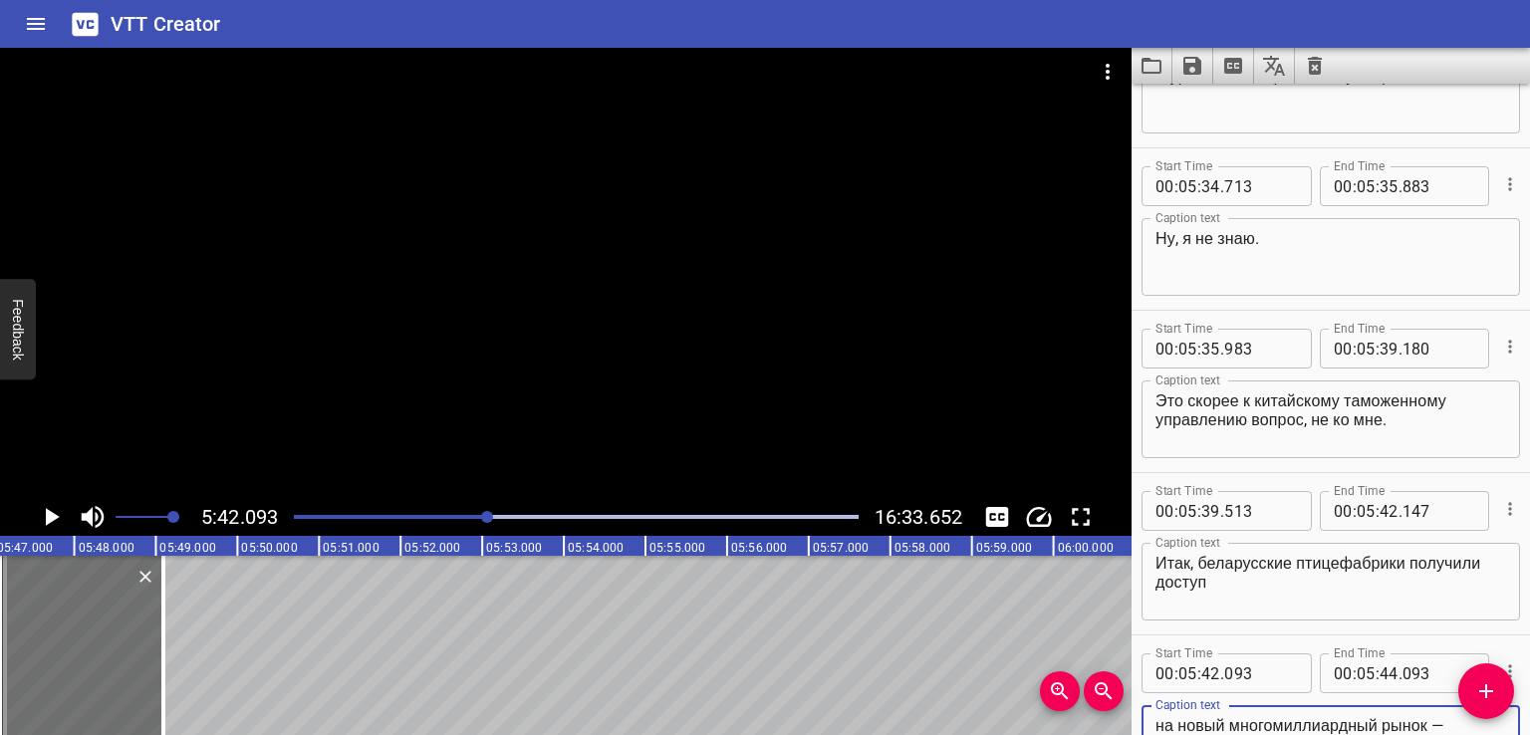
scroll to position [76, 0]
type textarea "на новый многомиллиардный рынок — куриного мяса, и, главное, высокомаржинальных…"
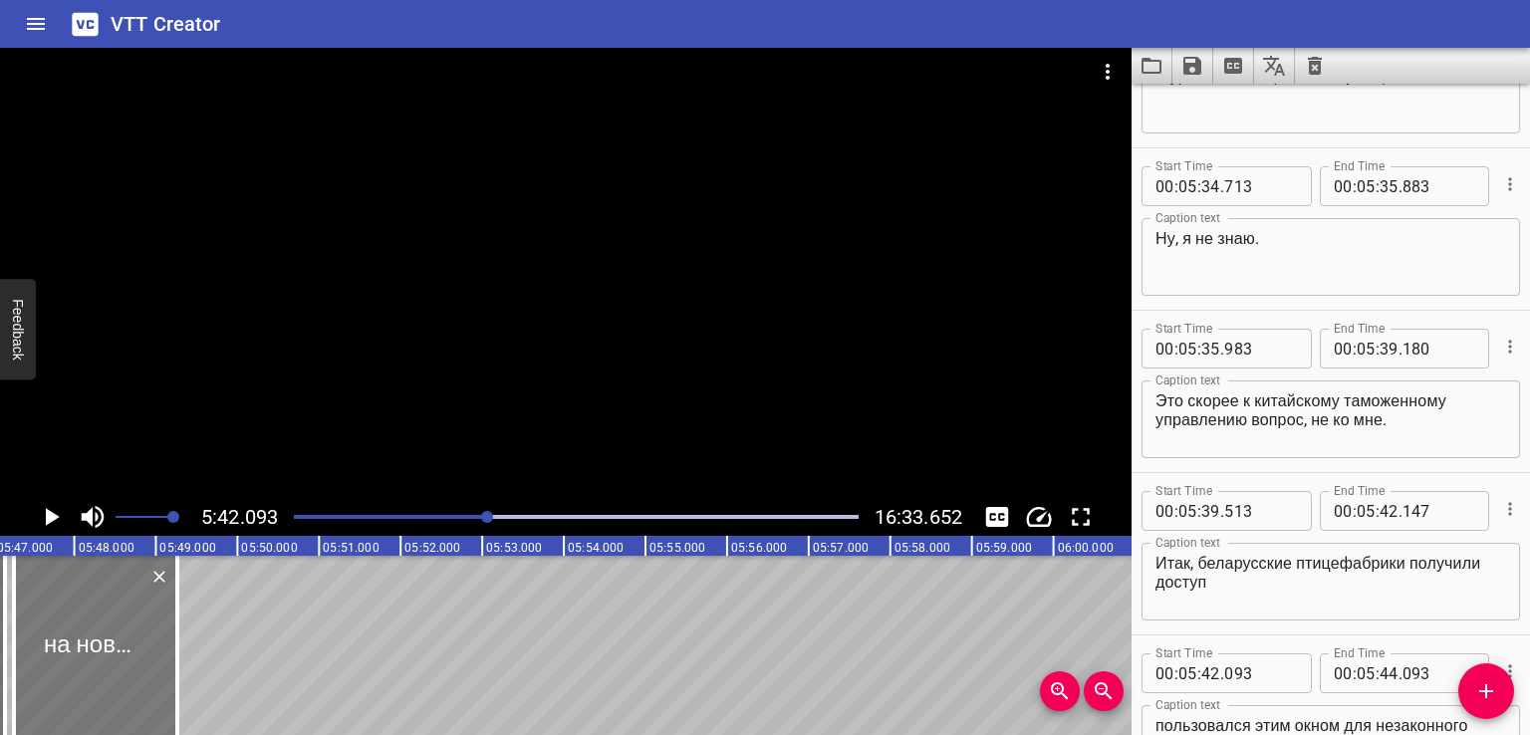
drag, startPoint x: 64, startPoint y: 682, endPoint x: 78, endPoint y: 682, distance: 13.9
click at [78, 682] on div at bounding box center [95, 645] width 163 height 179
type input "264"
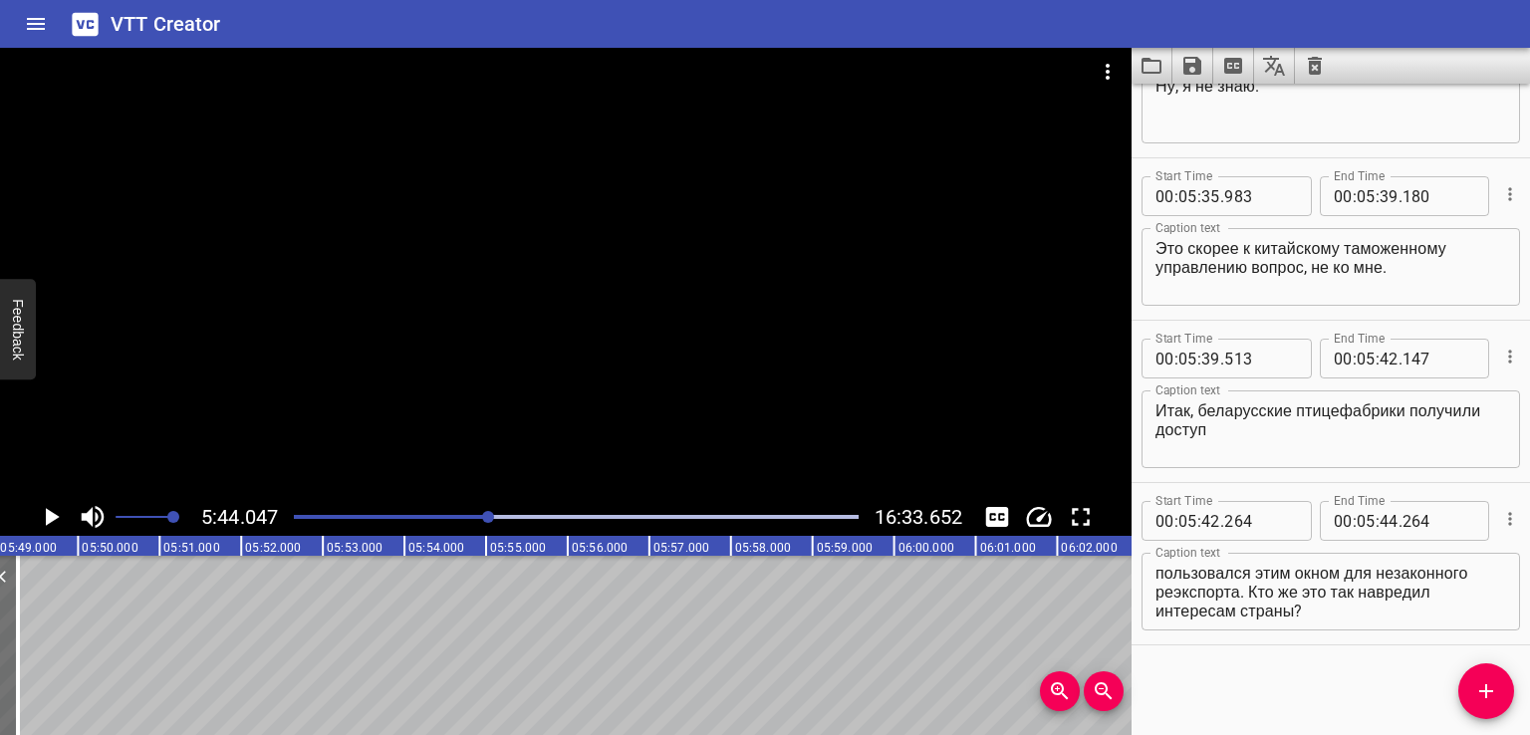
click at [1306, 598] on textarea "на новый многомиллиардный рынок — куриного мяса, и, главное, высокомаржинальных…" at bounding box center [1330, 592] width 351 height 57
drag, startPoint x: 1273, startPoint y: 587, endPoint x: 1427, endPoint y: 662, distance: 171.9
click at [1427, 662] on div "Start Time 00 : 00 : 00 . 000 Start Time End Time 00 : 00 : 02 . 000 End Time C…" at bounding box center [1330, 409] width 398 height 651
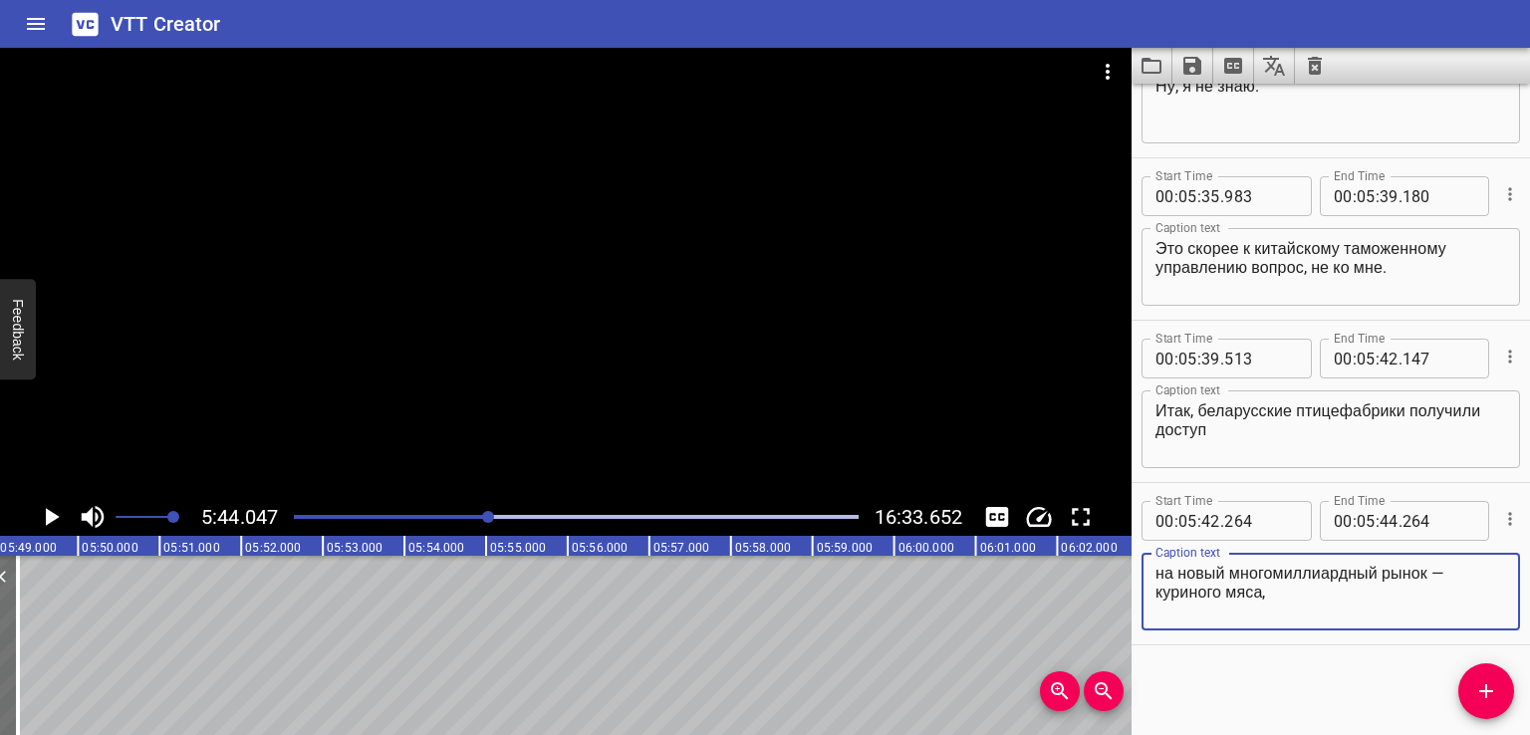
type textarea "на новый многомиллиардный рынок — куриного мяса,"
click at [1467, 690] on span "Add Cue" at bounding box center [1486, 691] width 56 height 24
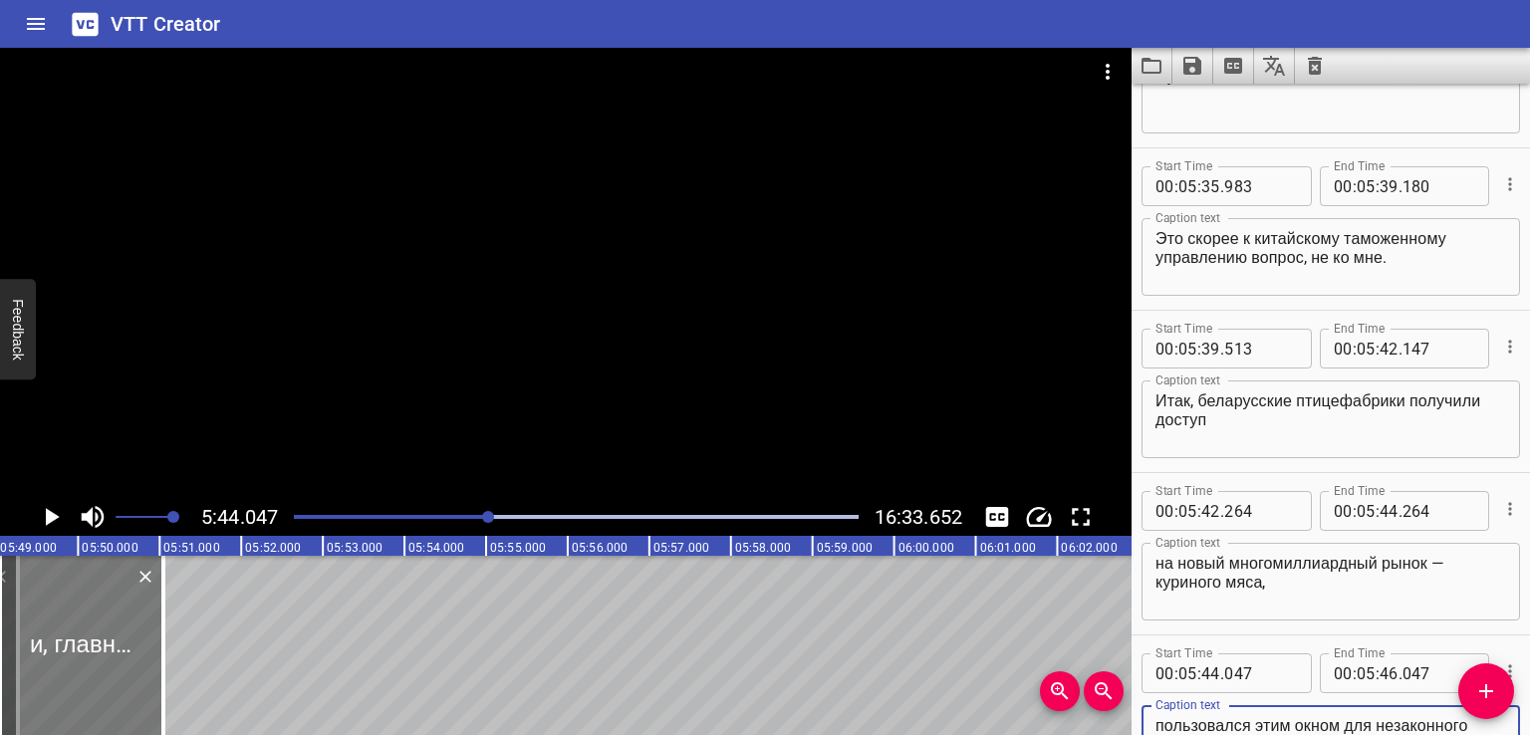
type textarea "и, главное, высокомаржинальных куриных лапок. Но потеряли его из-за того, что к…"
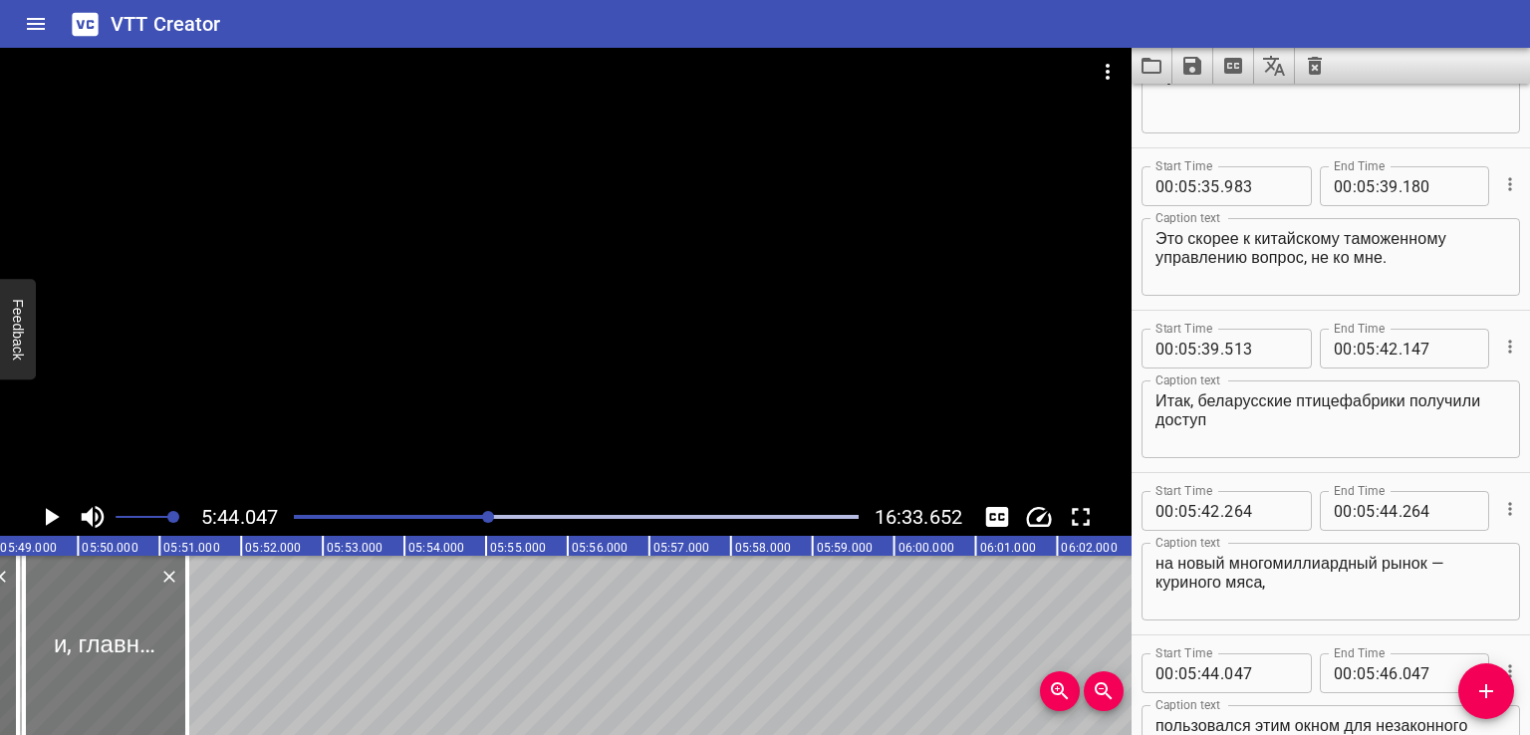
drag, startPoint x: 105, startPoint y: 670, endPoint x: 130, endPoint y: 670, distance: 25.9
click at [130, 670] on div at bounding box center [105, 645] width 163 height 179
type input "364"
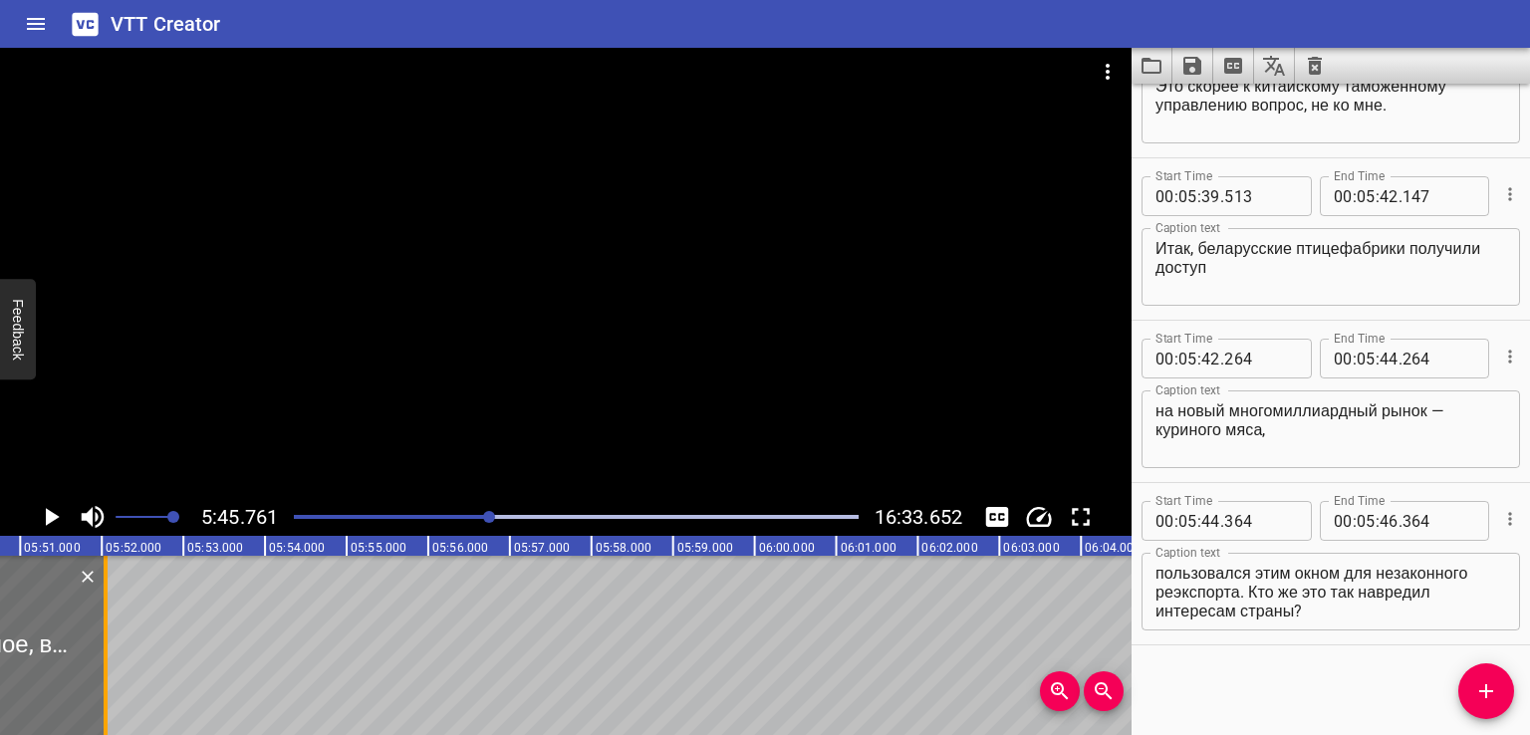
drag, startPoint x: 45, startPoint y: 636, endPoint x: 120, endPoint y: 635, distance: 75.7
click at [116, 635] on div at bounding box center [106, 645] width 20 height 179
type input "47"
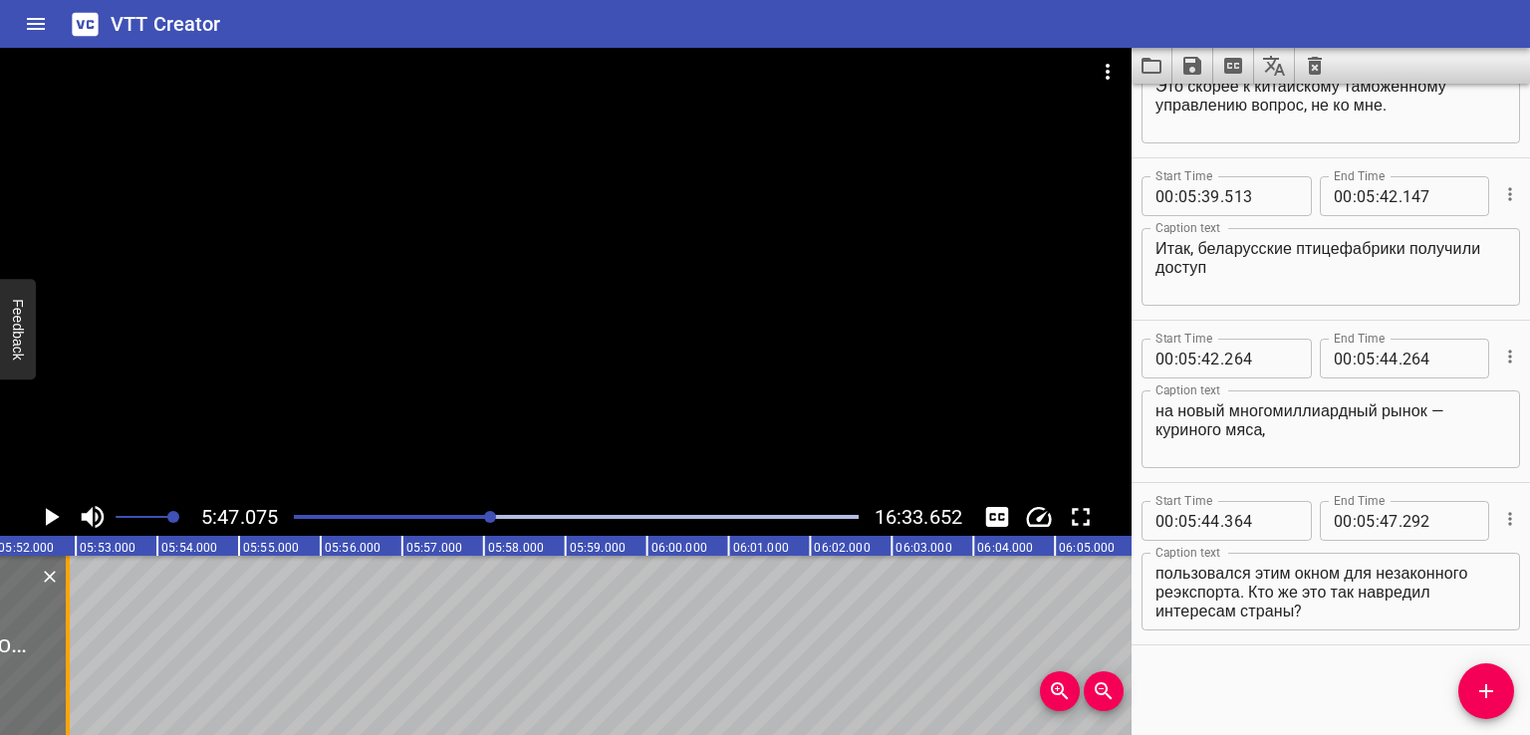
drag, startPoint x: 14, startPoint y: 662, endPoint x: 69, endPoint y: 659, distance: 54.8
click at [69, 659] on div at bounding box center [68, 645] width 20 height 179
type input "963"
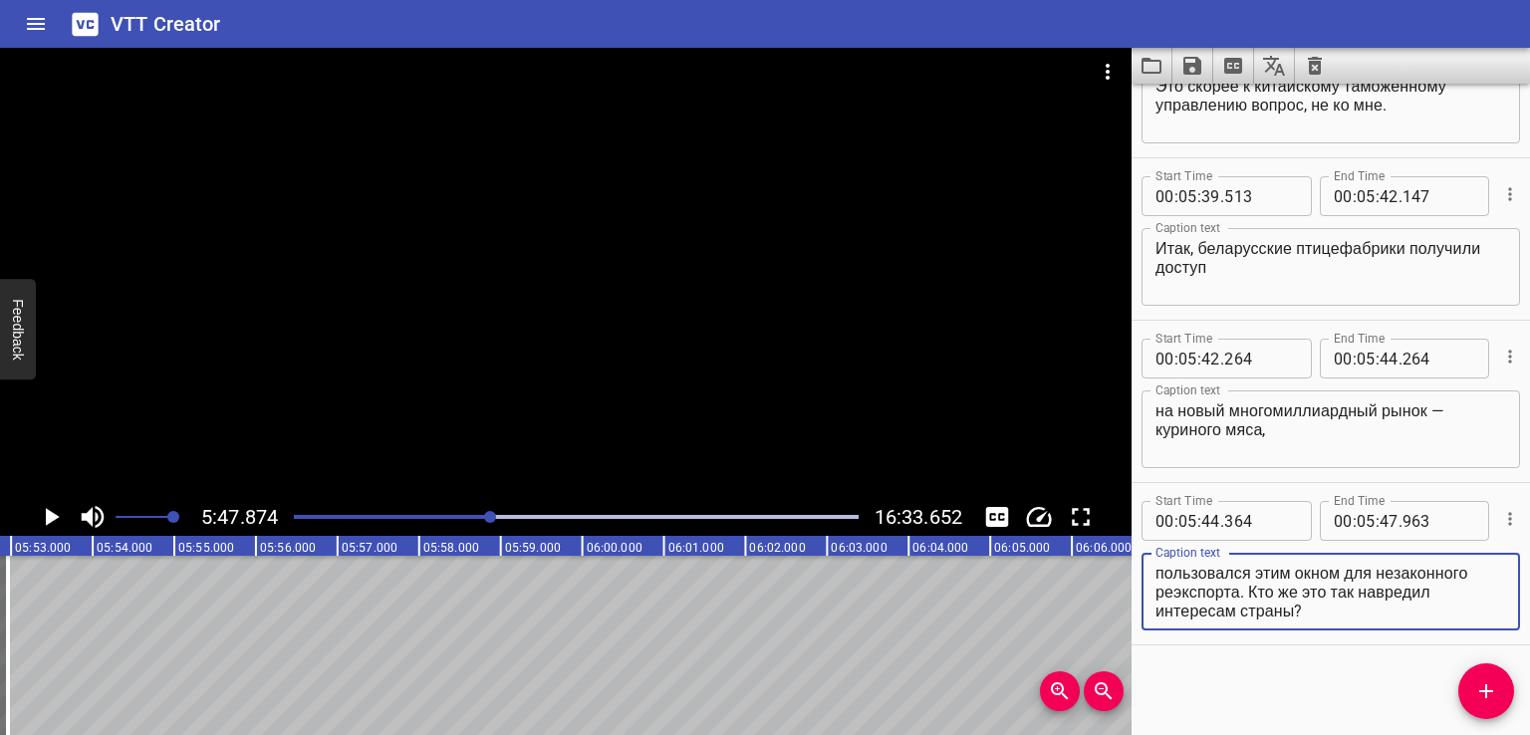
click at [1312, 606] on textarea "и, главное, высокомаржинальных куриных лапок. Но потеряли его из-за того, что к…" at bounding box center [1330, 592] width 351 height 57
drag, startPoint x: 1277, startPoint y: 595, endPoint x: 1430, endPoint y: 644, distance: 160.9
click at [1430, 644] on div "Start Time 00 : 05 : 44 . 364 Start Time End Time 00 : 05 : 47 . 963 End Time C…" at bounding box center [1330, 564] width 398 height 162
type textarea "и, главное, высокомаржинальных куриных лапок."
click at [1474, 682] on icon "Add Cue" at bounding box center [1486, 691] width 24 height 24
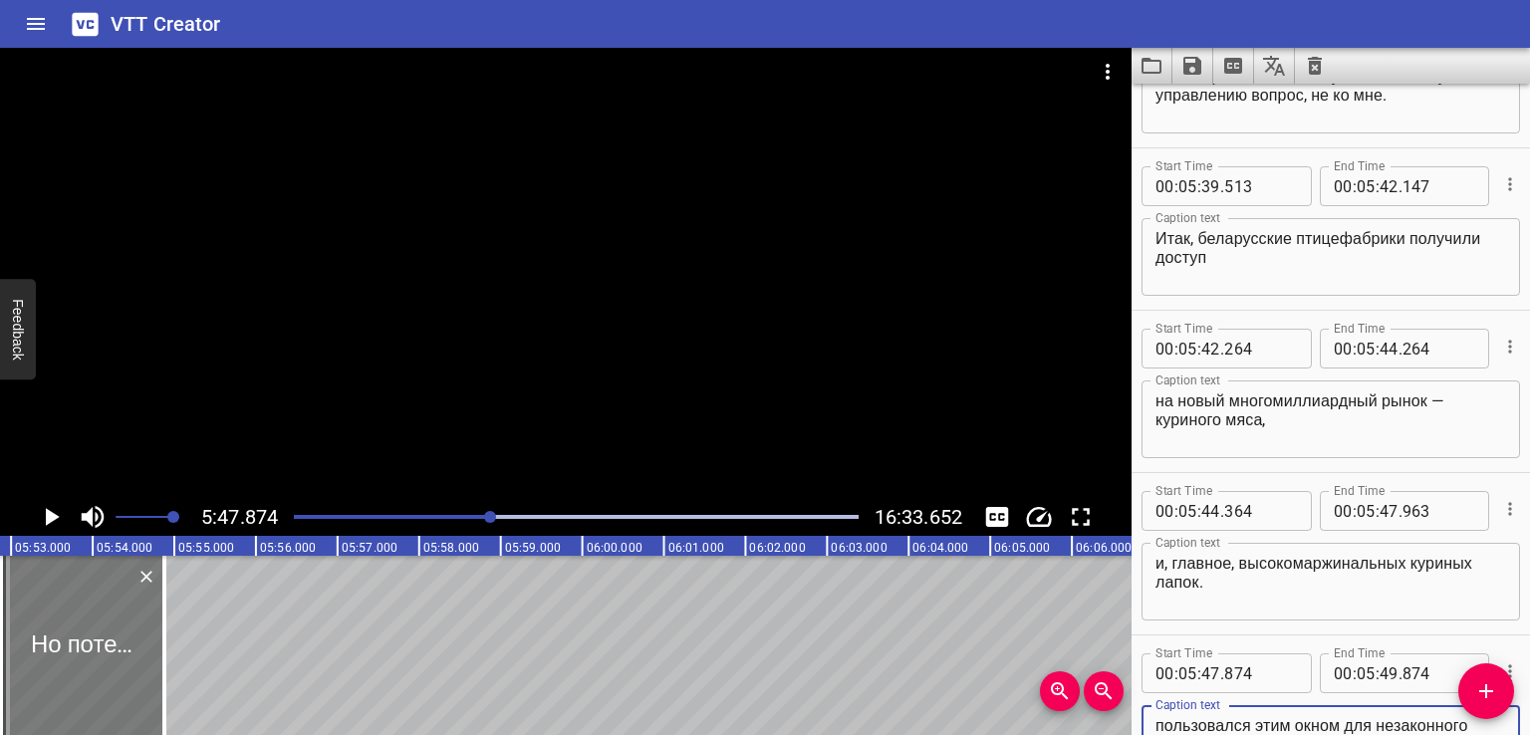
type textarea "Но потеряли его из-за того, что кто-то пользовался этим окном для незаконного р…"
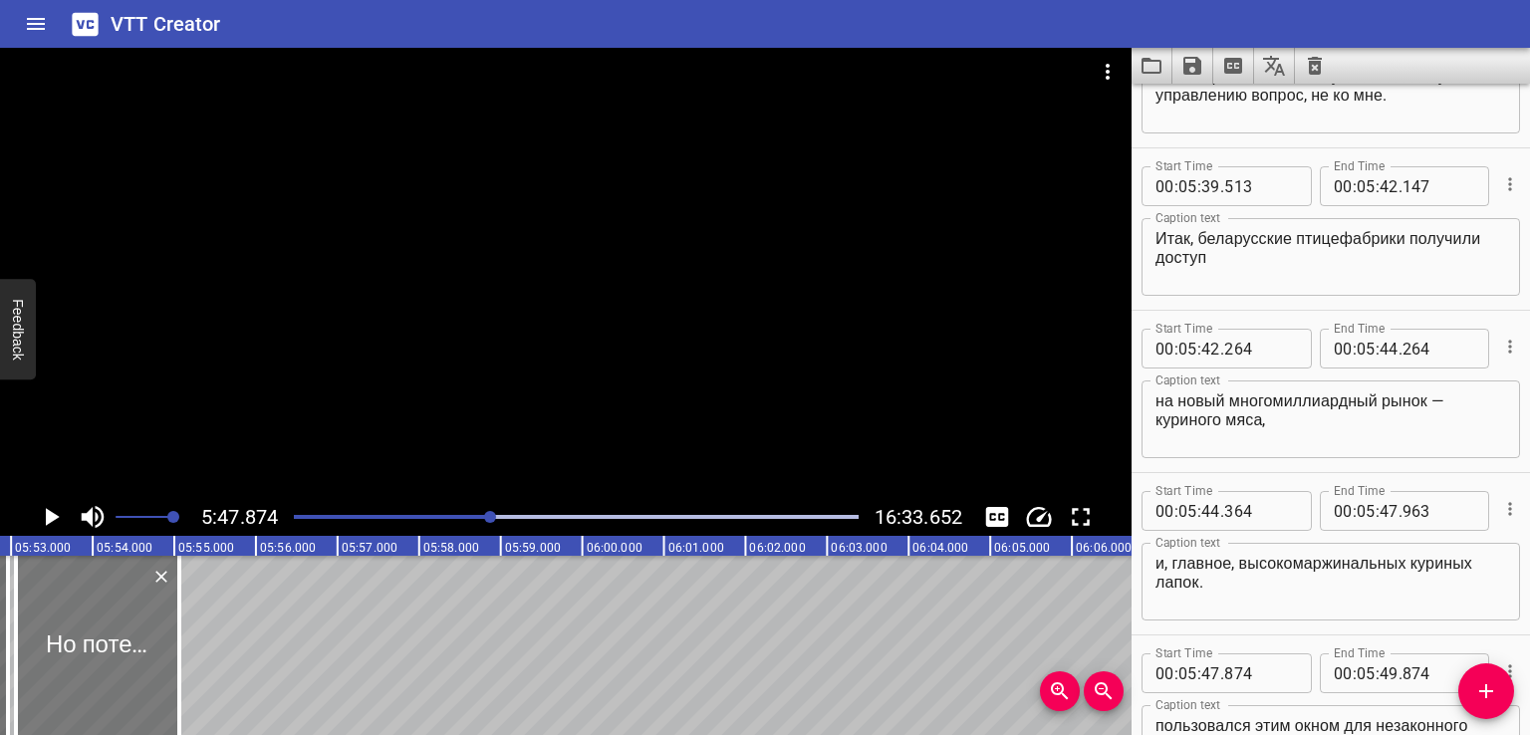
drag, startPoint x: 96, startPoint y: 663, endPoint x: 114, endPoint y: 664, distance: 18.0
click at [114, 664] on div at bounding box center [97, 645] width 163 height 179
type input "48"
type input "093"
type input "50"
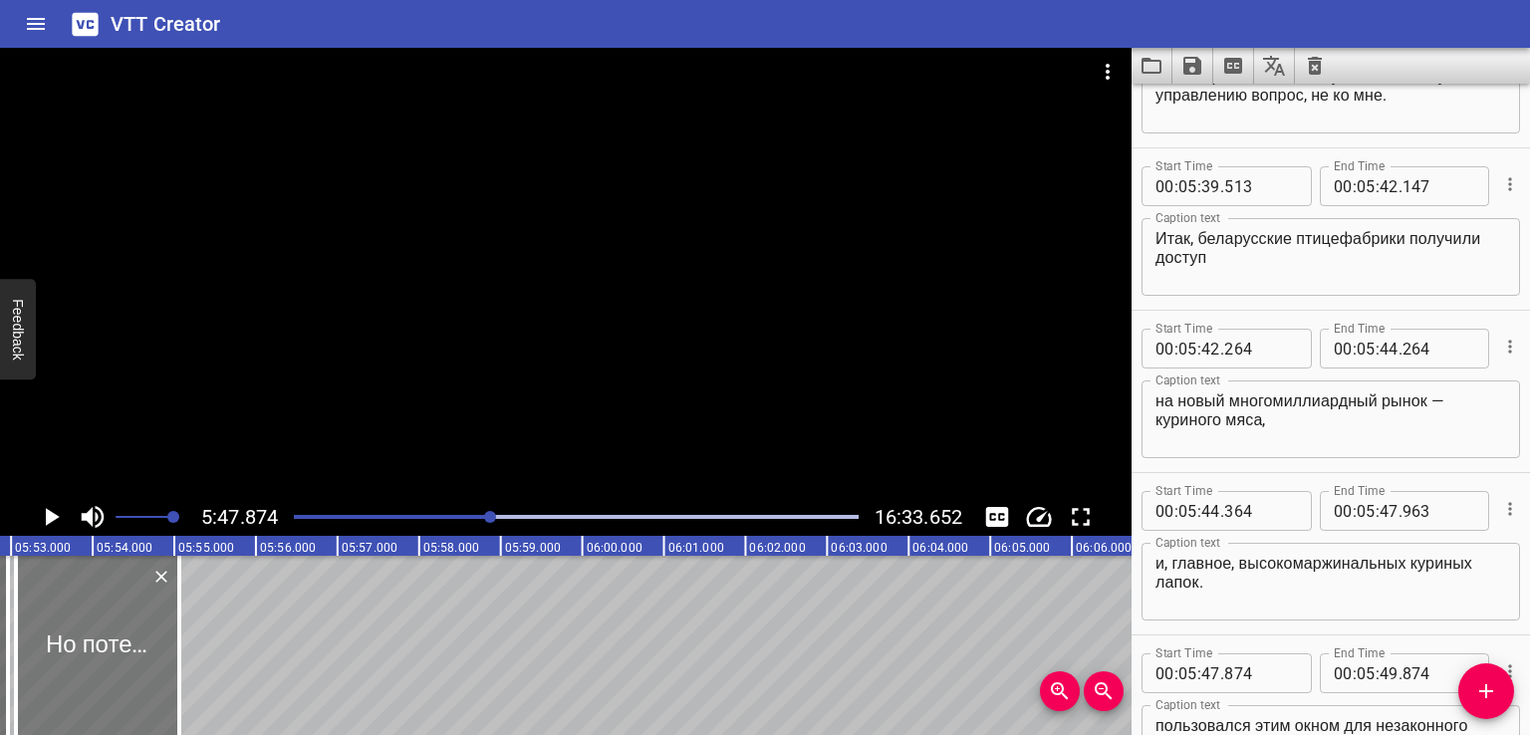
type input "093"
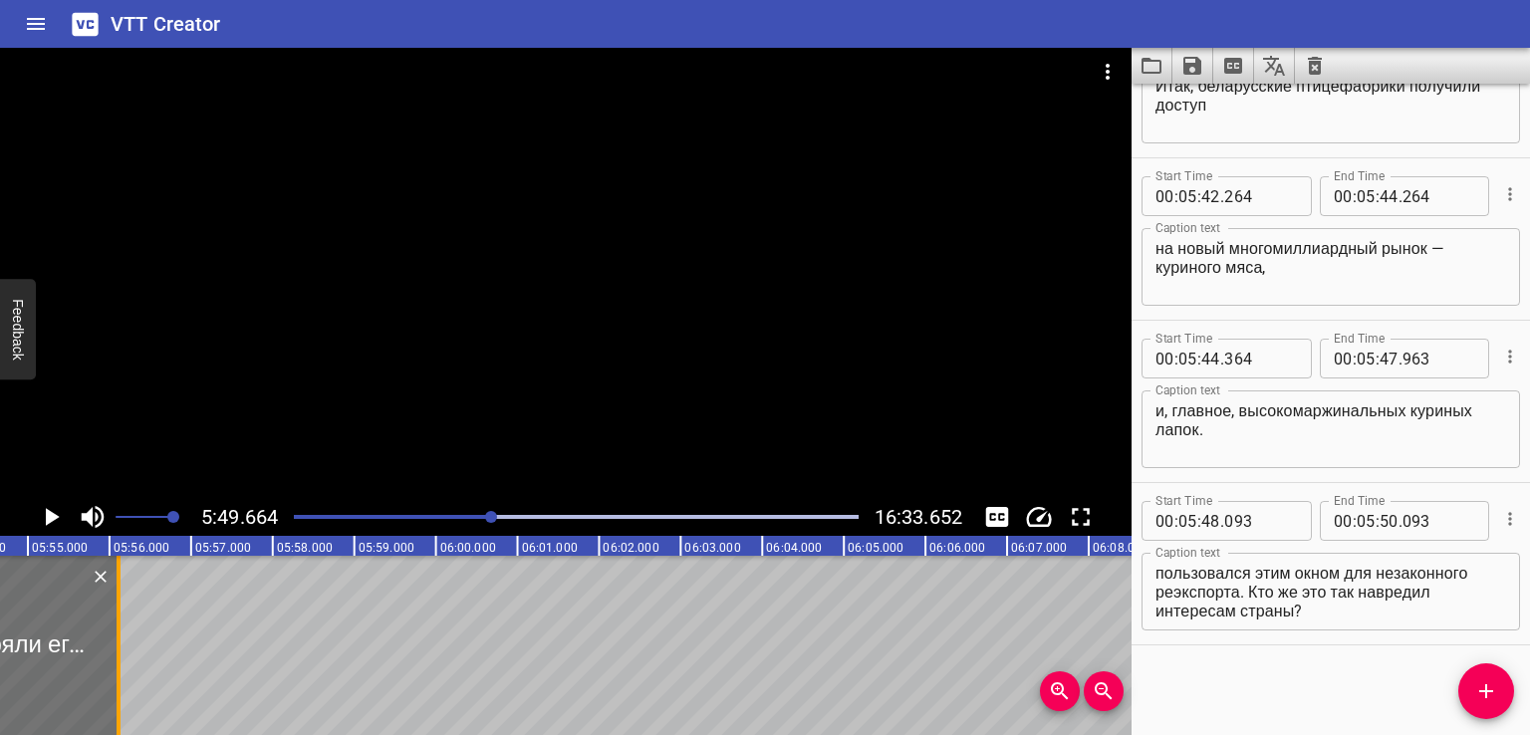
drag, startPoint x: 36, startPoint y: 648, endPoint x: 119, endPoint y: 644, distance: 83.7
click at [119, 644] on div at bounding box center [119, 645] width 4 height 179
type input "51"
type input "119"
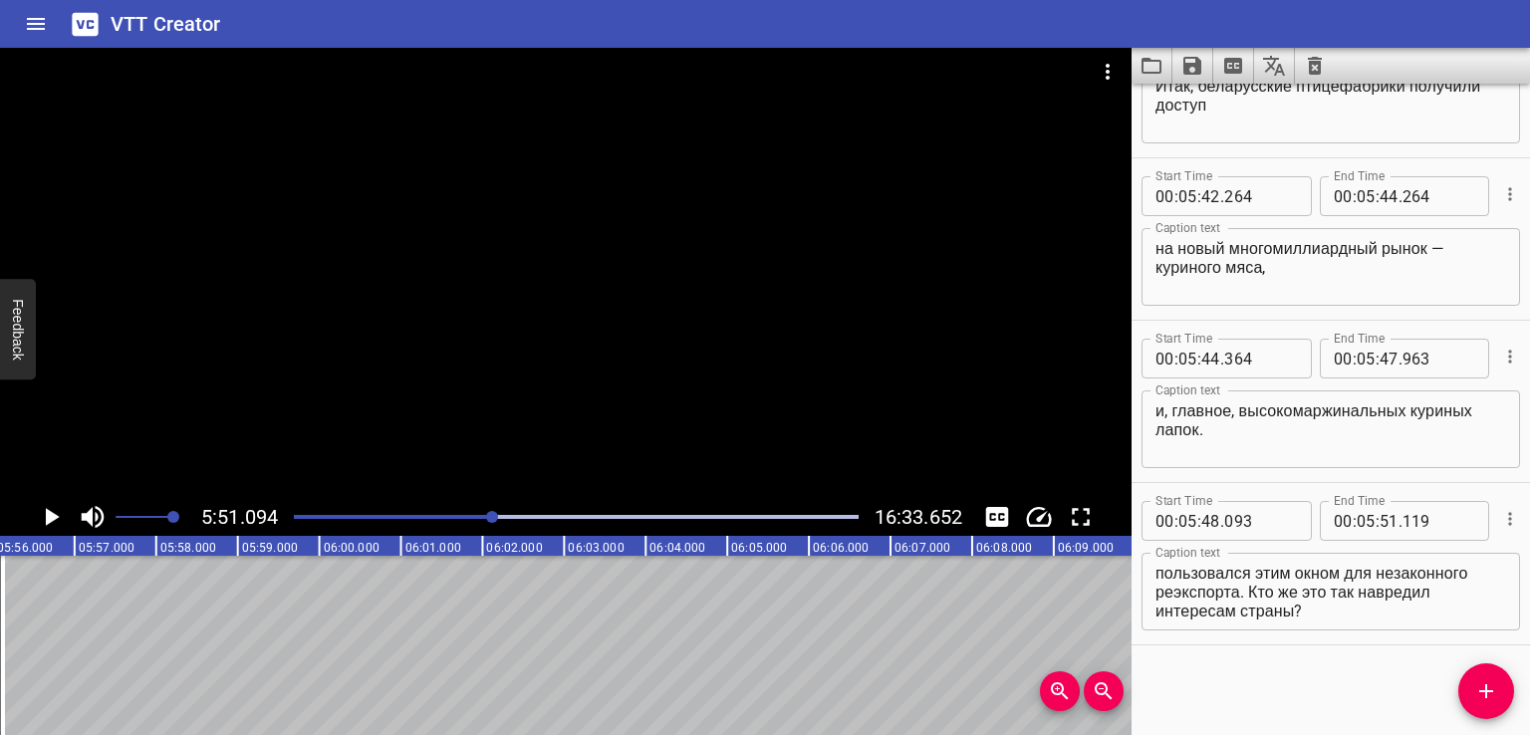
click at [1334, 613] on textarea "Но потеряли его из-за того, что кто-то пользовался этим окном для незаконного р…" at bounding box center [1330, 592] width 351 height 57
drag, startPoint x: 1343, startPoint y: 567, endPoint x: 1428, endPoint y: 647, distance: 116.9
click at [1428, 647] on div "Start Time 00 : 00 : 00 . 000 Start Time End Time 00 : 00 : 02 . 000 End Time C…" at bounding box center [1330, 409] width 398 height 651
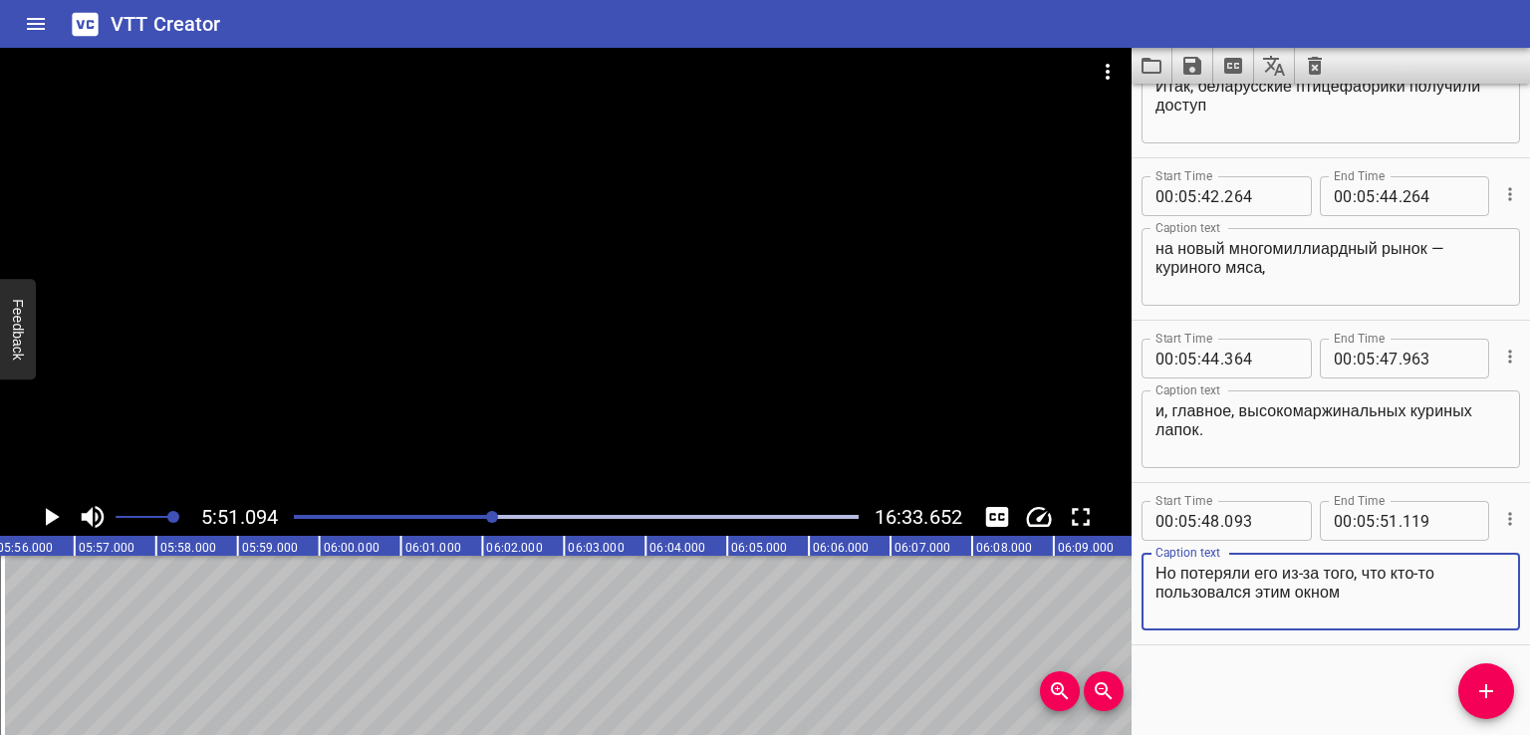
type textarea "Но потеряли его из-за того, что кто-то пользовался этим окном"
click at [1477, 692] on icon "Add Cue" at bounding box center [1486, 691] width 24 height 24
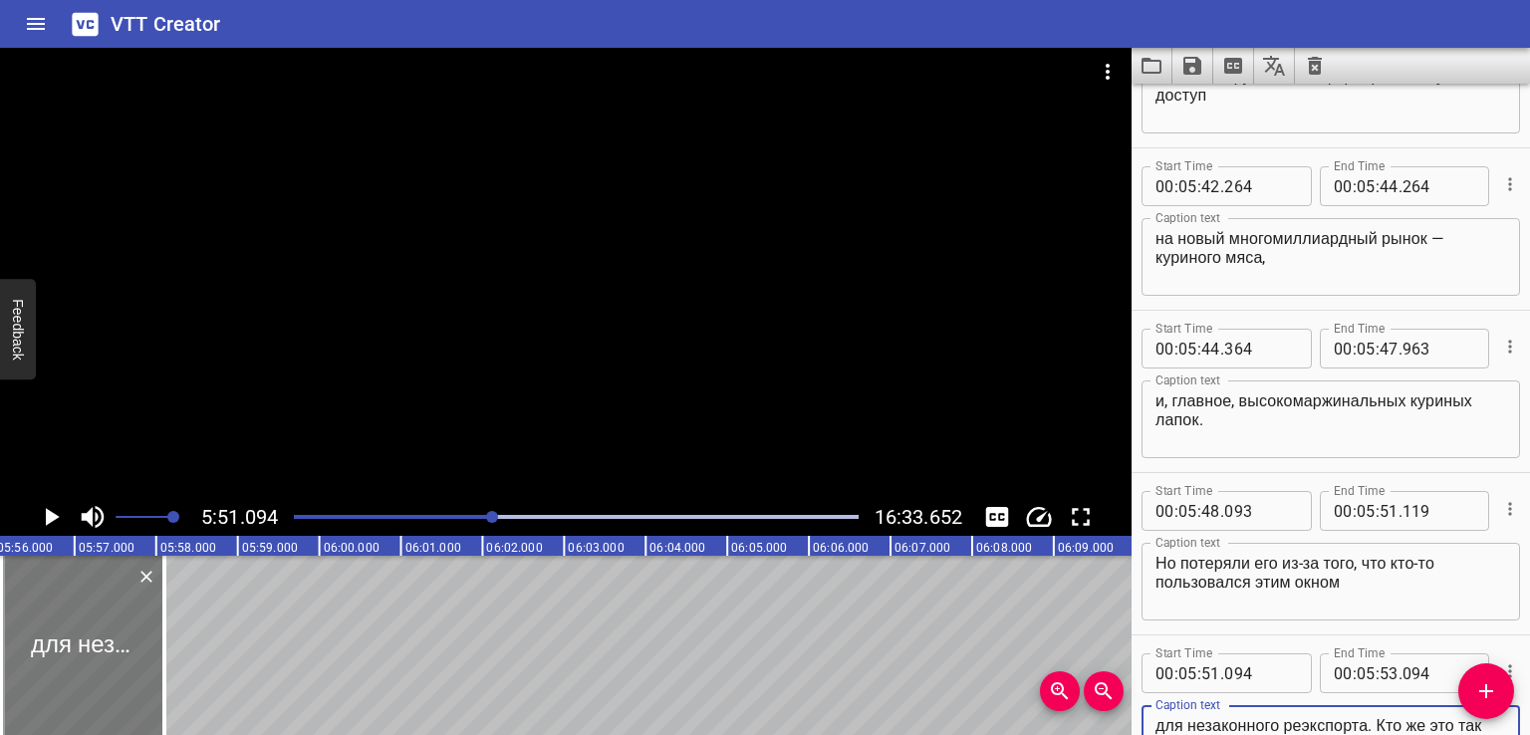
type textarea "для незаконного реэкспорта. Кто же это так навредил интересам страны?"
drag, startPoint x: 87, startPoint y: 626, endPoint x: 99, endPoint y: 628, distance: 12.1
click at [99, 628] on div at bounding box center [91, 645] width 163 height 179
type input "241"
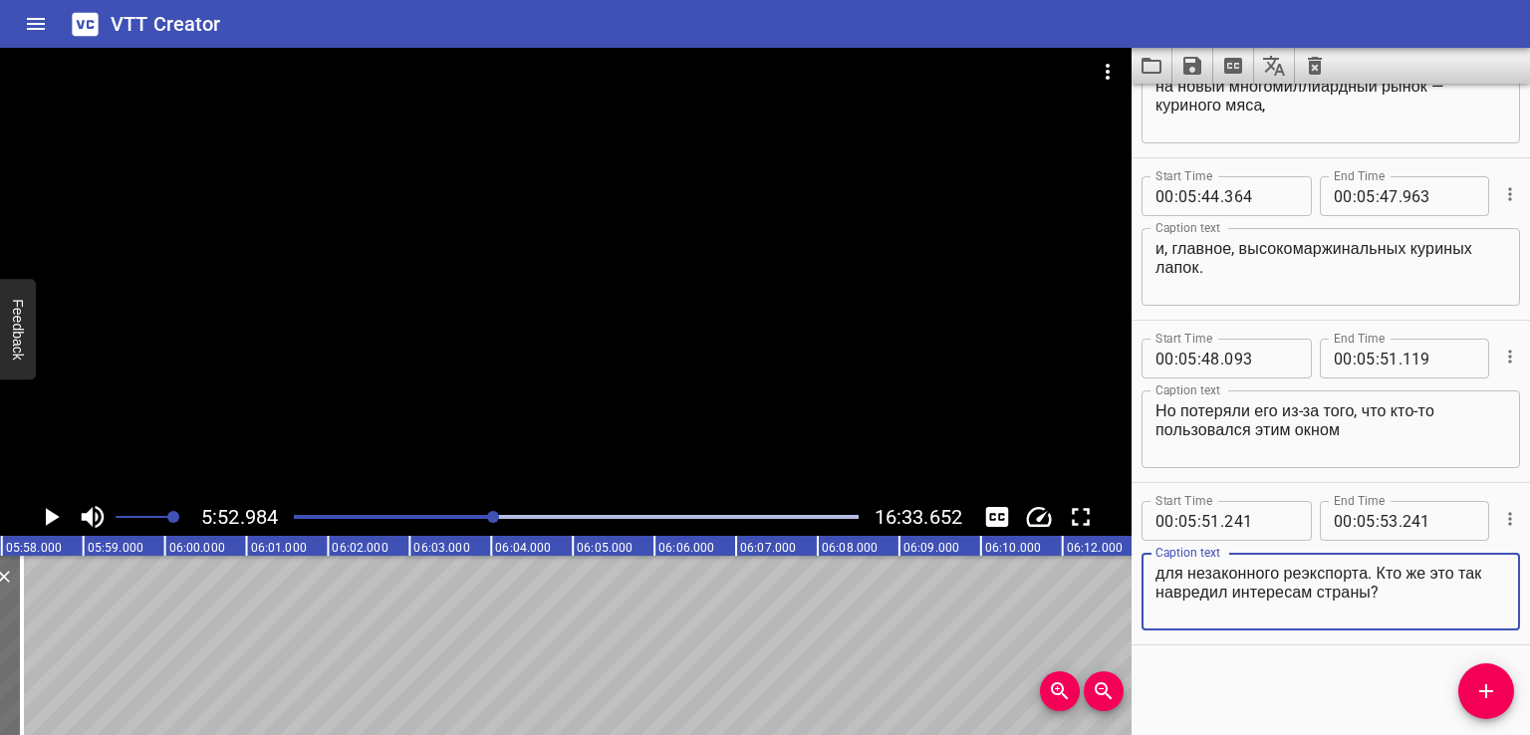
drag, startPoint x: 1408, startPoint y: 599, endPoint x: 1441, endPoint y: 624, distance: 41.2
click at [1441, 624] on div "для незаконного реэкспорта. Кто же это так навредил интересам страны? Caption t…" at bounding box center [1330, 592] width 378 height 78
type textarea "для незаконного реэкспорта."
click at [1477, 701] on icon "Add Cue" at bounding box center [1486, 691] width 24 height 24
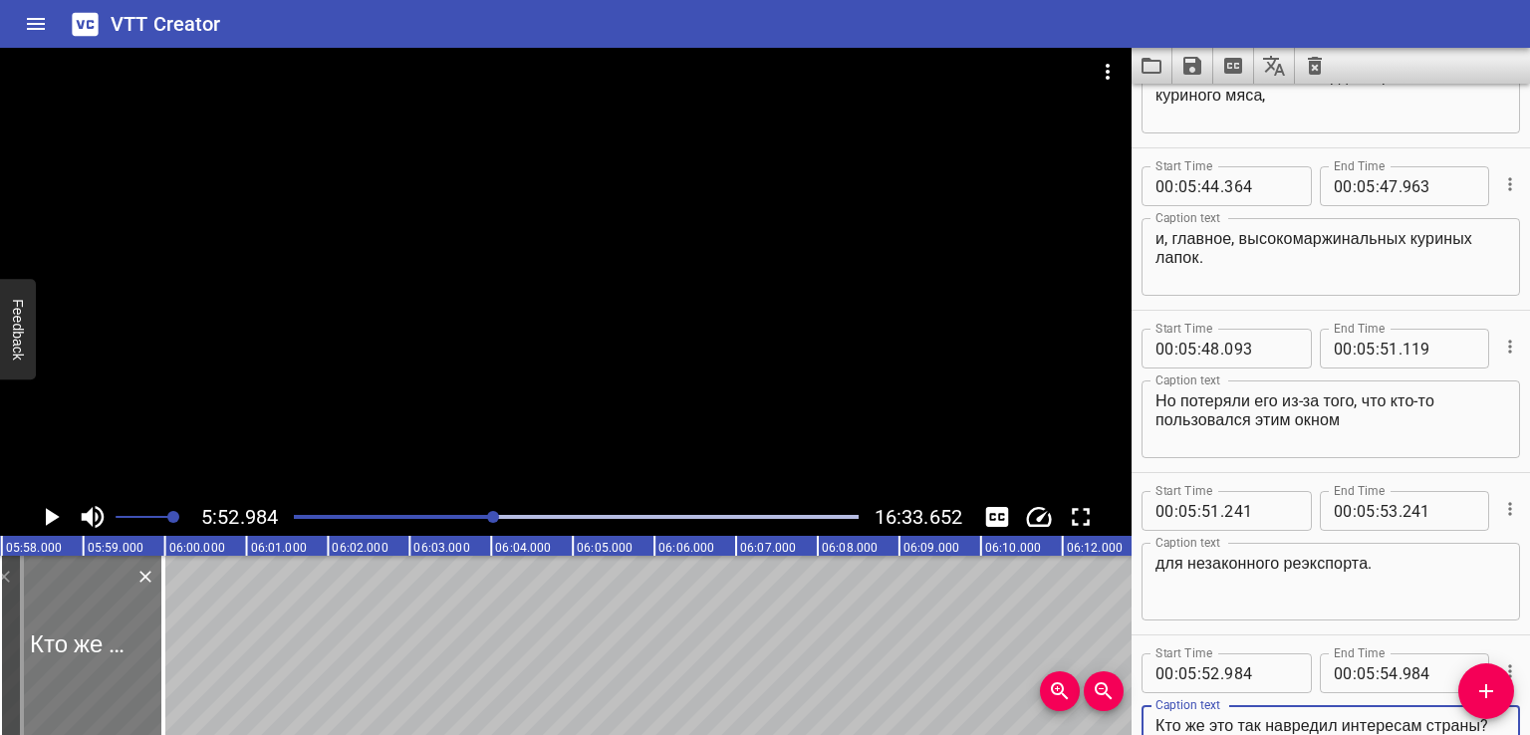
type textarea "Кто же это так навредил интересам страны?"
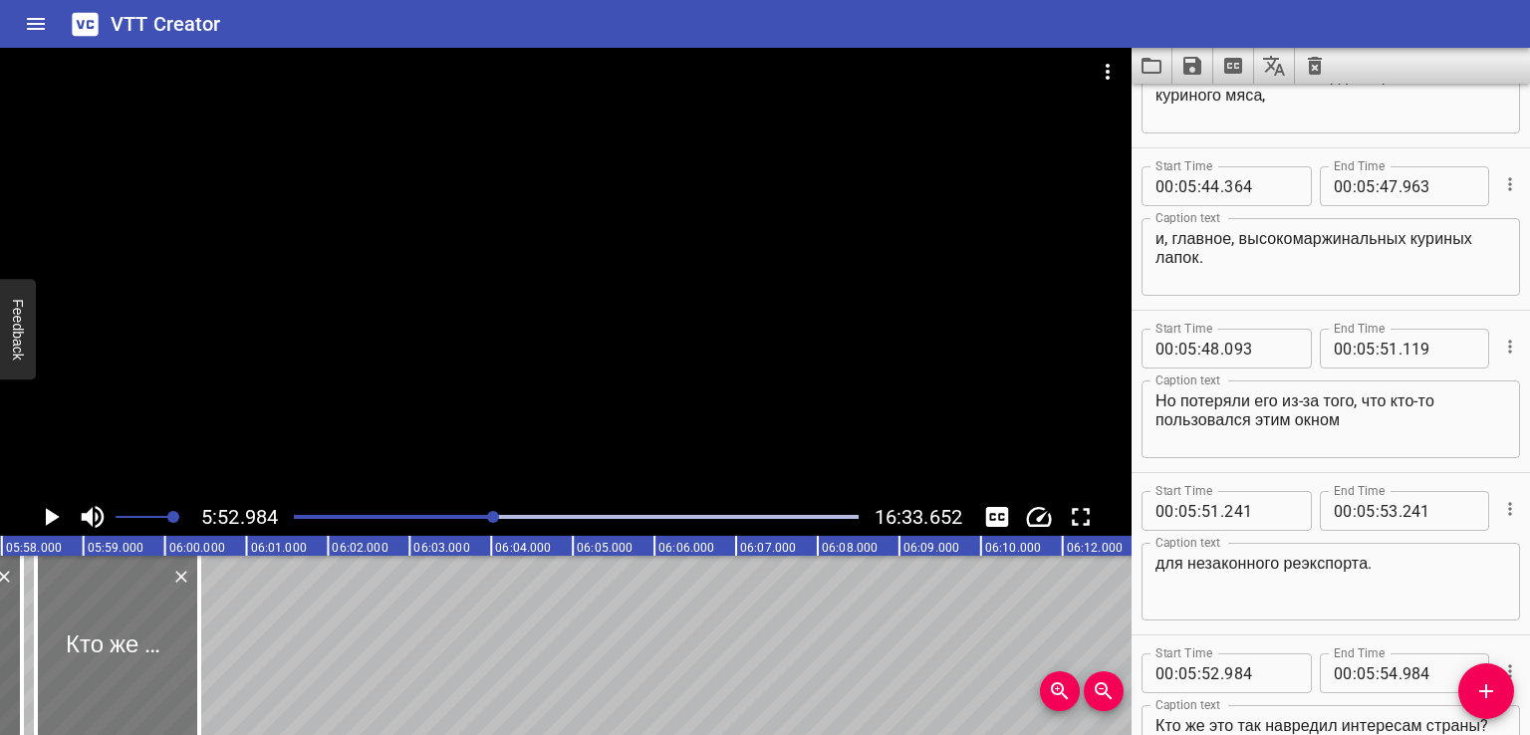
drag, startPoint x: 80, startPoint y: 660, endPoint x: 116, endPoint y: 666, distance: 36.3
click at [116, 666] on div at bounding box center [117, 645] width 163 height 179
type input "53"
type input "423"
type input "55"
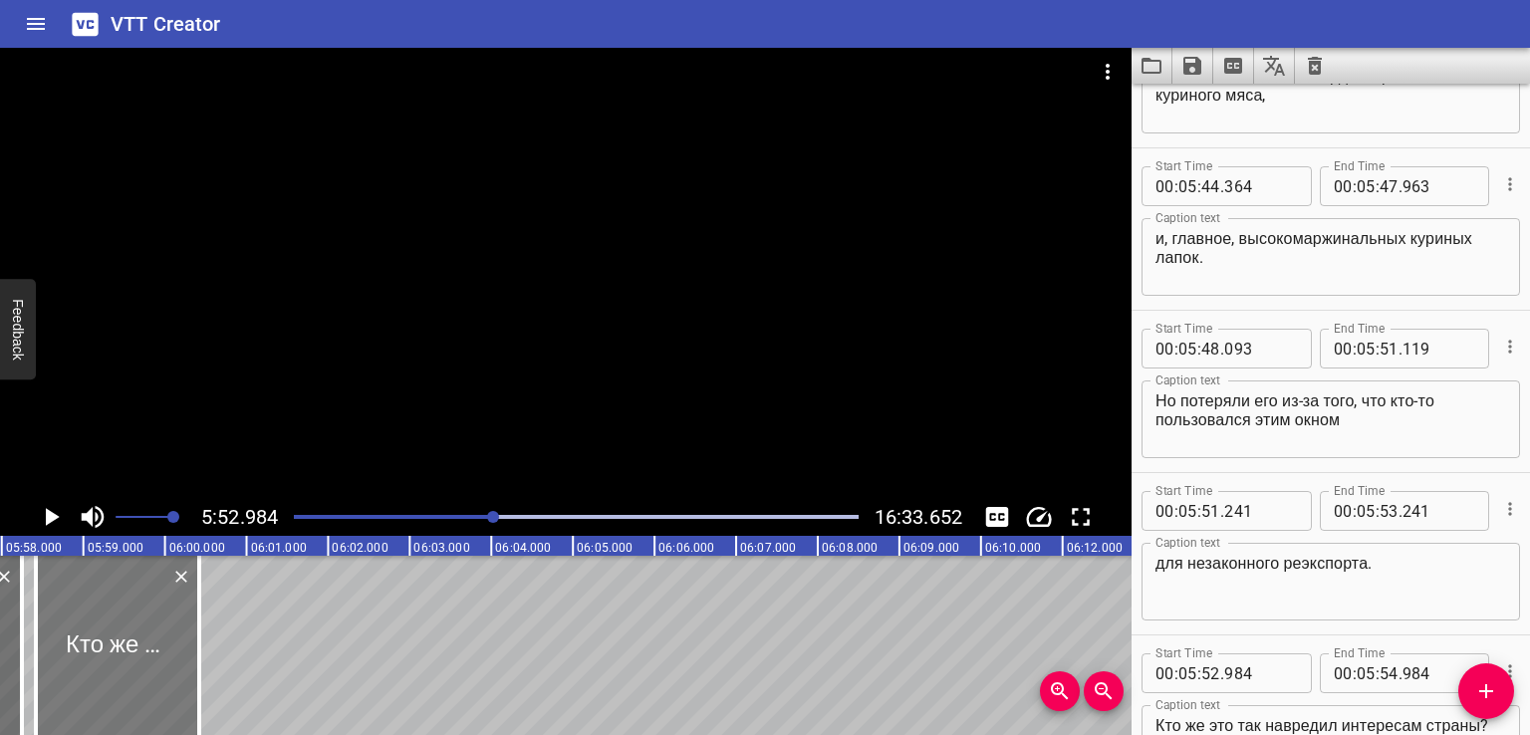
type input "423"
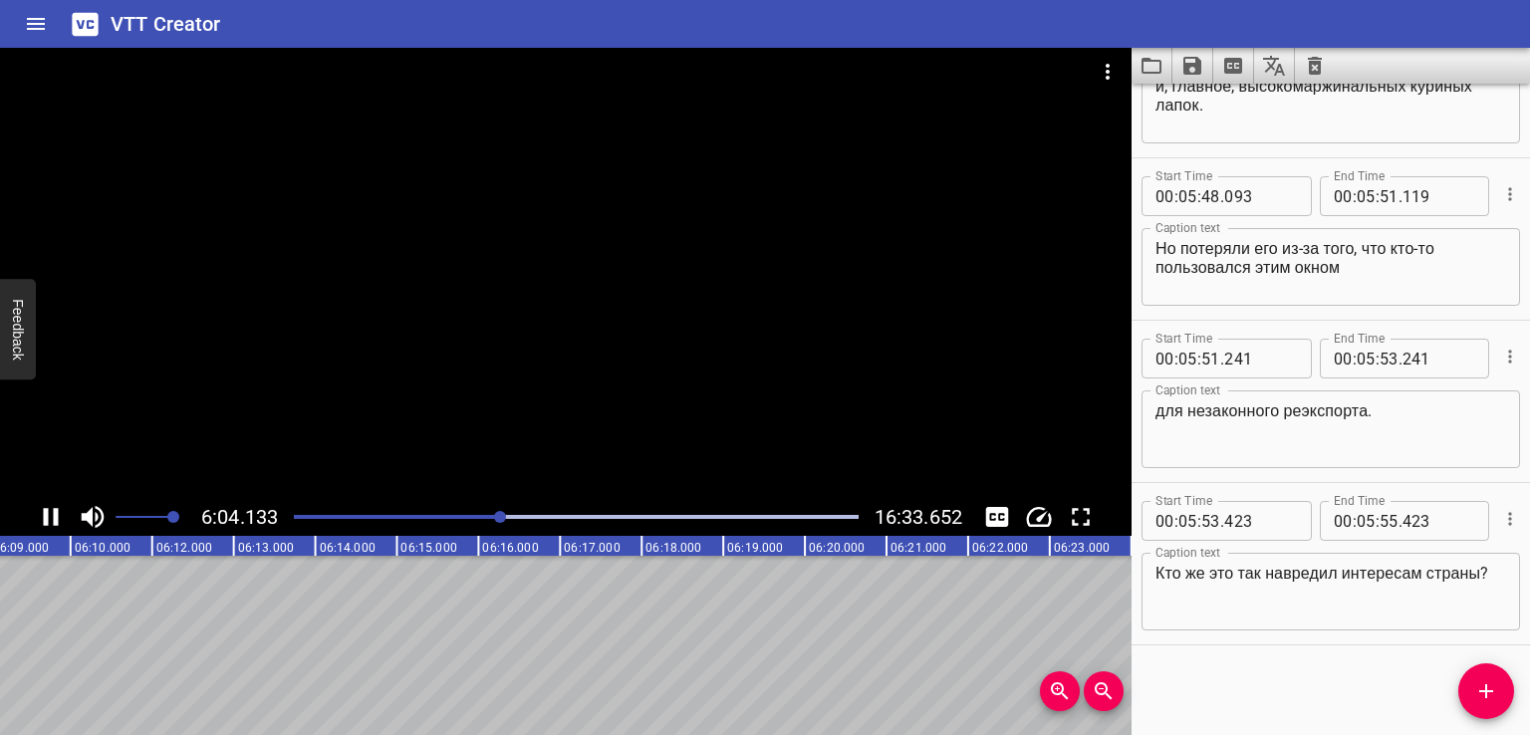
click at [1260, 699] on div "Start Time 00 : 00 : 00 . 000 Start Time End Time 00 : 00 : 02 . 000 End Time C…" at bounding box center [1330, 409] width 398 height 651
click at [1479, 682] on icon "Add Cue" at bounding box center [1486, 691] width 24 height 24
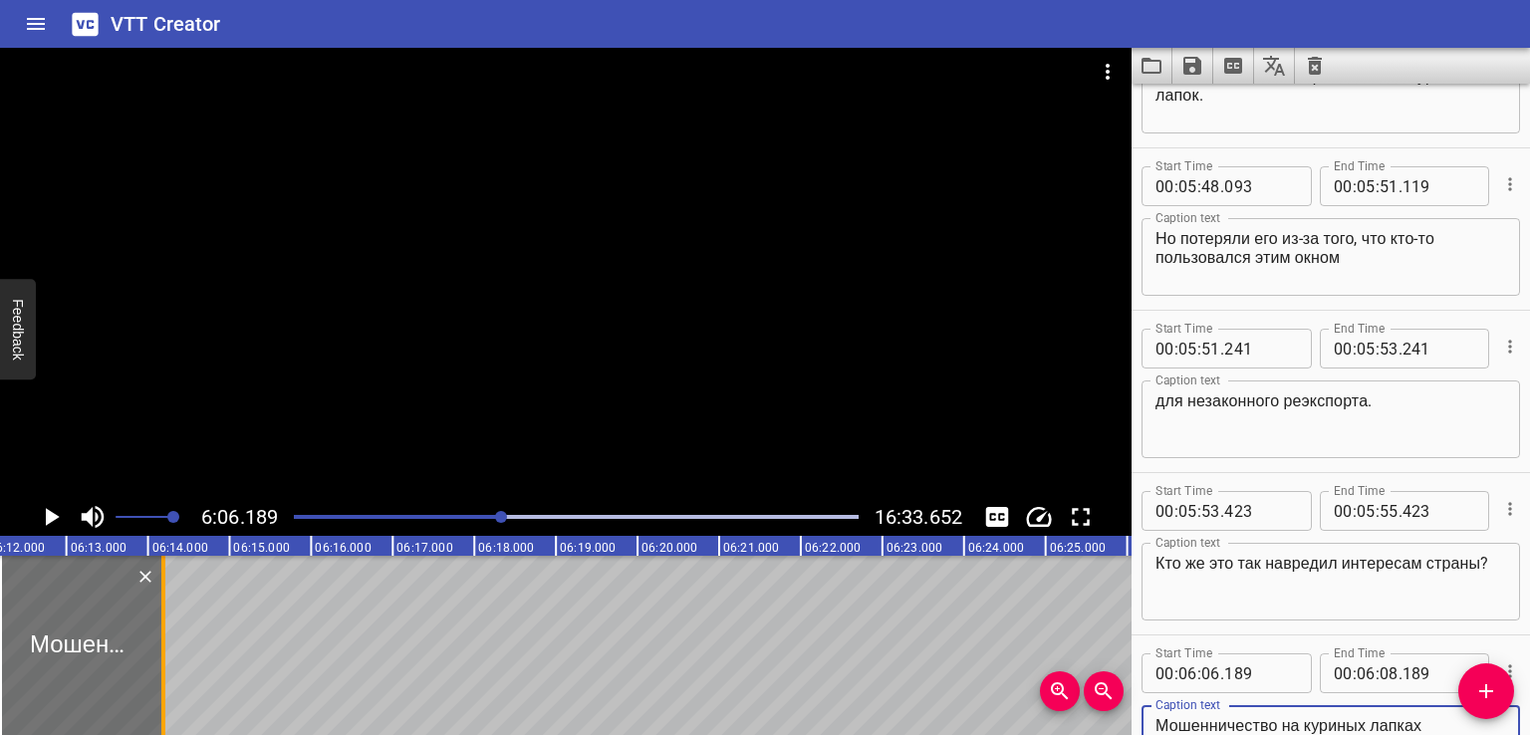
type textarea "Мошенничество на куриных лапках"
drag, startPoint x: 172, startPoint y: 640, endPoint x: 185, endPoint y: 644, distance: 13.5
click at [185, 644] on div at bounding box center [178, 645] width 20 height 179
type input "397"
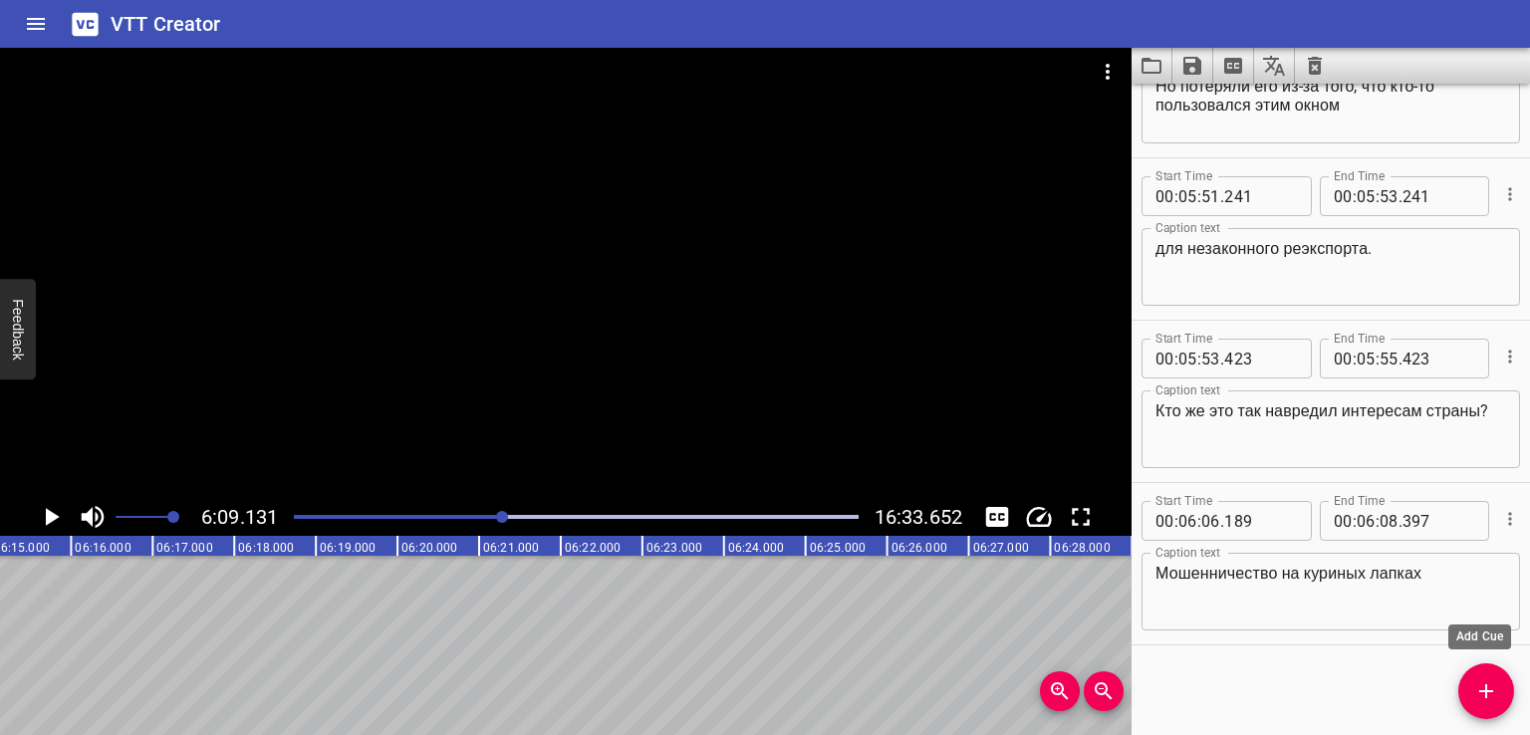
click at [1490, 681] on icon "Add Cue" at bounding box center [1486, 691] width 24 height 24
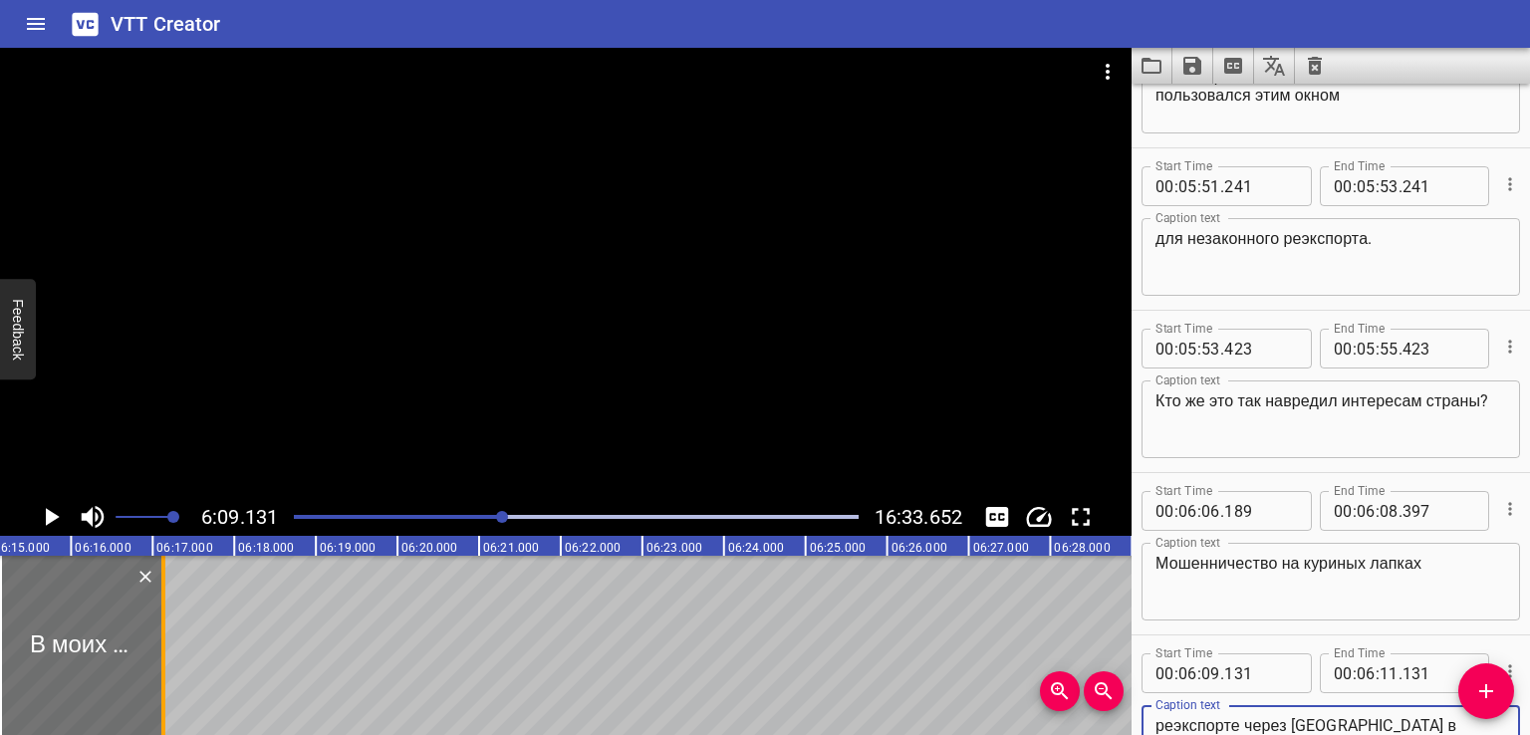
type textarea "В моих руках договор от 2022 года о реэкспорте через [GEOGRAPHIC_DATA] в [GEOGR…"
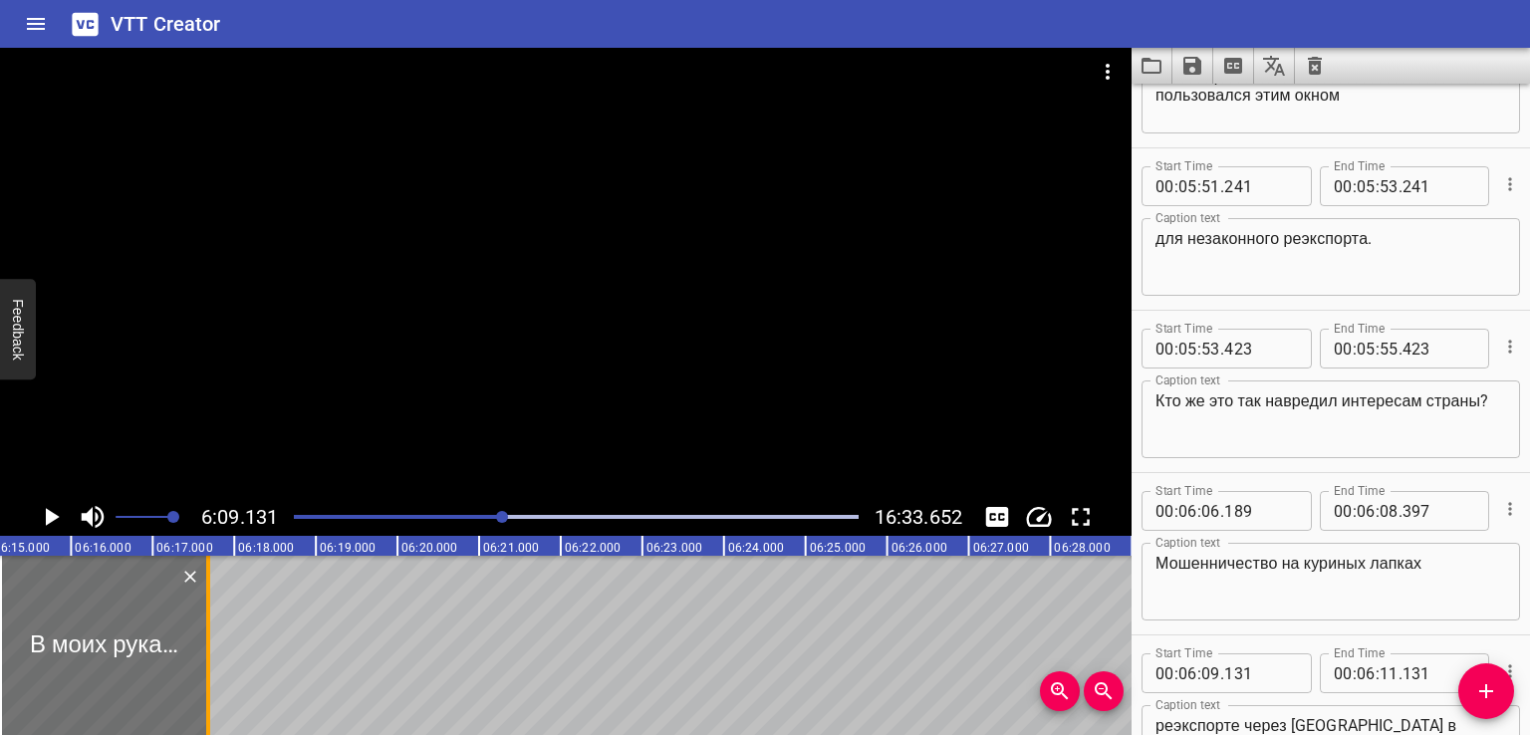
drag, startPoint x: 190, startPoint y: 653, endPoint x: 205, endPoint y: 653, distance: 14.9
click at [205, 653] on div at bounding box center [208, 645] width 20 height 179
type input "717"
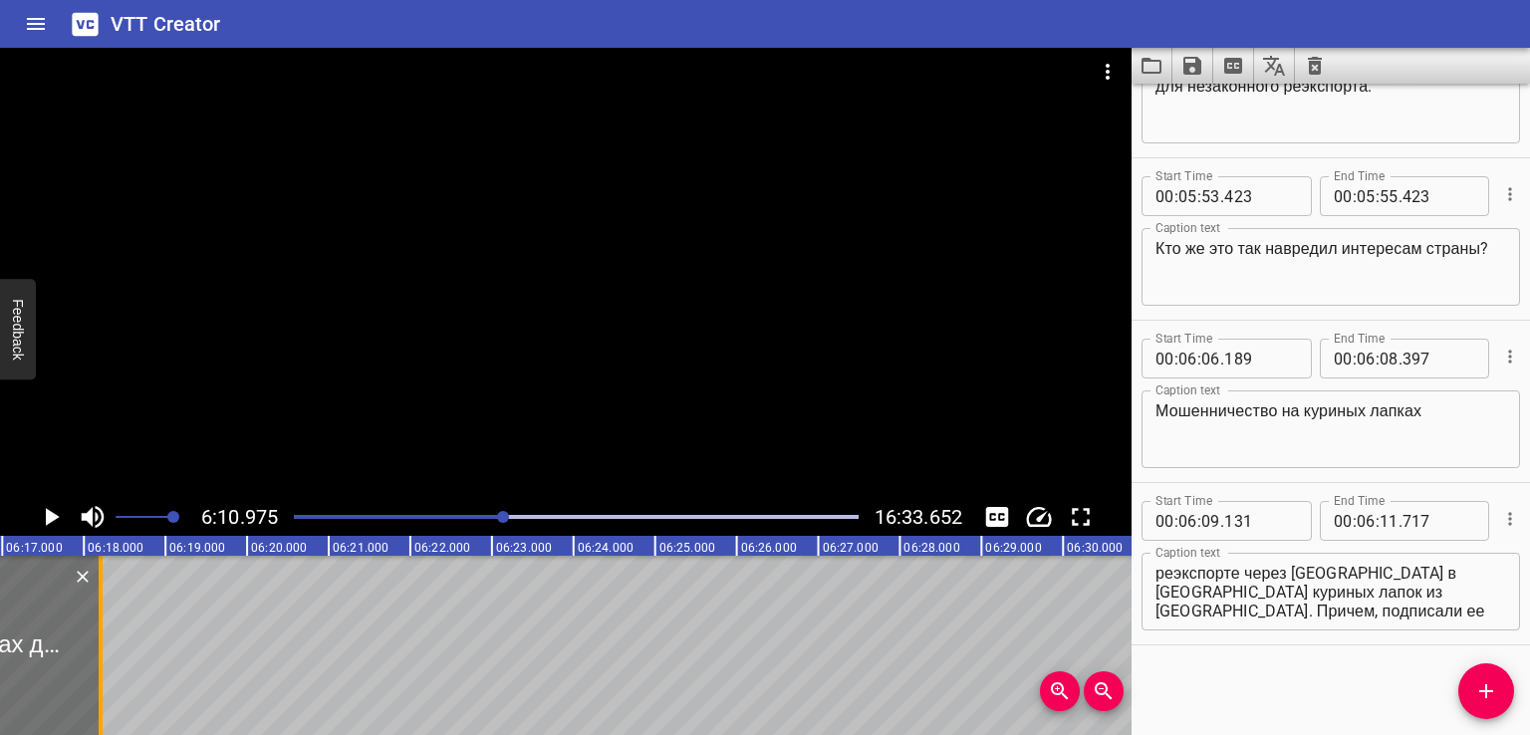
drag, startPoint x: 53, startPoint y: 658, endPoint x: 117, endPoint y: 660, distance: 63.8
click at [111, 660] on div at bounding box center [101, 645] width 20 height 179
type input "12"
type input "498"
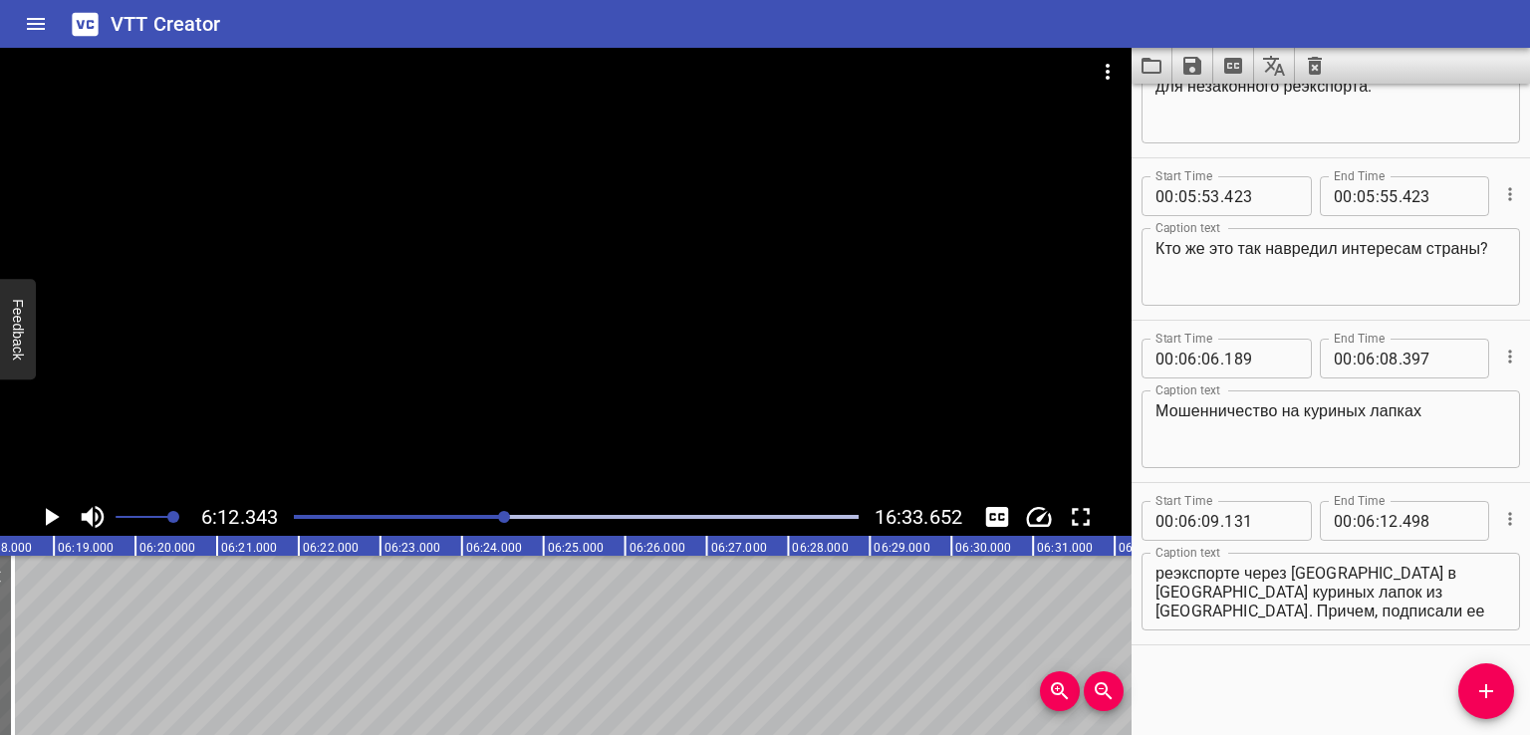
click at [1280, 596] on textarea "В моих руках договор от 2022 года о реэкспорте через [GEOGRAPHIC_DATA] в [GEOGR…" at bounding box center [1330, 592] width 351 height 57
drag, startPoint x: 1247, startPoint y: 573, endPoint x: 1481, endPoint y: 652, distance: 247.2
click at [1481, 652] on div "Start Time 00 : 00 : 00 . 000 Start Time End Time 00 : 00 : 02 . 000 End Time C…" at bounding box center [1330, 409] width 398 height 651
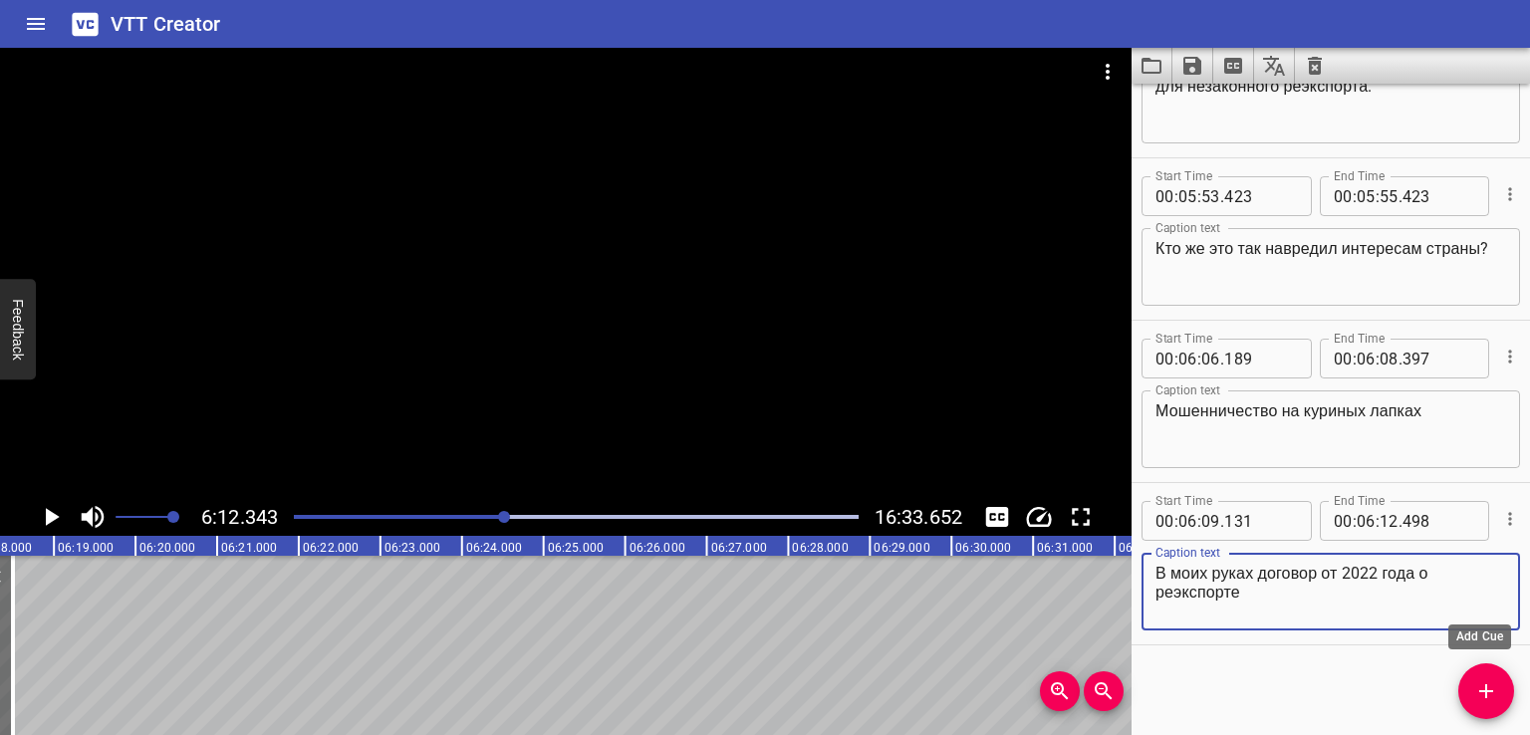
type textarea "В моих руках договор от 2022 года о реэкспорте"
click at [1492, 701] on icon "Add Cue" at bounding box center [1486, 691] width 24 height 24
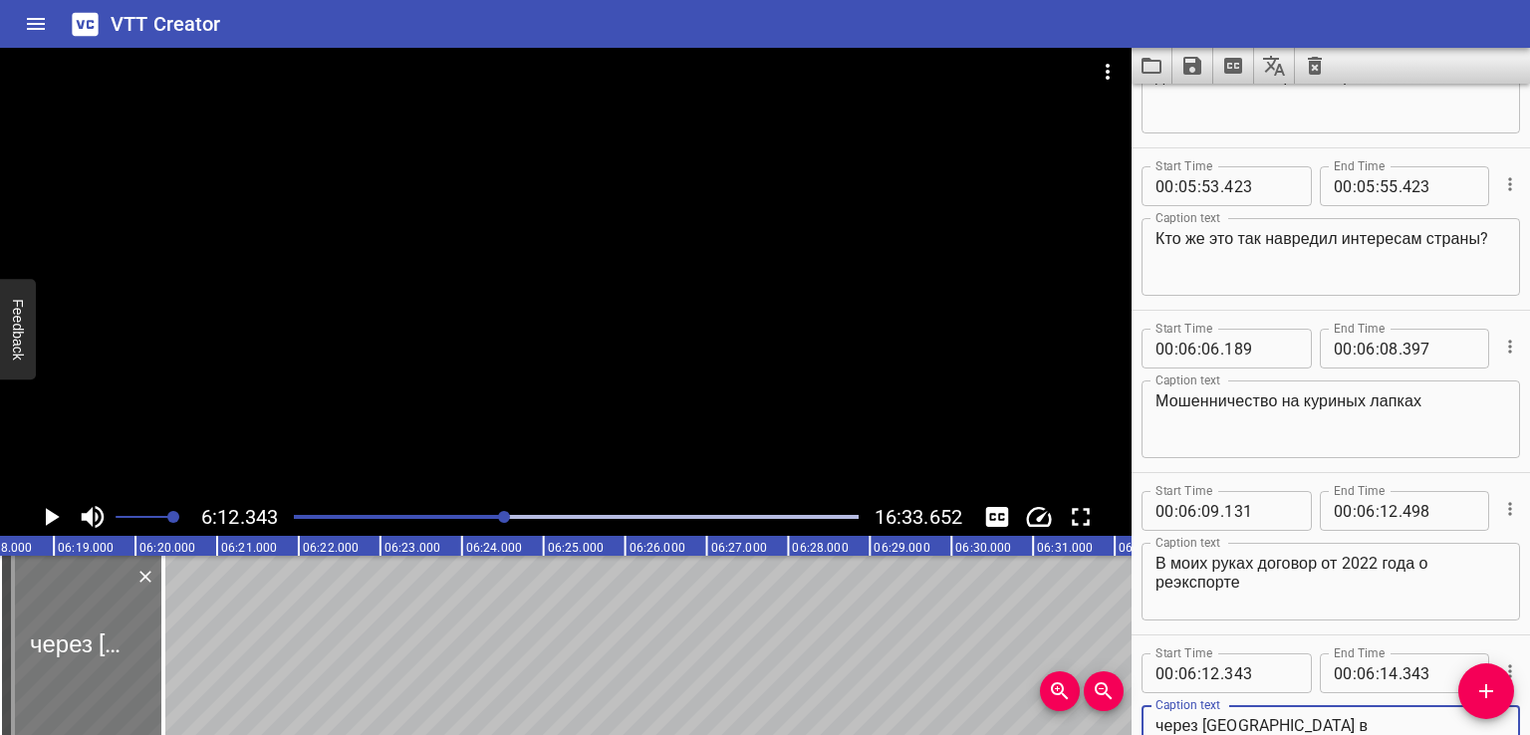
type textarea "через [GEOGRAPHIC_DATA] в [GEOGRAPHIC_DATA] куриных лапок из [GEOGRAPHIC_DATA].…"
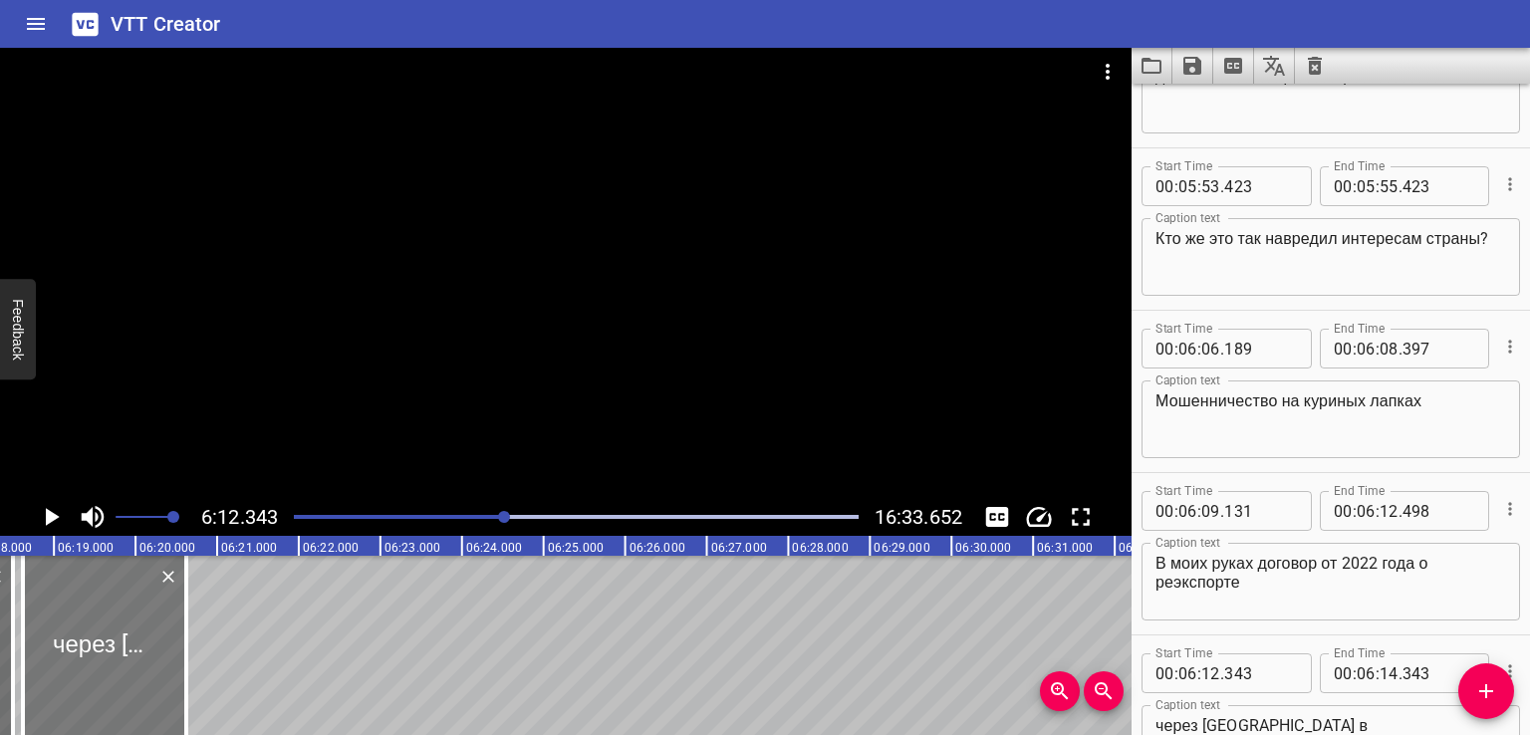
drag, startPoint x: 114, startPoint y: 643, endPoint x: 128, endPoint y: 647, distance: 15.5
click at [128, 647] on div at bounding box center [104, 645] width 163 height 179
type input "623"
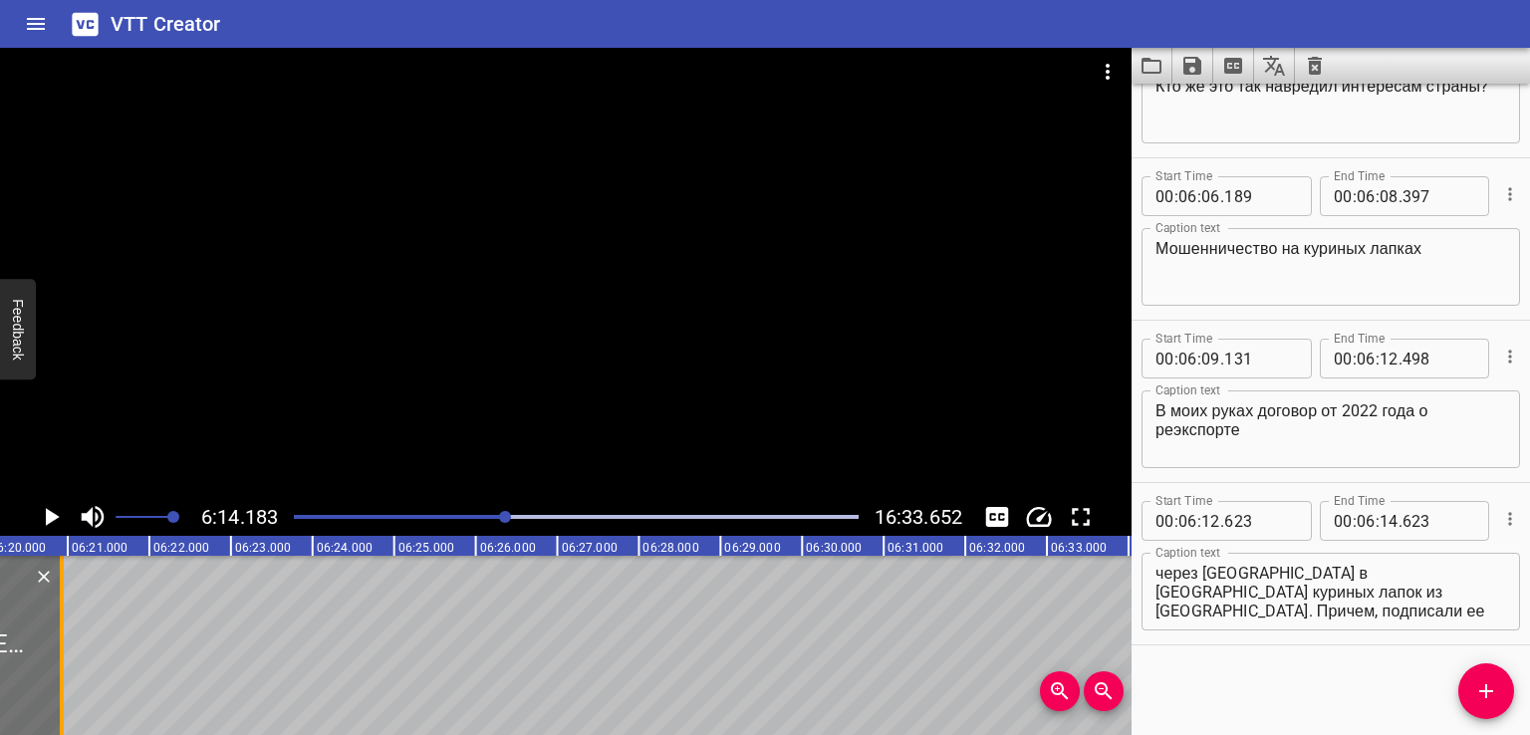
drag, startPoint x: 32, startPoint y: 650, endPoint x: 134, endPoint y: 674, distance: 105.3
click at [72, 674] on div at bounding box center [62, 645] width 20 height 179
type input "15"
type input "881"
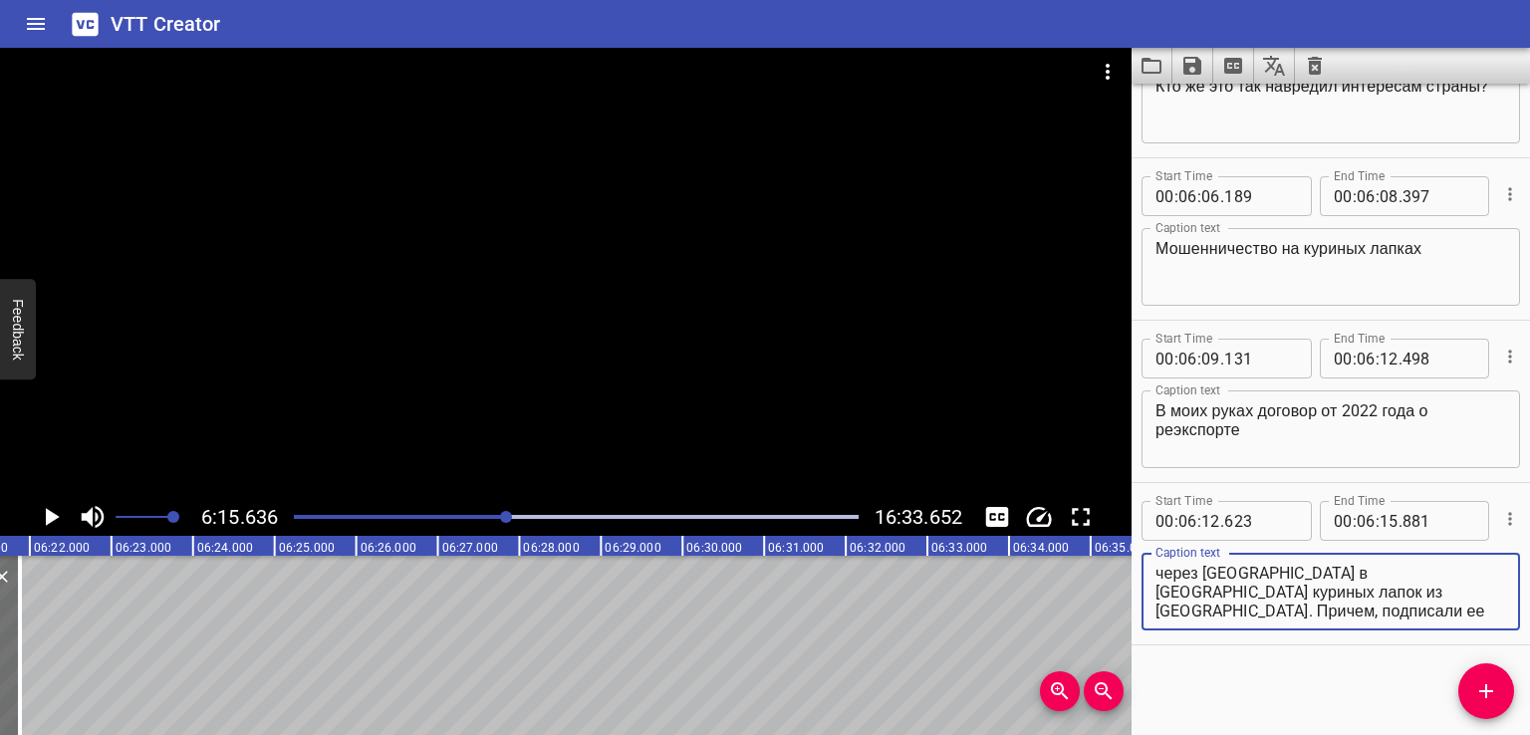
drag, startPoint x: 1219, startPoint y: 591, endPoint x: 1390, endPoint y: 642, distance: 178.9
click at [1390, 642] on div "Start Time 00 : 06 : 12 . 623 Start Time End Time 00 : 06 : 15 . 881 End Time C…" at bounding box center [1330, 563] width 398 height 161
type textarea "через [GEOGRAPHIC_DATA] в [GEOGRAPHIC_DATA] куриных лапок из [GEOGRAPHIC_DATA]."
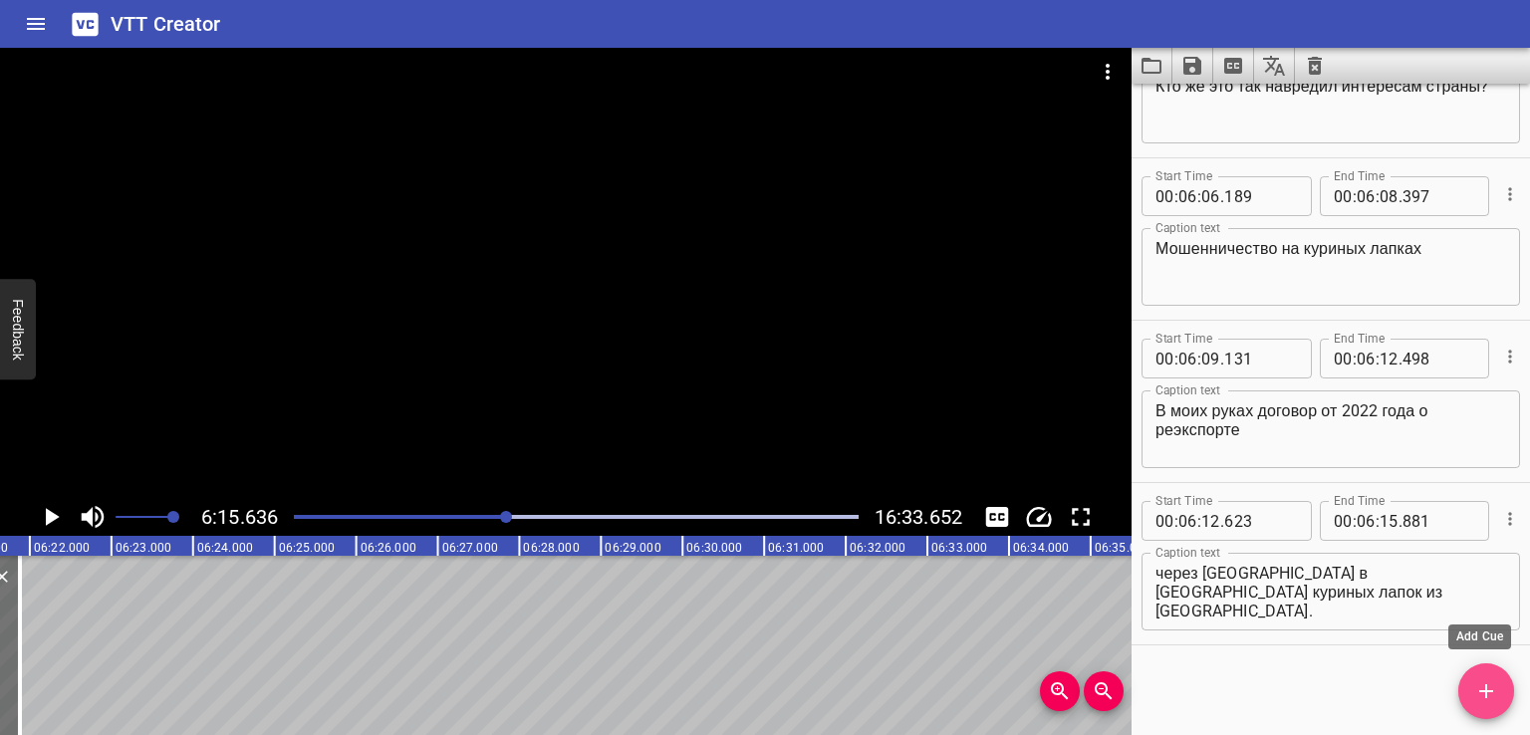
click at [1458, 687] on span "Add Cue" at bounding box center [1486, 691] width 56 height 24
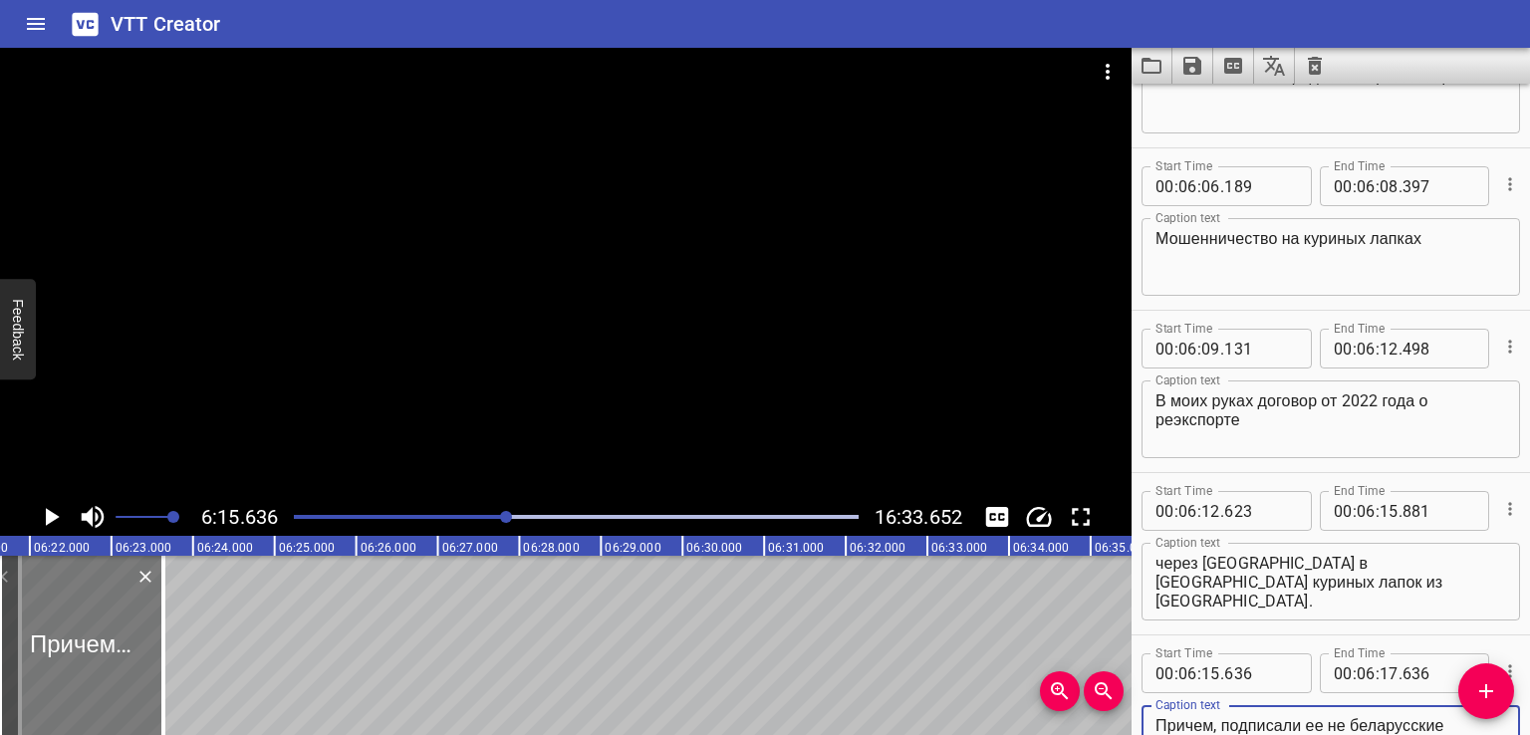
type textarea "Причем, подписали ее не беларусские компании."
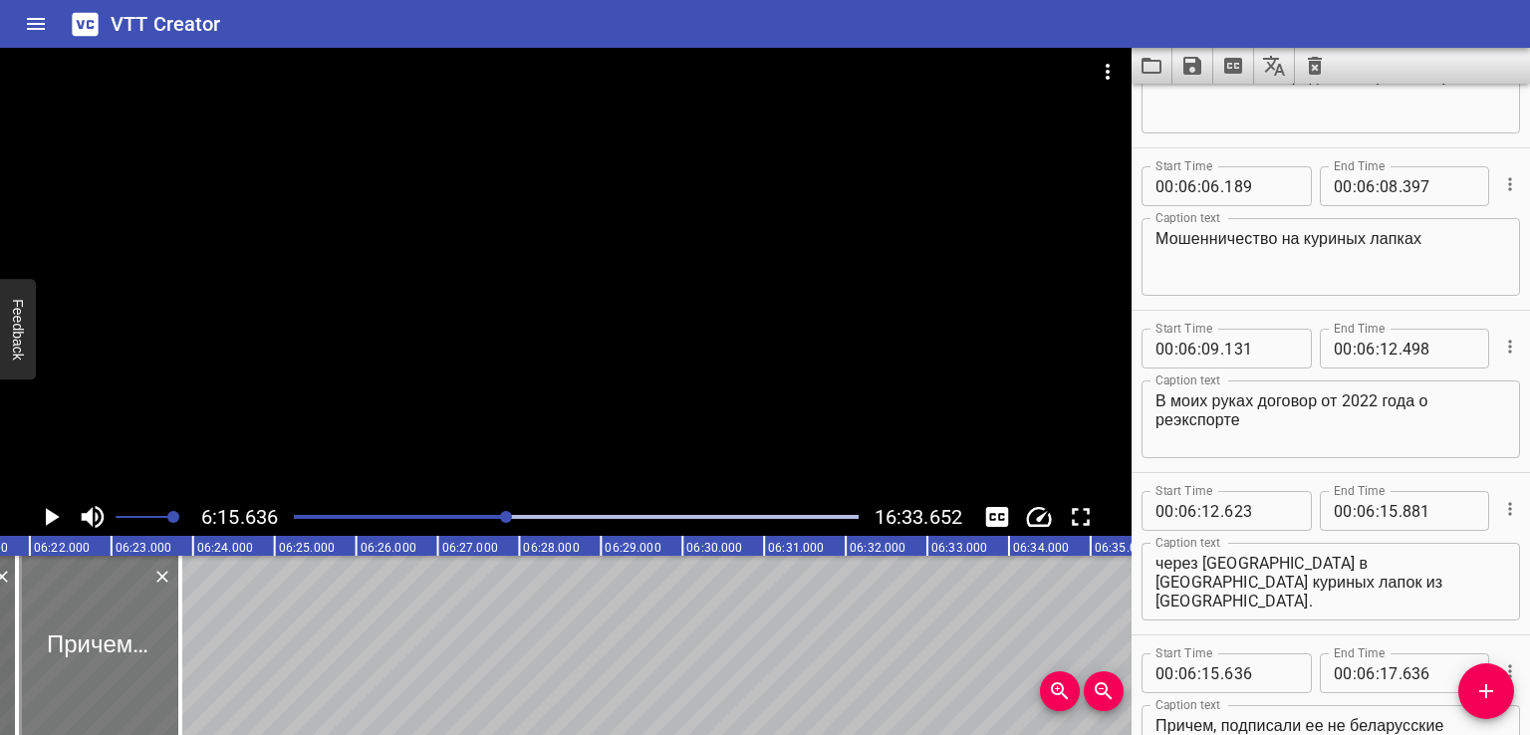
drag, startPoint x: 118, startPoint y: 647, endPoint x: 138, endPoint y: 647, distance: 20.9
click at [138, 647] on div at bounding box center [98, 645] width 163 height 179
type input "16"
type input "063"
type input "18"
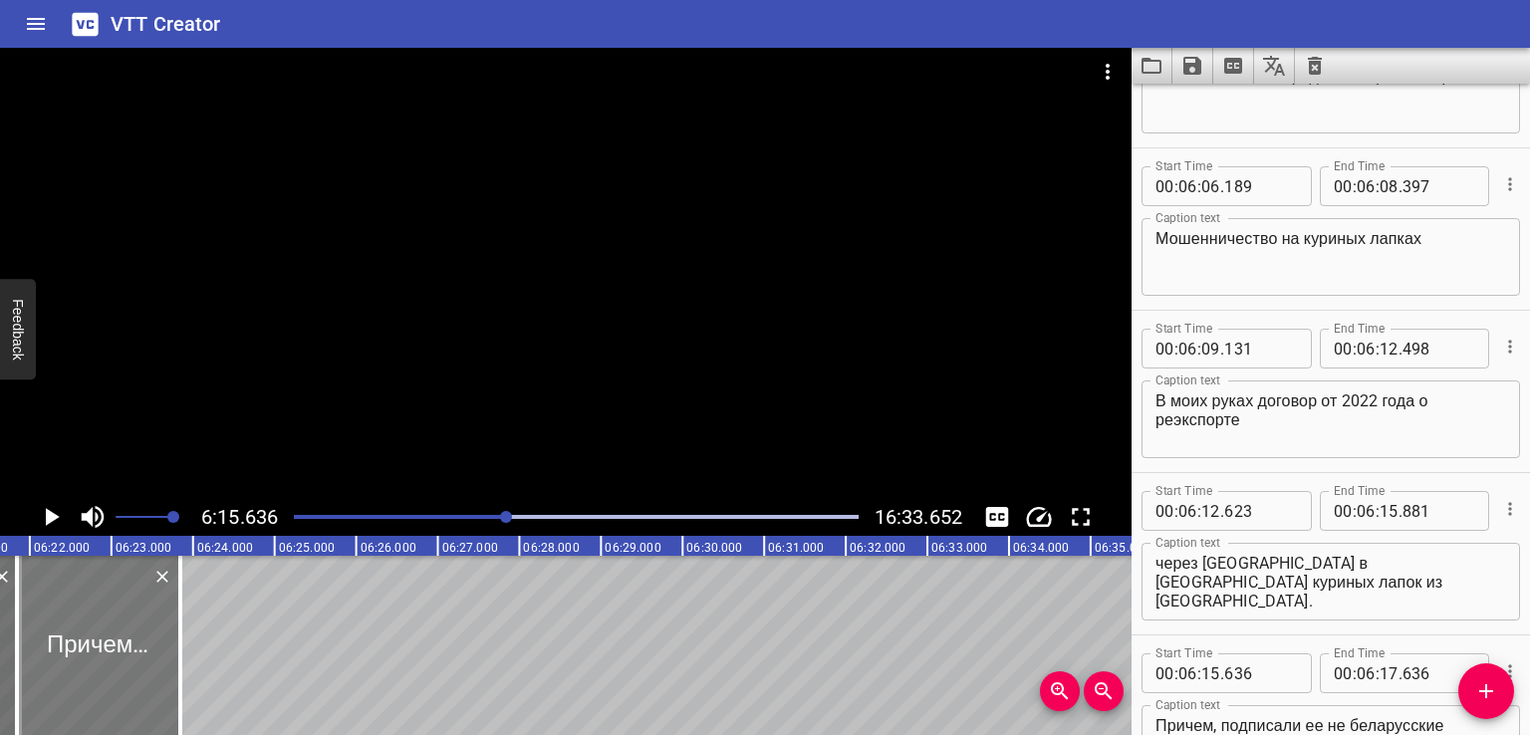
type input "063"
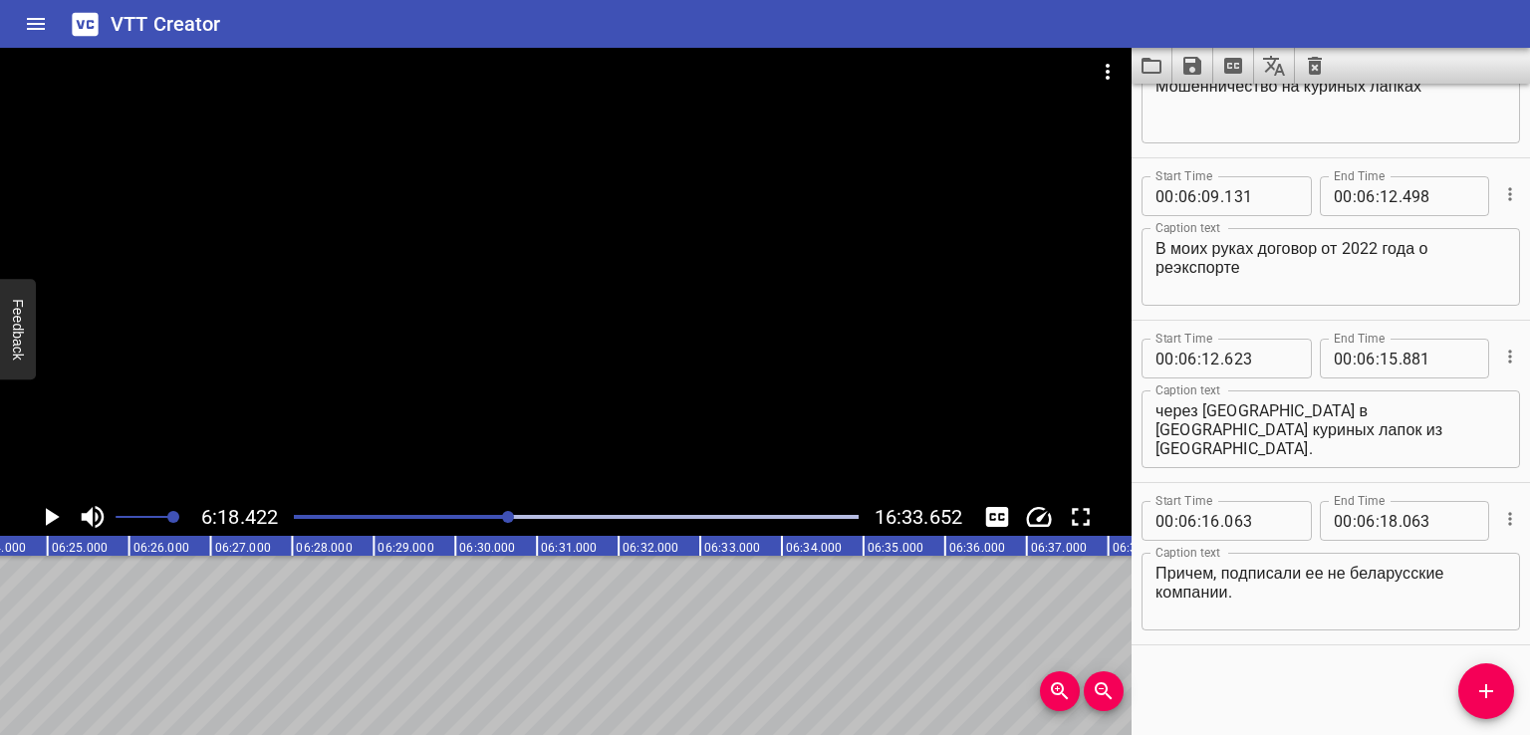
click at [1498, 679] on span "Add Cue" at bounding box center [1486, 691] width 56 height 24
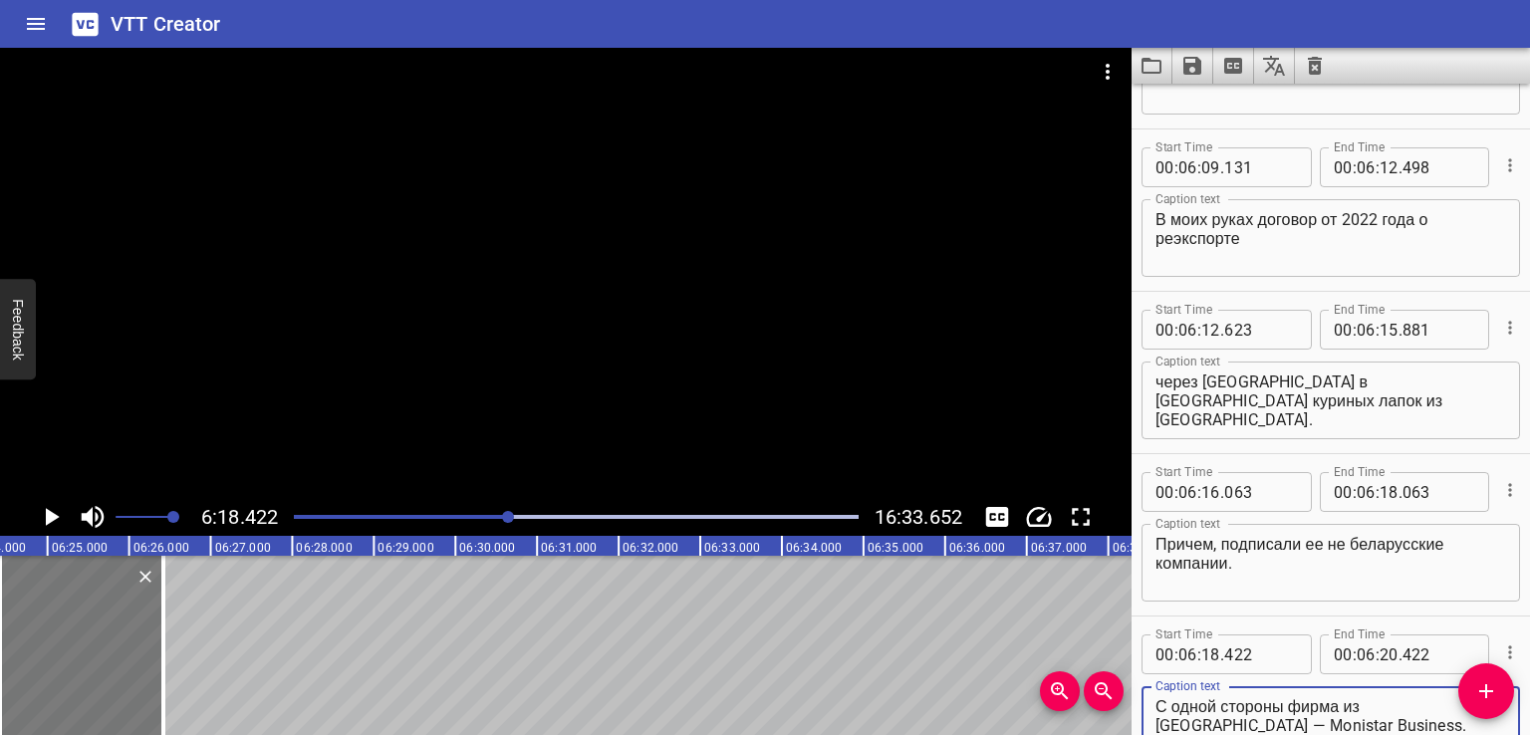
type textarea "С одной стороны фирма из [GEOGRAPHIC_DATA] — Мonistar Business."
drag, startPoint x: 80, startPoint y: 652, endPoint x: 100, endPoint y: 653, distance: 19.9
click at [100, 653] on div at bounding box center [85, 645] width 163 height 179
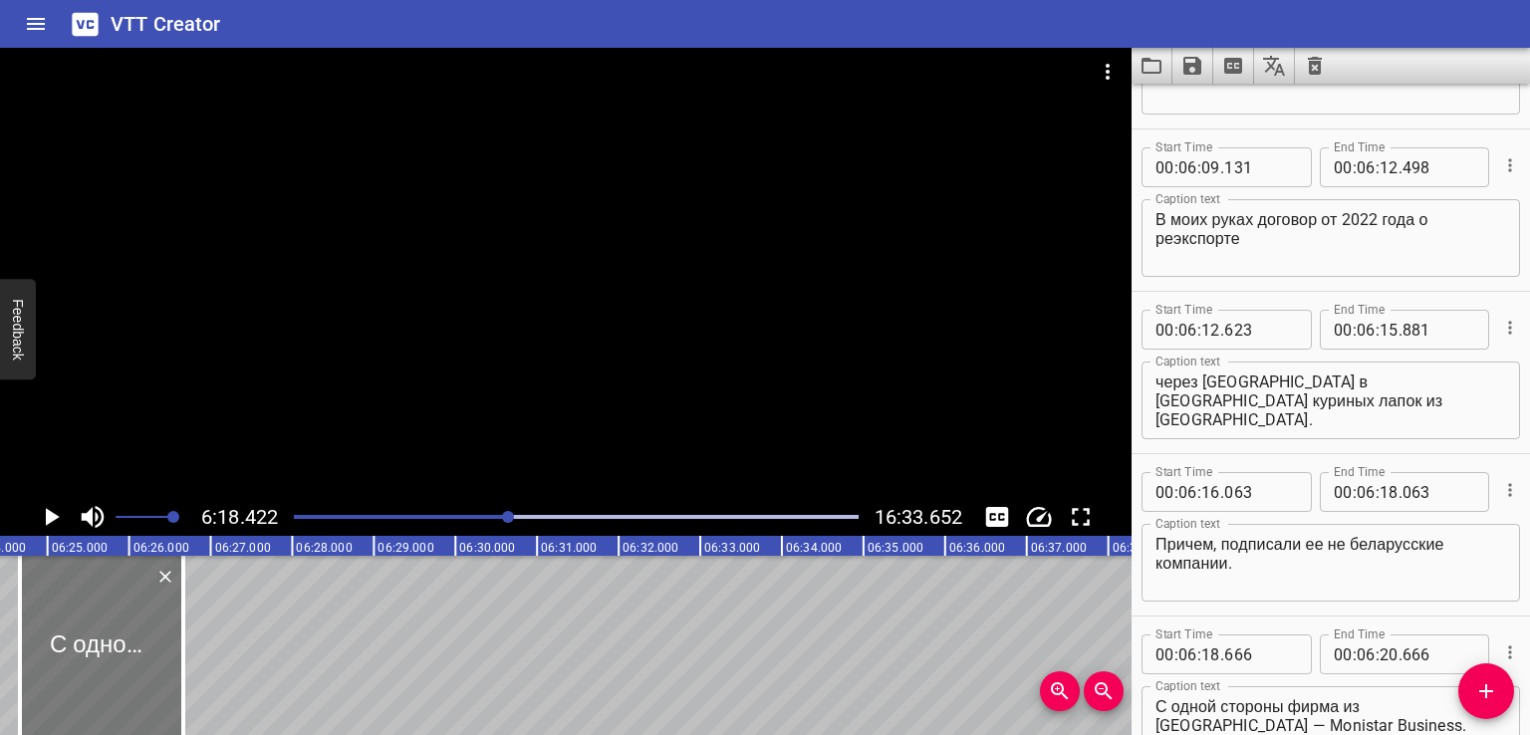
type input "666"
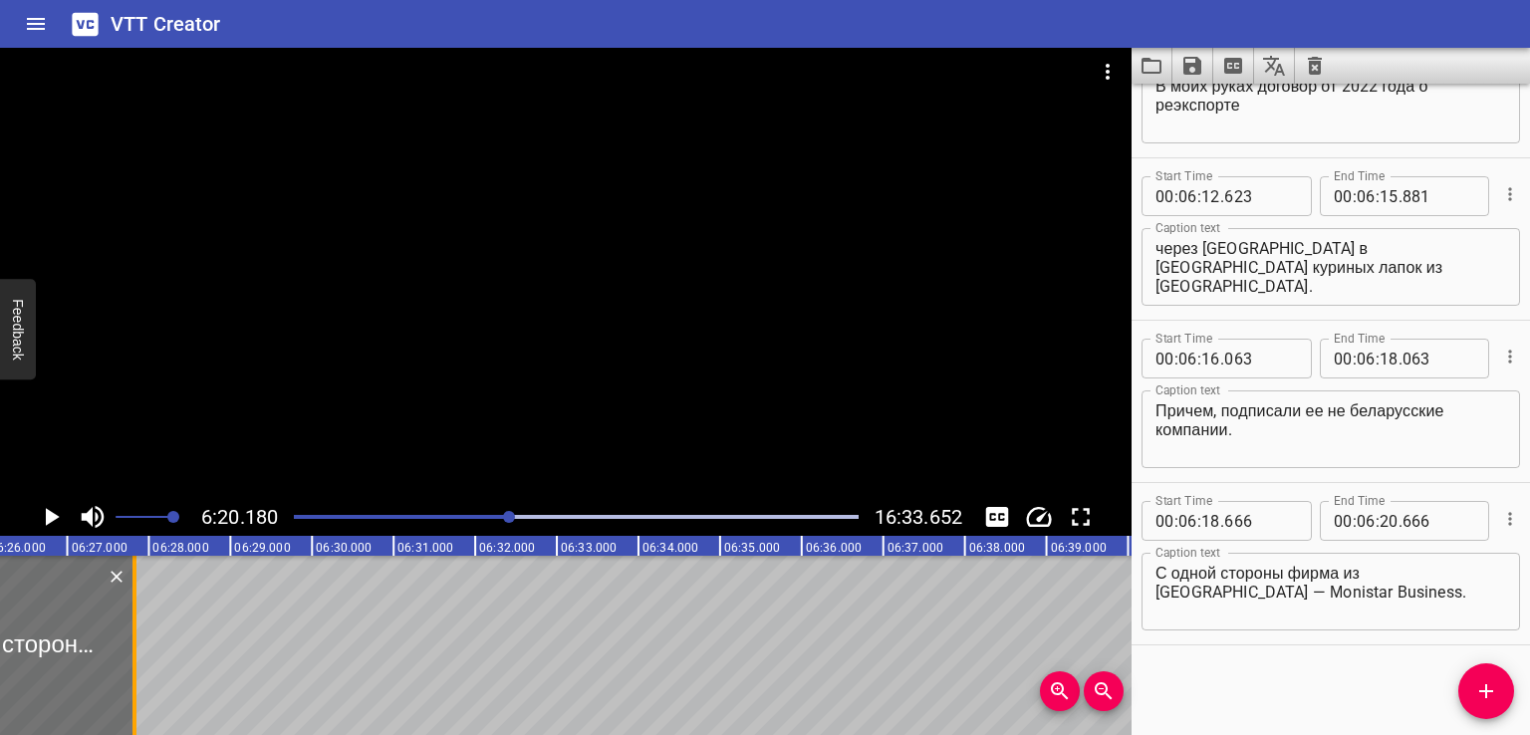
drag, startPoint x: 36, startPoint y: 658, endPoint x: 132, endPoint y: 654, distance: 96.7
click at [132, 654] on div at bounding box center [134, 645] width 20 height 179
type input "21"
type input "850"
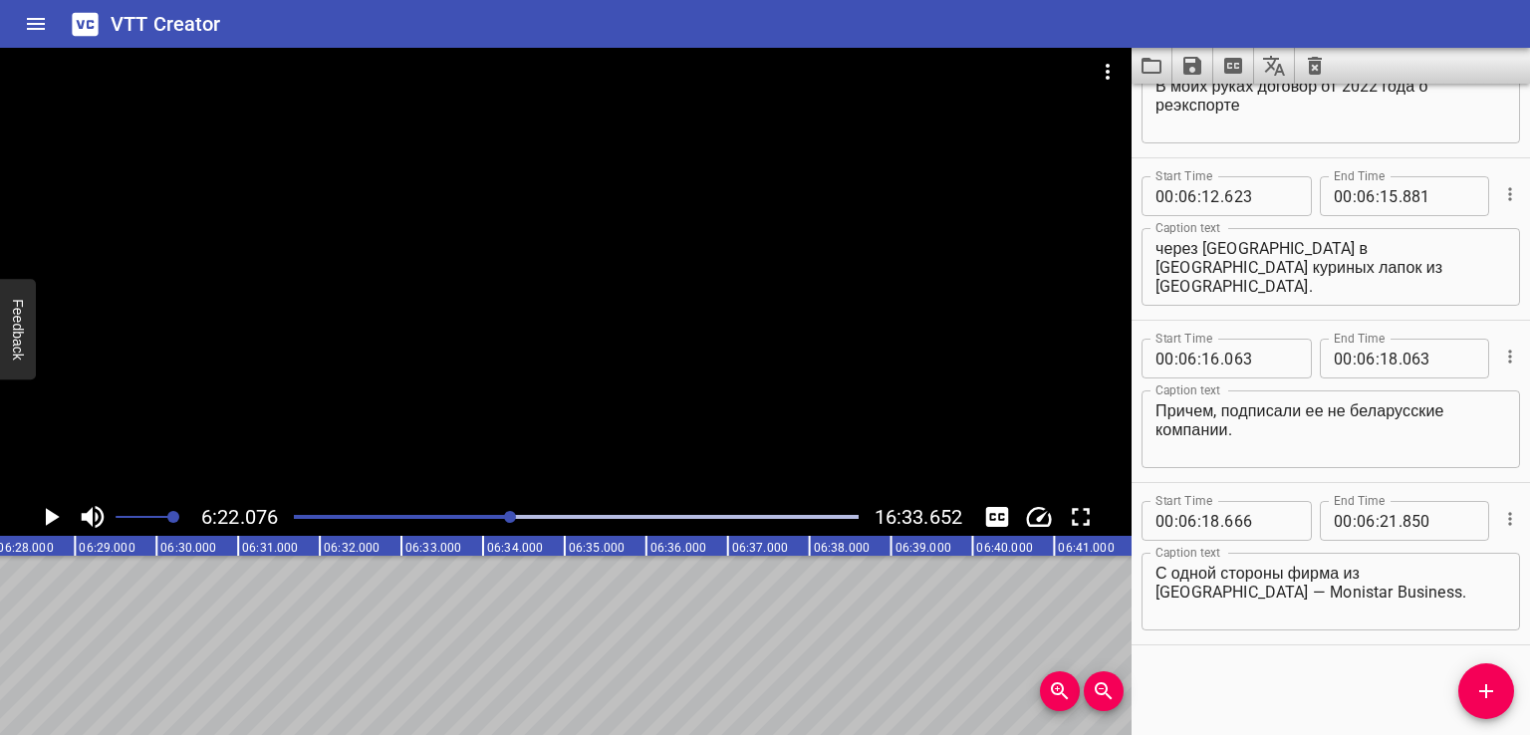
click at [1485, 693] on icon "Add Cue" at bounding box center [1486, 691] width 14 height 14
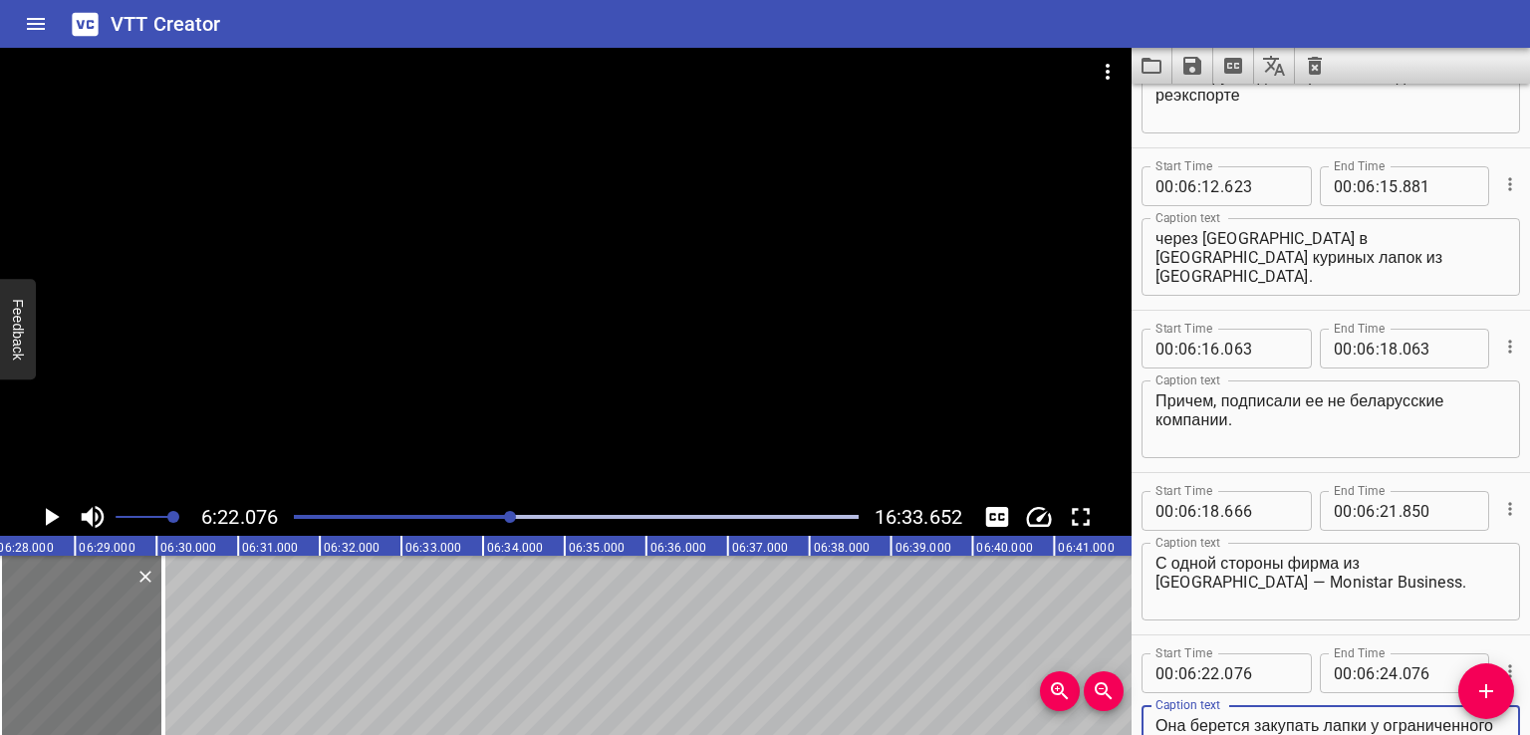
type textarea "Она берется закупать лапки у ограниченного круга турецких производителей для по…"
click at [97, 663] on div at bounding box center [89, 645] width 163 height 179
type input "186"
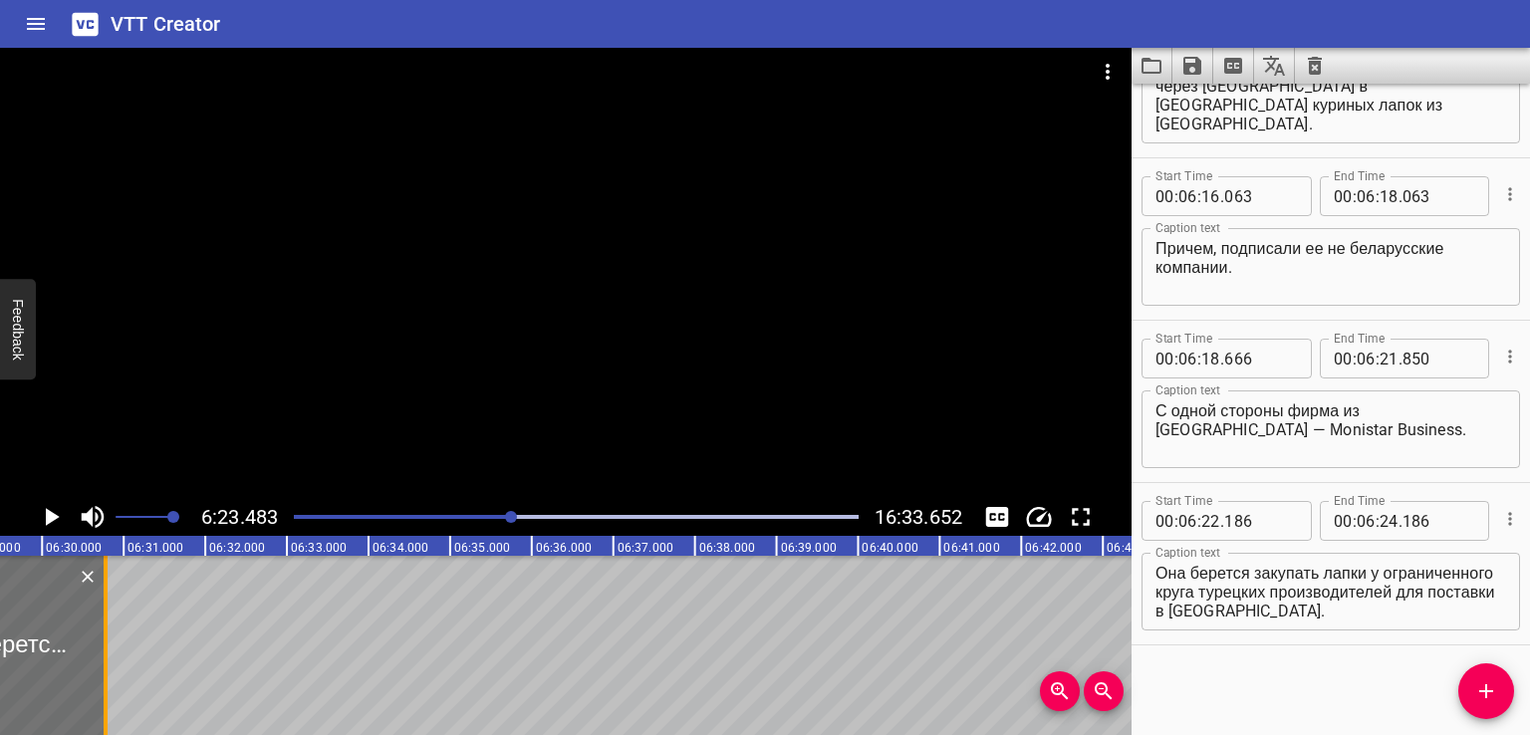
drag, startPoint x: 56, startPoint y: 651, endPoint x: 133, endPoint y: 651, distance: 77.7
click at [108, 651] on div at bounding box center [106, 645] width 4 height 179
type input "25"
type input "138"
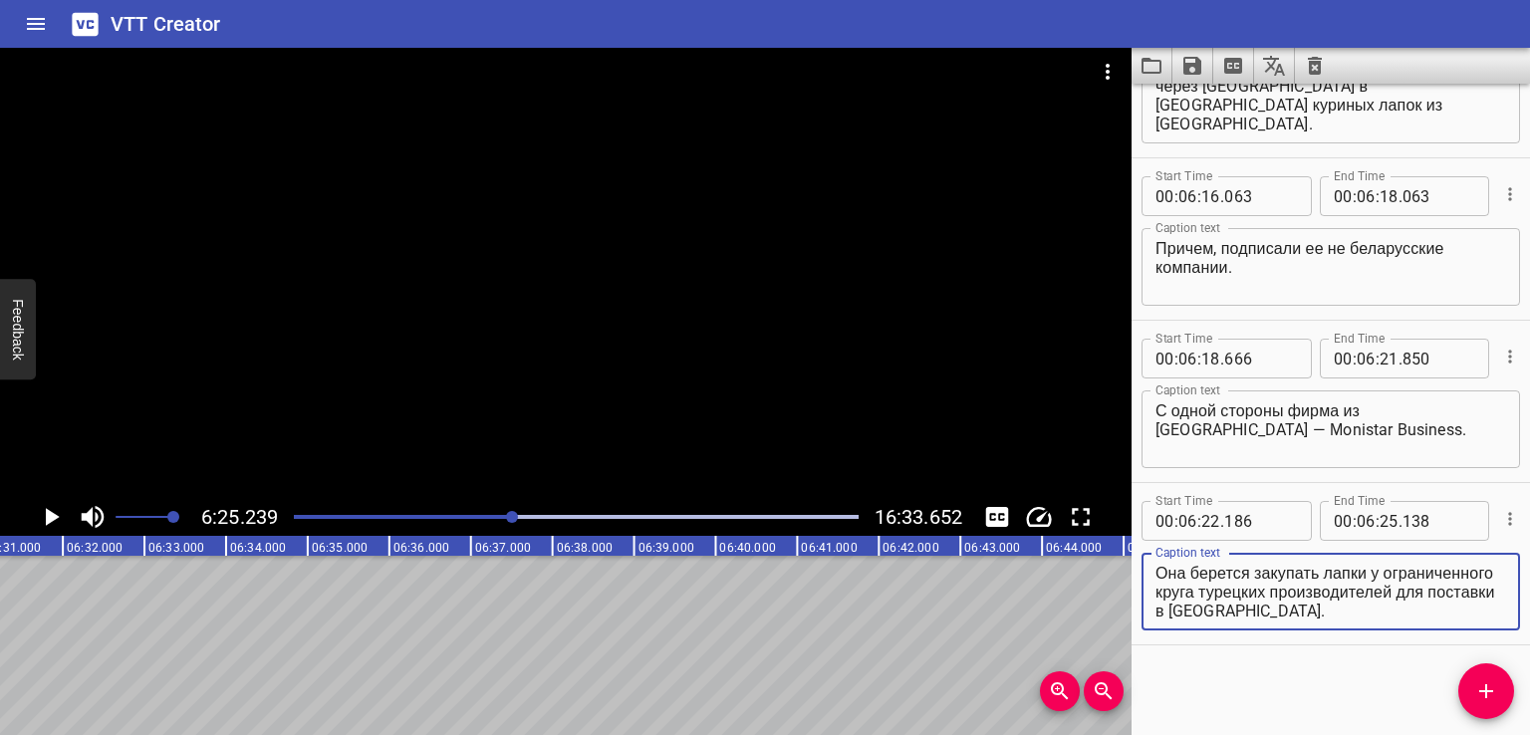
drag, startPoint x: 1158, startPoint y: 610, endPoint x: 1513, endPoint y: 621, distance: 354.7
click at [1513, 621] on div "Start Time 00 : 06 : 22 . 186 Start Time End Time 00 : 06 : 25 . 138 End Time C…" at bounding box center [1330, 563] width 398 height 161
type textarea "Она берется закупать лапки у ограниченного круга турецких"
click at [1498, 690] on span "Add Cue" at bounding box center [1486, 691] width 56 height 24
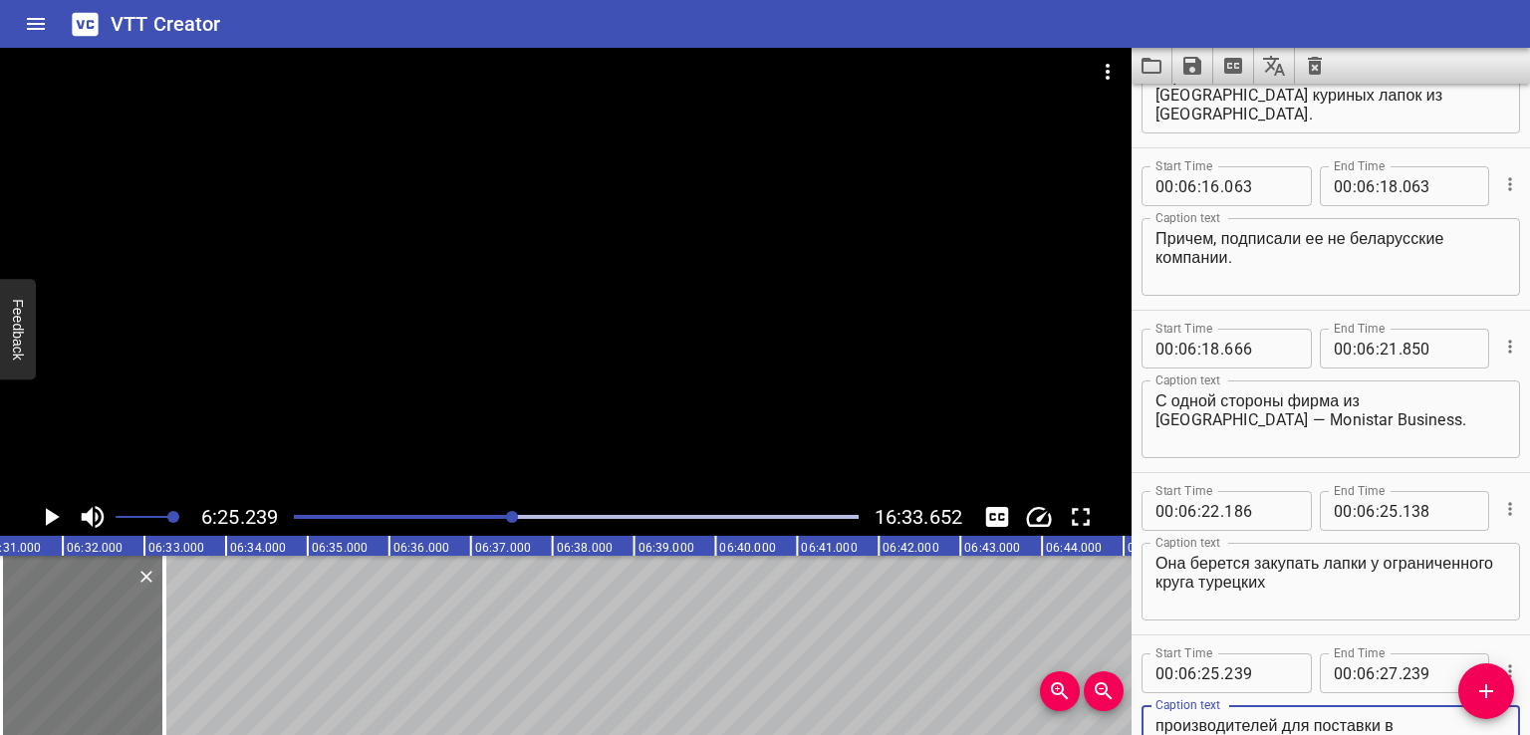
type textarea "производителей для поставки в [GEOGRAPHIC_DATA]."
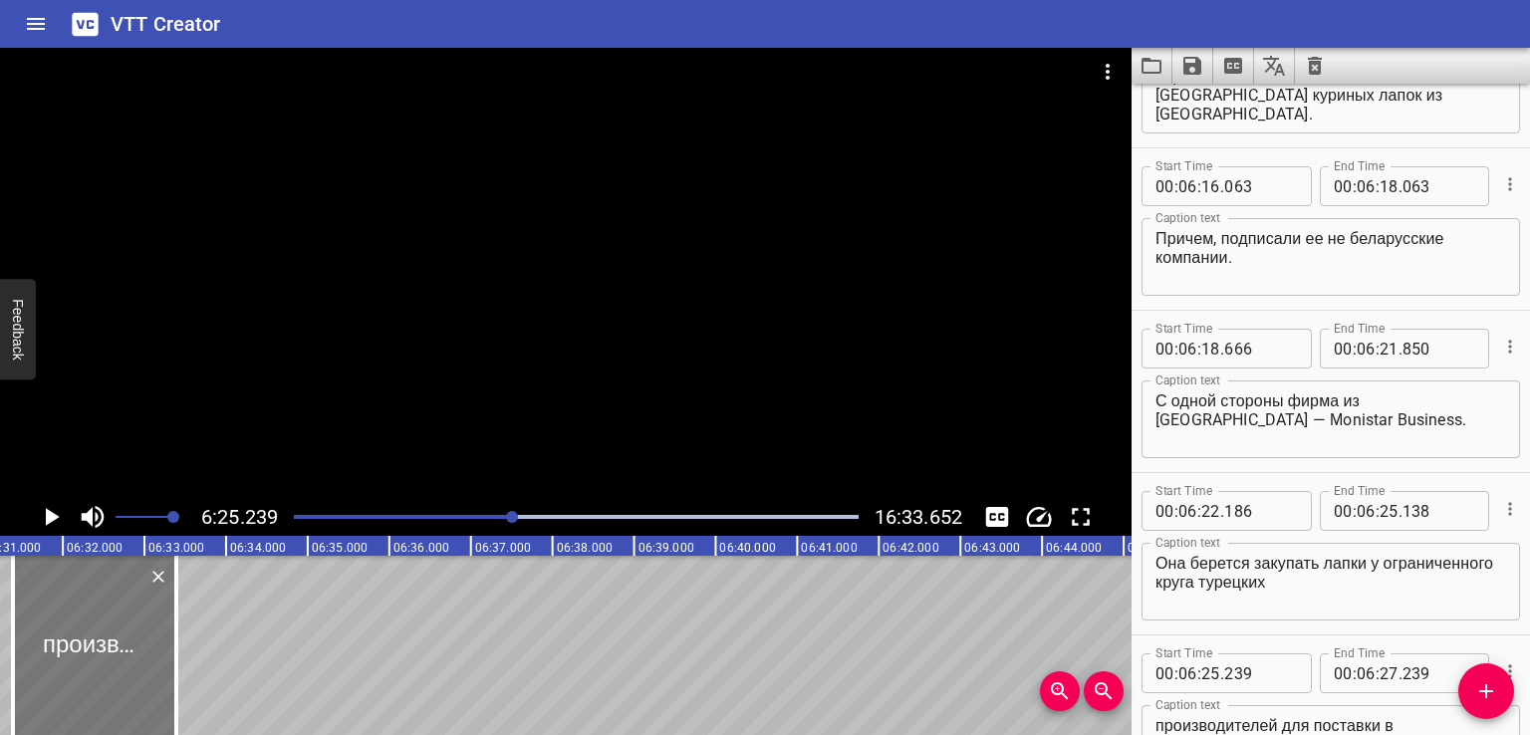
drag, startPoint x: 60, startPoint y: 662, endPoint x: 72, endPoint y: 662, distance: 11.9
click at [72, 662] on div at bounding box center [94, 645] width 163 height 179
type input "386"
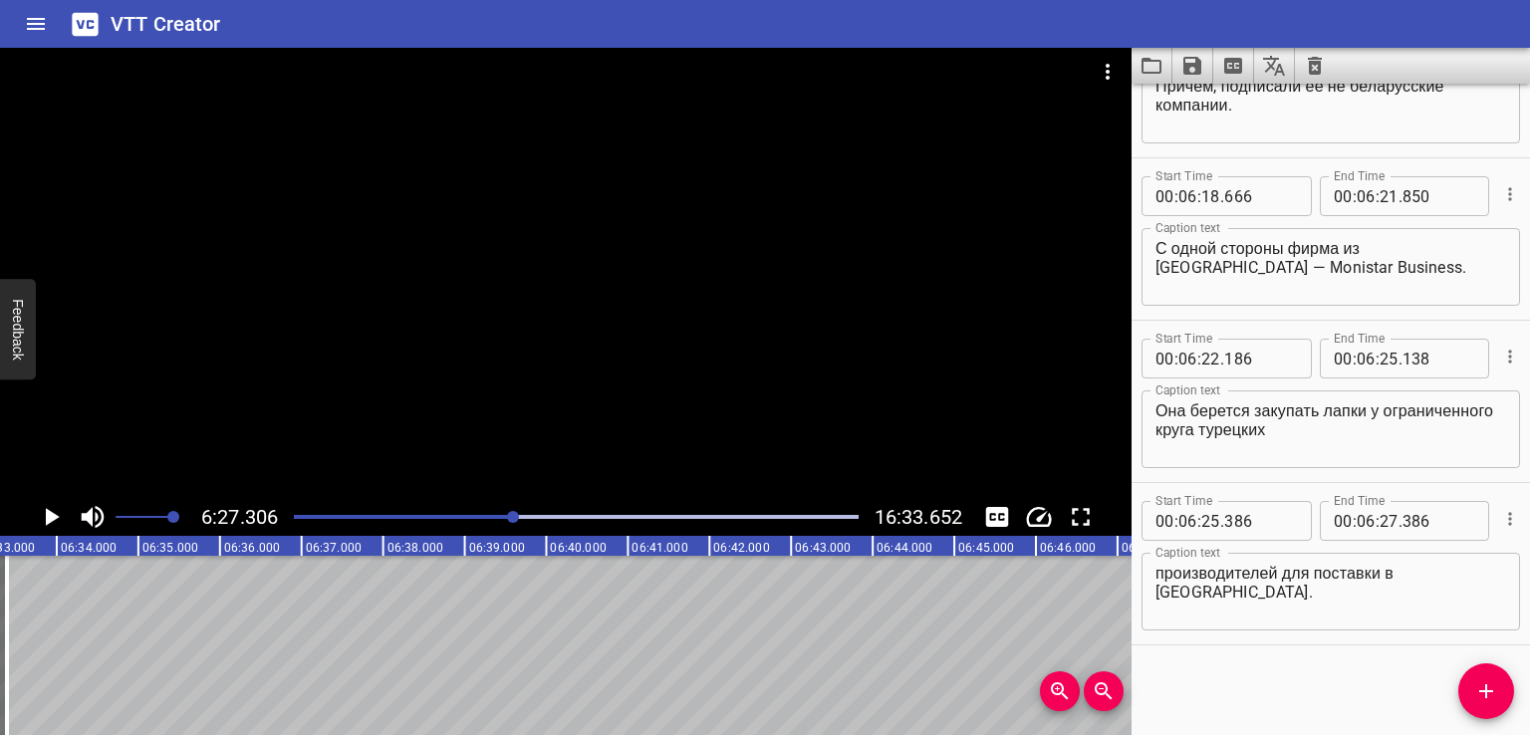
click at [1464, 673] on button "Add Cue" at bounding box center [1486, 691] width 56 height 56
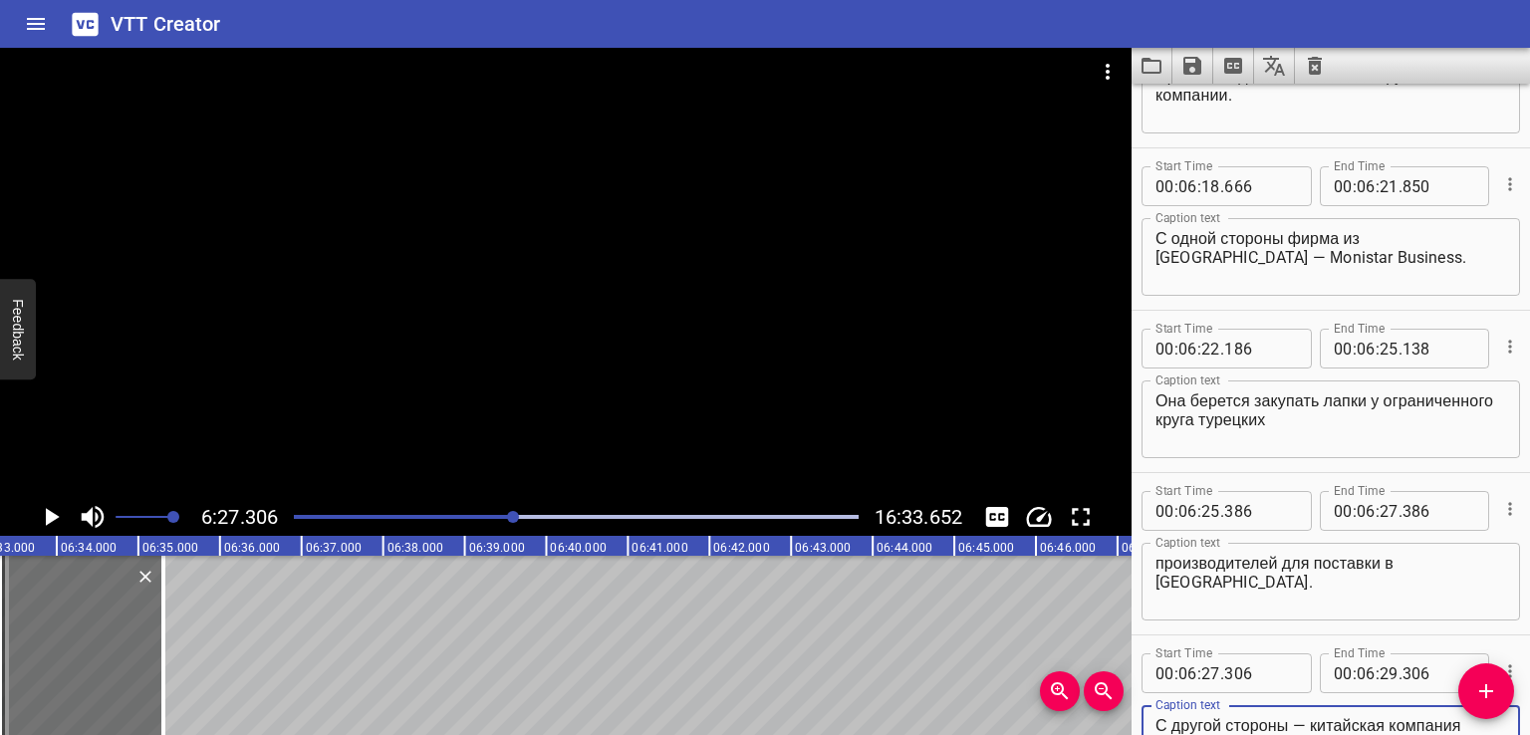
scroll to position [19617, 0]
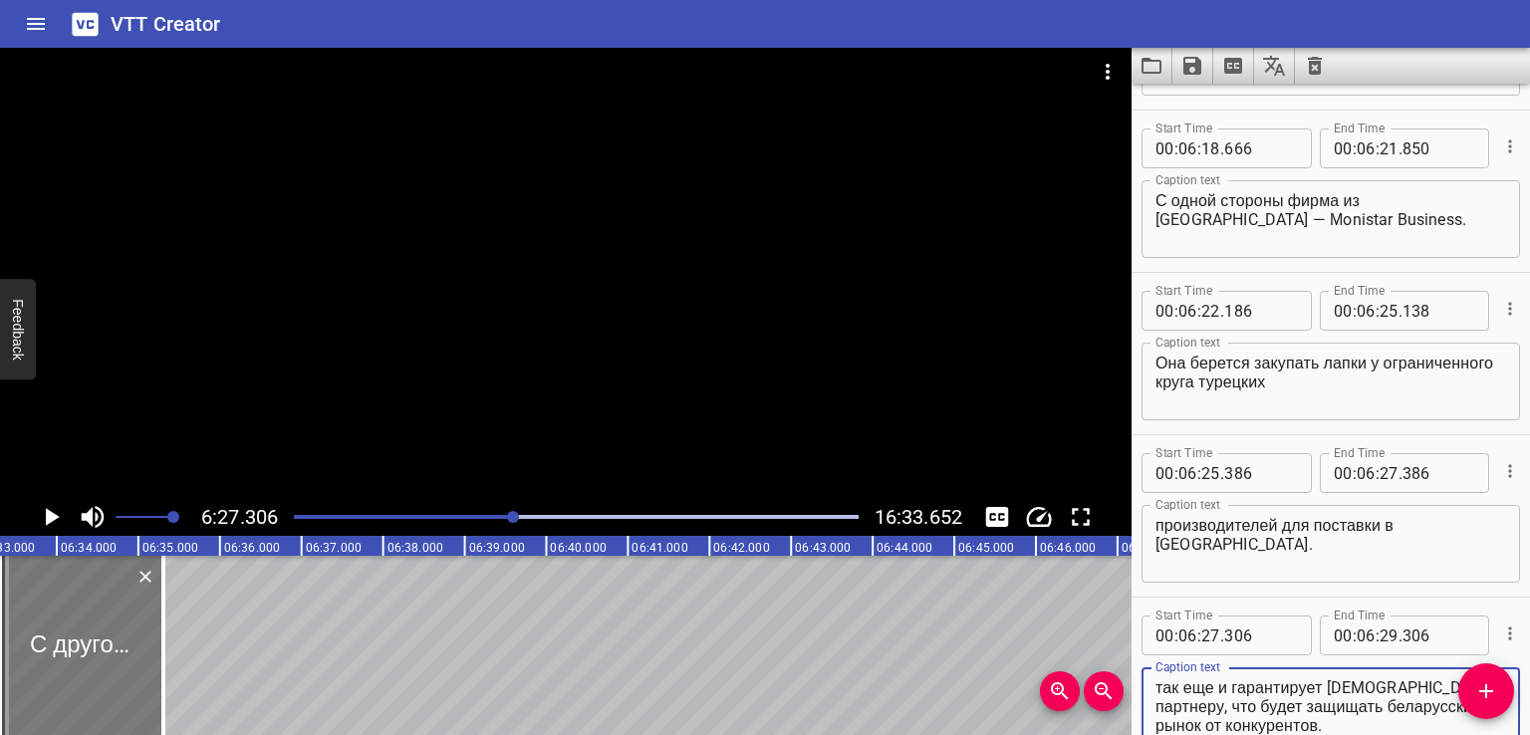
type textarea "С другой стороны — китайская компания Winshun Trade Limited. Она, мало того, чт…"
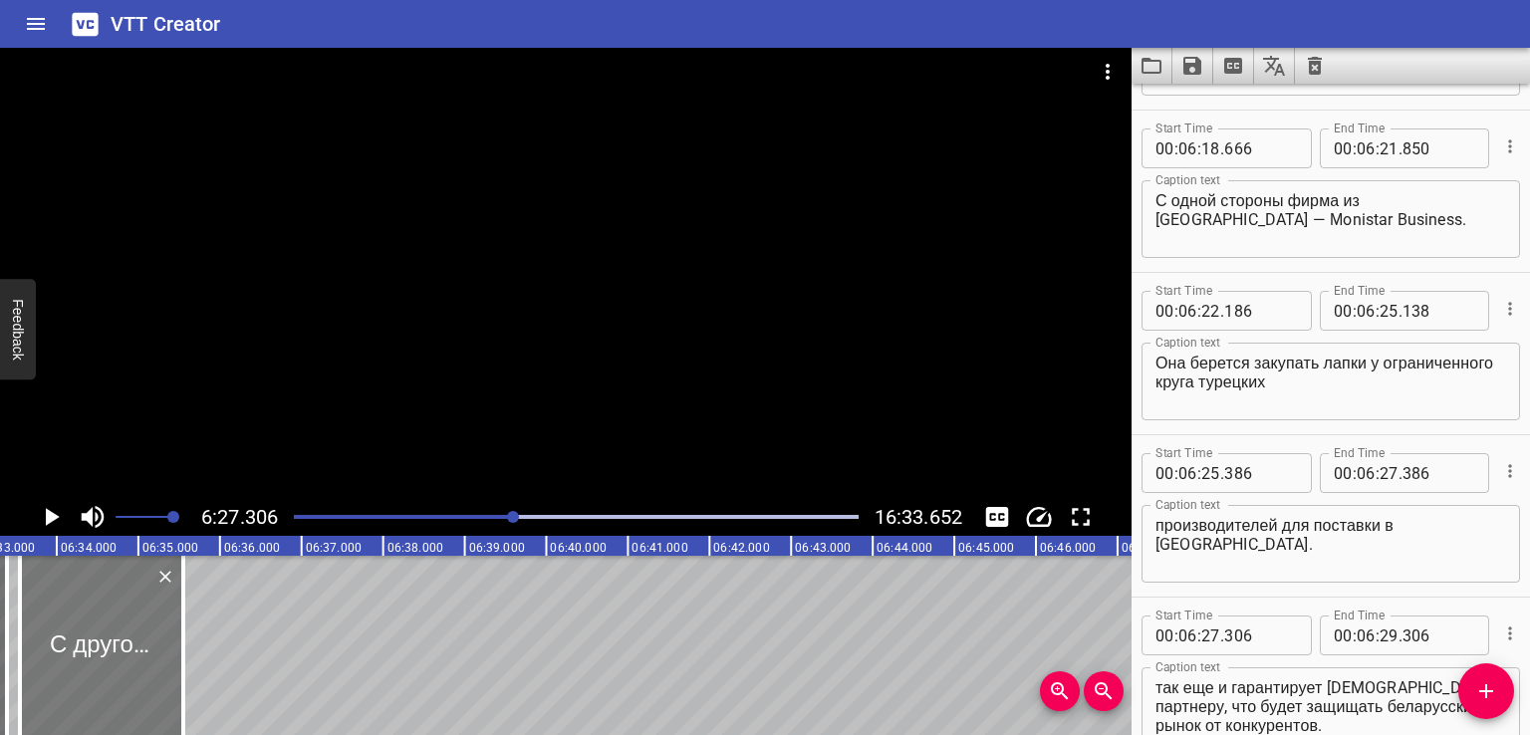
drag, startPoint x: 64, startPoint y: 645, endPoint x: 88, endPoint y: 651, distance: 24.6
click at [88, 651] on div at bounding box center [101, 645] width 163 height 179
type input "599"
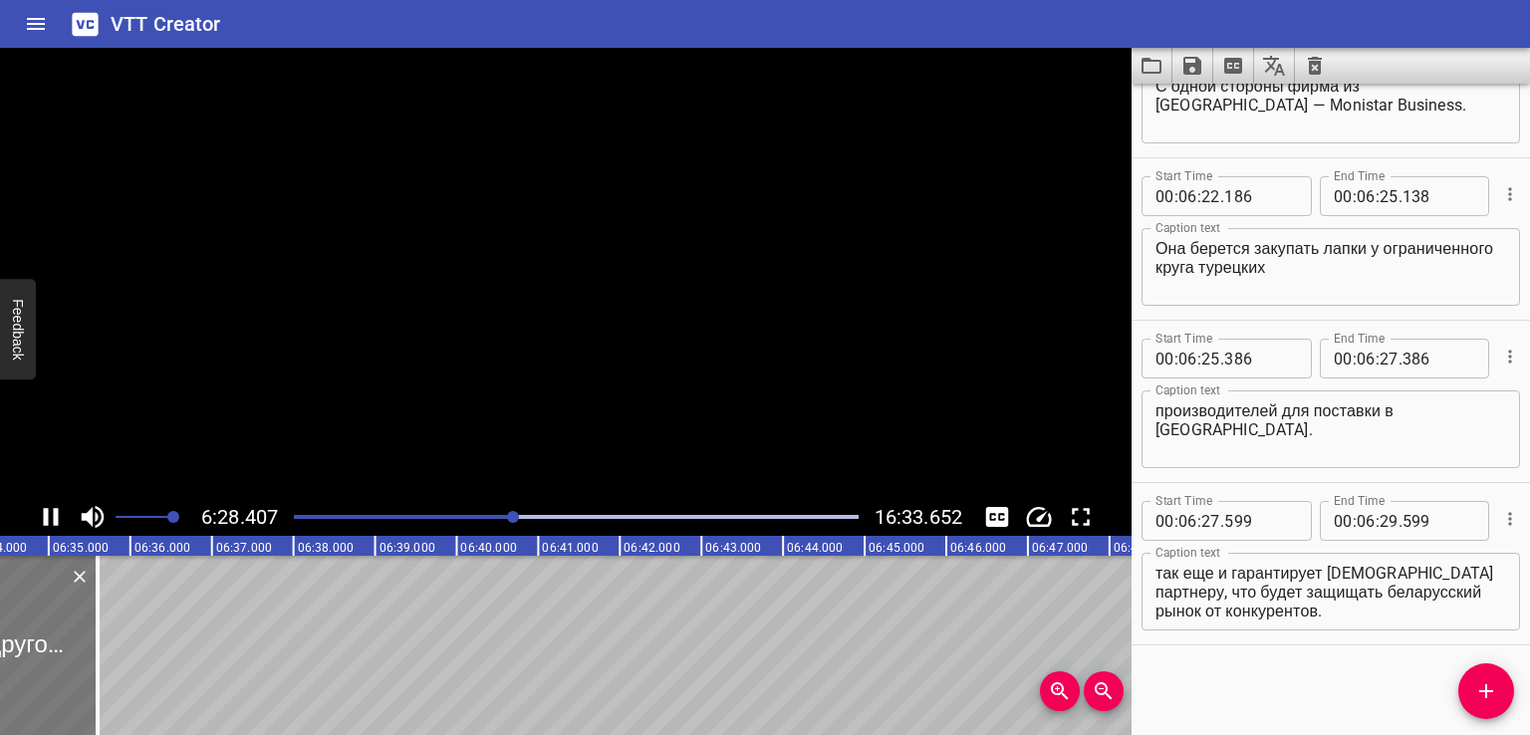
scroll to position [0, 31696]
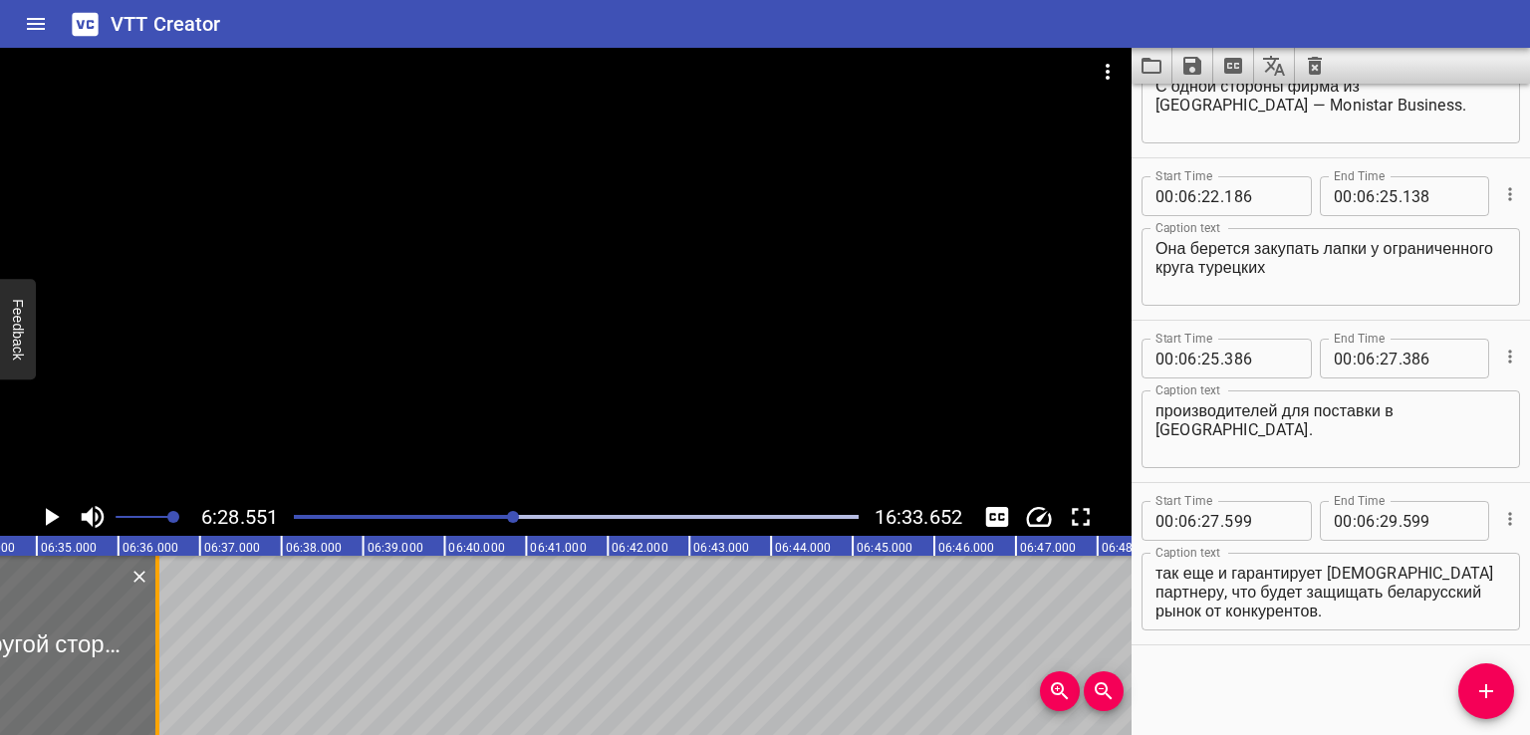
drag, startPoint x: 105, startPoint y: 638, endPoint x: 179, endPoint y: 642, distance: 74.8
click at [159, 642] on div at bounding box center [157, 645] width 4 height 179
type input "30"
type input "783"
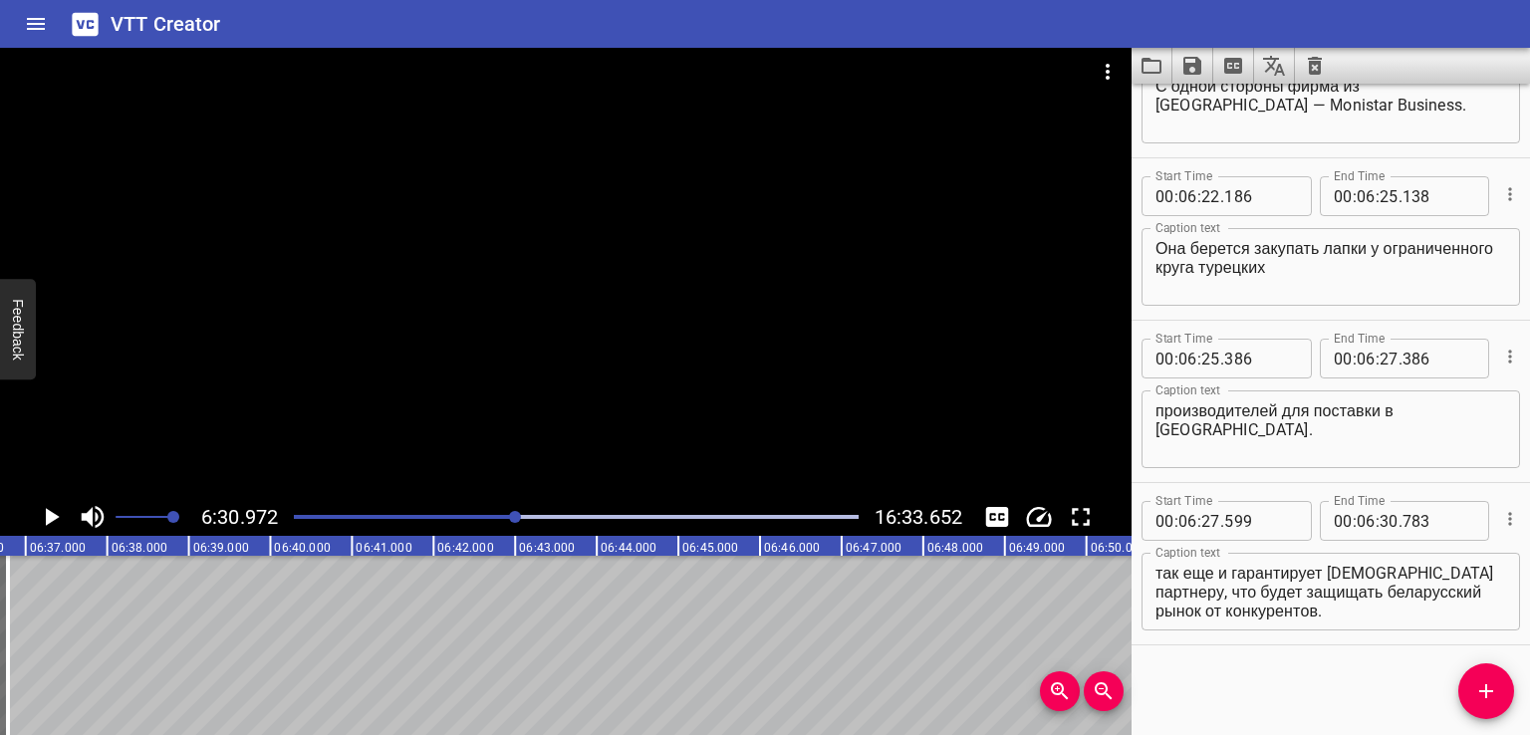
scroll to position [0, 31893]
click at [1273, 607] on textarea "С другой стороны — китайская компания Winshun Trade Limited. Она, мало того, чт…" at bounding box center [1330, 592] width 351 height 57
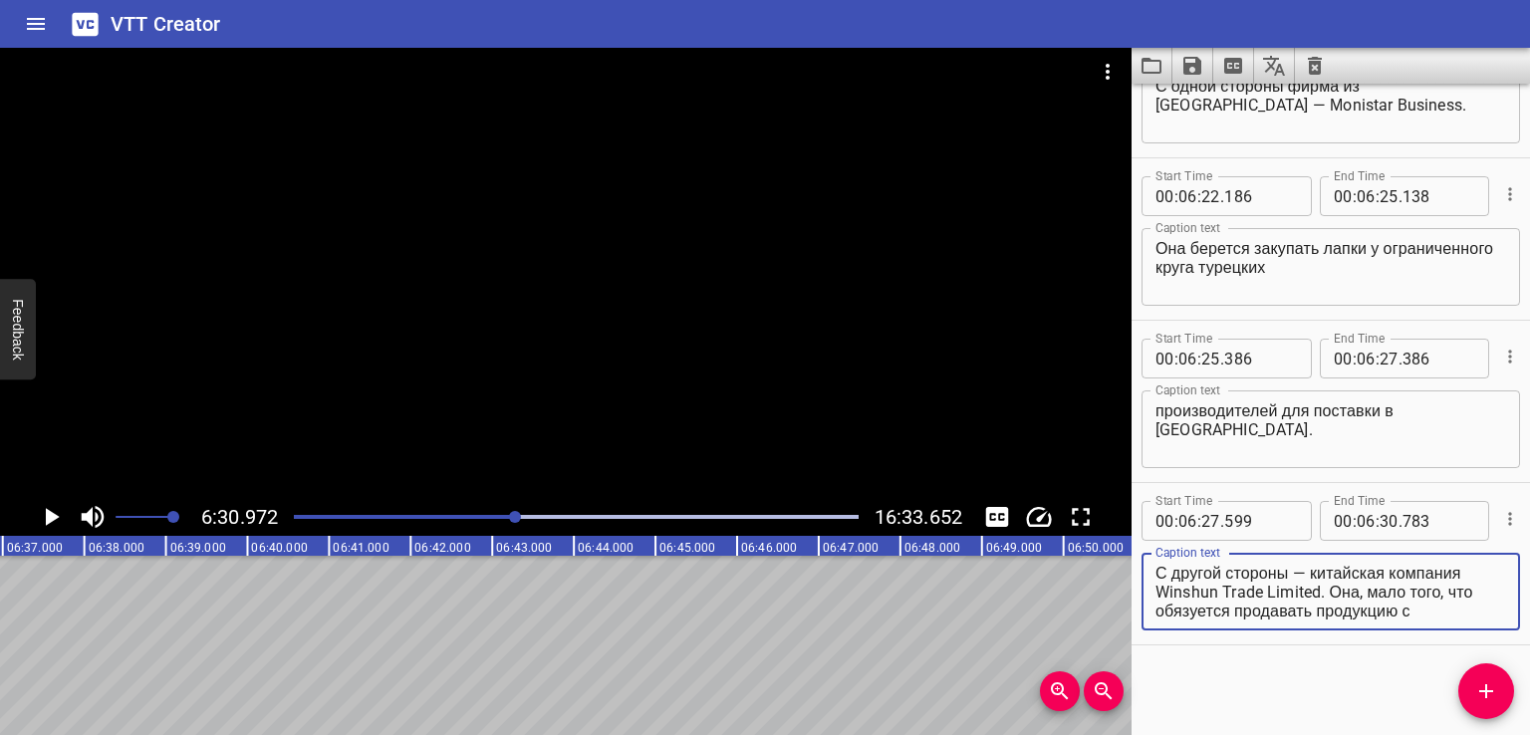
scroll to position [76, 0]
drag, startPoint x: 1330, startPoint y: 585, endPoint x: 1458, endPoint y: 650, distance: 143.4
click at [1458, 650] on div "Start Time 00 : 00 : 00 . 000 Start Time End Time 00 : 00 : 02 . 000 End Time C…" at bounding box center [1330, 409] width 398 height 651
type textarea "С другой стороны — китайская компания Winshun Trade Limited."
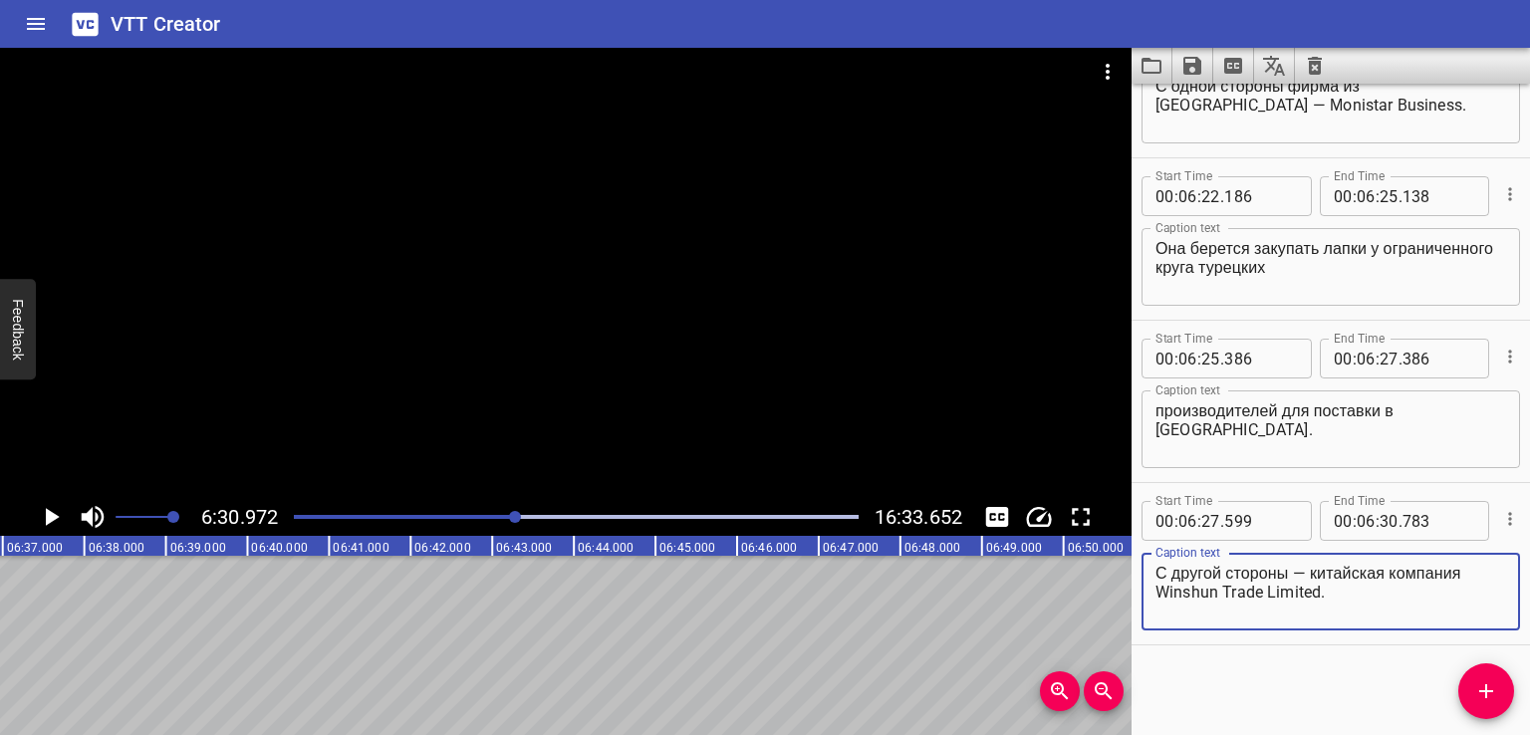
click at [1502, 688] on span "Add Cue" at bounding box center [1486, 691] width 56 height 24
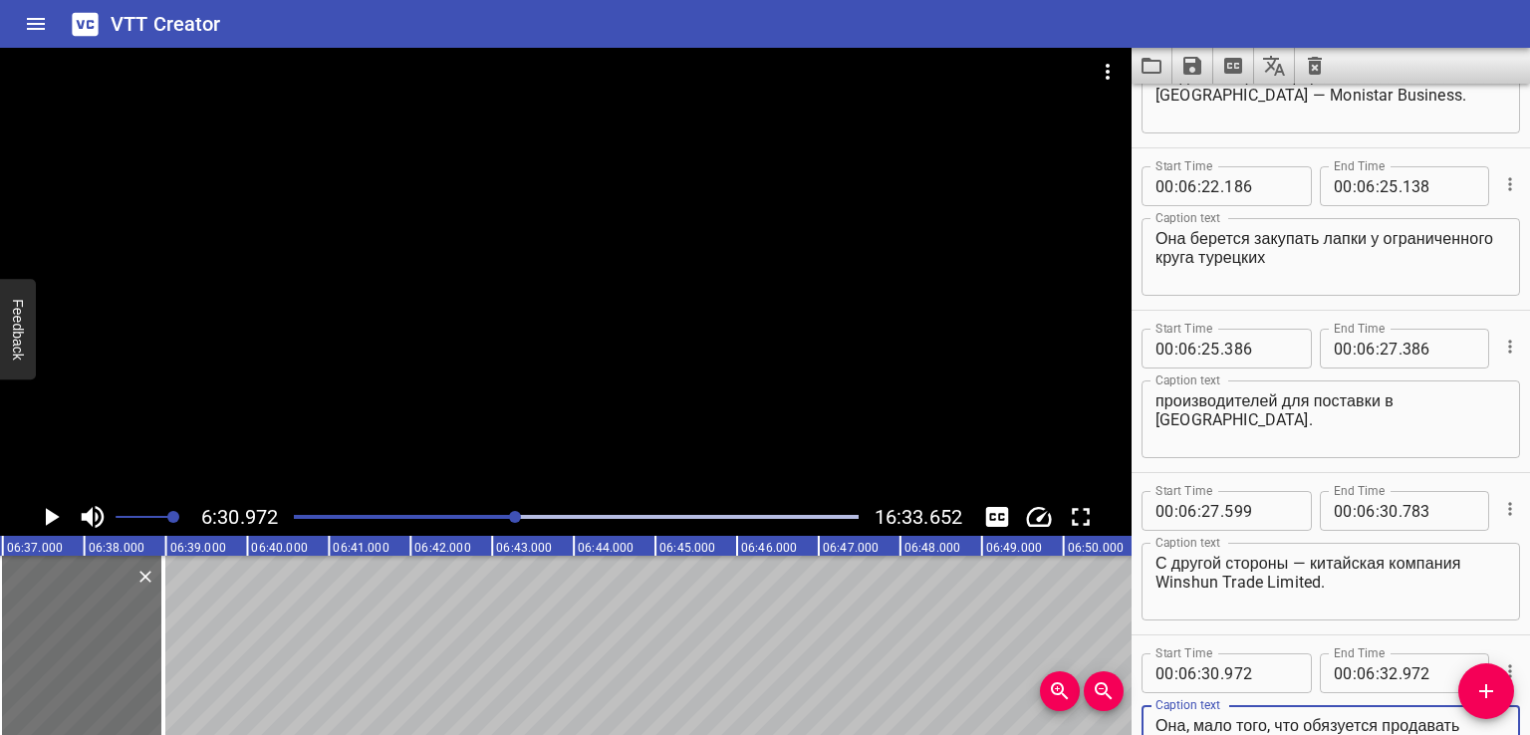
scroll to position [57, 0]
type textarea "Она, мало того, что обязуется продавать продукцию с максимальной выгодой в [GEO…"
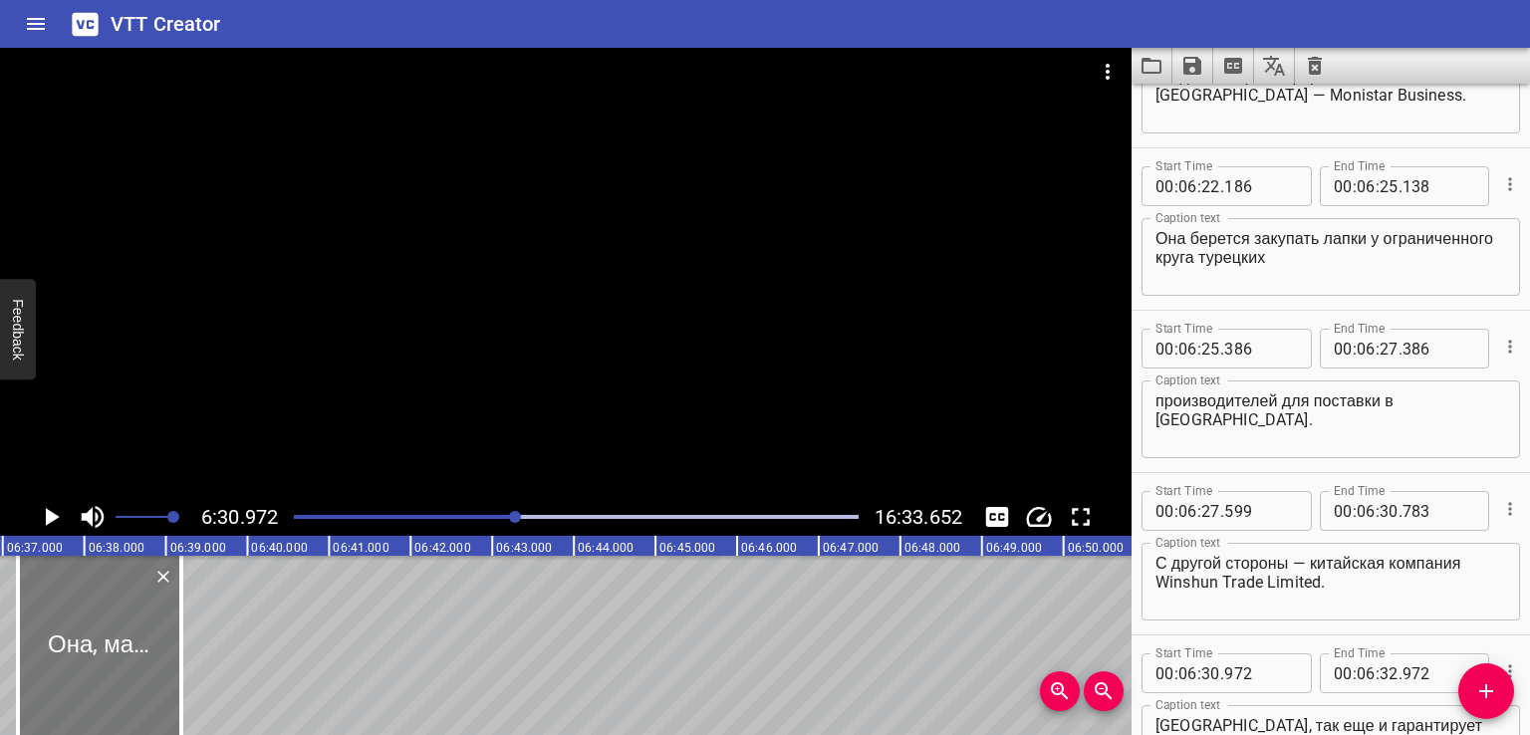
drag, startPoint x: 142, startPoint y: 643, endPoint x: 160, endPoint y: 647, distance: 18.4
click at [160, 647] on div at bounding box center [99, 645] width 163 height 179
type input "31"
type input "192"
type input "33"
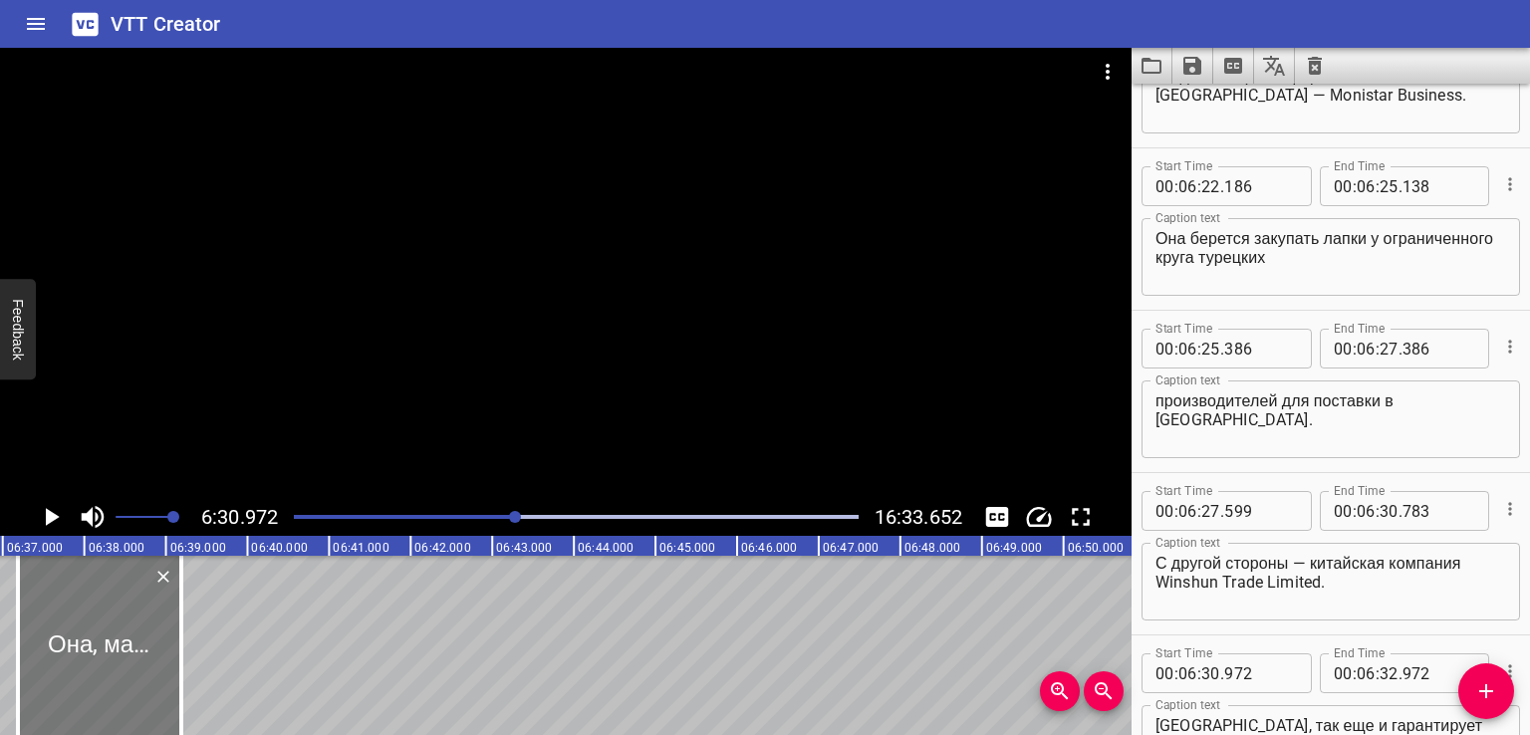
type input "192"
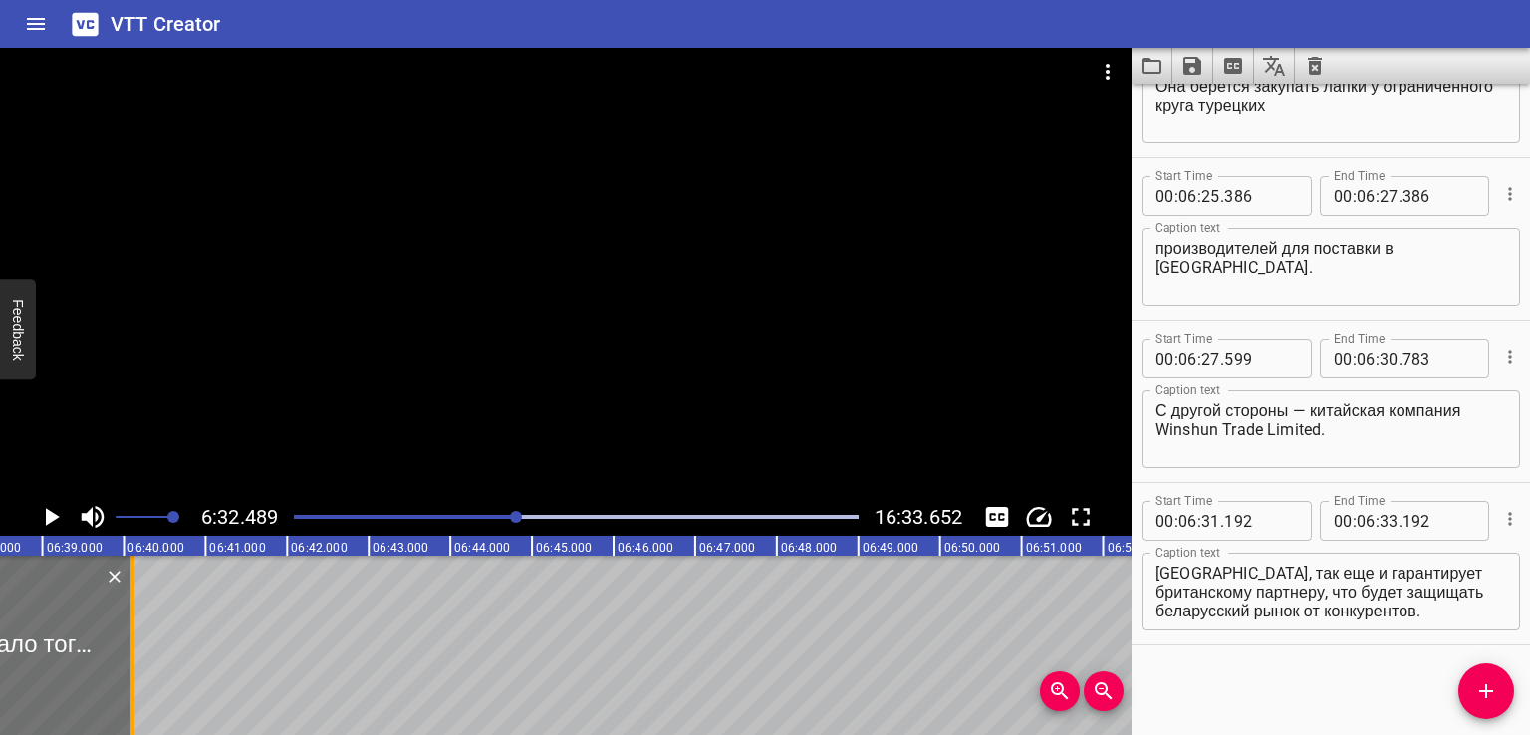
drag, startPoint x: 56, startPoint y: 645, endPoint x: 159, endPoint y: 645, distance: 103.6
click at [134, 645] on div at bounding box center [132, 645] width 4 height 179
type input "34"
type input "461"
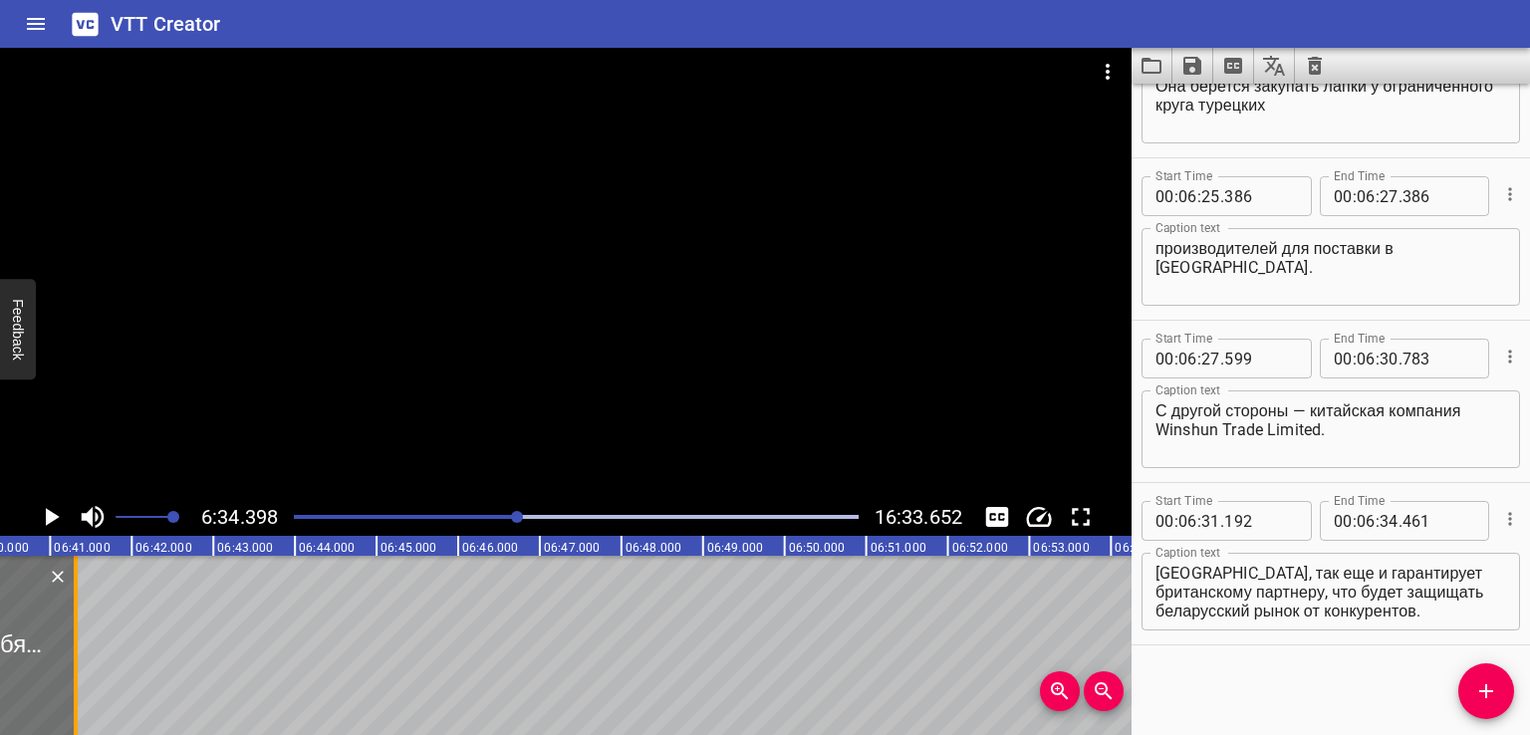
drag, startPoint x: 66, startPoint y: 655, endPoint x: 92, endPoint y: 655, distance: 25.9
click at [86, 655] on div at bounding box center [76, 645] width 20 height 179
type input "35"
type input "487"
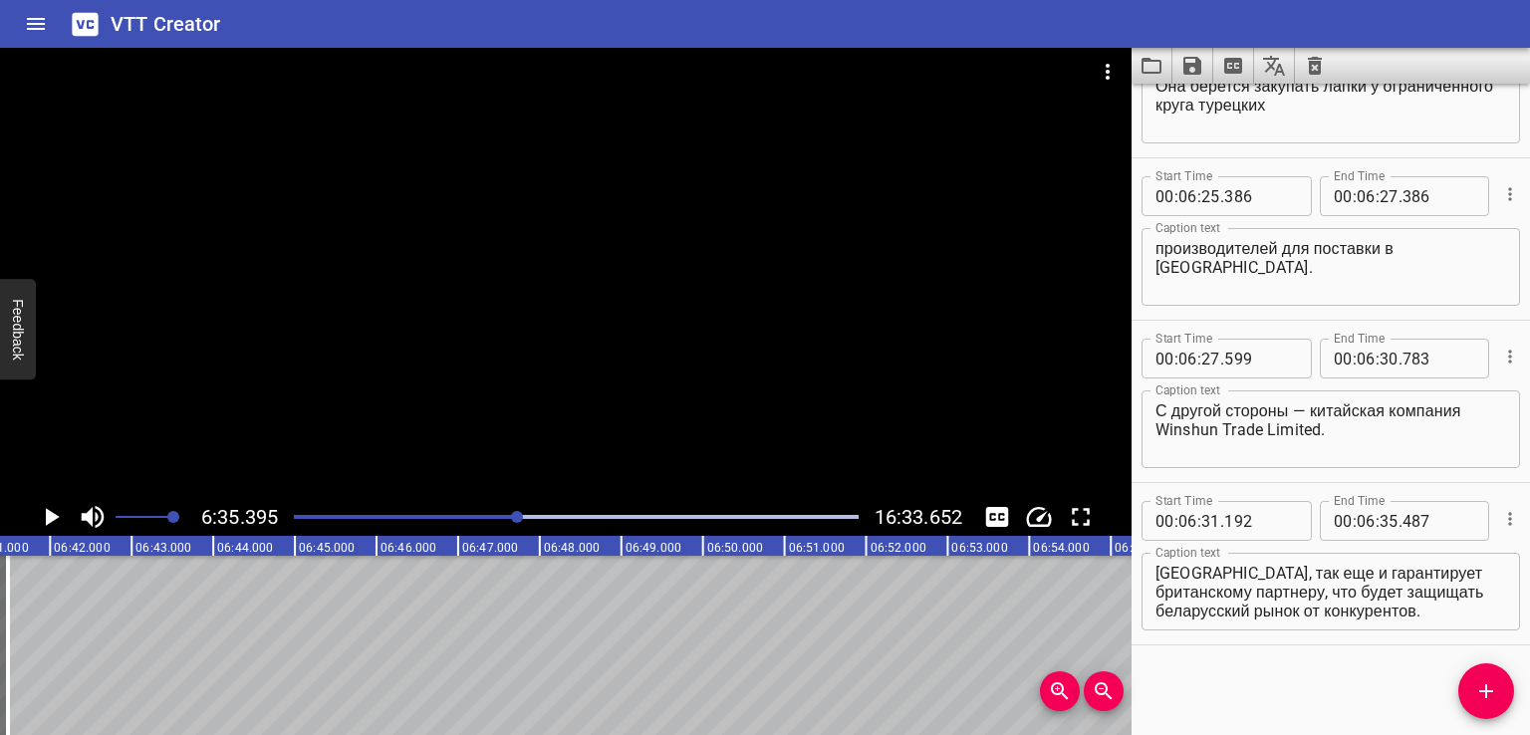
click at [1320, 601] on textarea "Она, мало того, что обязуется продавать продукцию с максимальной выгодой в [GEO…" at bounding box center [1330, 592] width 351 height 57
drag, startPoint x: 1374, startPoint y: 583, endPoint x: 1438, endPoint y: 652, distance: 94.4
click at [1439, 652] on div "Start Time 00 : 00 : 00 . 000 Start Time End Time 00 : 00 : 02 . 000 End Time C…" at bounding box center [1330, 409] width 398 height 651
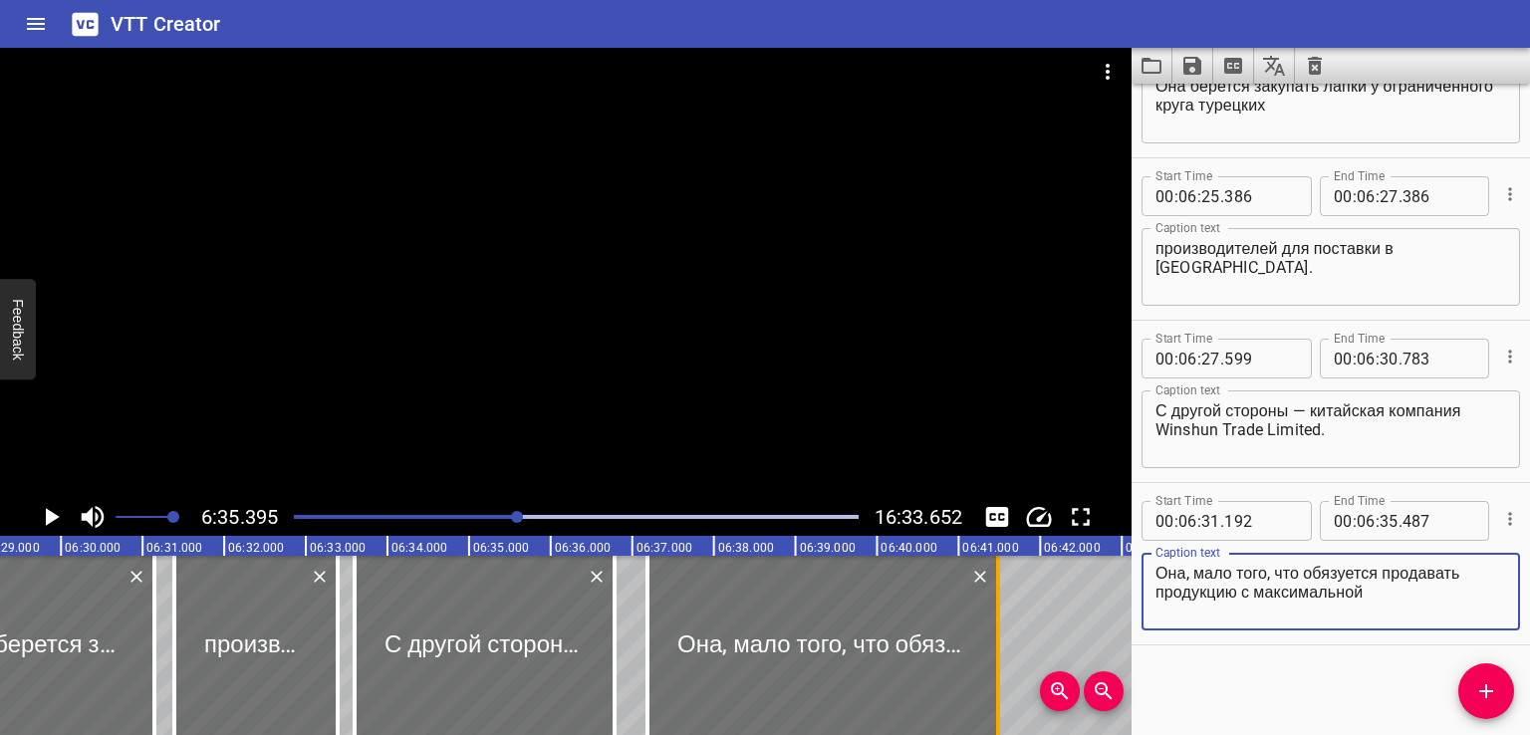
type textarea "Она, мало того, что обязуется продавать продукцию с максимальной"
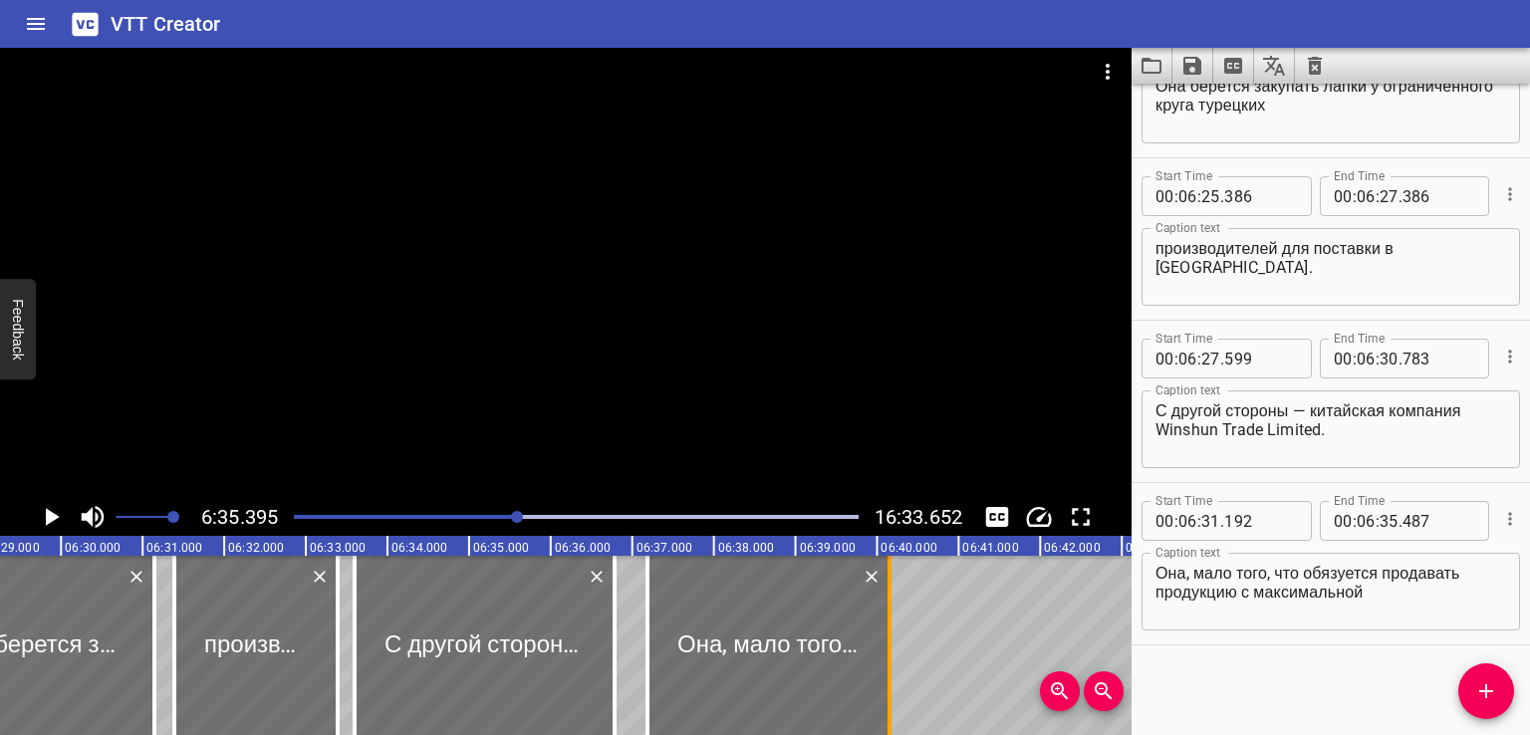
drag, startPoint x: 994, startPoint y: 643, endPoint x: 880, endPoint y: 658, distance: 114.5
click at [887, 658] on div at bounding box center [889, 645] width 4 height 179
type input "34"
type input "095"
click at [892, 656] on div at bounding box center [884, 645] width 20 height 179
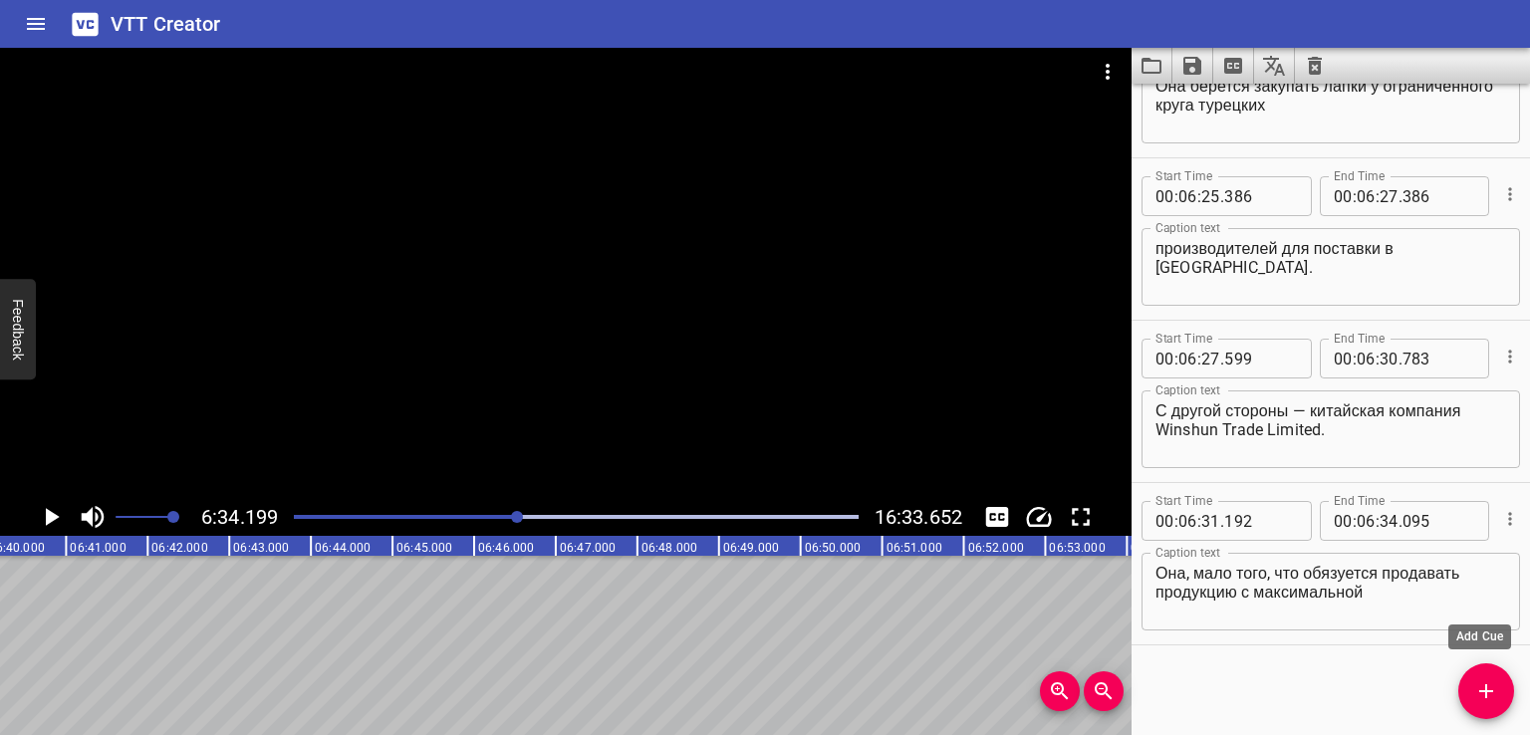
click at [1472, 701] on span "Add Cue" at bounding box center [1486, 691] width 56 height 24
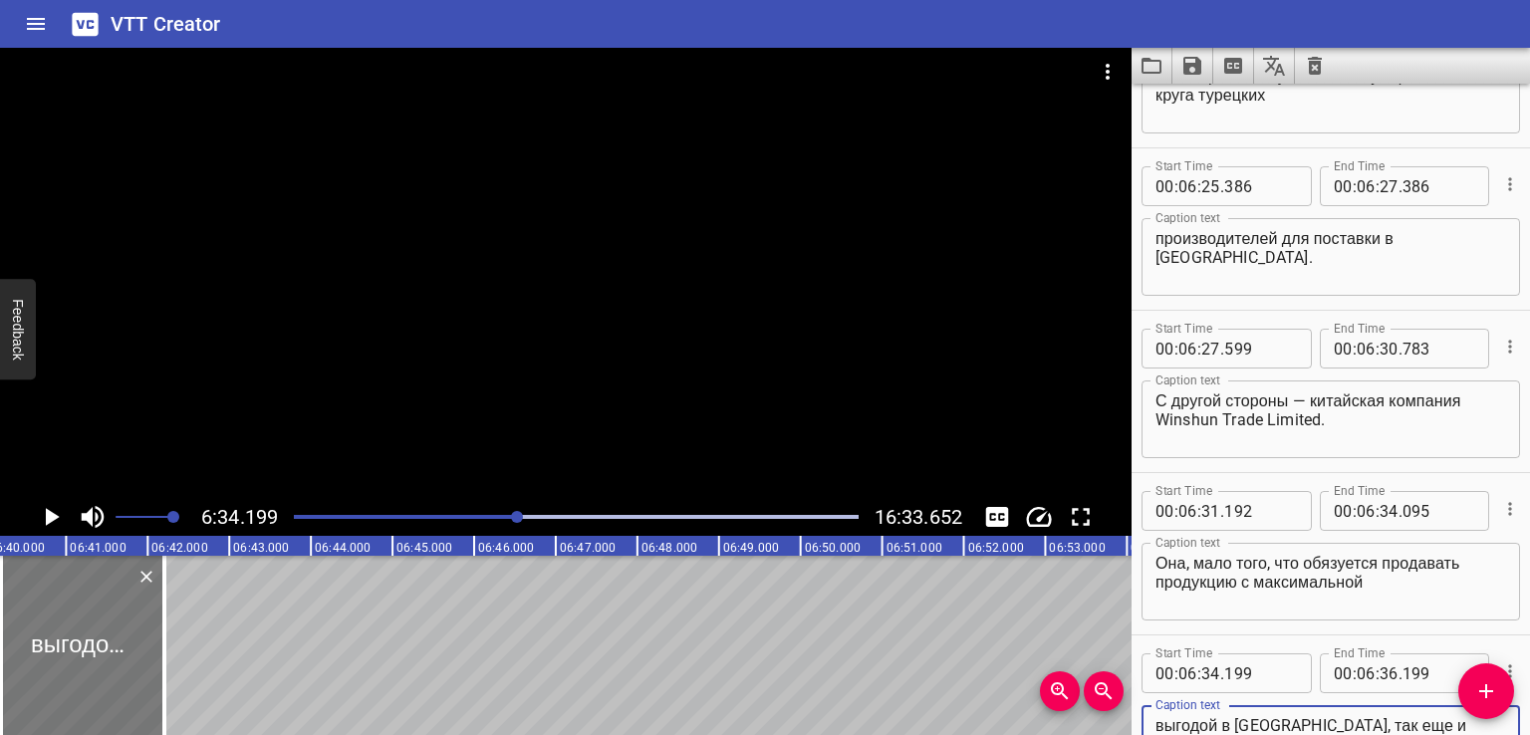
type textarea "выгодой в [GEOGRAPHIC_DATA], так еще и гарантирует британскому партнеру, что бу…"
click at [107, 657] on div at bounding box center [87, 645] width 163 height 179
type input "260"
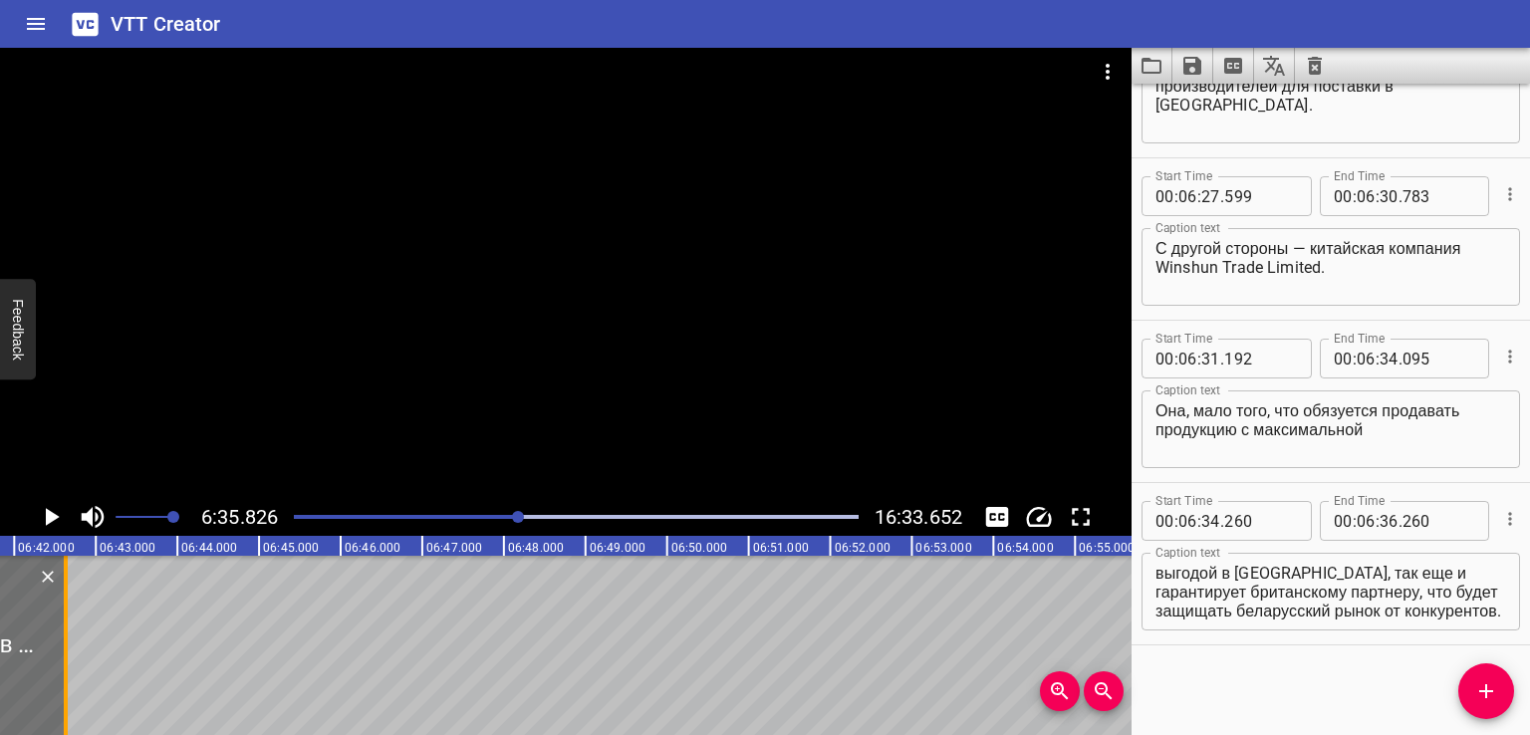
drag, startPoint x: 36, startPoint y: 647, endPoint x: 125, endPoint y: 651, distance: 89.7
click at [68, 651] on div at bounding box center [66, 645] width 4 height 179
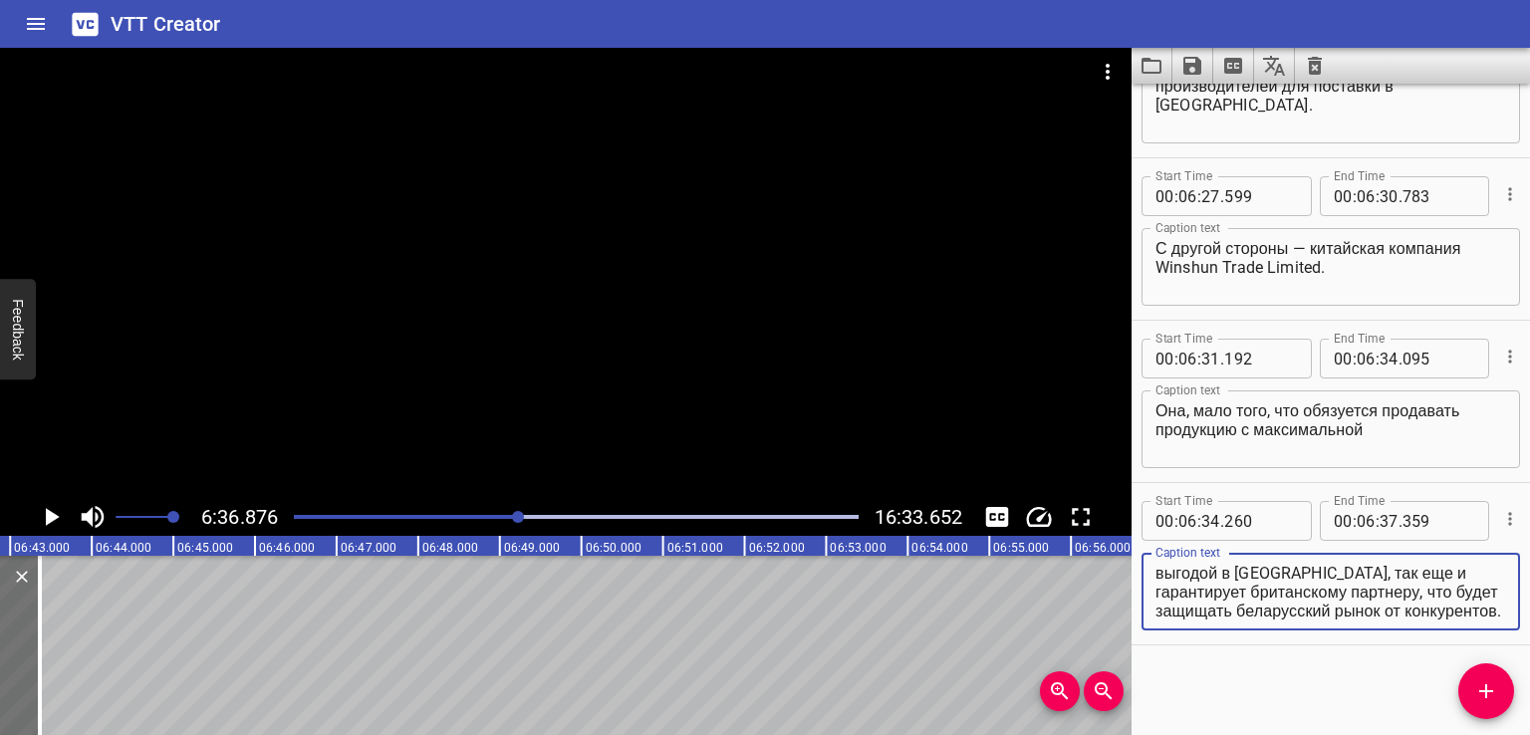
drag, startPoint x: 1337, startPoint y: 591, endPoint x: 1528, endPoint y: 656, distance: 201.2
click at [1528, 656] on div "Start Time 00 : 00 : 00 . 000 Start Time End Time 00 : 00 : 02 . 000 End Time C…" at bounding box center [1330, 409] width 398 height 651
drag, startPoint x: 1480, startPoint y: 694, endPoint x: 1468, endPoint y: 695, distance: 12.0
click at [1478, 694] on icon "Add Cue" at bounding box center [1486, 691] width 24 height 24
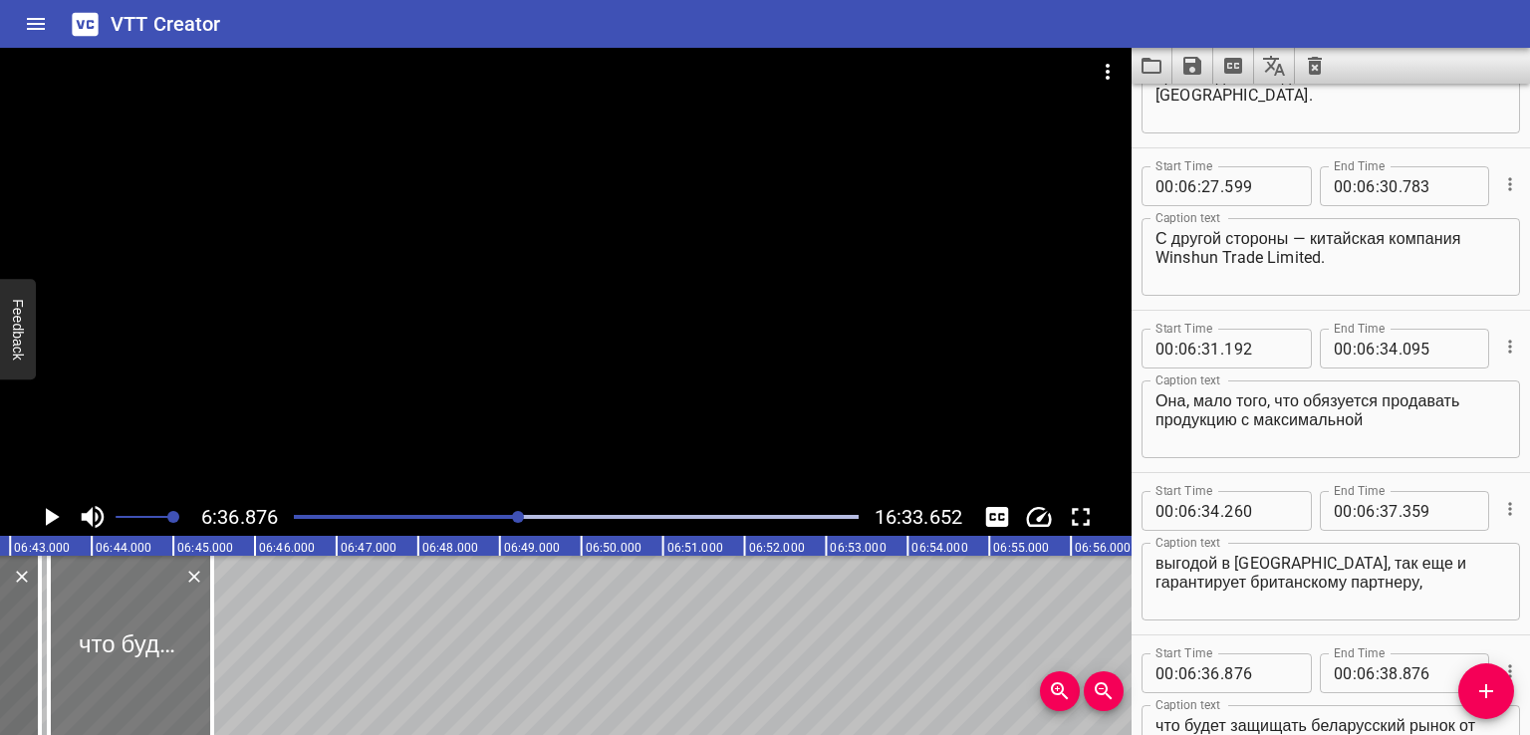
drag, startPoint x: 118, startPoint y: 657, endPoint x: 135, endPoint y: 657, distance: 17.9
click at [135, 657] on div at bounding box center [130, 645] width 163 height 179
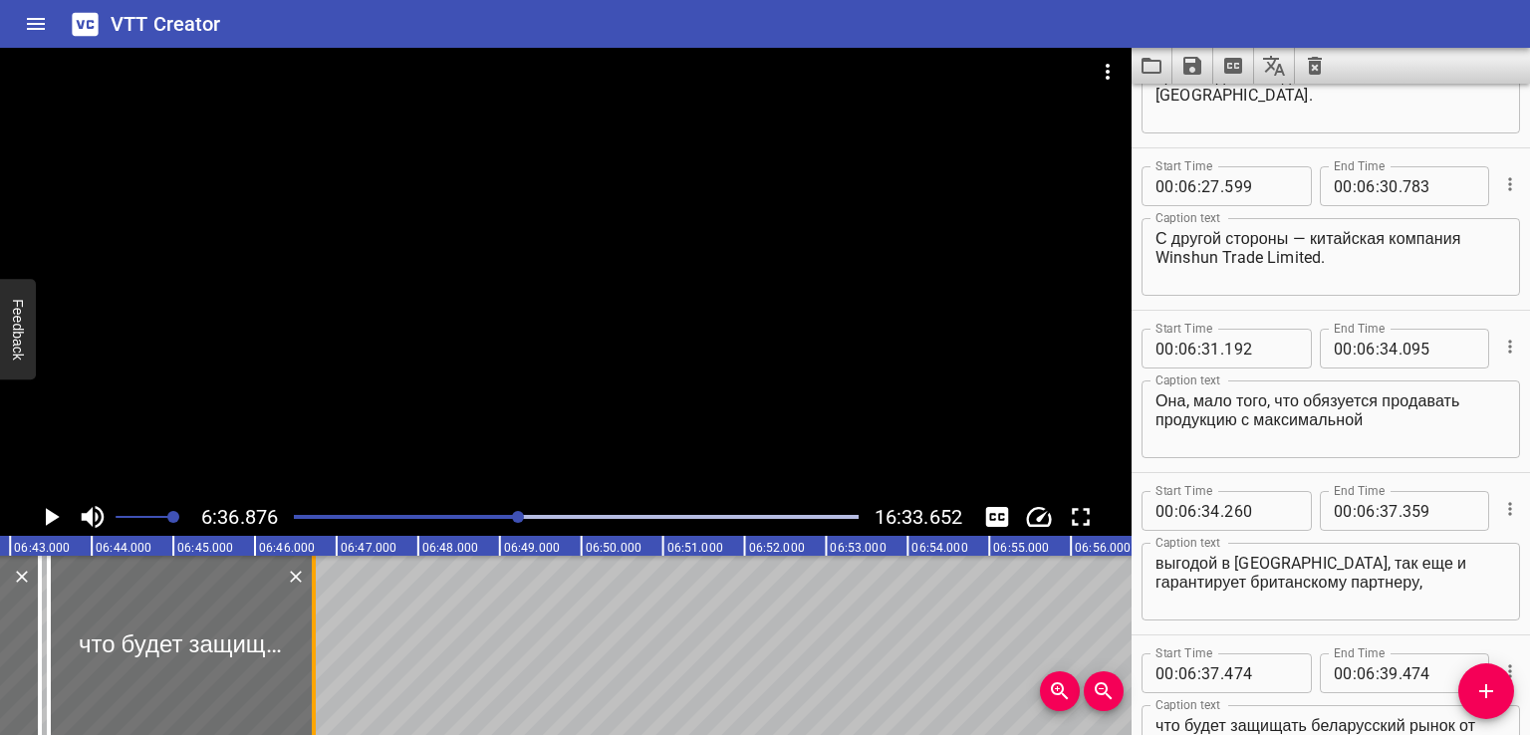
drag, startPoint x: 211, startPoint y: 648, endPoint x: 321, endPoint y: 646, distance: 109.6
click at [316, 646] on div at bounding box center [314, 645] width 4 height 179
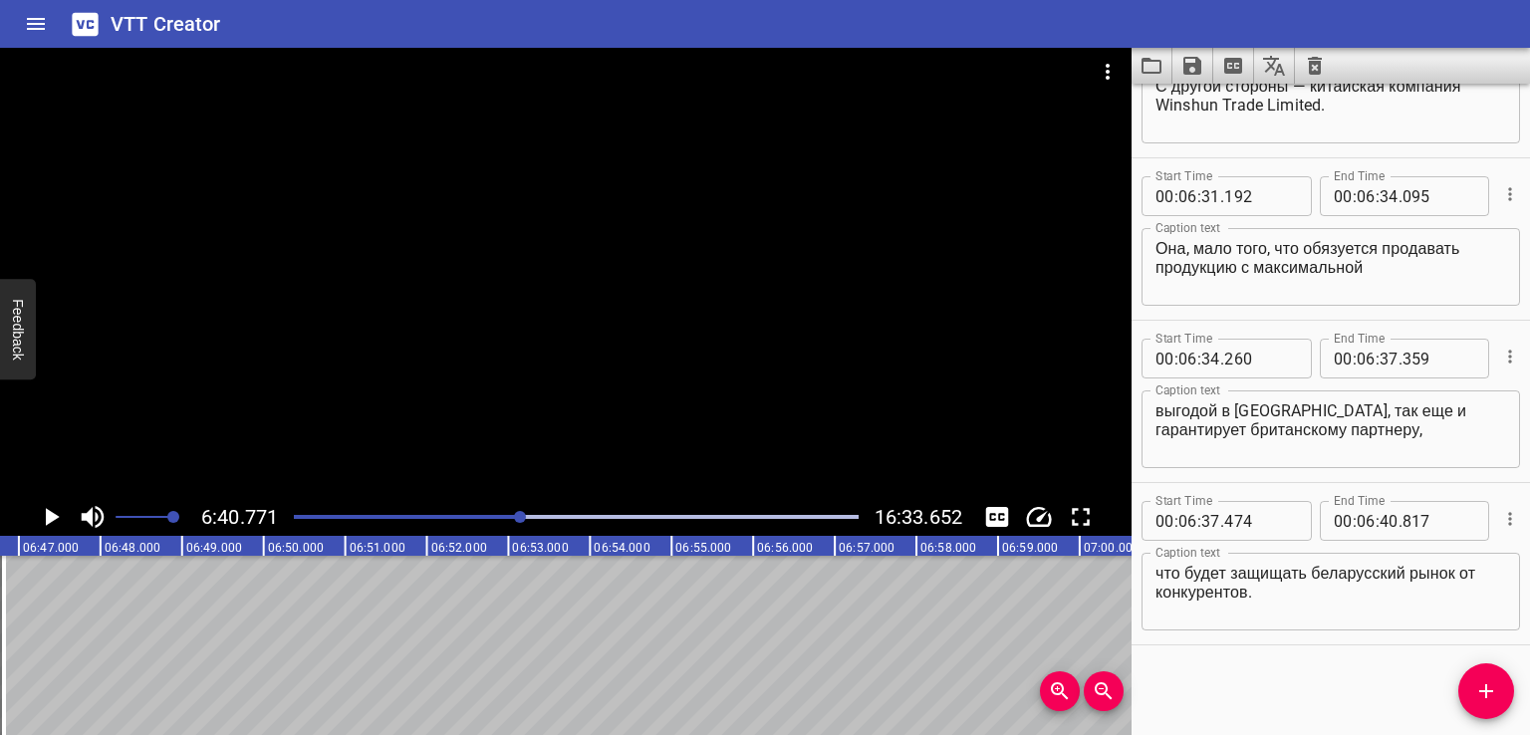
click at [1484, 696] on icon "Add Cue" at bounding box center [1486, 691] width 24 height 24
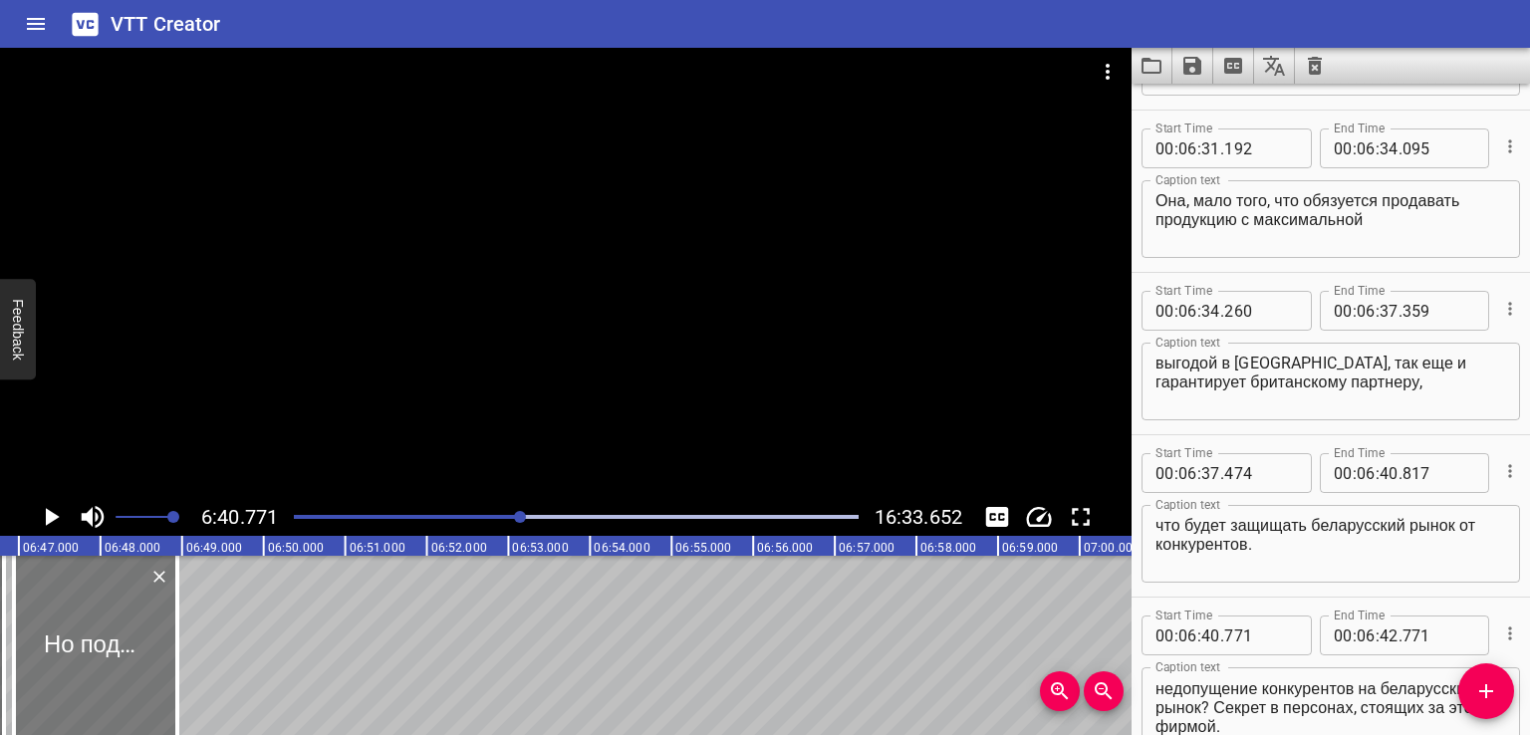
click at [118, 658] on div at bounding box center [95, 645] width 163 height 179
drag, startPoint x: 181, startPoint y: 646, endPoint x: 241, endPoint y: 642, distance: 59.9
click at [238, 642] on div at bounding box center [228, 645] width 20 height 179
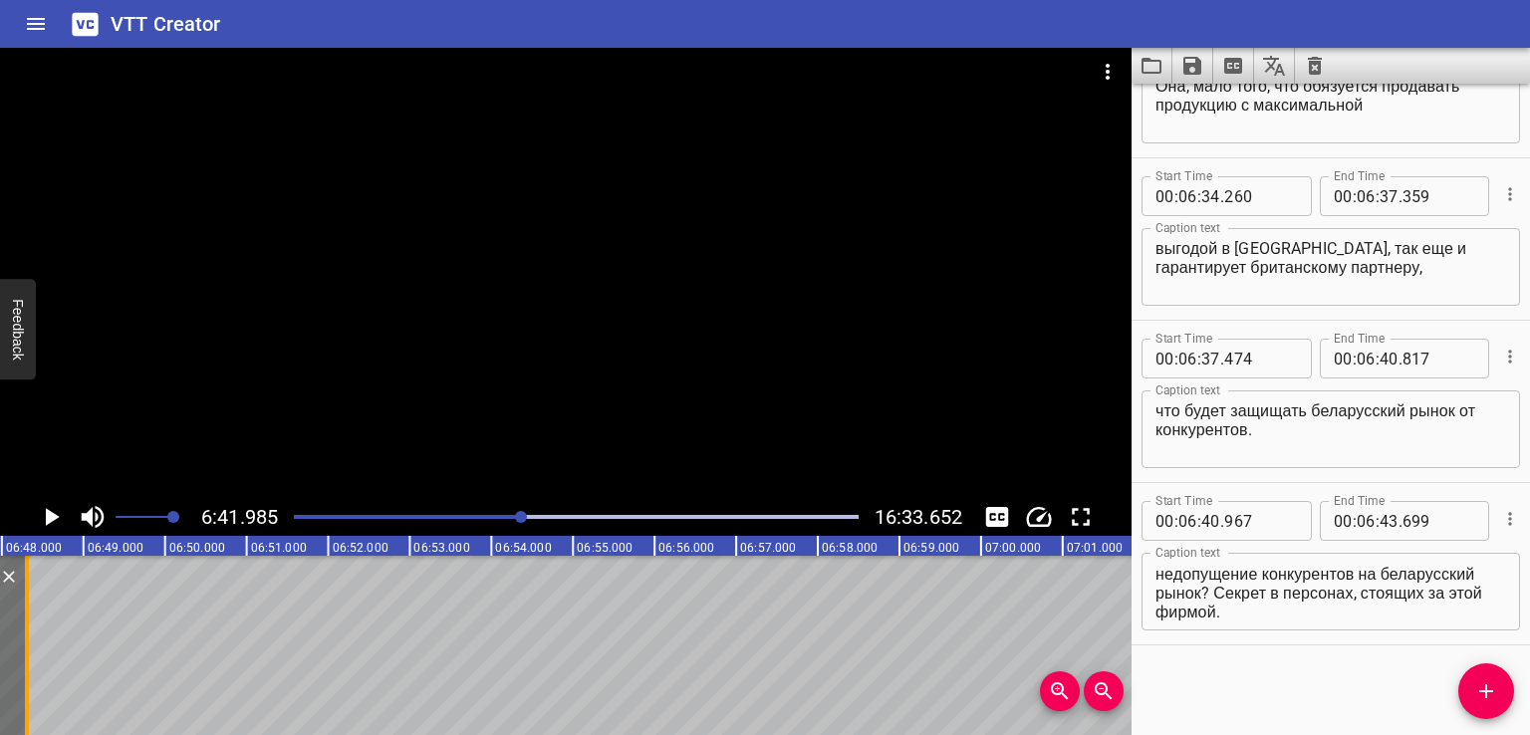
drag, startPoint x: 129, startPoint y: 647, endPoint x: 25, endPoint y: 661, distance: 105.5
click at [25, 661] on div at bounding box center [27, 645] width 4 height 179
click at [1209, 619] on div "Но подождите! Откуда у какой-то китайской компании есть возможности гарантирова…" at bounding box center [1330, 592] width 378 height 78
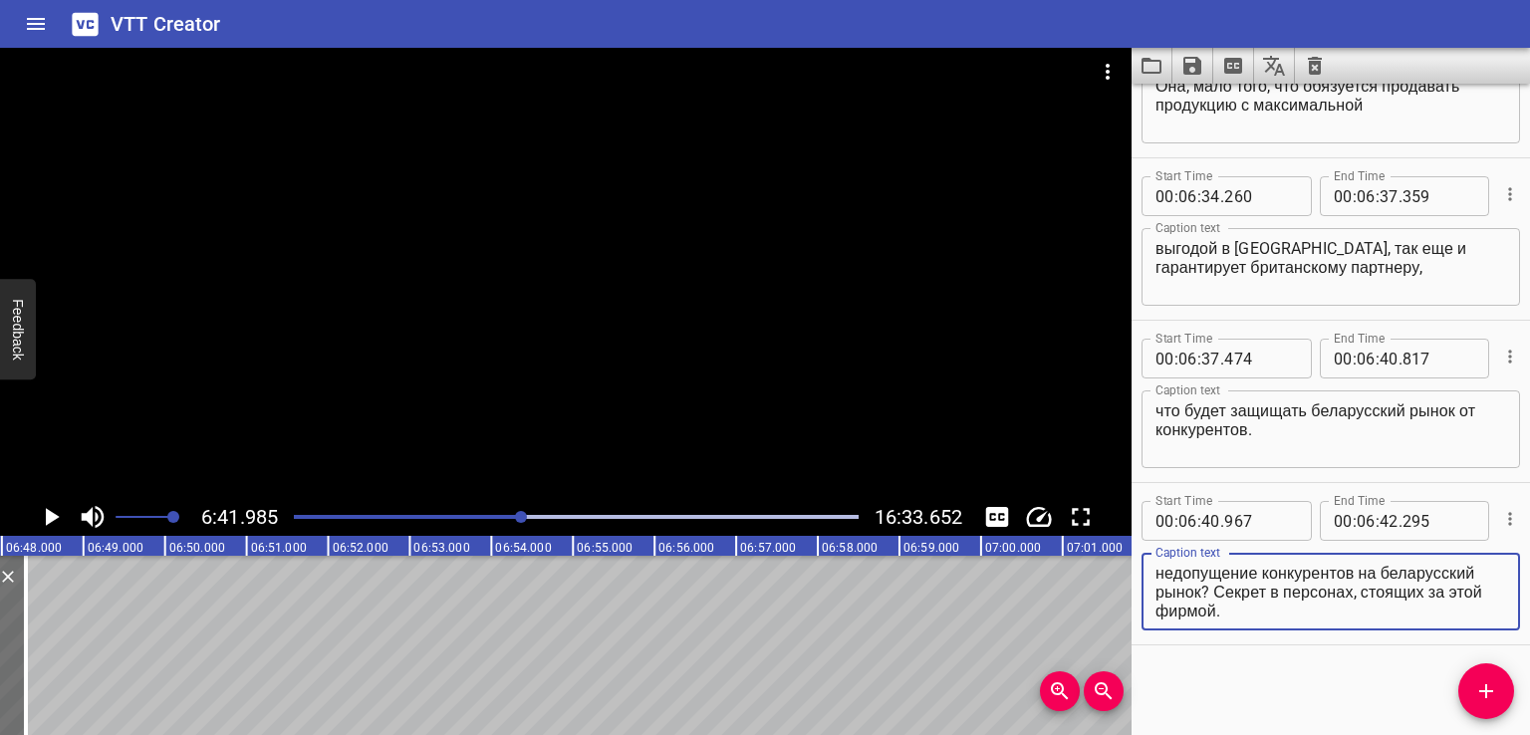
drag, startPoint x: 1272, startPoint y: 572, endPoint x: 1408, endPoint y: 644, distance: 154.6
click at [1406, 642] on div "Start Time 00 : 06 : 40 . 967 Start Time End Time 00 : 06 : 42 . 295 End Time C…" at bounding box center [1330, 563] width 398 height 161
click at [1483, 690] on icon "Add Cue" at bounding box center [1486, 691] width 14 height 14
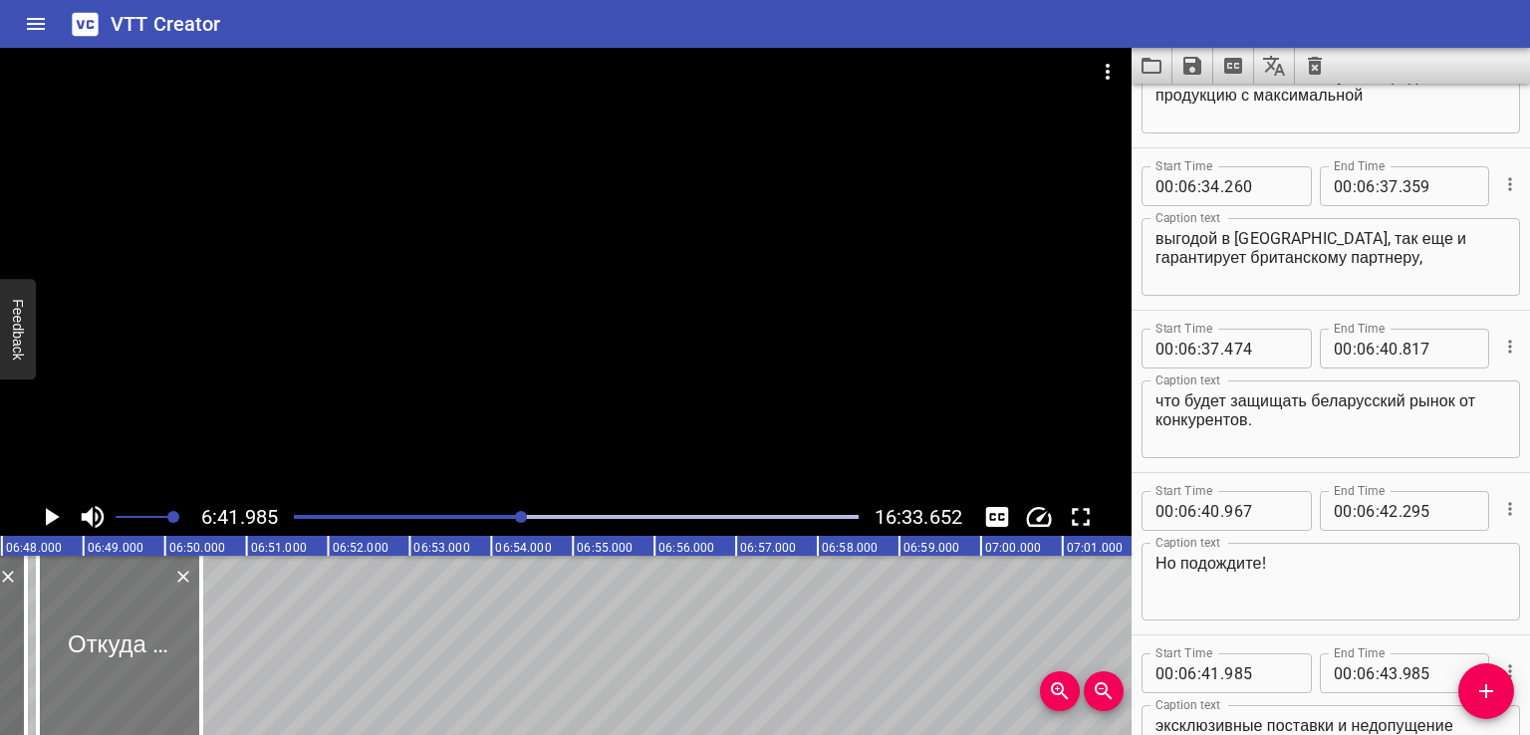
click at [144, 649] on div at bounding box center [119, 645] width 163 height 179
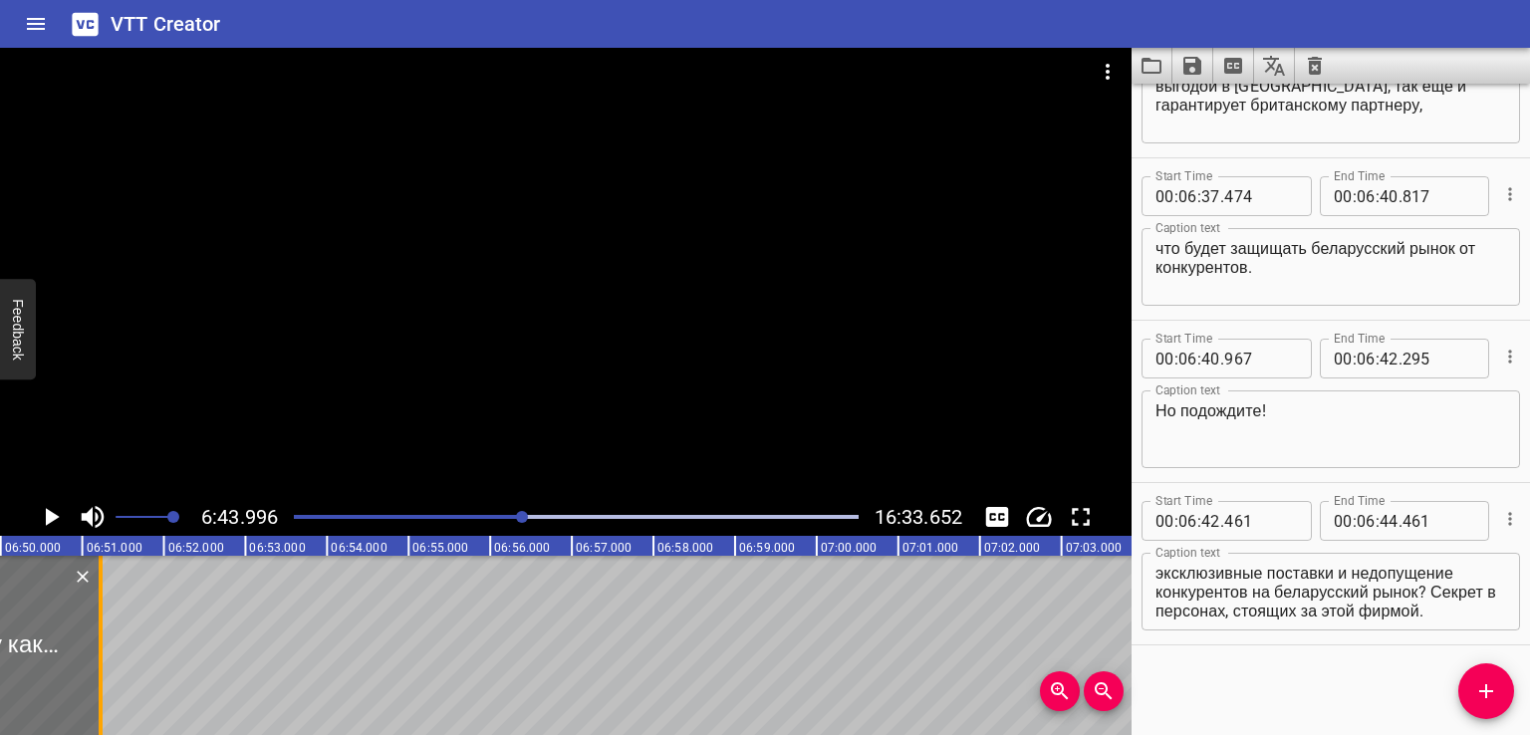
drag, startPoint x: 43, startPoint y: 646, endPoint x: 115, endPoint y: 643, distance: 71.8
click at [111, 643] on div at bounding box center [101, 645] width 20 height 179
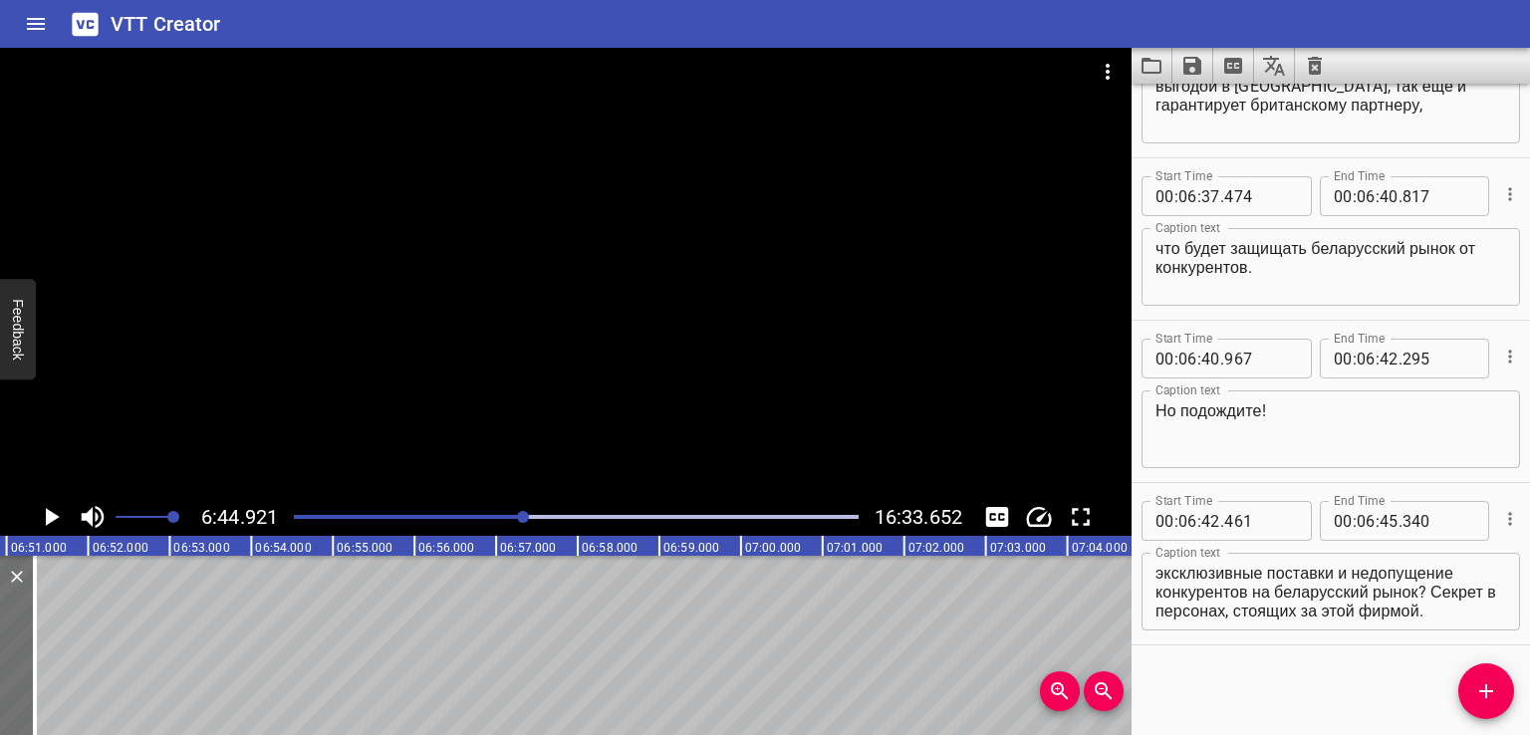
click at [1346, 584] on textarea "Откуда у какой-то китайской компании есть возможности гарантировать партнеру эк…" at bounding box center [1330, 592] width 351 height 57
drag, startPoint x: 1159, startPoint y: 605, endPoint x: 1397, endPoint y: 666, distance: 245.6
click at [1386, 659] on div "Start Time 00 : 00 : 00 . 000 Start Time End Time 00 : 00 : 02 . 000 End Time C…" at bounding box center [1330, 409] width 398 height 651
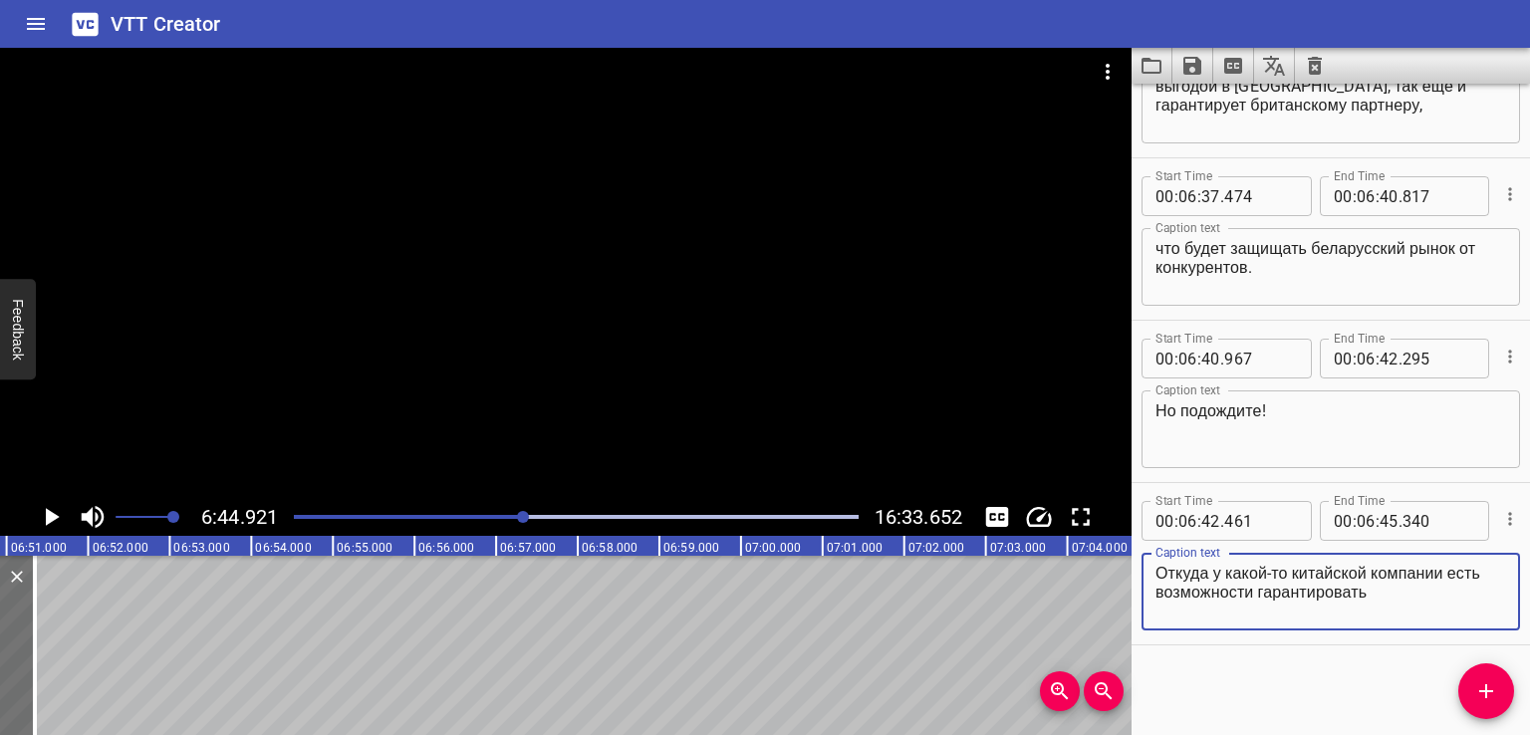
click at [1487, 703] on button "Add Cue" at bounding box center [1486, 691] width 56 height 56
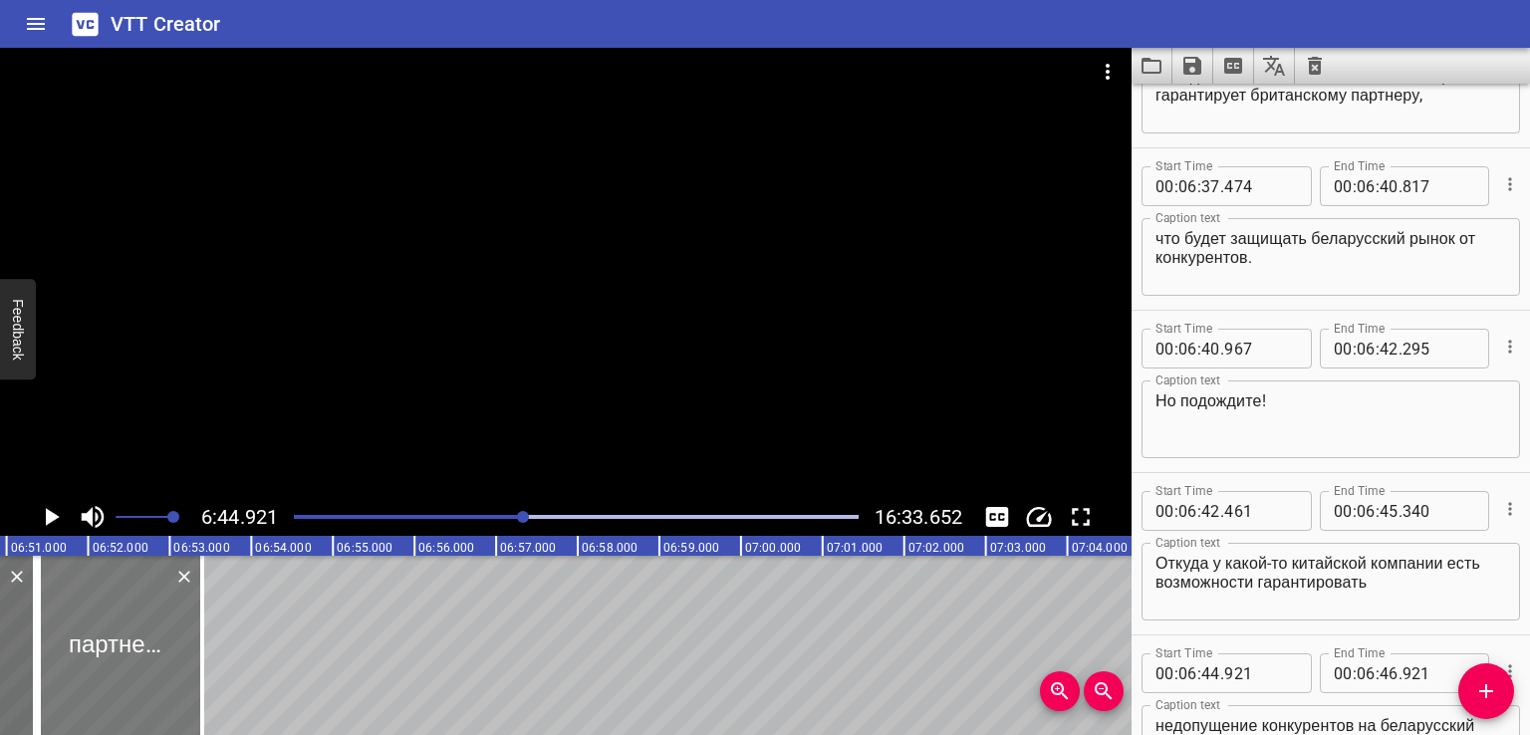
drag, startPoint x: 124, startPoint y: 670, endPoint x: 167, endPoint y: 667, distance: 42.9
click at [167, 667] on div at bounding box center [120, 645] width 163 height 179
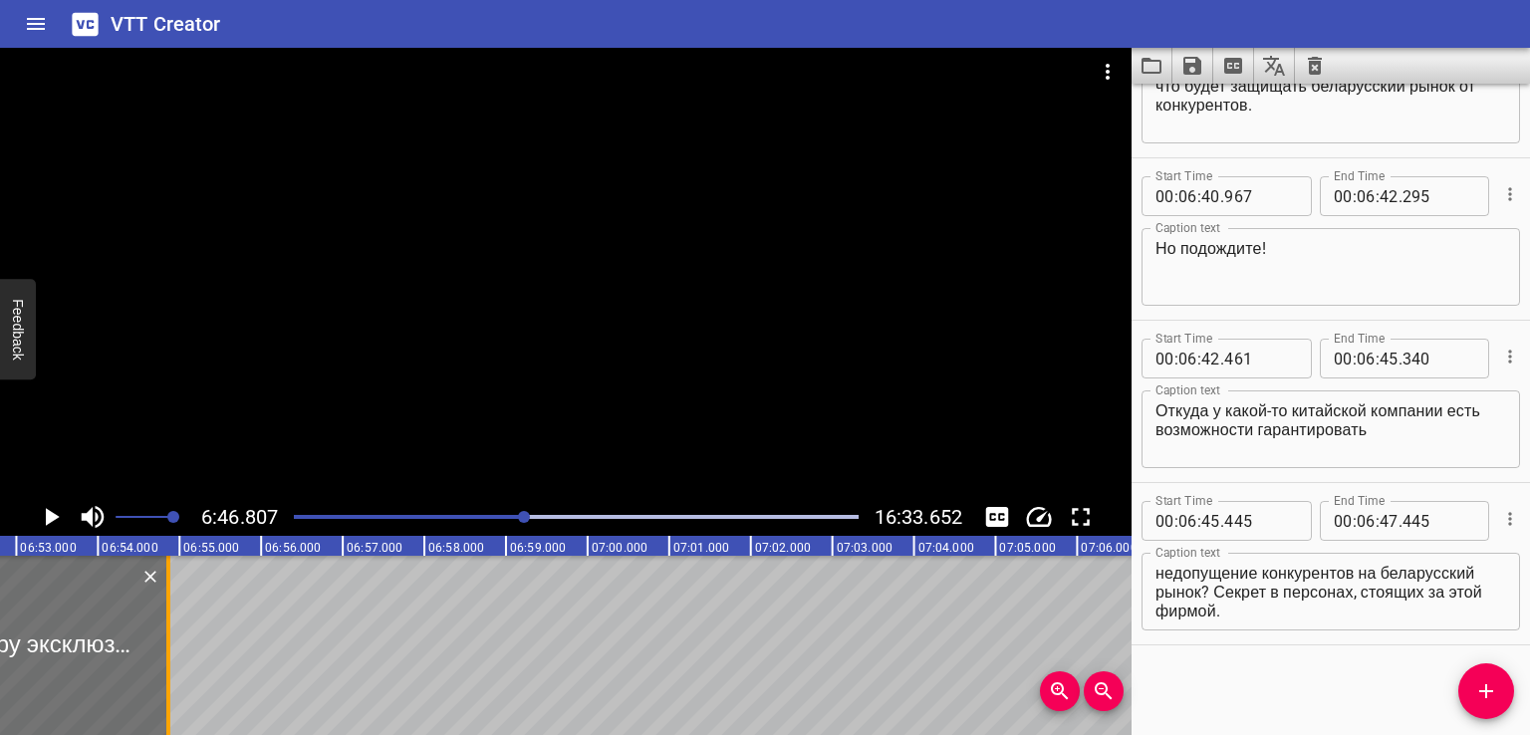
drag, startPoint x: 60, startPoint y: 646, endPoint x: 183, endPoint y: 660, distance: 124.3
click at [170, 660] on div at bounding box center [168, 645] width 4 height 179
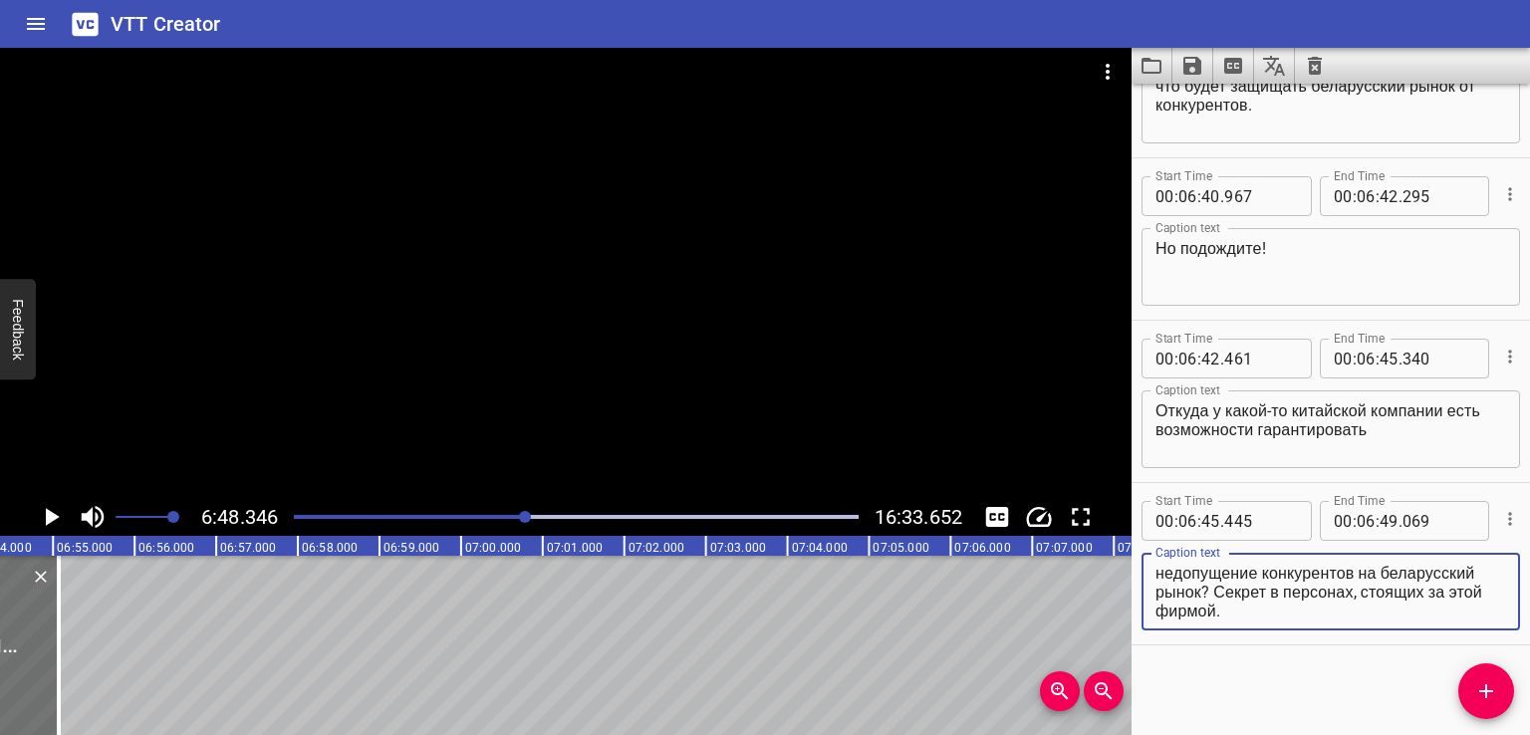
click at [1367, 574] on textarea "партнеру эксклюзивные поставки и недопущение конкурентов на беларусский рынок? …" at bounding box center [1330, 592] width 351 height 57
drag, startPoint x: 1362, startPoint y: 572, endPoint x: 1466, endPoint y: 654, distance: 132.5
click at [1466, 654] on div "Start Time 00 : 00 : 00 . 000 Start Time End Time 00 : 00 : 02 . 000 End Time C…" at bounding box center [1330, 409] width 398 height 651
click at [1489, 698] on icon "Add Cue" at bounding box center [1486, 691] width 24 height 24
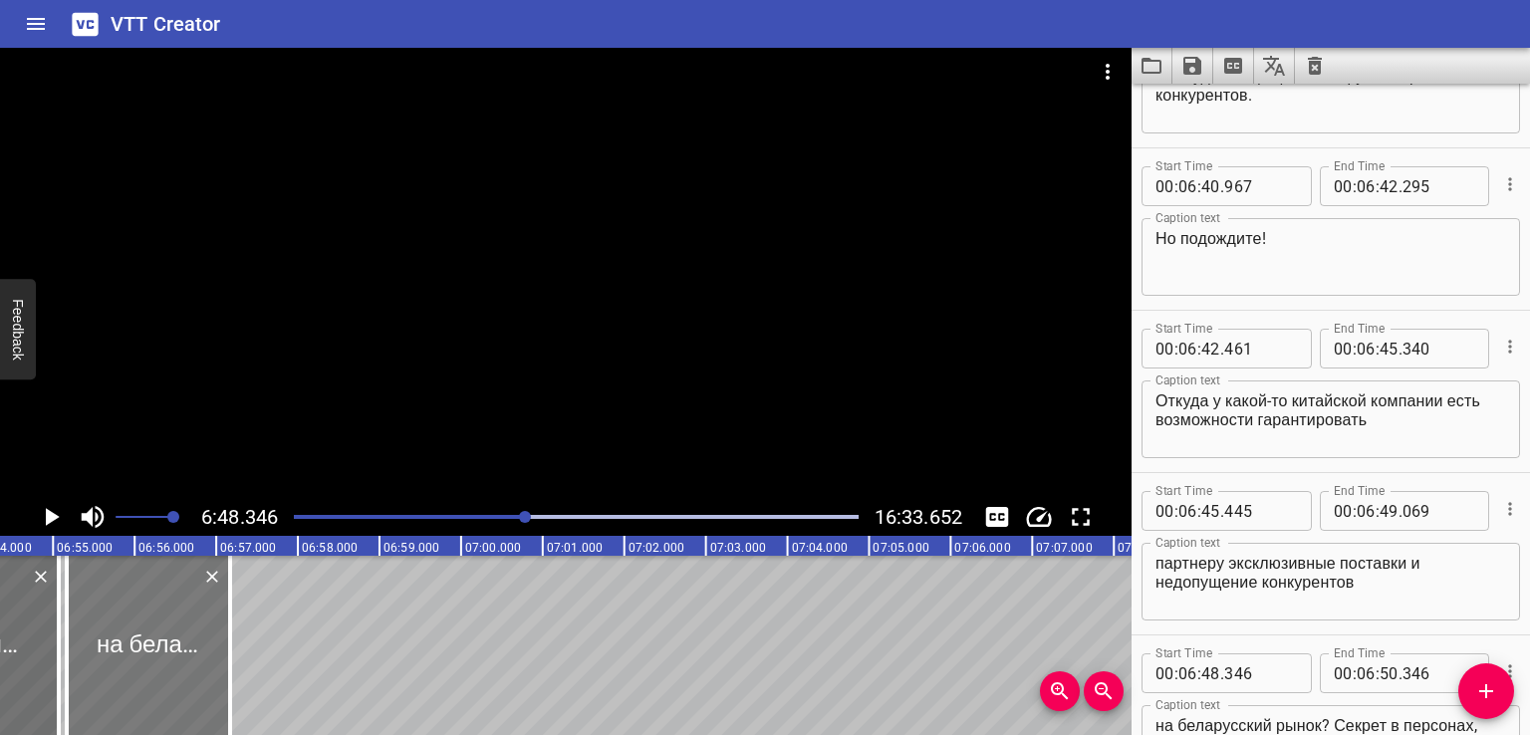
drag, startPoint x: 88, startPoint y: 686, endPoint x: 154, endPoint y: 678, distance: 67.2
click at [154, 678] on div at bounding box center [148, 645] width 163 height 179
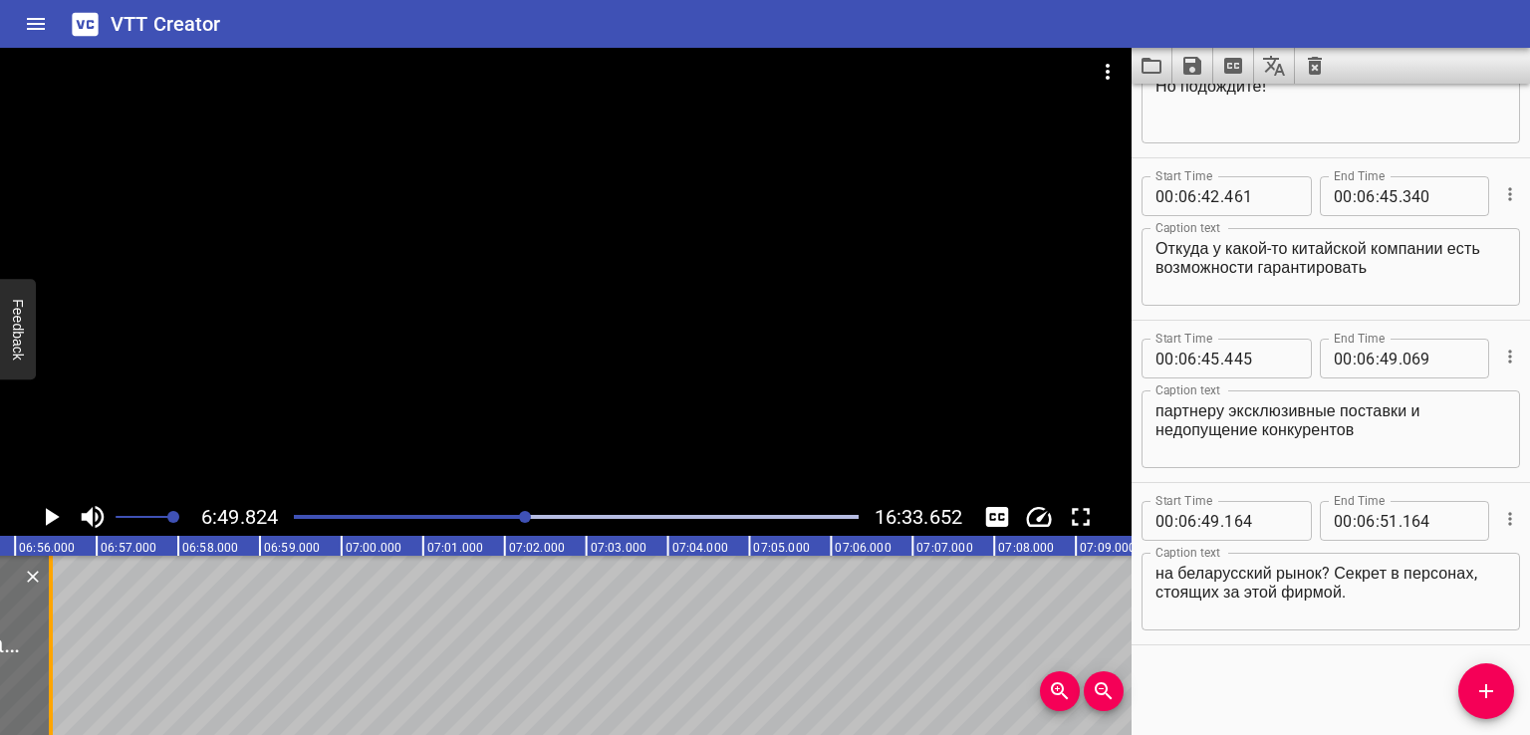
drag, startPoint x: 108, startPoint y: 653, endPoint x: 48, endPoint y: 665, distance: 60.9
click at [49, 665] on div at bounding box center [51, 645] width 4 height 179
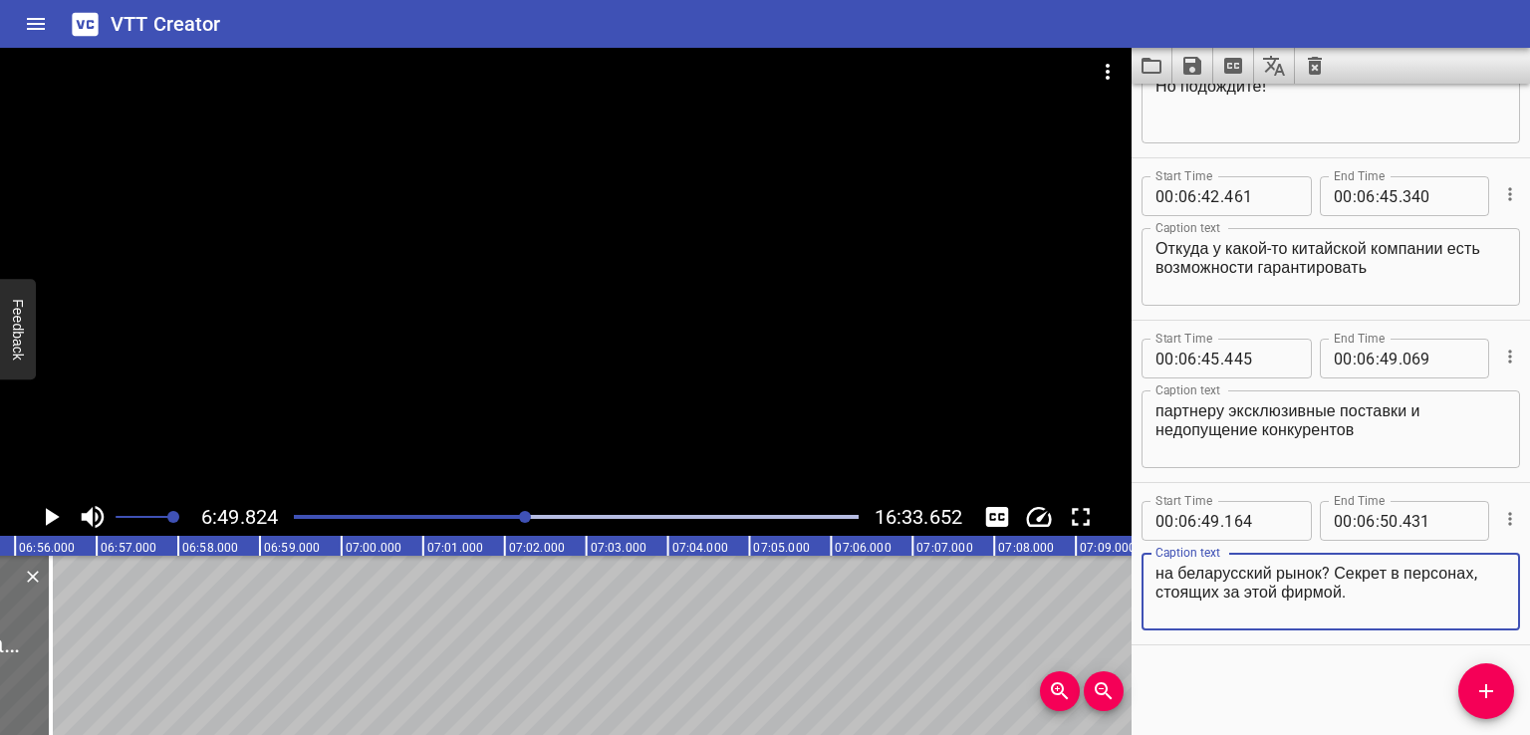
drag, startPoint x: 1338, startPoint y: 577, endPoint x: 1390, endPoint y: 628, distance: 73.2
click at [1390, 628] on div "на беларусский рынок? Секрет в персонах, стоящих за этой фирмой. Caption text" at bounding box center [1330, 592] width 378 height 78
click at [1492, 689] on icon "Add Cue" at bounding box center [1486, 691] width 24 height 24
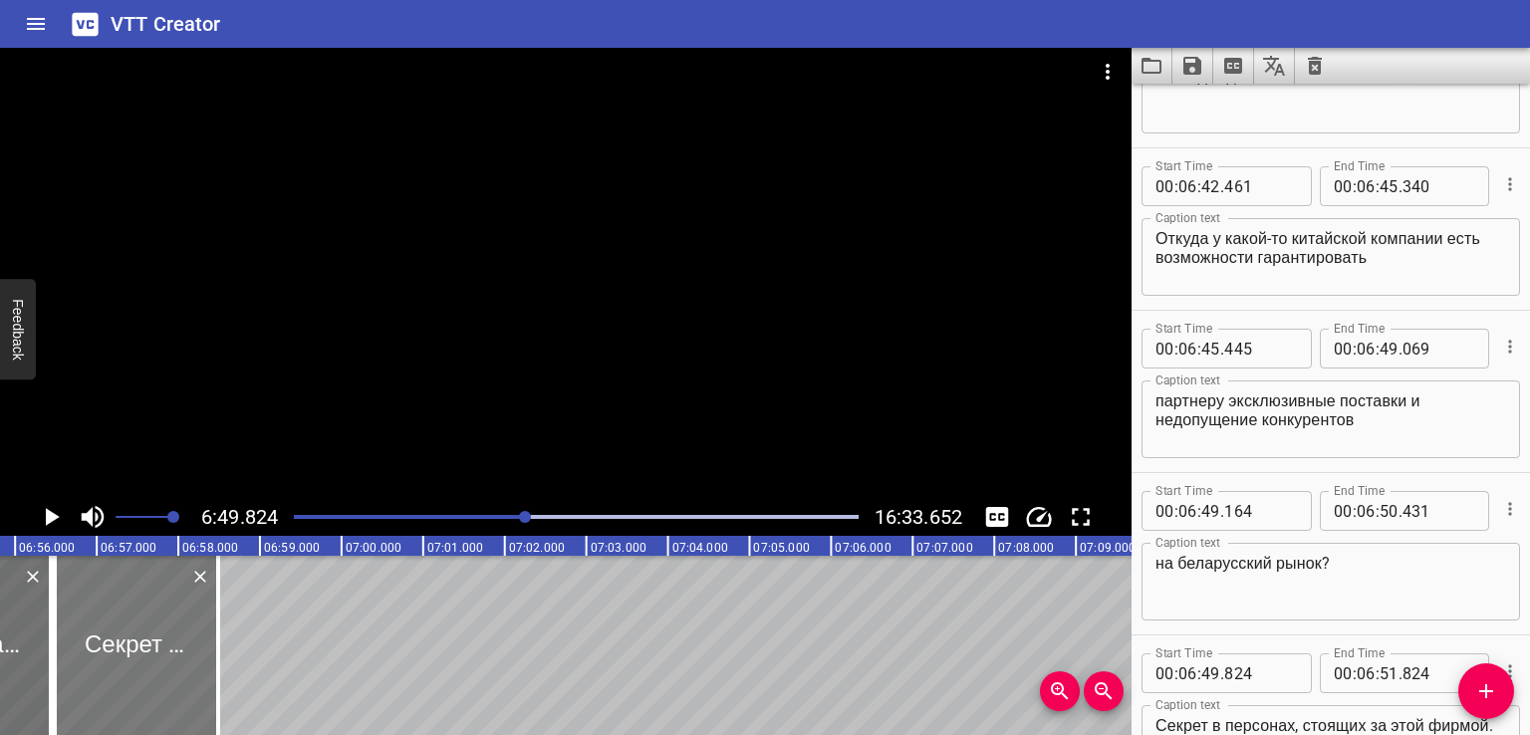
drag, startPoint x: 55, startPoint y: 660, endPoint x: 114, endPoint y: 658, distance: 58.8
click at [114, 658] on div at bounding box center [136, 645] width 163 height 179
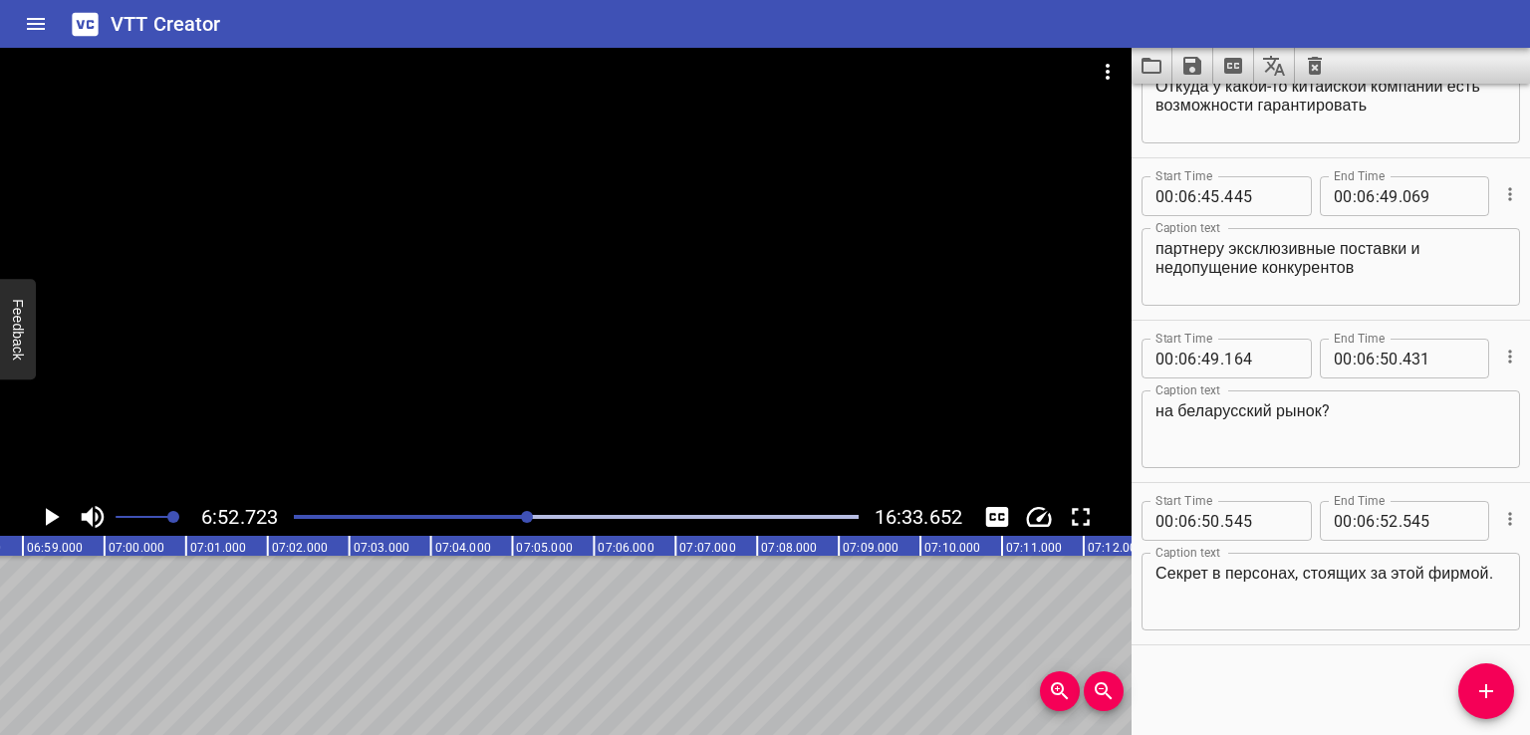
click at [1478, 695] on icon "Add Cue" at bounding box center [1486, 691] width 24 height 24
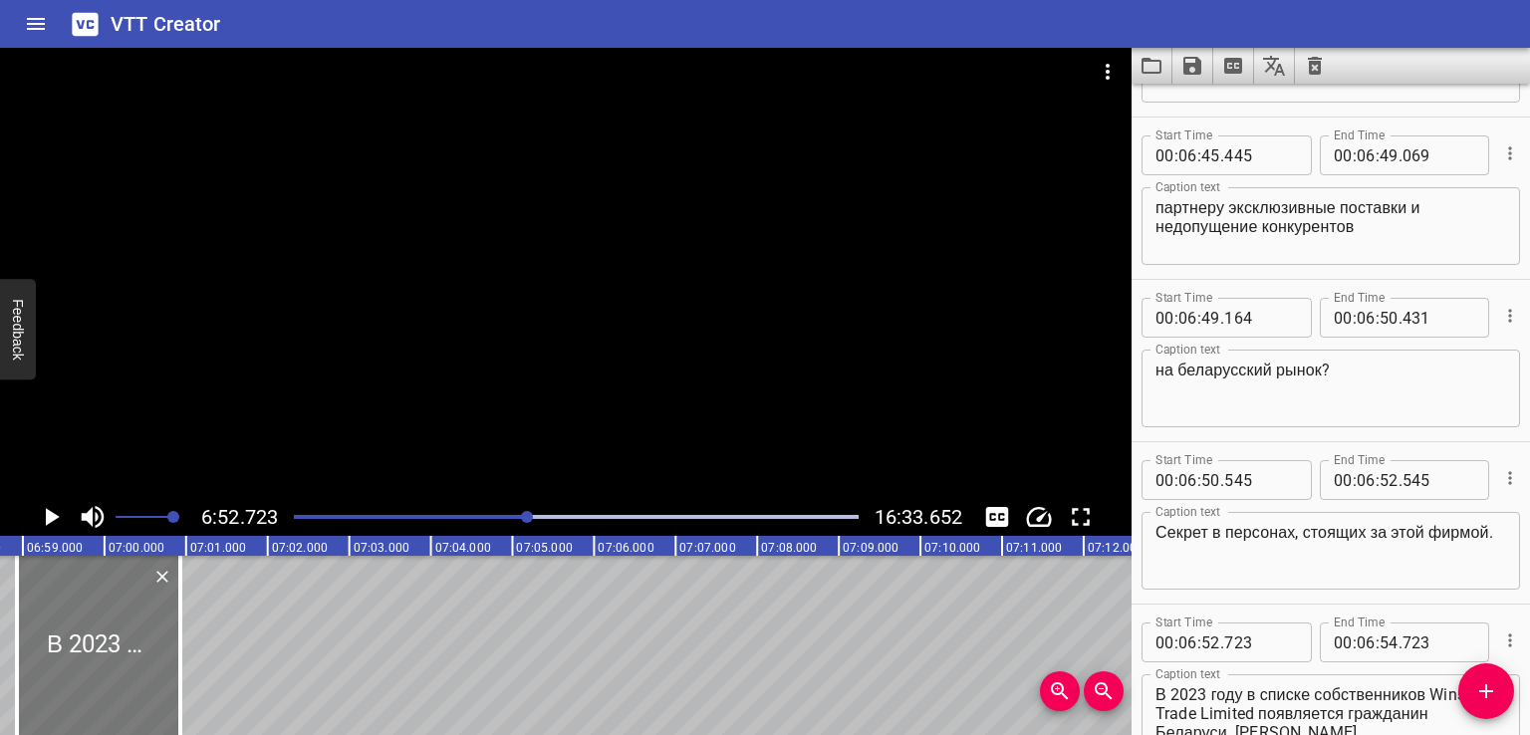
click at [76, 662] on div at bounding box center [98, 645] width 163 height 179
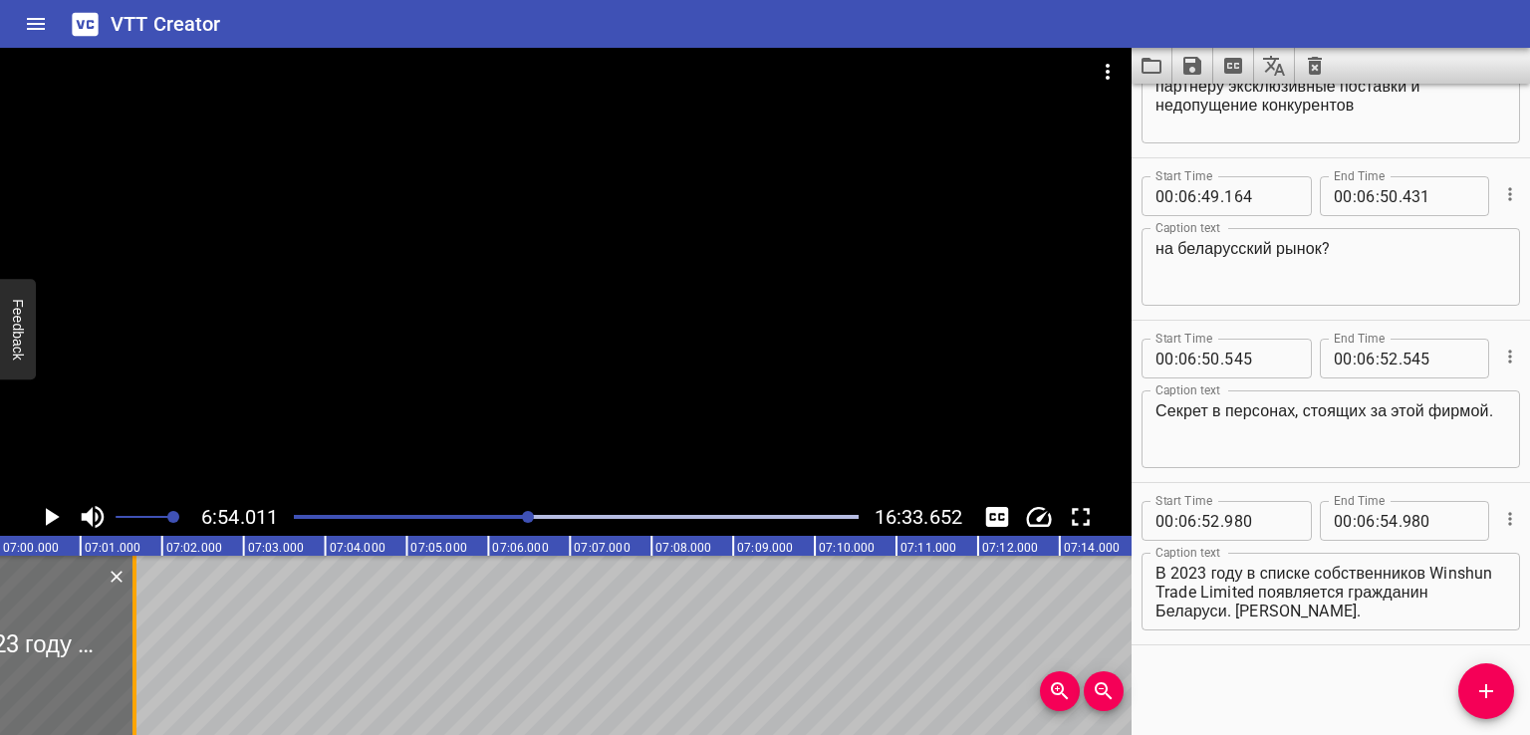
drag, startPoint x: 72, startPoint y: 642, endPoint x: 147, endPoint y: 639, distance: 75.7
click at [144, 639] on div at bounding box center [134, 645] width 20 height 179
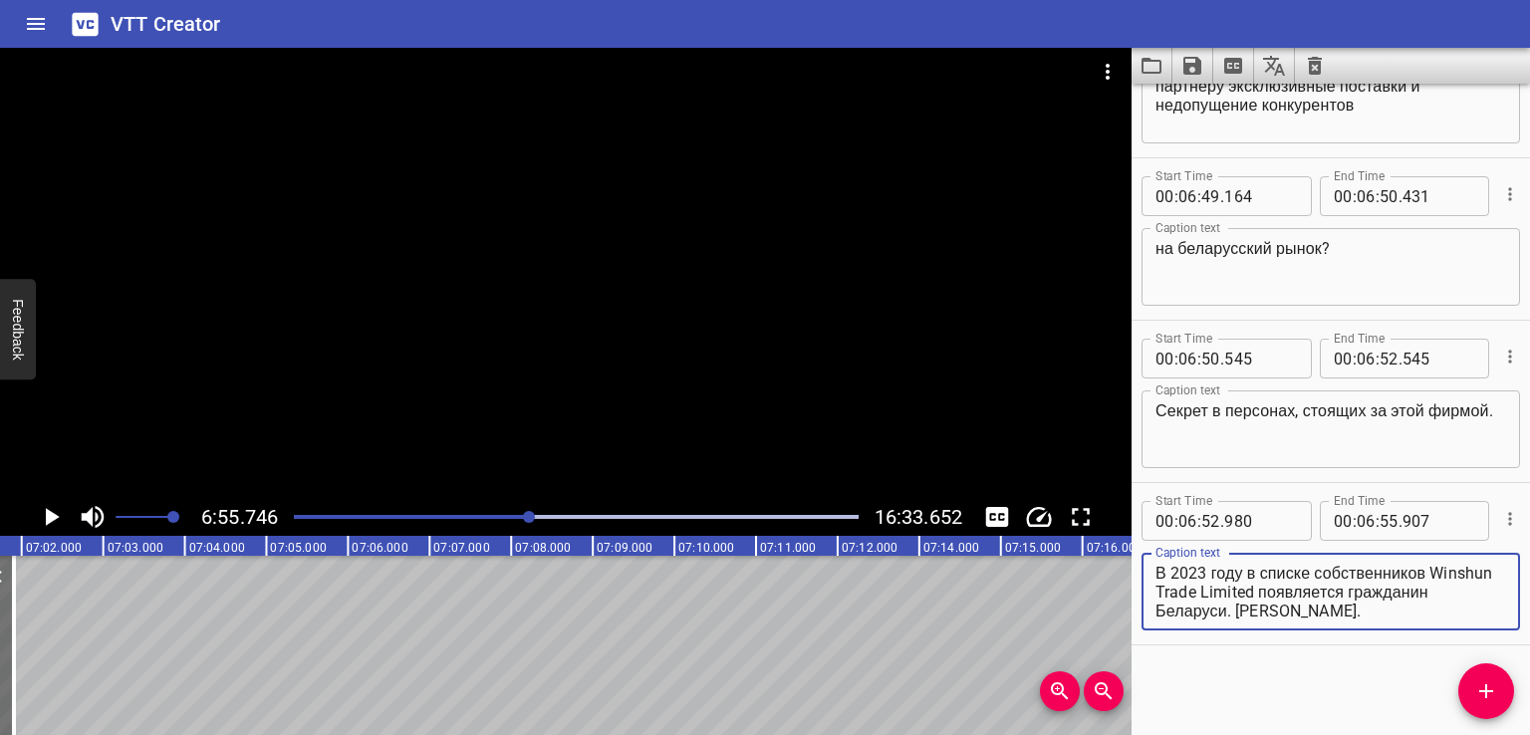
drag, startPoint x: 1318, startPoint y: 586, endPoint x: 1485, endPoint y: 643, distance: 176.0
click at [1485, 643] on div "Start Time 00 : 06 : 52 . 980 Start Time End Time 00 : 06 : 55 . 907 End Time C…" at bounding box center [1330, 564] width 398 height 162
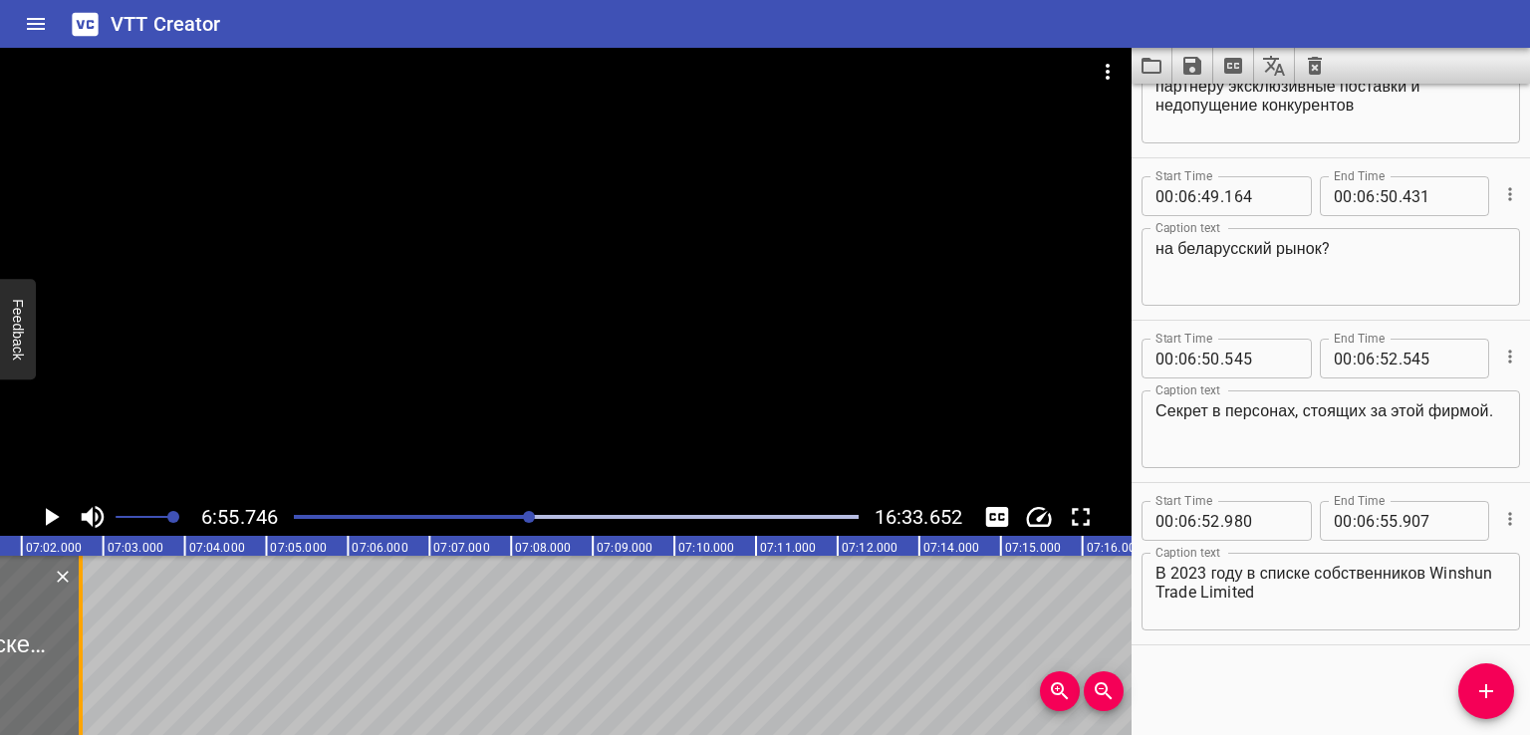
drag, startPoint x: 20, startPoint y: 636, endPoint x: 87, endPoint y: 645, distance: 67.3
click at [87, 645] on div at bounding box center [81, 645] width 20 height 179
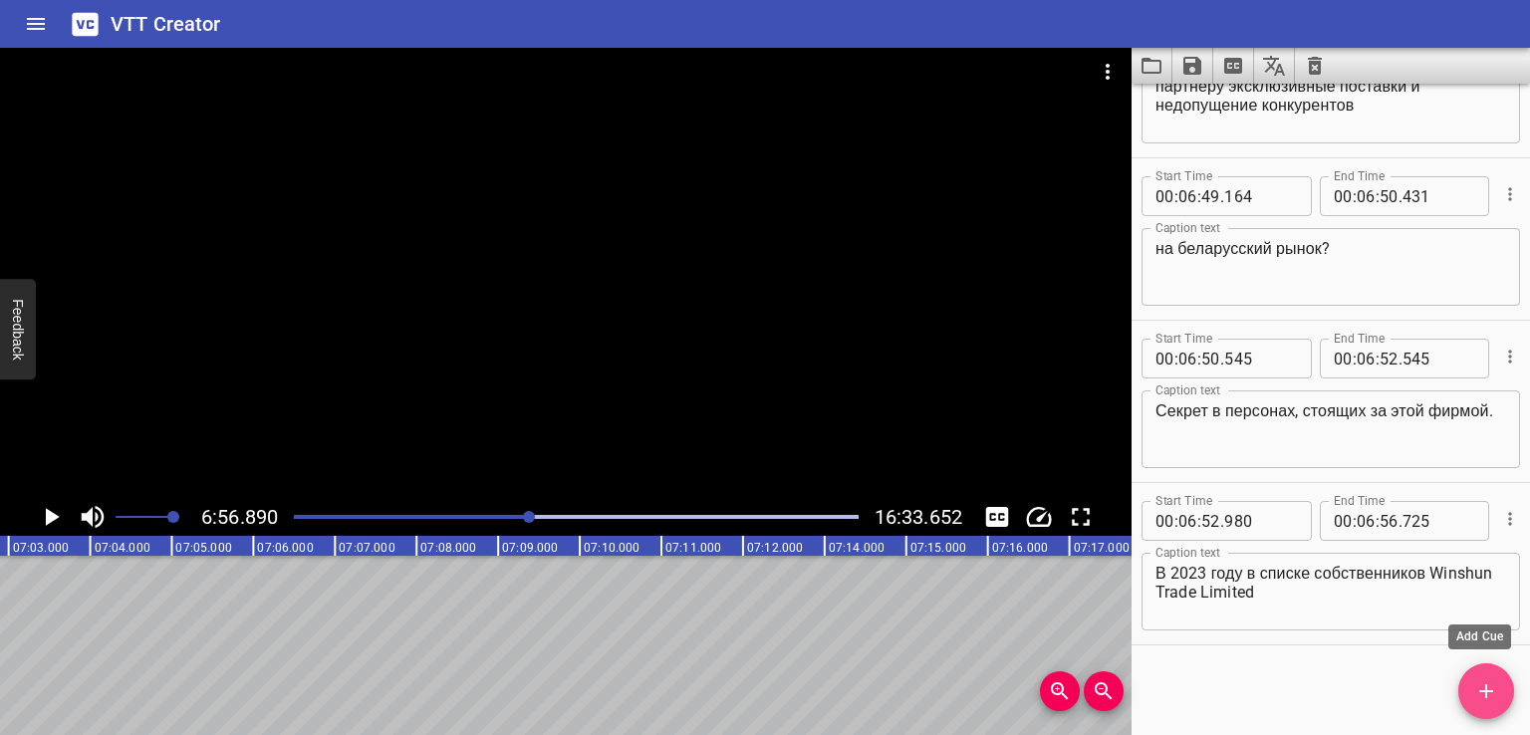
click at [1473, 694] on span "Add Cue" at bounding box center [1486, 691] width 56 height 24
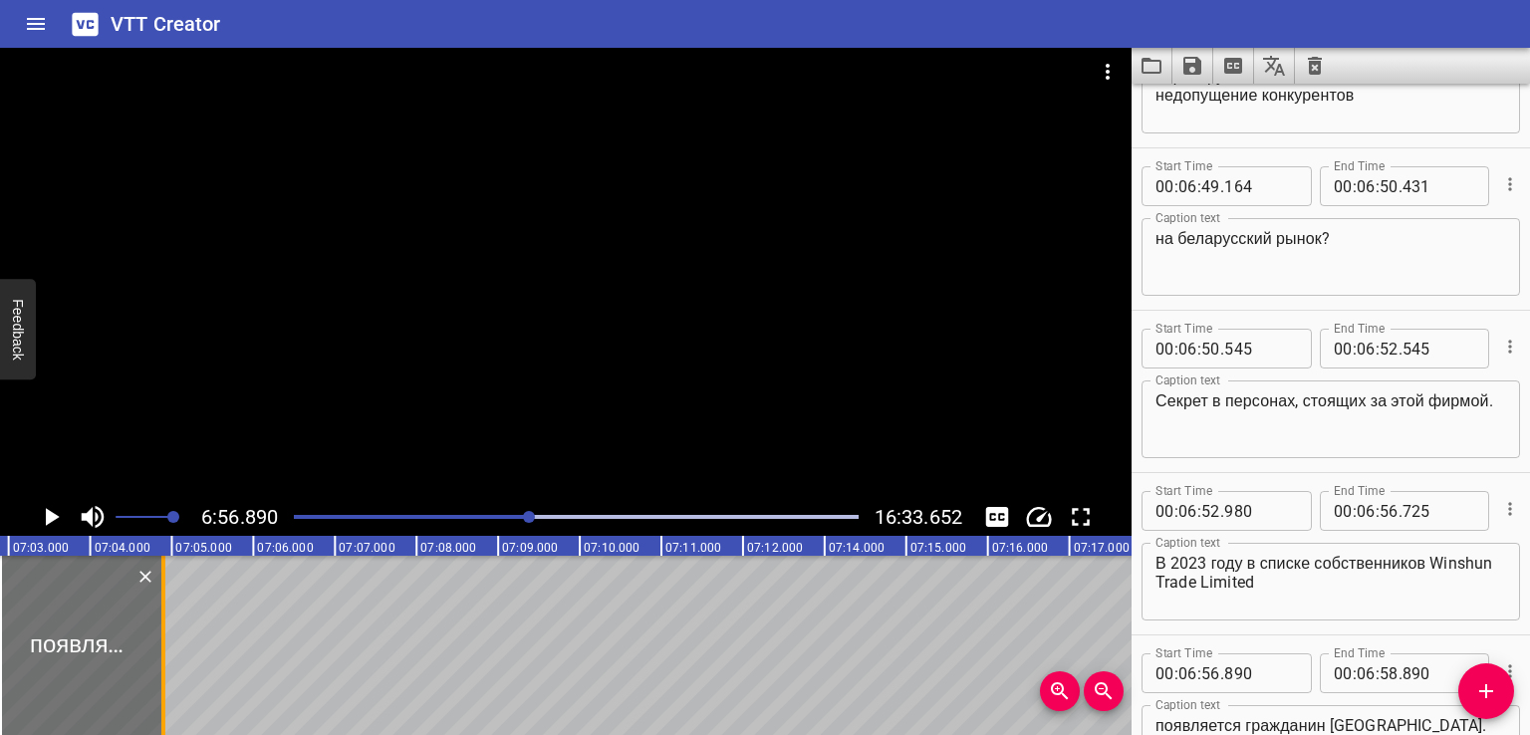
drag, startPoint x: 162, startPoint y: 633, endPoint x: 208, endPoint y: 625, distance: 46.5
click at [165, 625] on div at bounding box center [163, 645] width 4 height 179
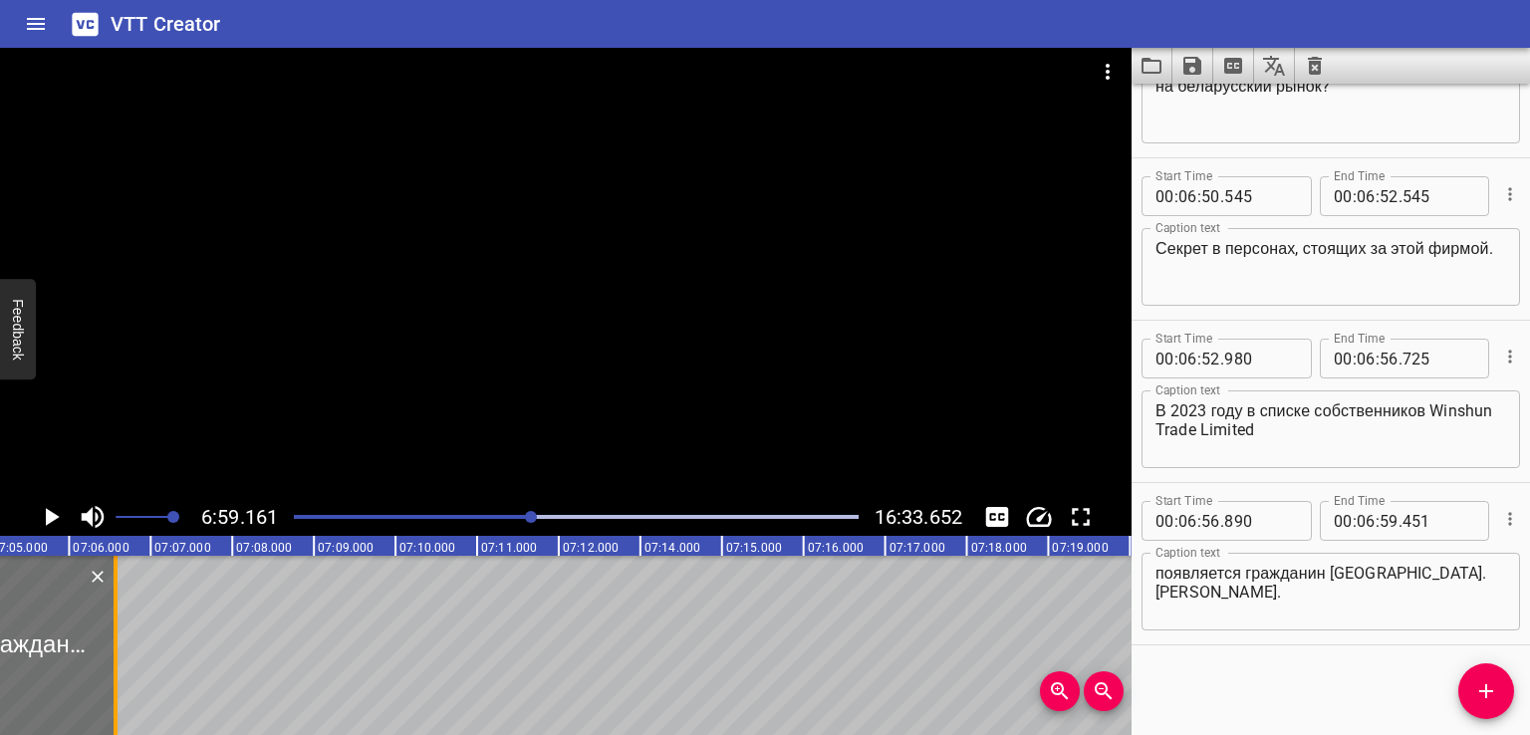
drag, startPoint x: 29, startPoint y: 646, endPoint x: 159, endPoint y: 645, distance: 130.5
click at [125, 645] on div at bounding box center [116, 645] width 20 height 179
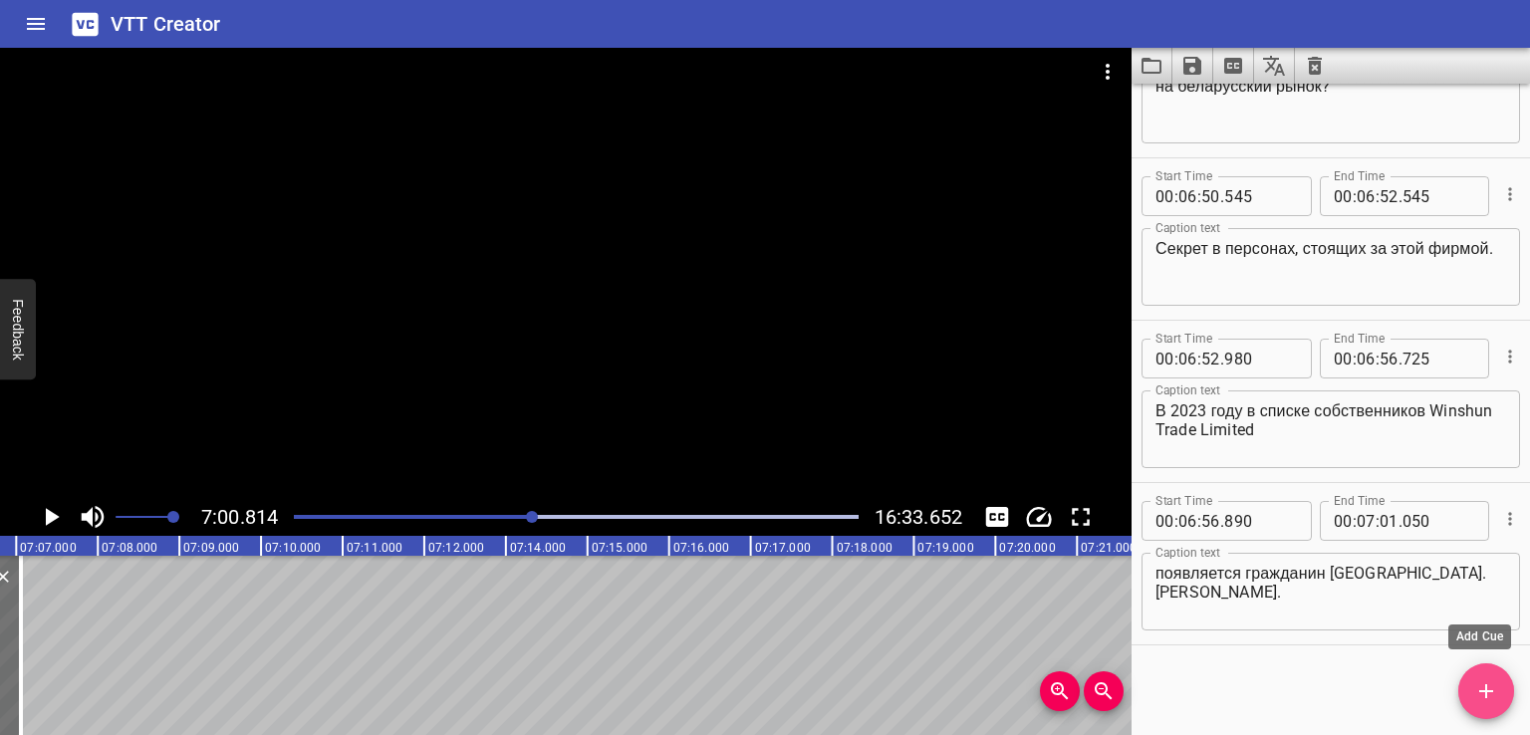
click at [1482, 698] on icon "Add Cue" at bounding box center [1486, 691] width 24 height 24
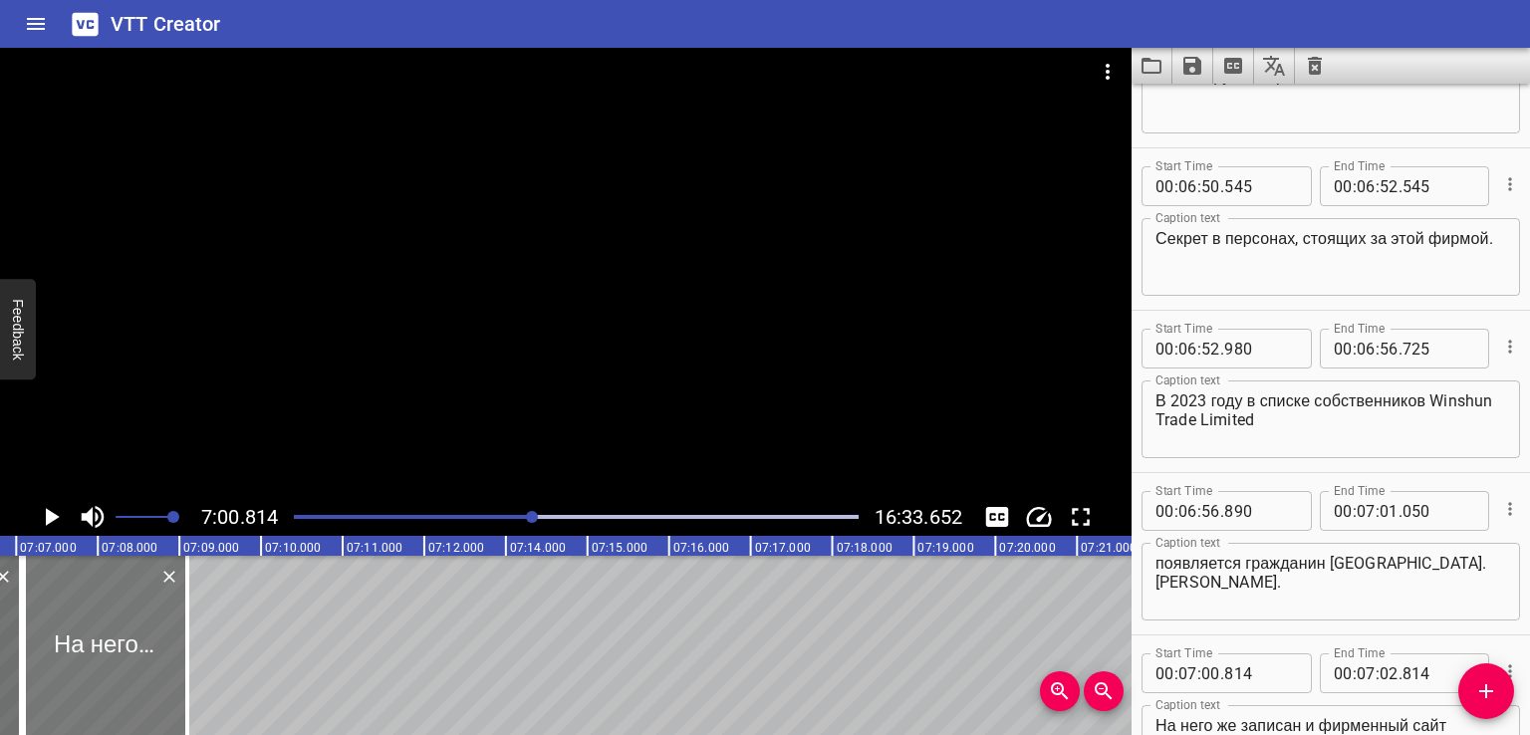
drag, startPoint x: 60, startPoint y: 641, endPoint x: 89, endPoint y: 648, distance: 29.7
click at [89, 648] on div at bounding box center [105, 645] width 163 height 179
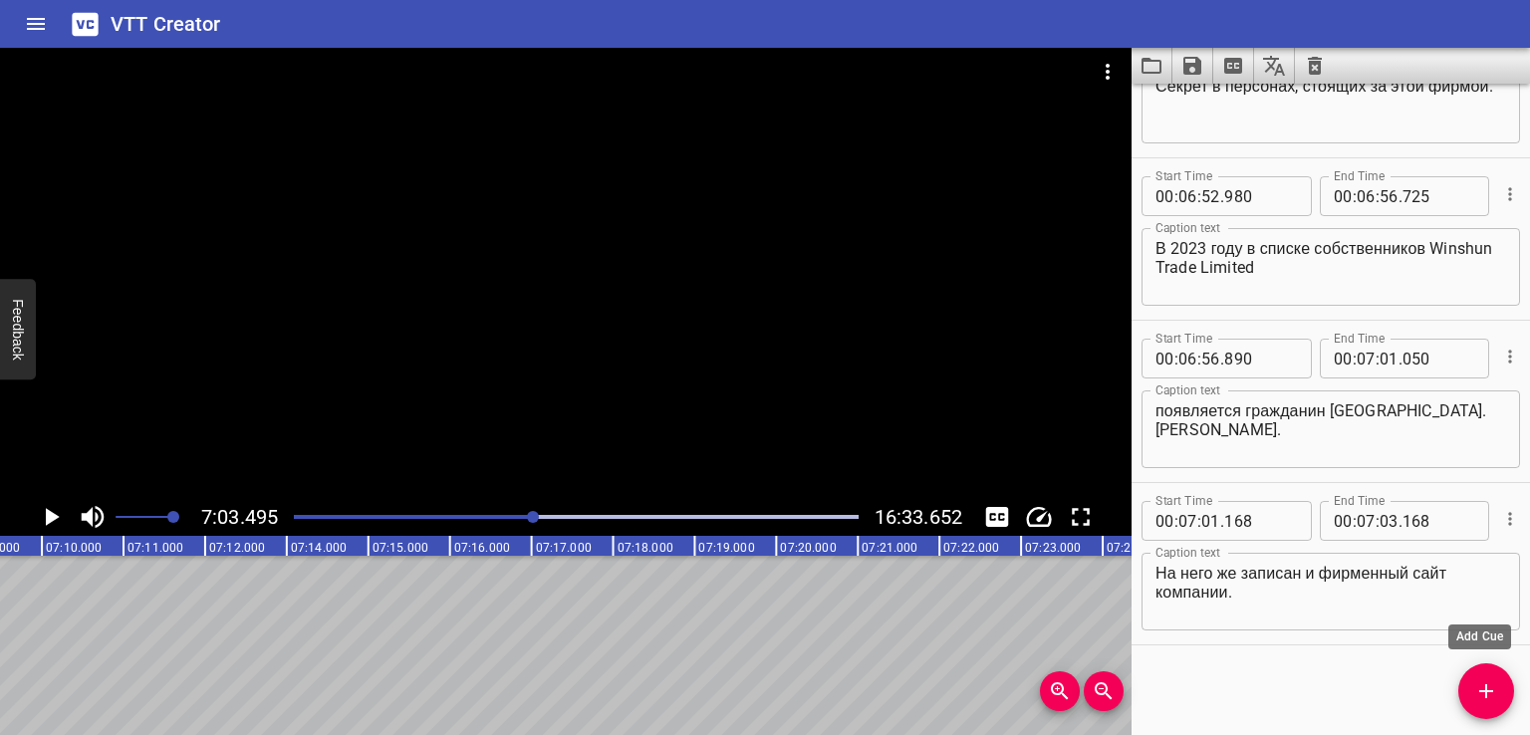
click at [1467, 701] on span "Add Cue" at bounding box center [1486, 691] width 56 height 24
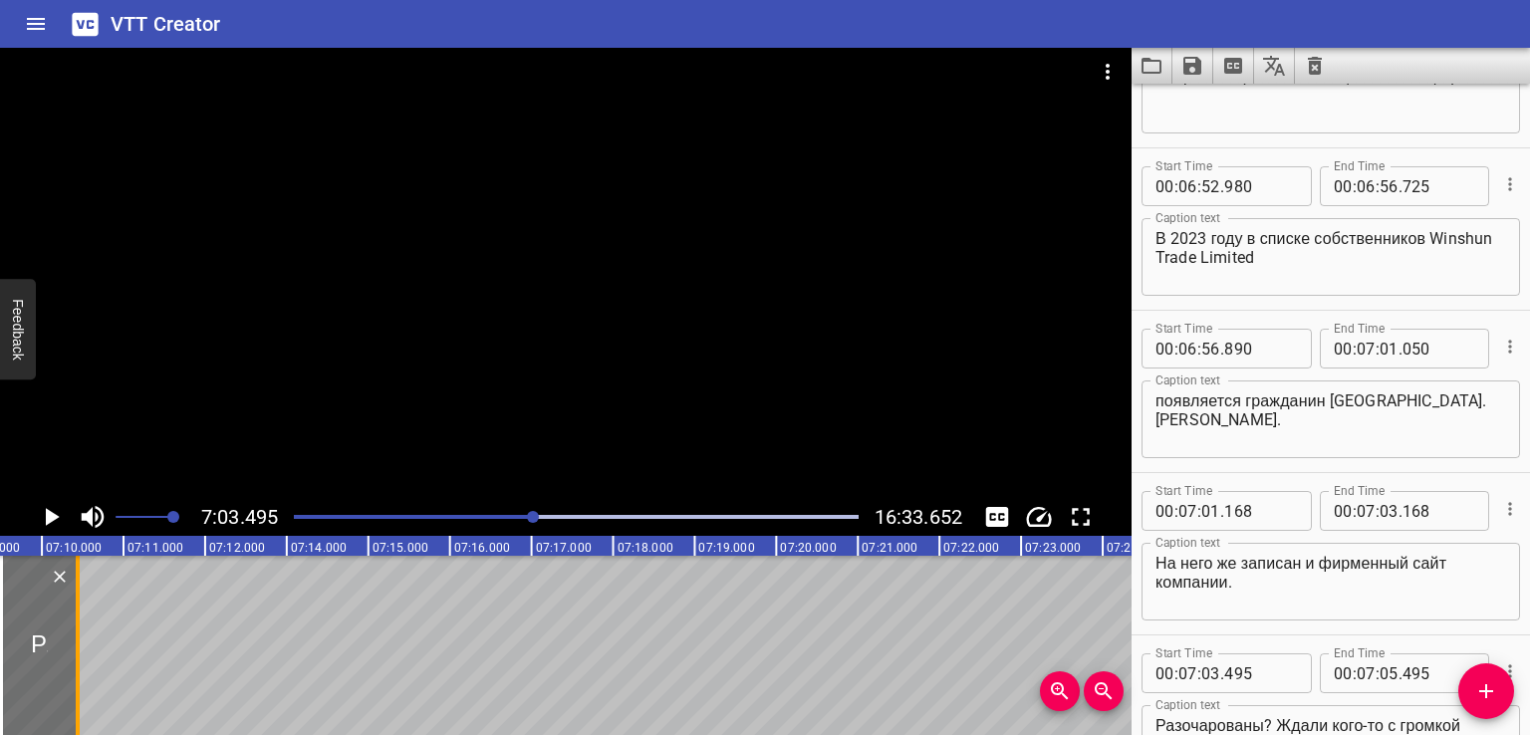
drag, startPoint x: 163, startPoint y: 644, endPoint x: 76, endPoint y: 652, distance: 88.0
click at [76, 652] on div at bounding box center [78, 645] width 4 height 179
click at [55, 649] on div at bounding box center [48, 645] width 76 height 179
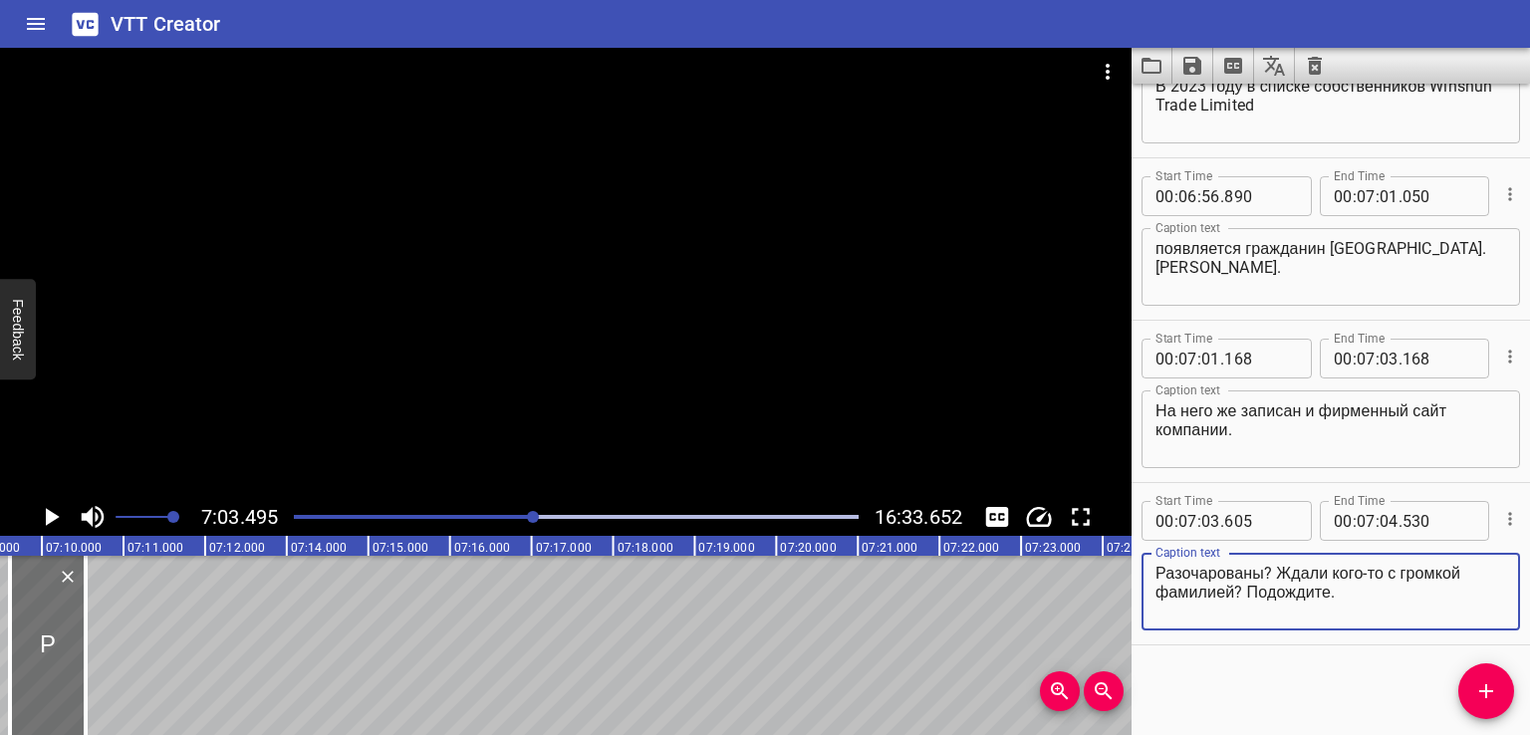
drag, startPoint x: 1278, startPoint y: 574, endPoint x: 1420, endPoint y: 602, distance: 145.3
click at [1420, 602] on textarea "Разочарованы? Ждали кого-то с громкой фамилией? Подождите." at bounding box center [1330, 592] width 351 height 57
click at [1471, 685] on span "Add Cue" at bounding box center [1486, 691] width 56 height 24
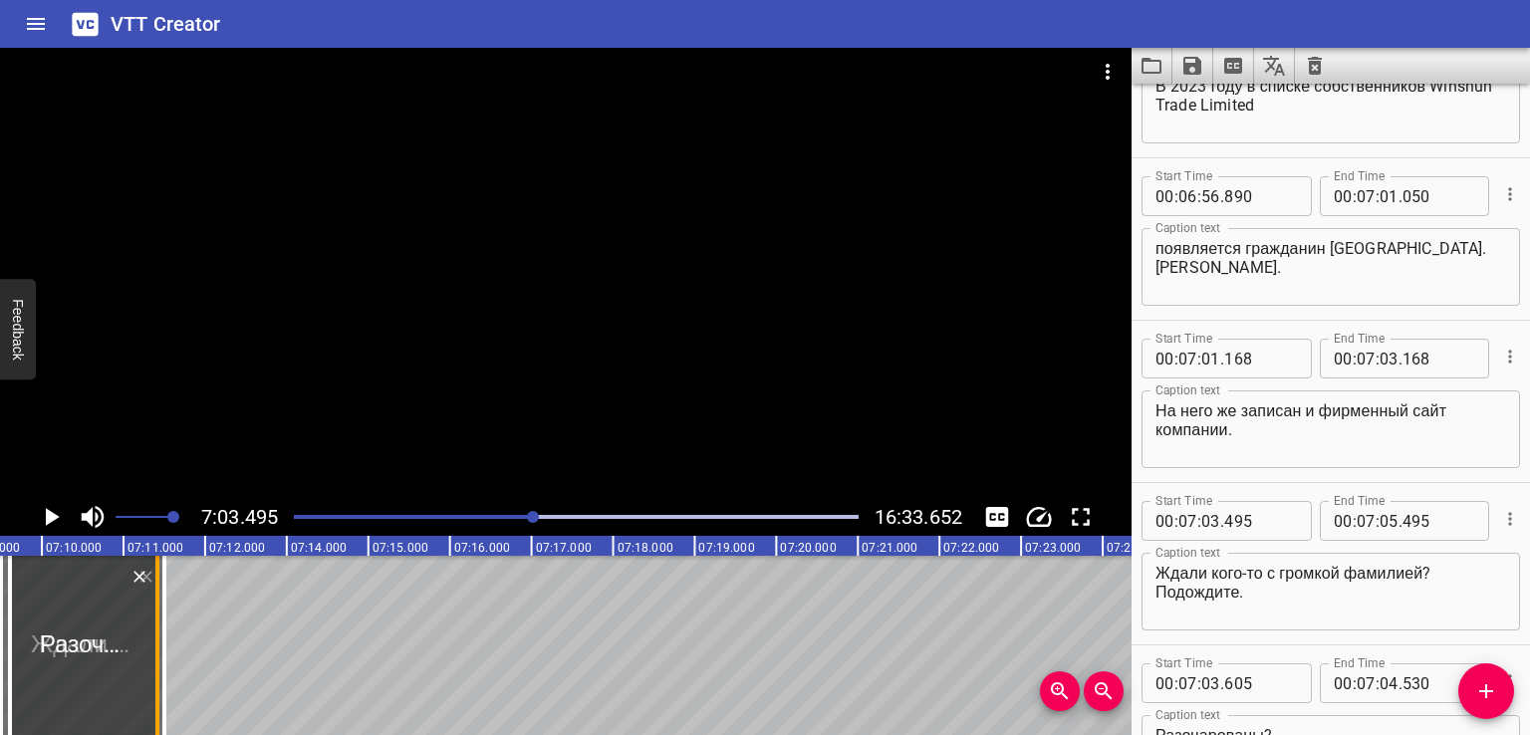
drag, startPoint x: 78, startPoint y: 649, endPoint x: 149, endPoint y: 647, distance: 71.7
click at [149, 647] on div at bounding box center [157, 645] width 20 height 179
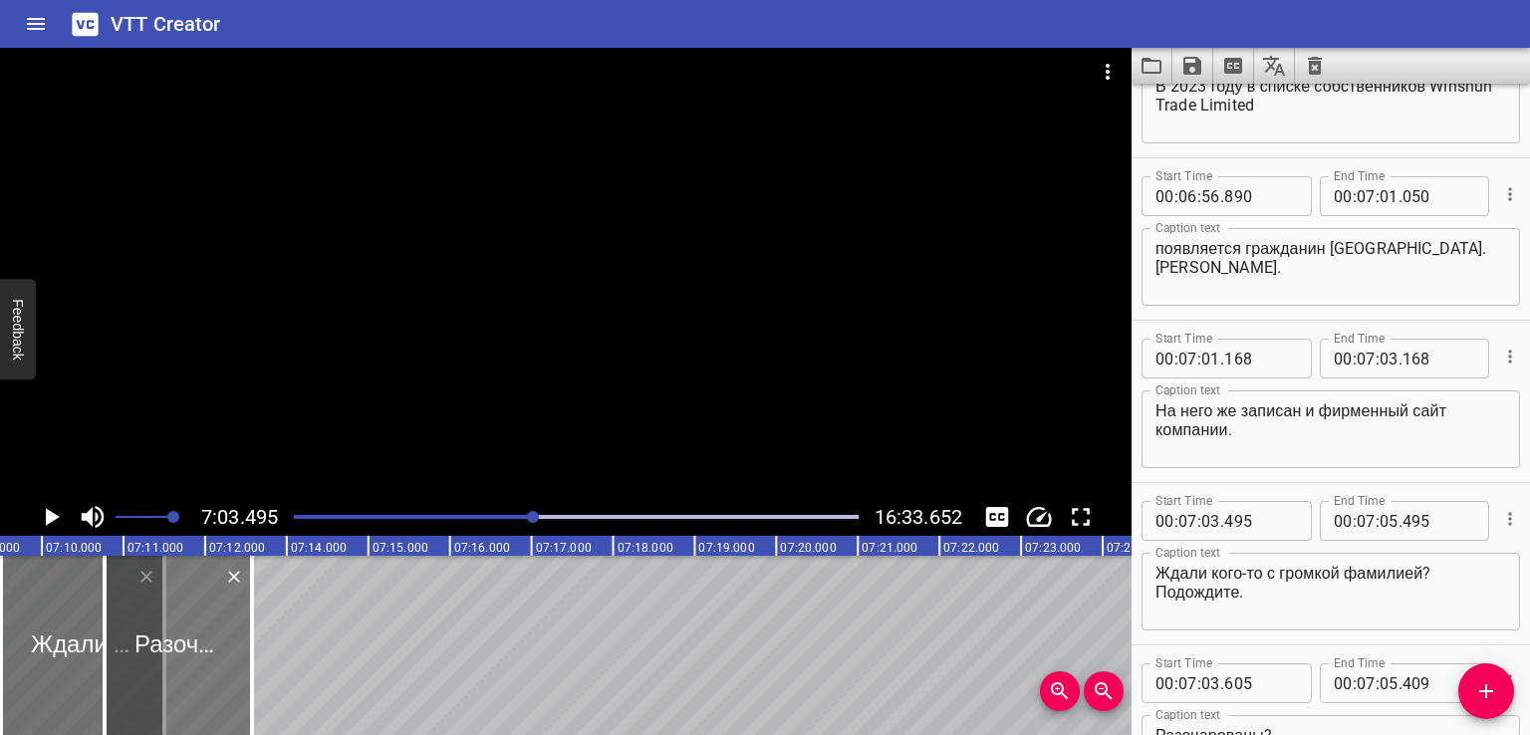
drag, startPoint x: 91, startPoint y: 648, endPoint x: 185, endPoint y: 644, distance: 94.7
click at [185, 644] on div at bounding box center [178, 645] width 147 height 179
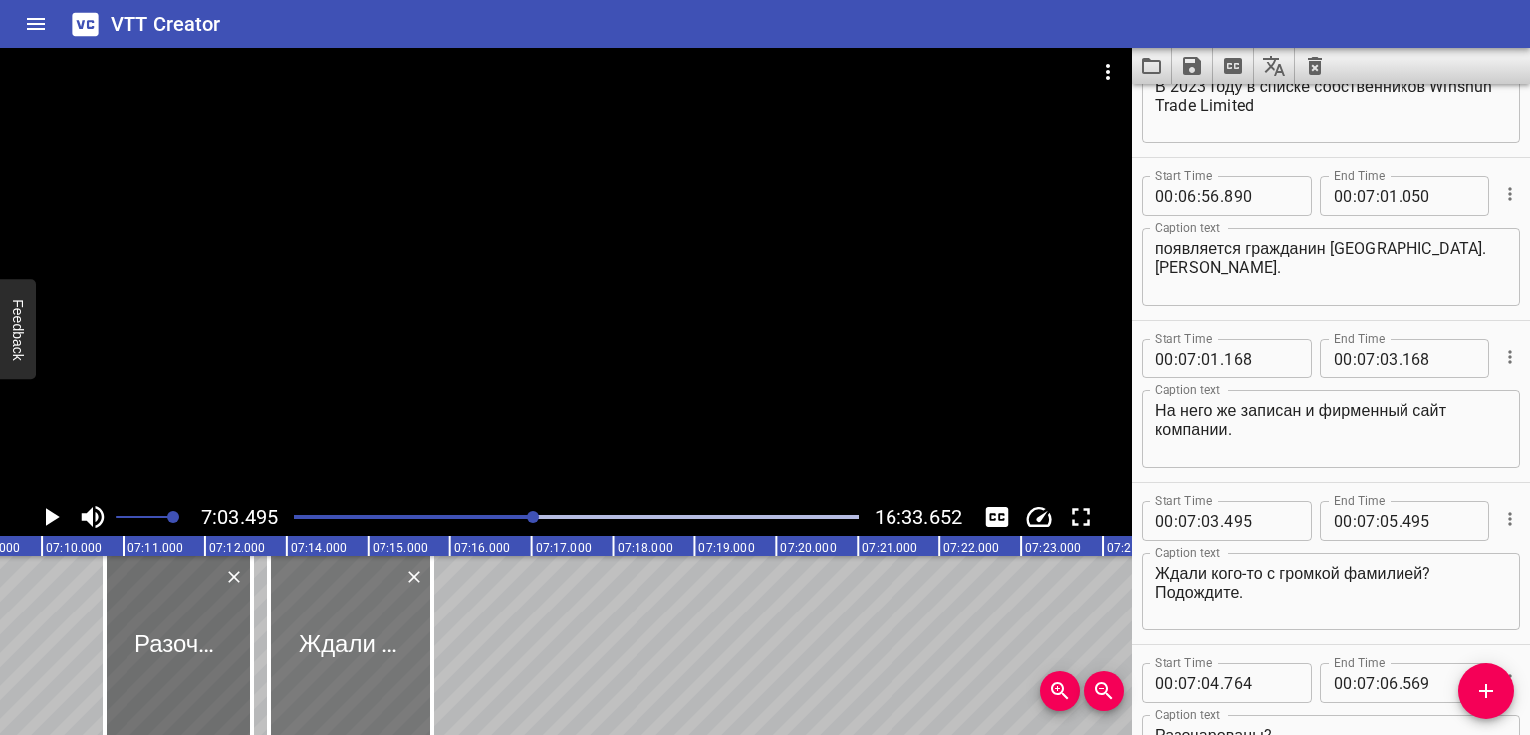
drag, startPoint x: 31, startPoint y: 641, endPoint x: 299, endPoint y: 645, distance: 267.9
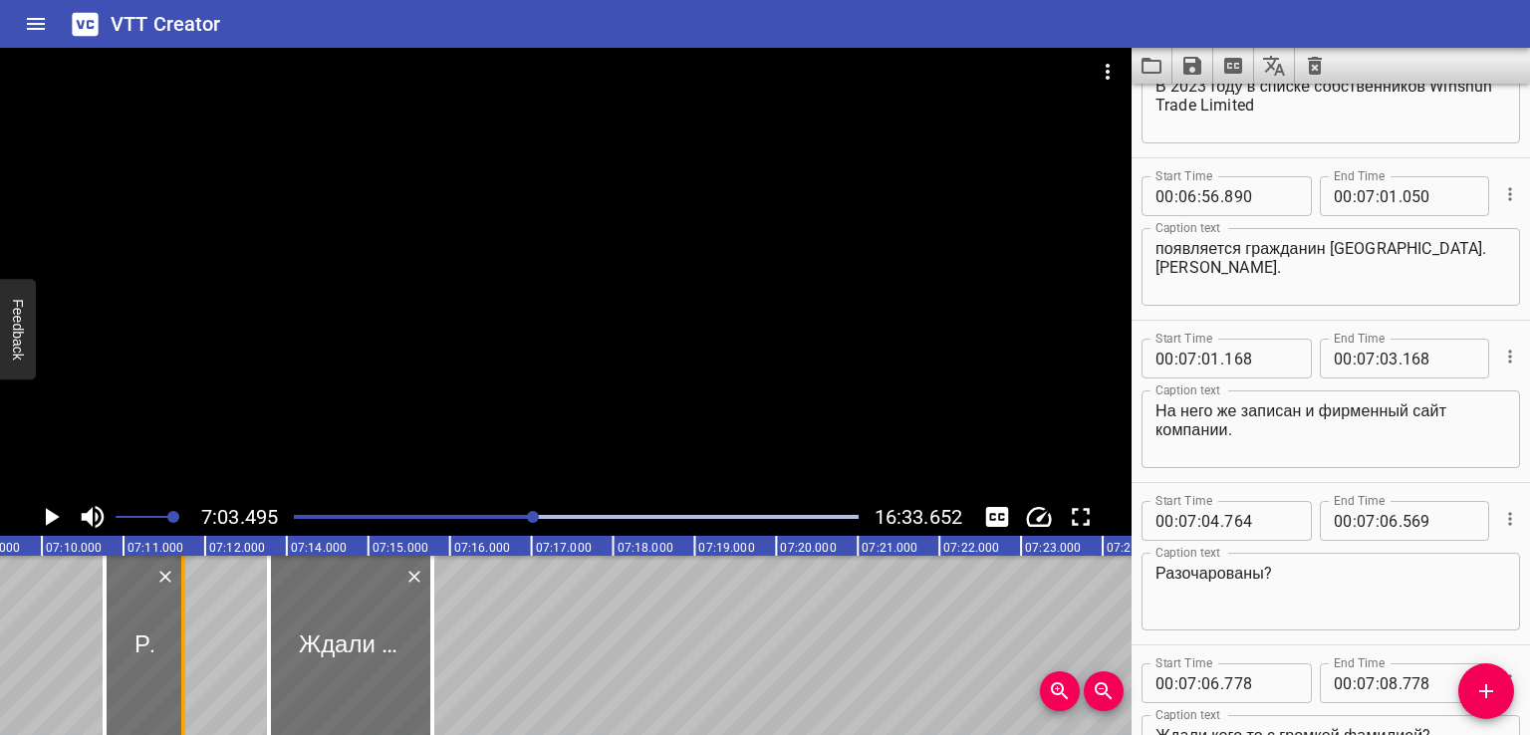
drag, startPoint x: 249, startPoint y: 636, endPoint x: 180, endPoint y: 650, distance: 70.1
click at [181, 650] on div at bounding box center [183, 645] width 4 height 179
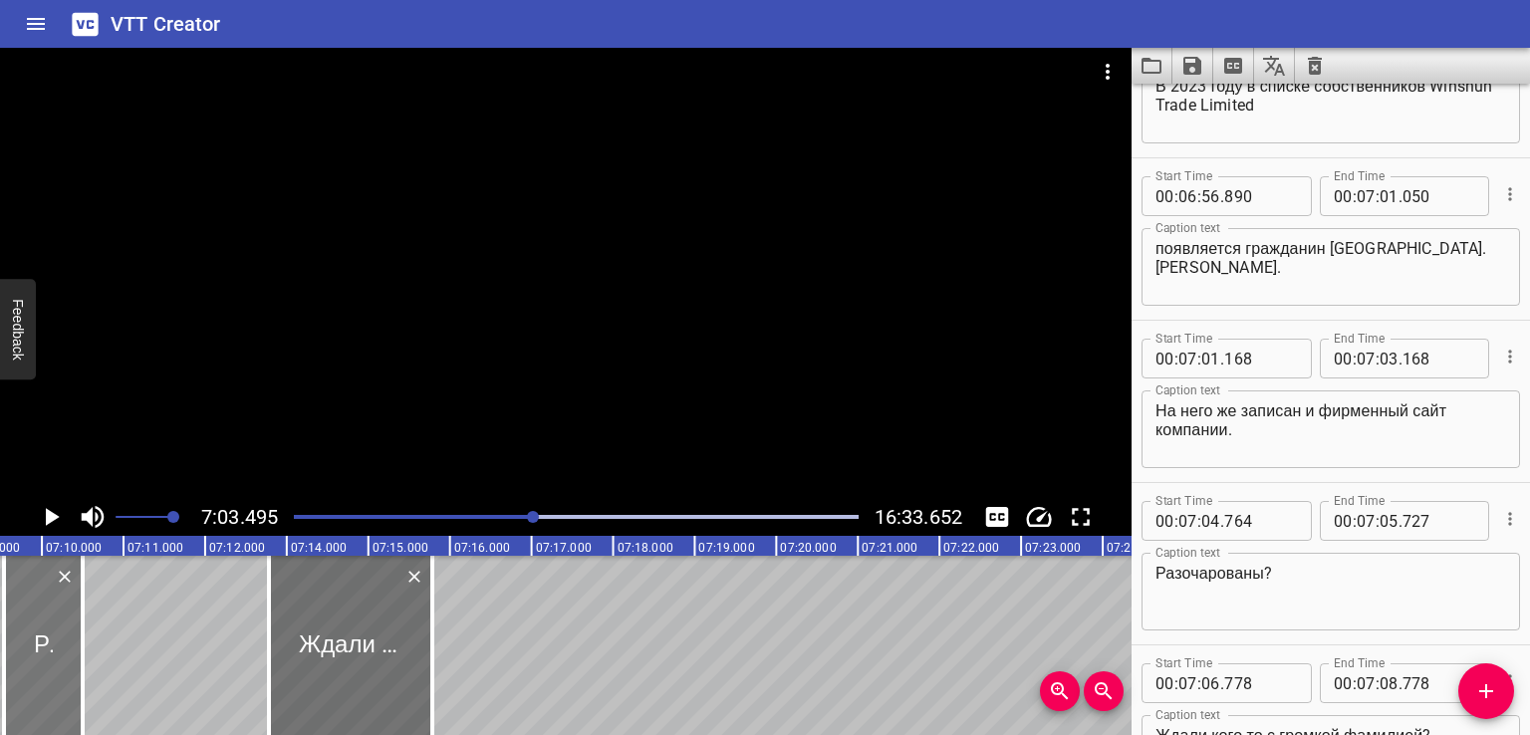
drag, startPoint x: 143, startPoint y: 638, endPoint x: 50, endPoint y: 638, distance: 93.6
click at [50, 638] on div at bounding box center [43, 645] width 79 height 179
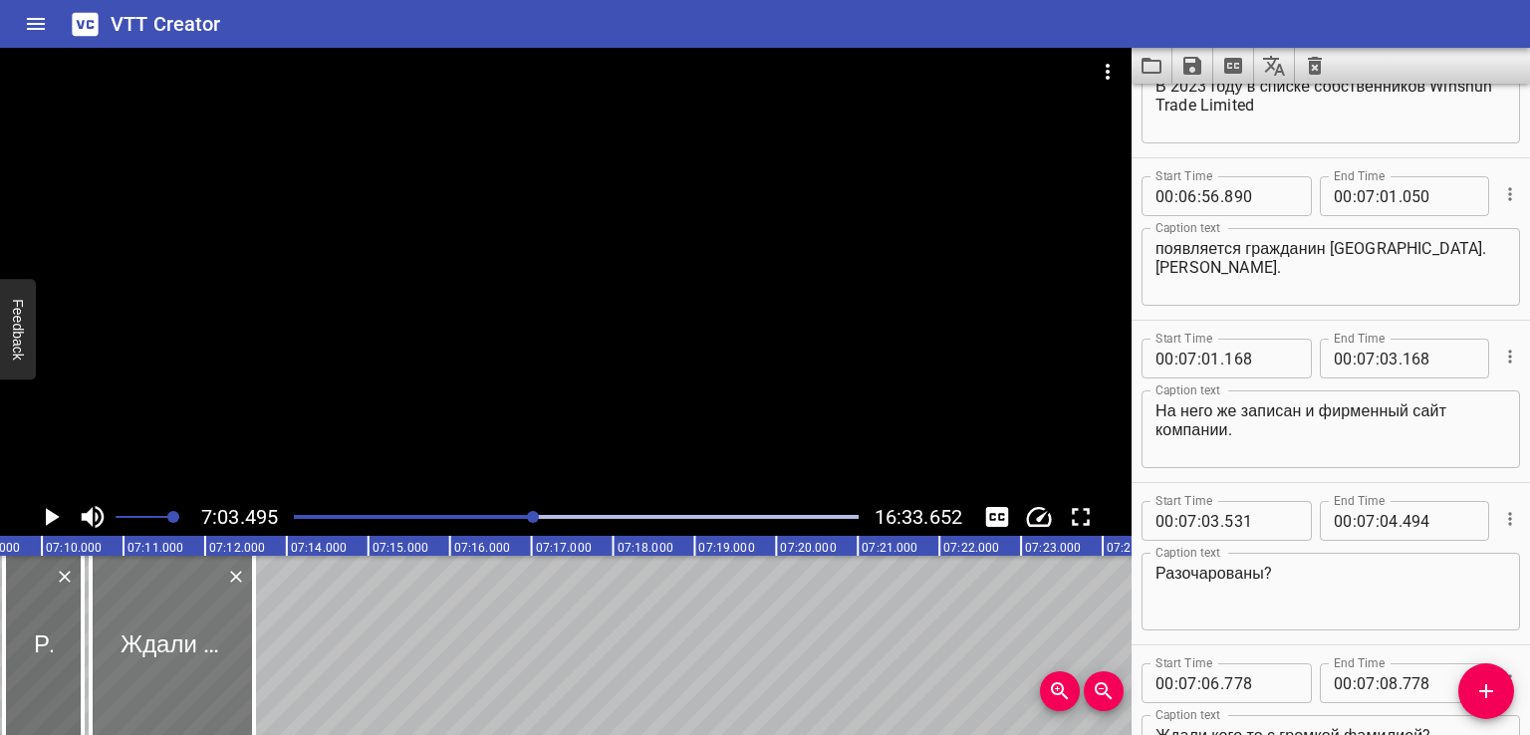
drag, startPoint x: 327, startPoint y: 665, endPoint x: 148, endPoint y: 665, distance: 178.2
click at [149, 665] on div at bounding box center [172, 645] width 163 height 179
click at [54, 648] on div at bounding box center [43, 645] width 79 height 179
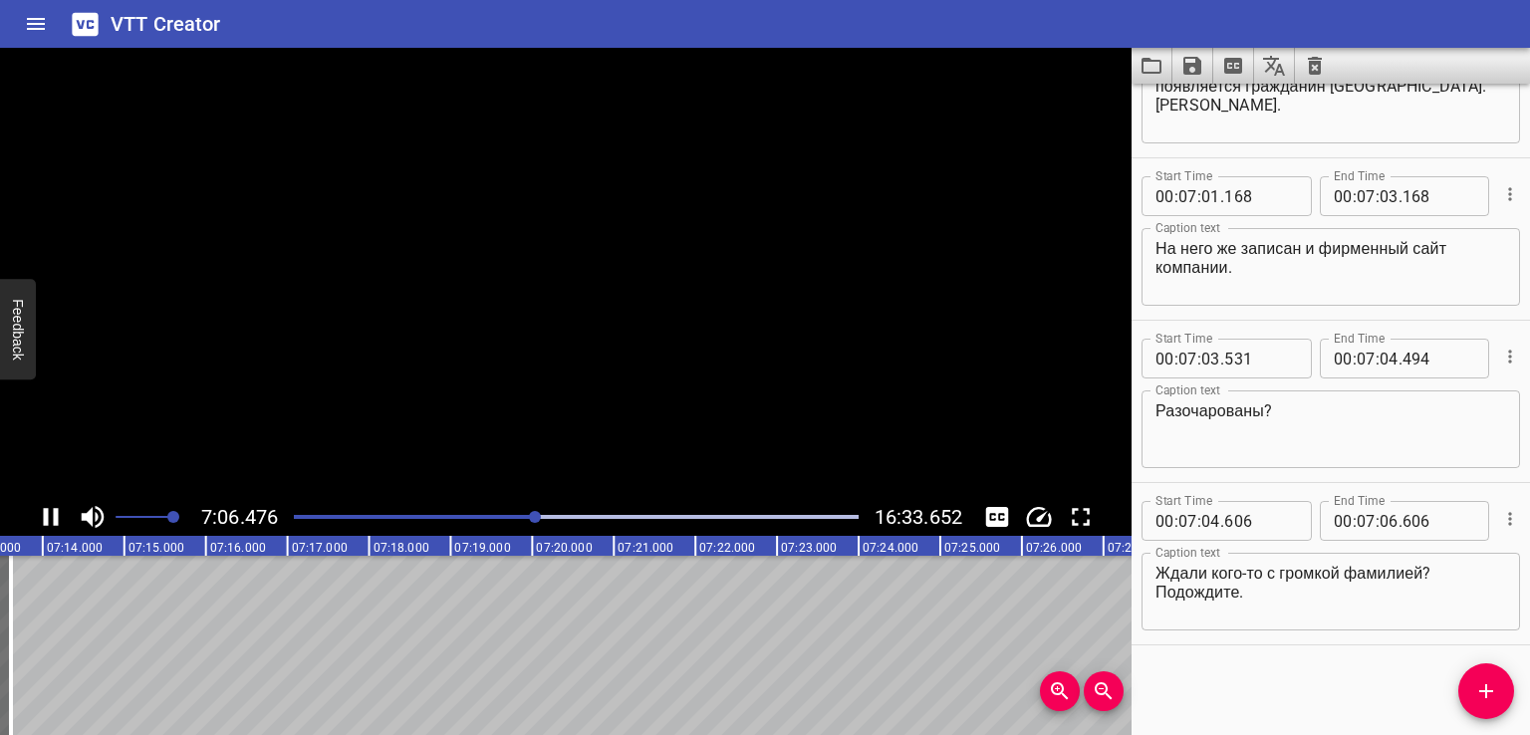
scroll to position [0, 34802]
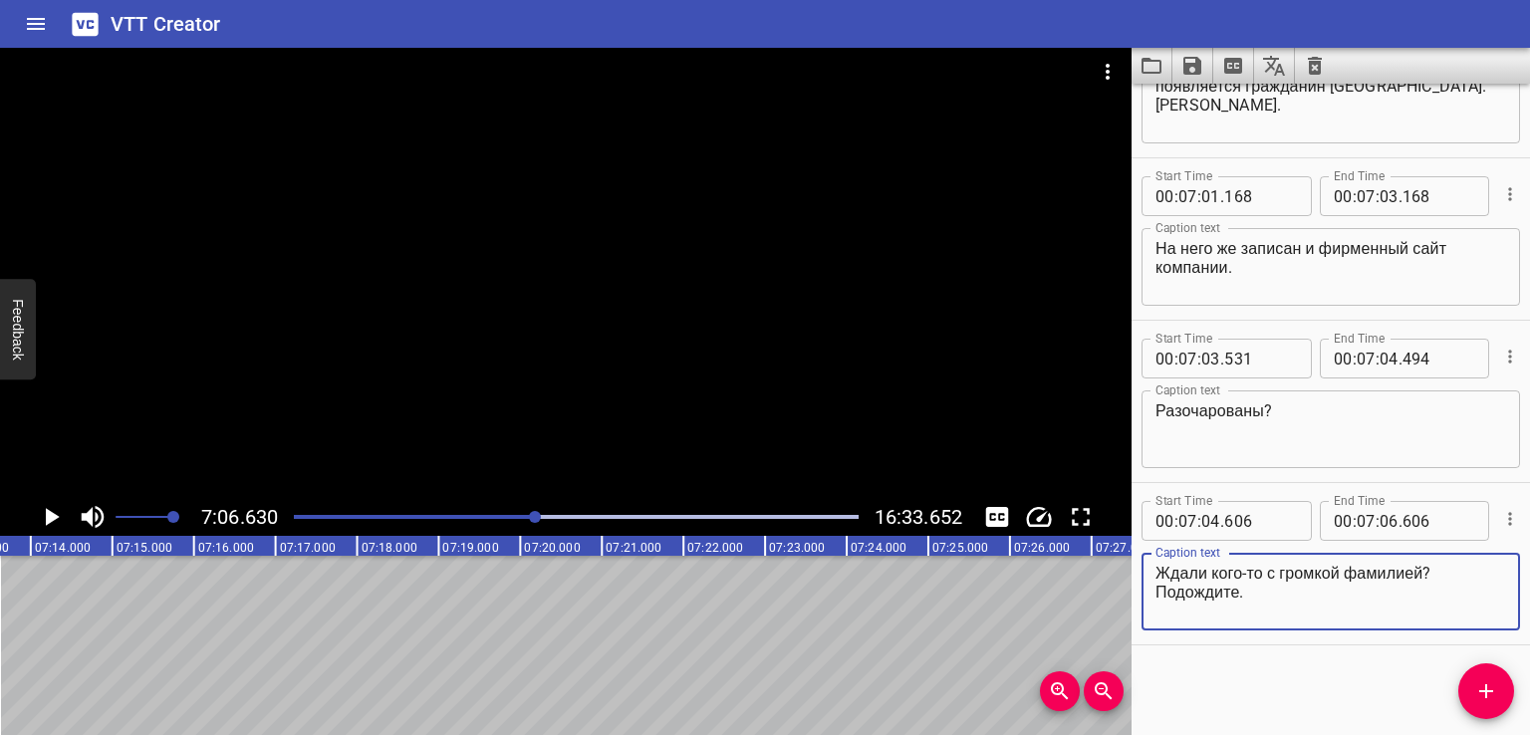
drag, startPoint x: 1227, startPoint y: 594, endPoint x: 1085, endPoint y: 597, distance: 141.4
click at [1087, 597] on main "7:06.630 16:33.652 00:00.000 00:01.000 00:02.000 00:03.000 00:04.000 00:05.000 …" at bounding box center [765, 391] width 1530 height 687
click at [1486, 694] on icon "Add Cue" at bounding box center [1486, 691] width 14 height 14
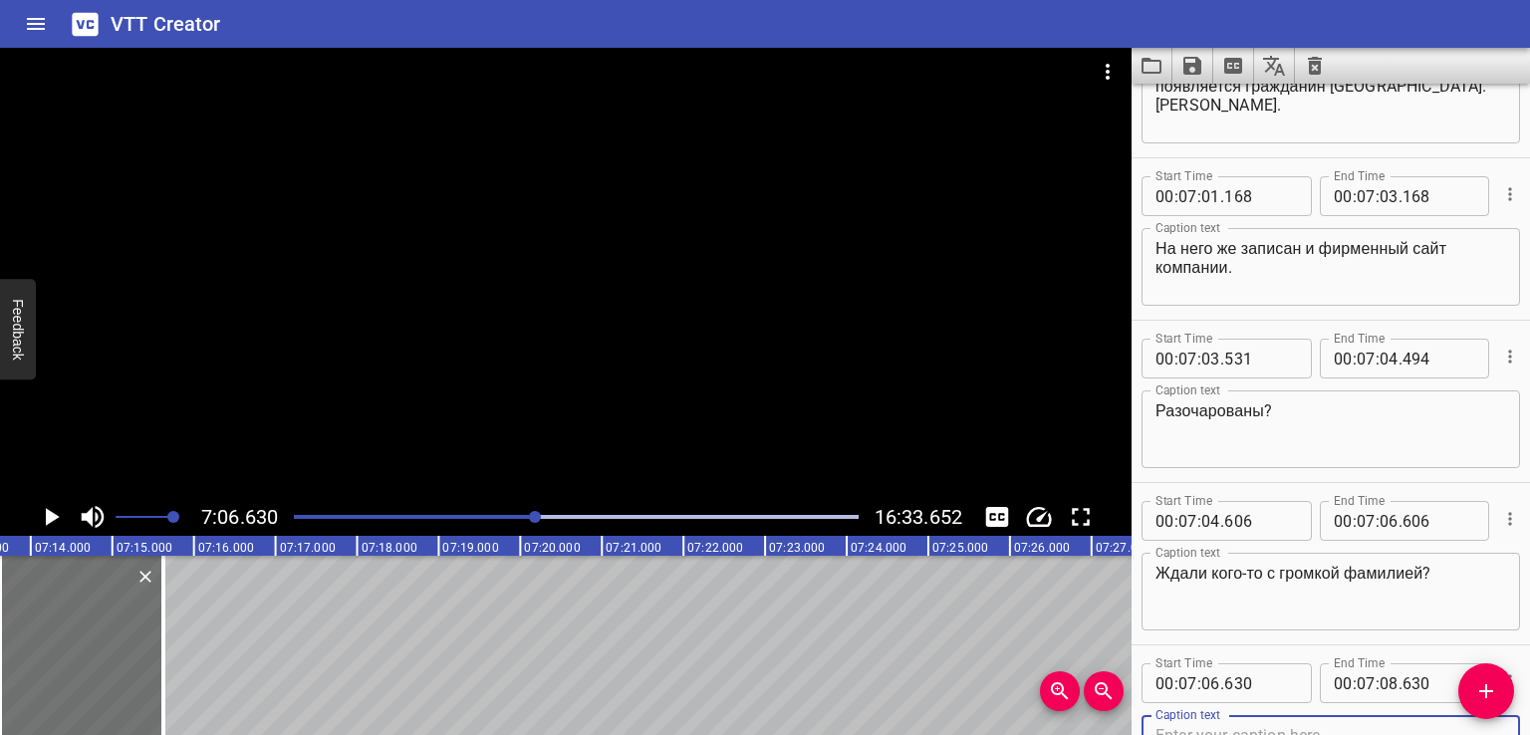
scroll to position [21852, 0]
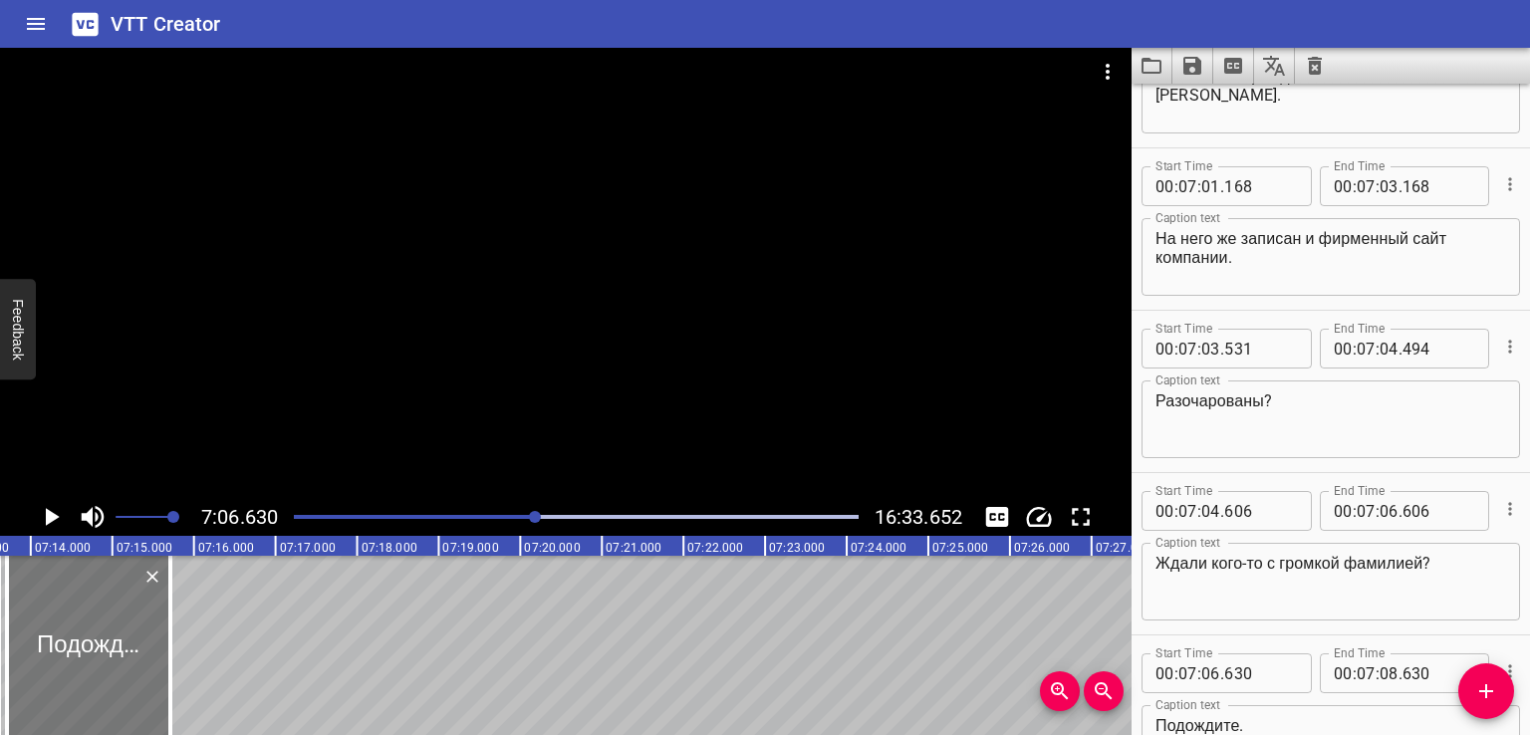
click at [113, 662] on div at bounding box center [88, 645] width 163 height 179
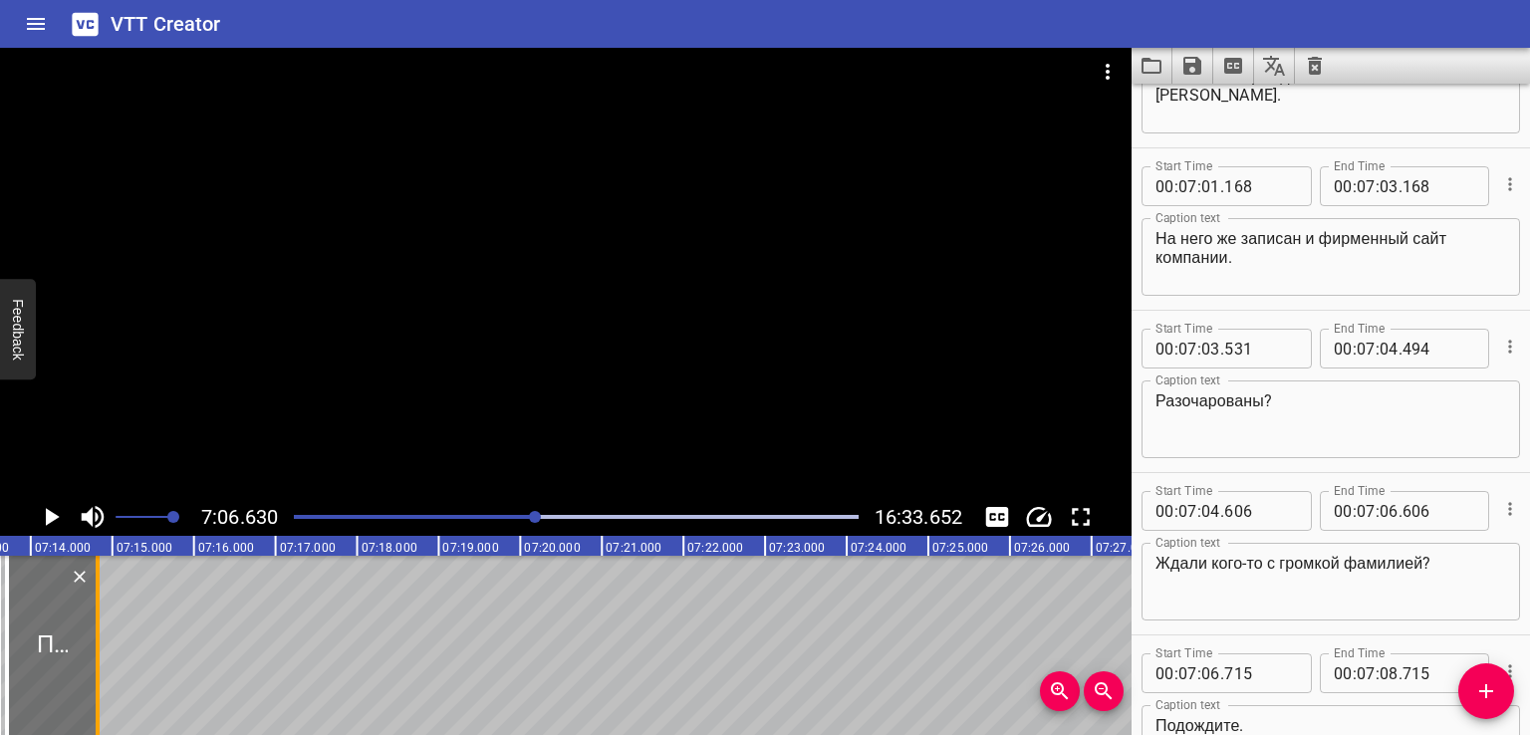
drag, startPoint x: 168, startPoint y: 650, endPoint x: 96, endPoint y: 650, distance: 72.7
click at [96, 650] on div at bounding box center [98, 645] width 4 height 179
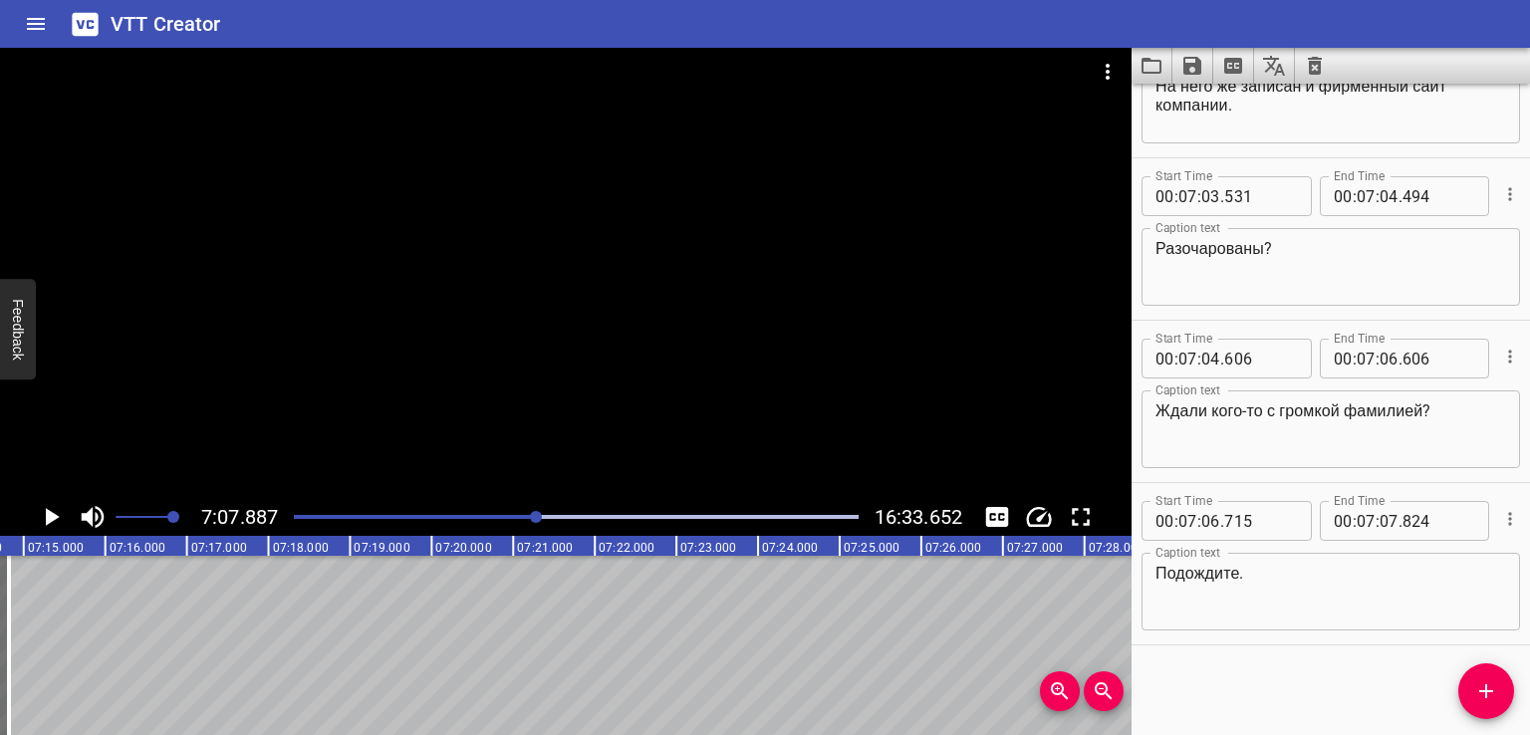
scroll to position [0, 34904]
click at [1464, 705] on button "Add Cue" at bounding box center [1486, 691] width 56 height 56
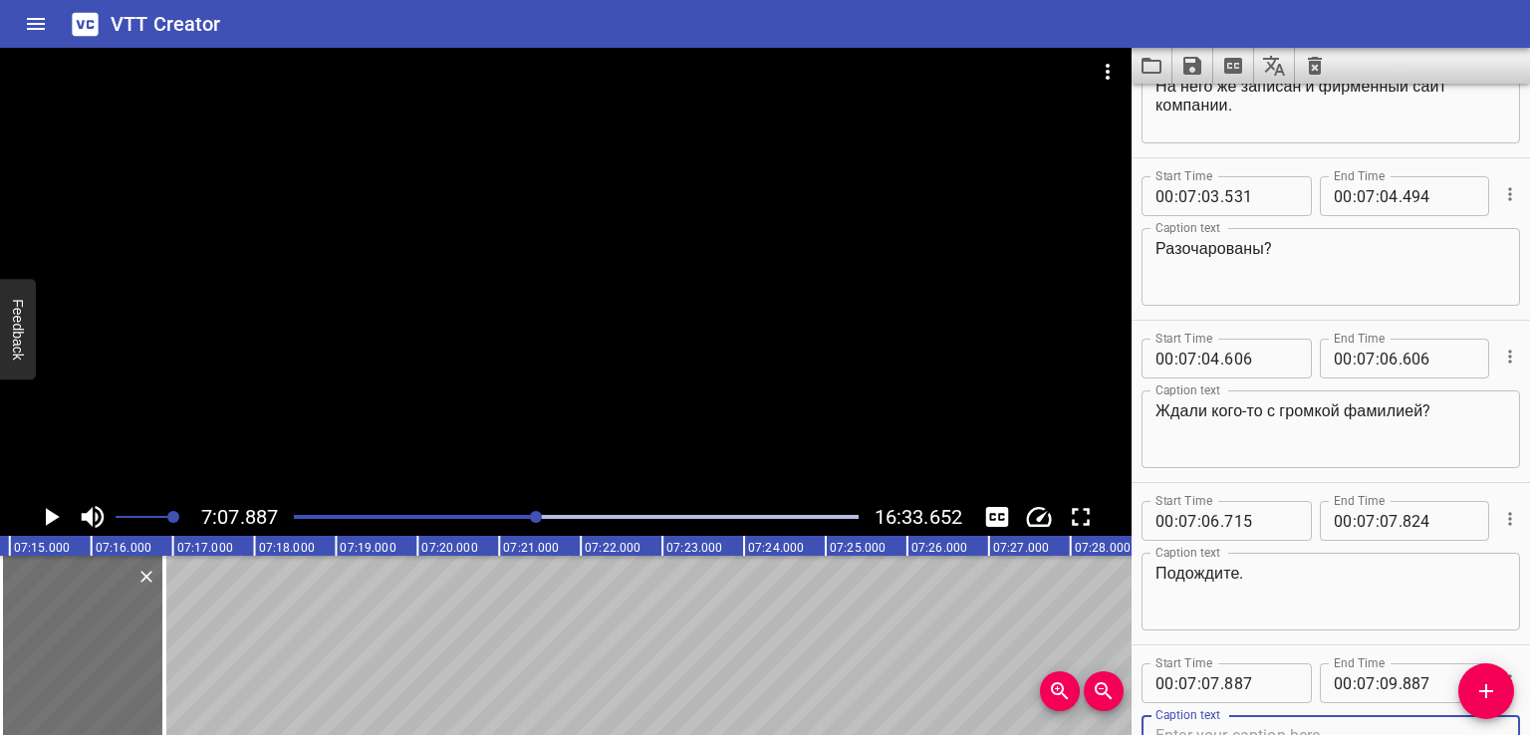
scroll to position [22014, 0]
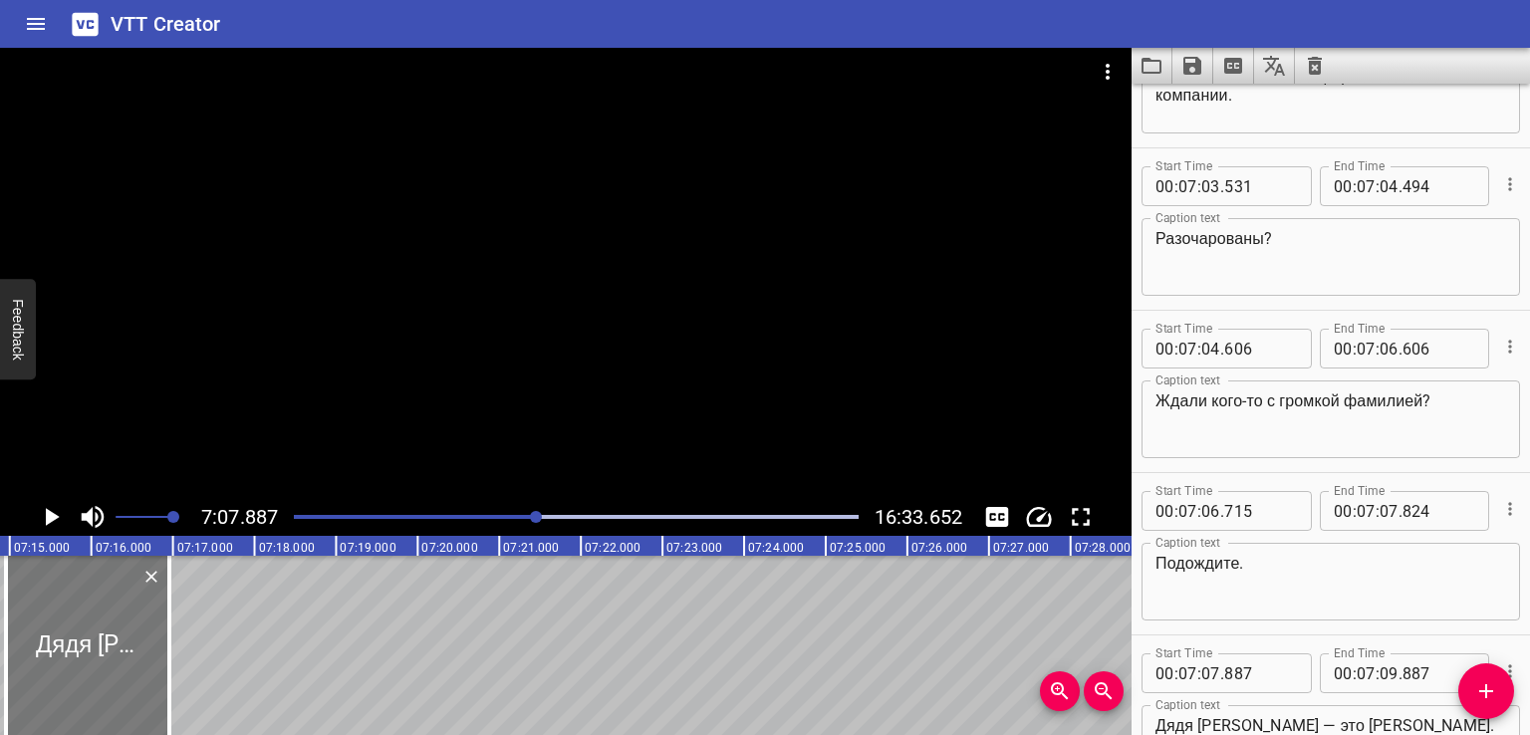
click at [109, 662] on div at bounding box center [87, 645] width 163 height 179
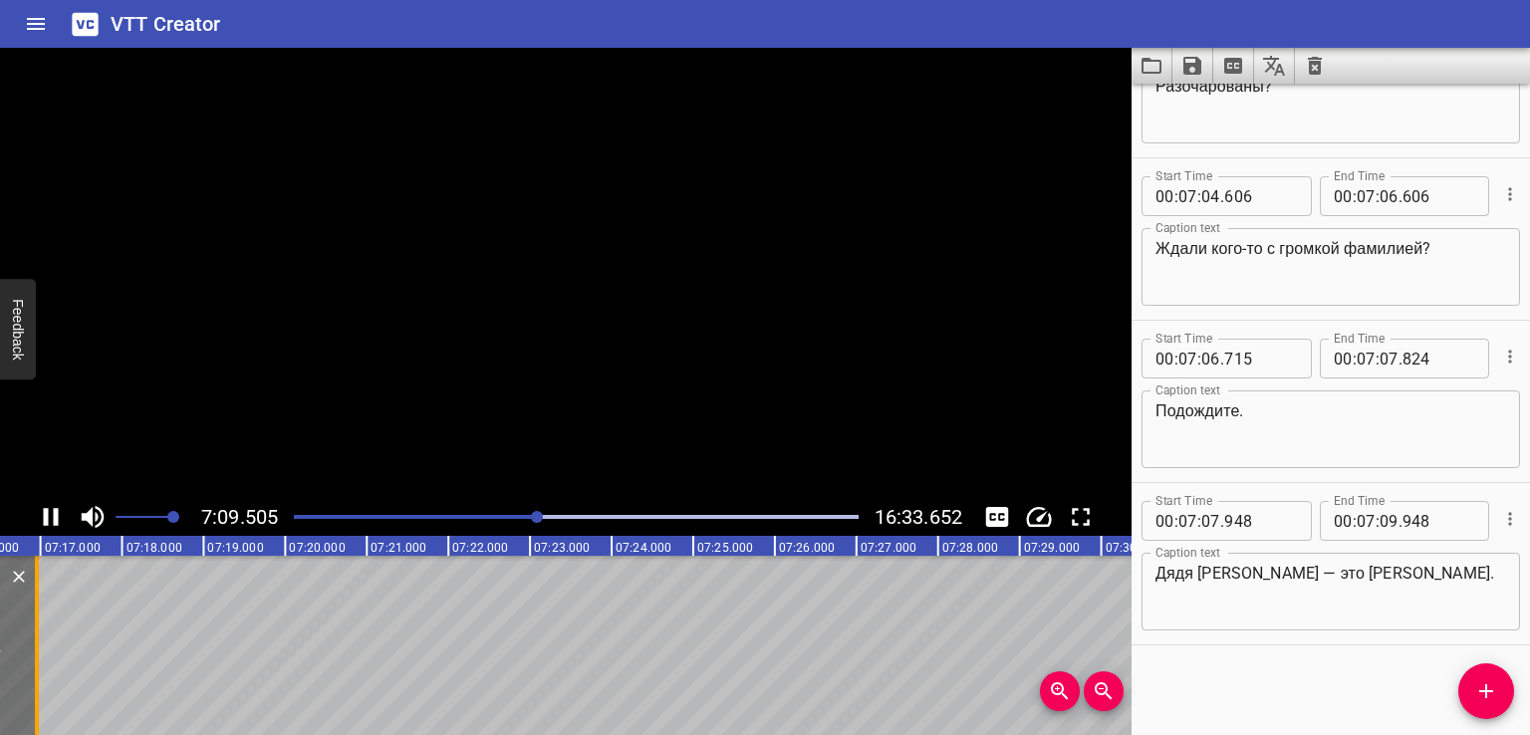
scroll to position [0, 35048]
click at [45, 647] on div at bounding box center [50, 645] width 20 height 179
